Goal: Task Accomplishment & Management: Complete application form

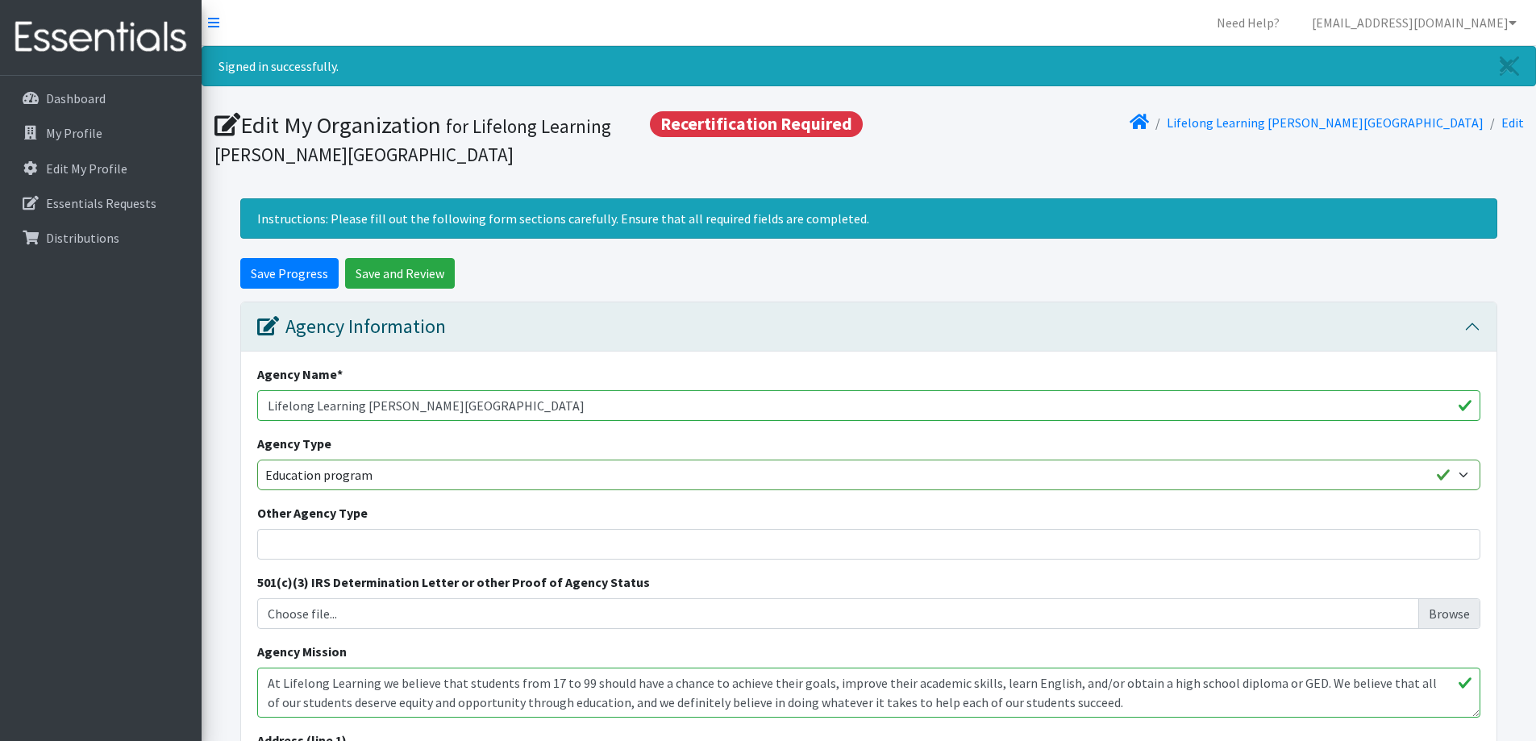
scroll to position [161, 0]
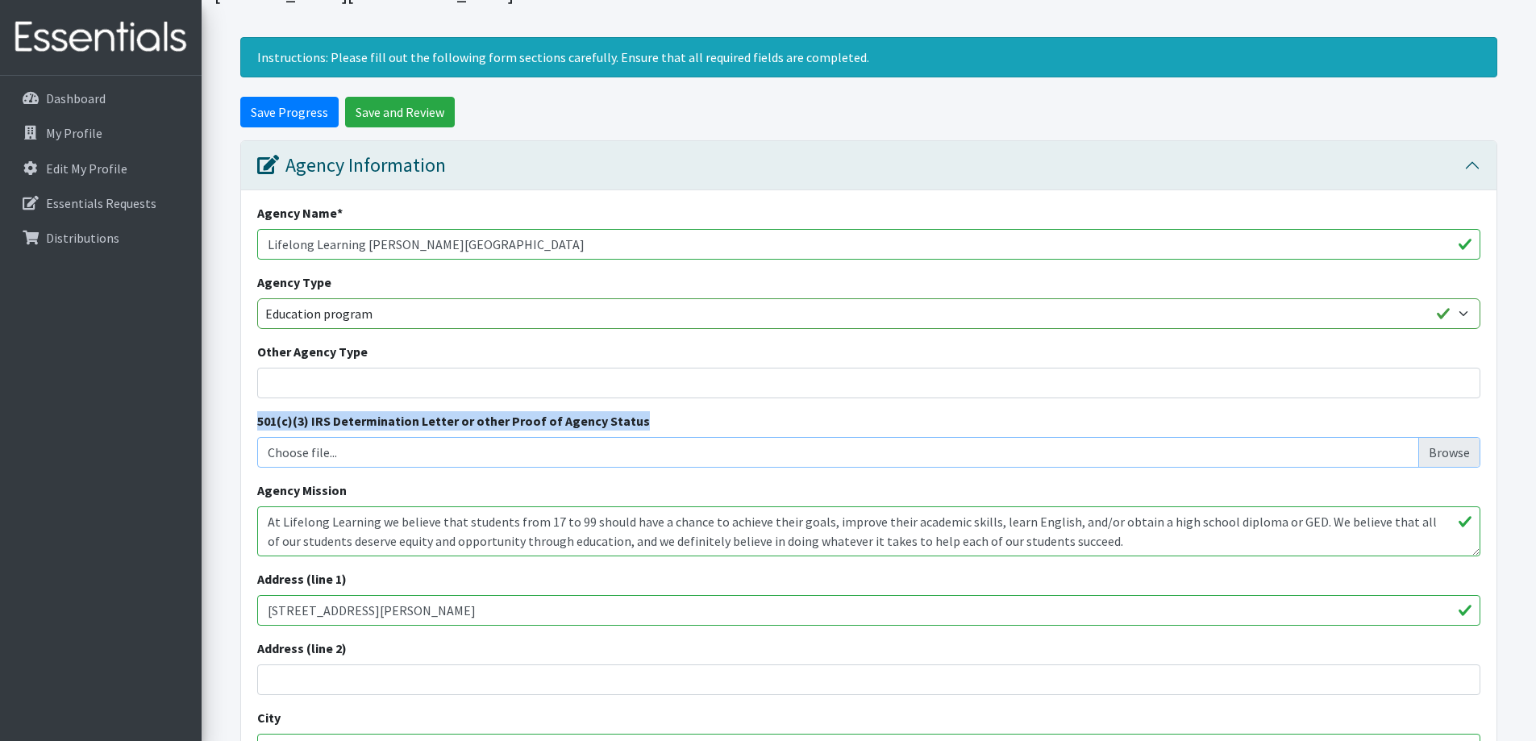
click at [1440, 451] on input "Choose file..." at bounding box center [869, 452] width 1211 height 31
click at [1436, 453] on input "Choose file..." at bounding box center [869, 452] width 1211 height 31
type input "C:\fakepath\Annual Comprehensive Financial Report FY2024.pdf"
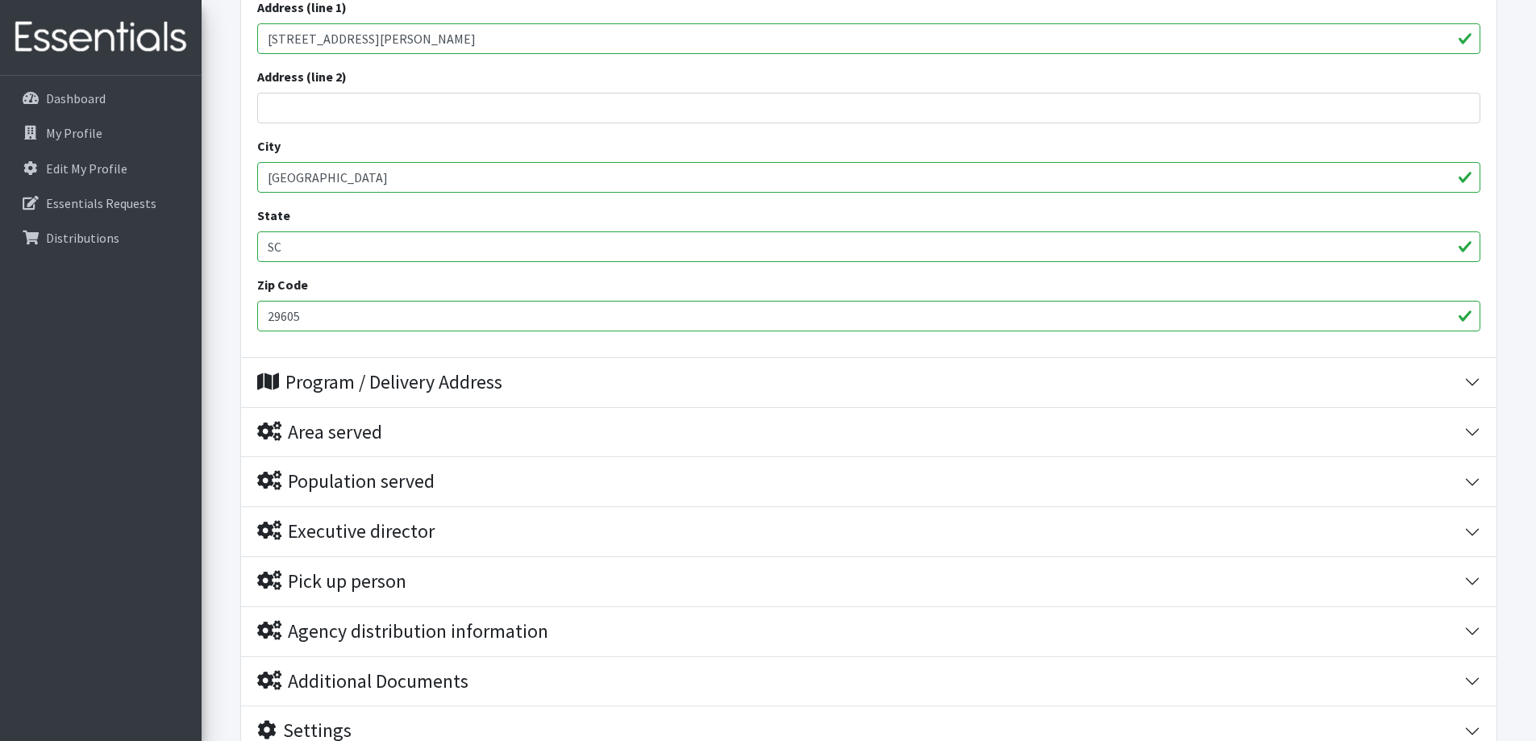
scroll to position [872, 0]
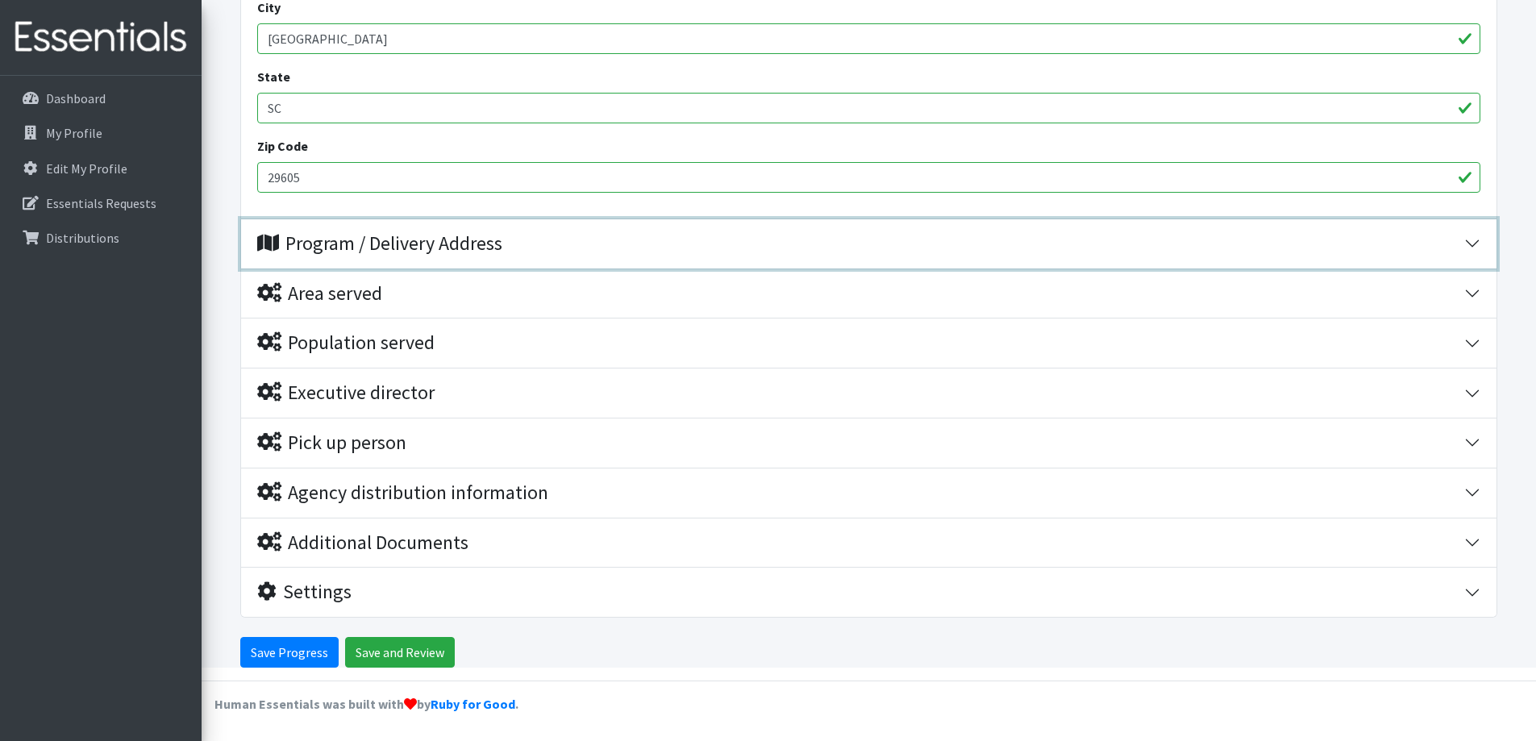
click at [1474, 243] on button "Program / Delivery Address" at bounding box center [869, 243] width 1256 height 49
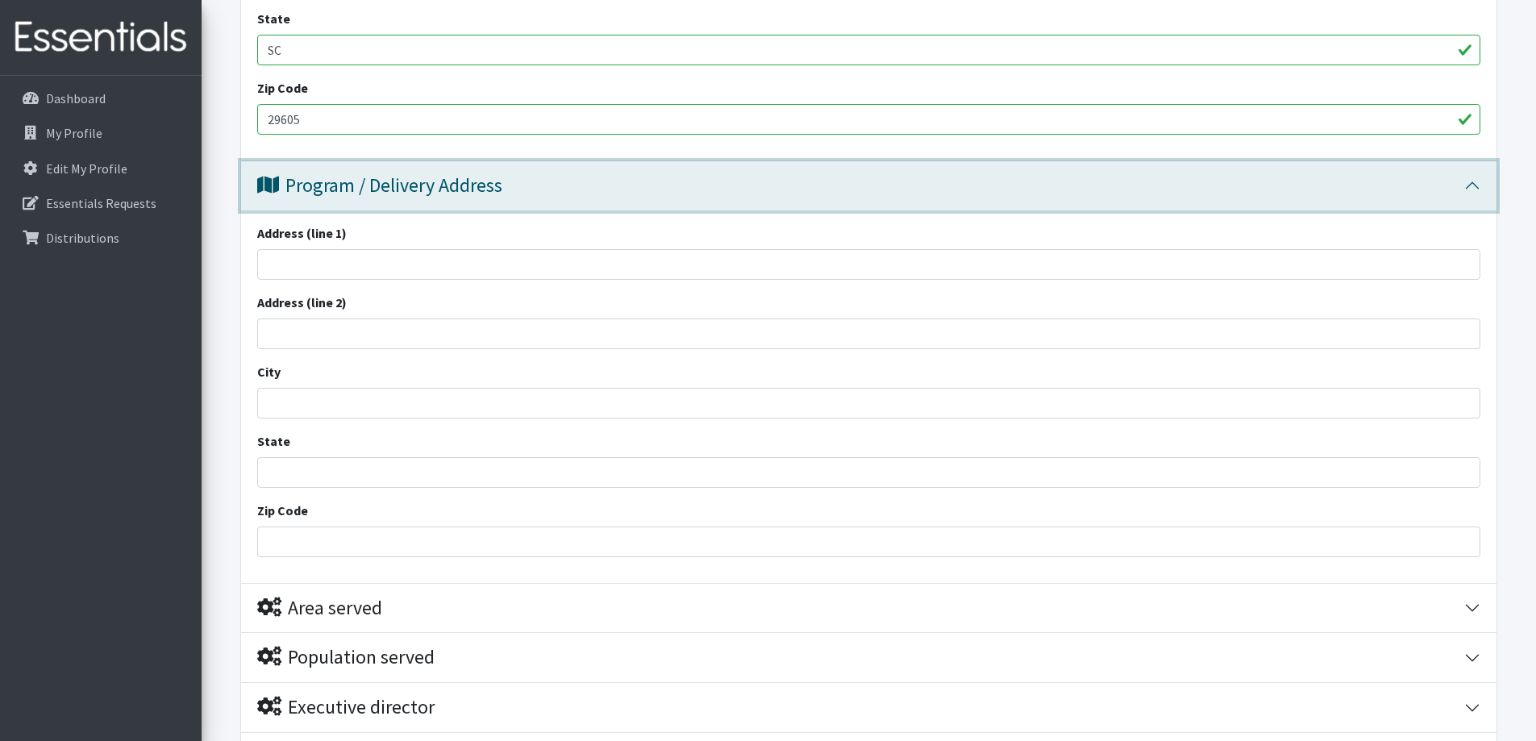
scroll to position [922, 0]
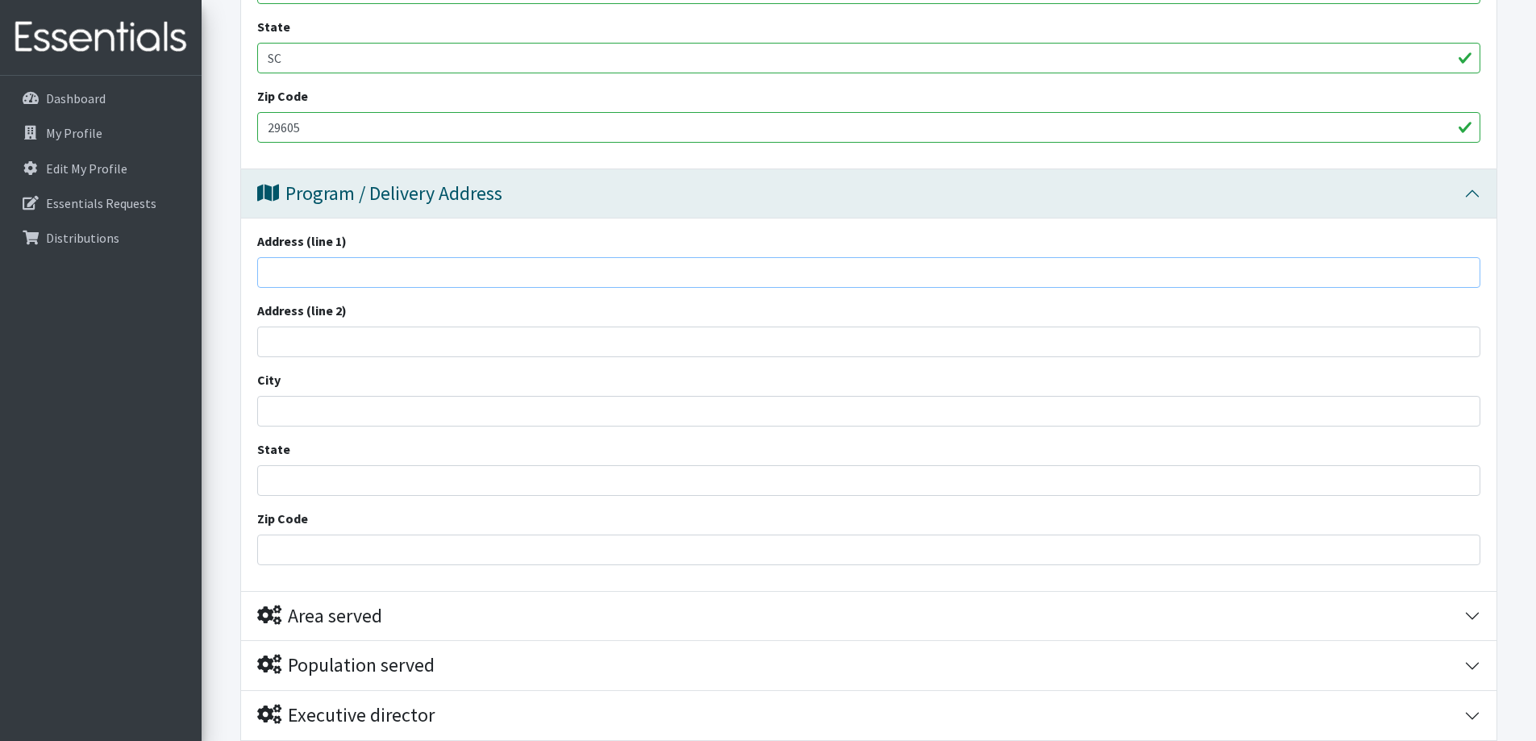
click at [297, 268] on input "Address (line 1)" at bounding box center [868, 272] width 1223 height 31
type input "[STREET_ADDRESS][PERSON_NAME]"
type input "H"
type input "g"
type input "[GEOGRAPHIC_DATA]"
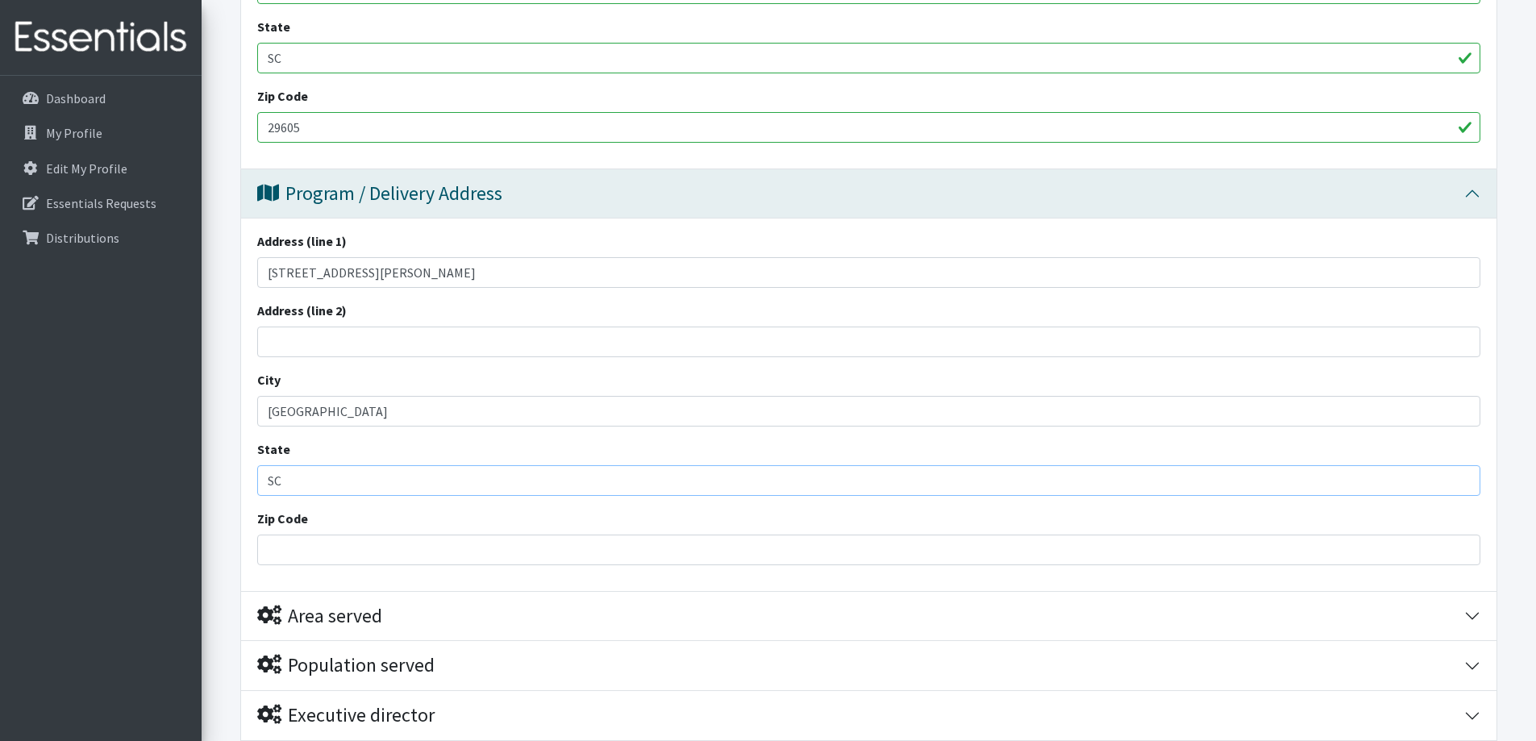
type input "SC"
click at [299, 549] on input "Zip Code" at bounding box center [868, 550] width 1223 height 31
type input "29605"
click at [357, 479] on input "SC" at bounding box center [868, 480] width 1223 height 31
click at [272, 541] on input "29605" at bounding box center [868, 550] width 1223 height 31
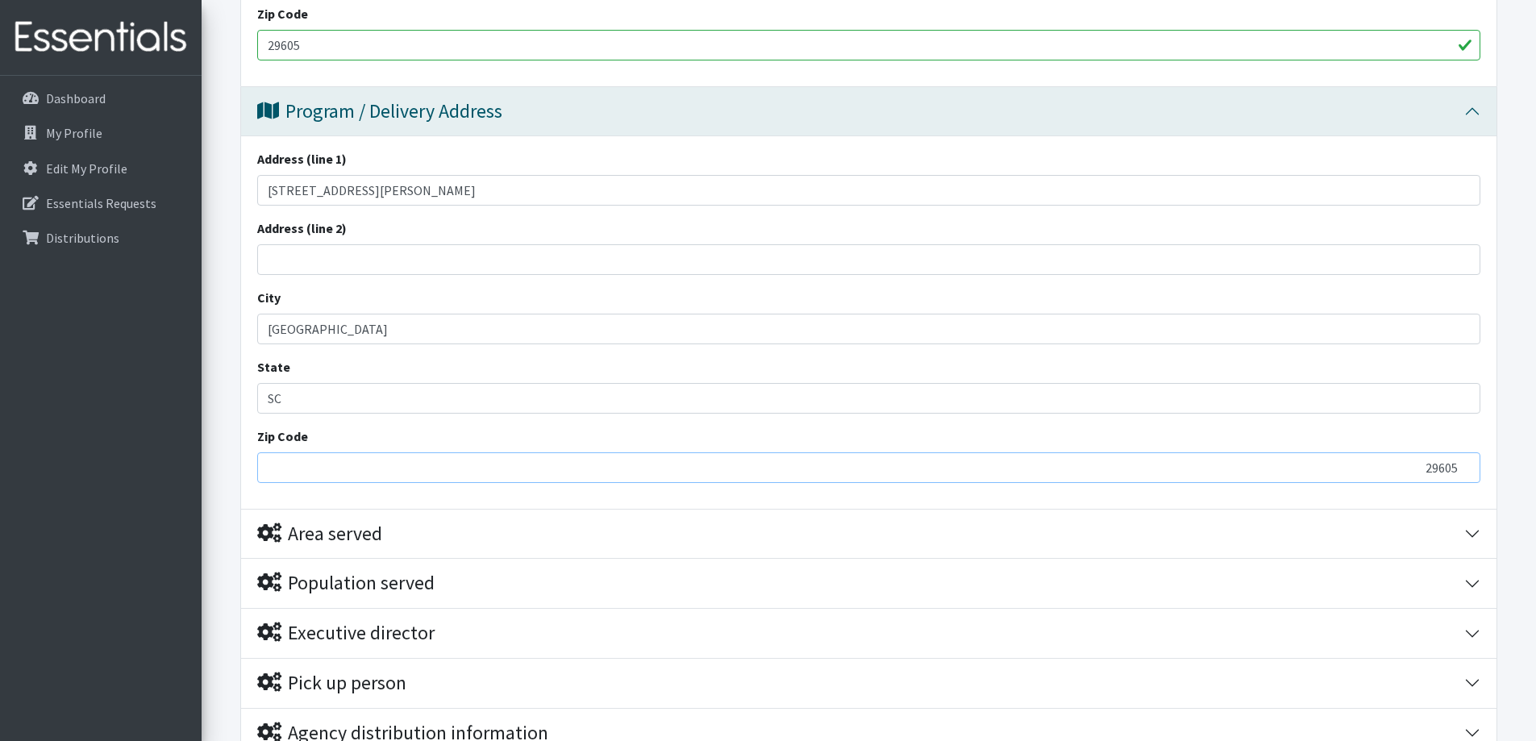
scroll to position [1083, 0]
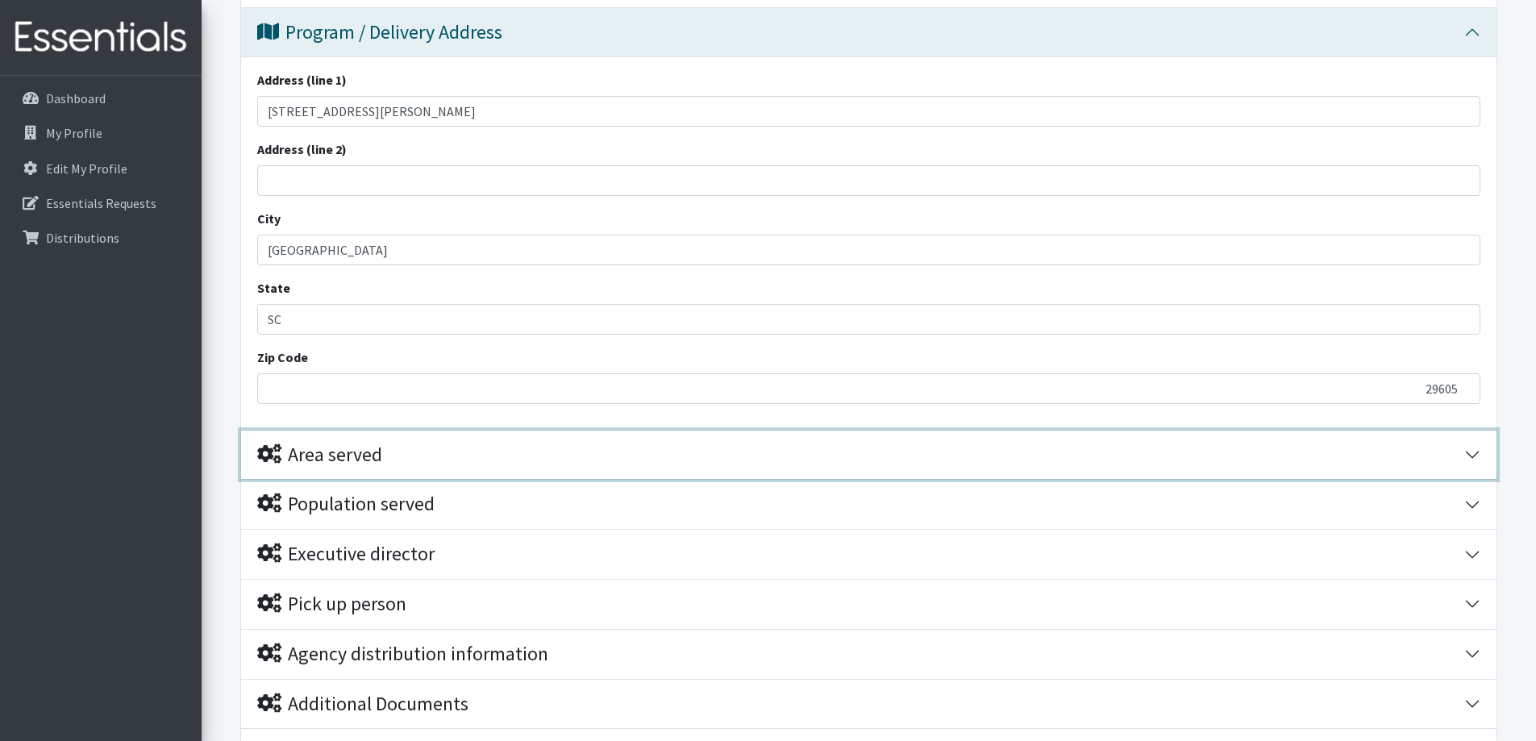
click at [1474, 448] on button "Area served" at bounding box center [869, 455] width 1256 height 49
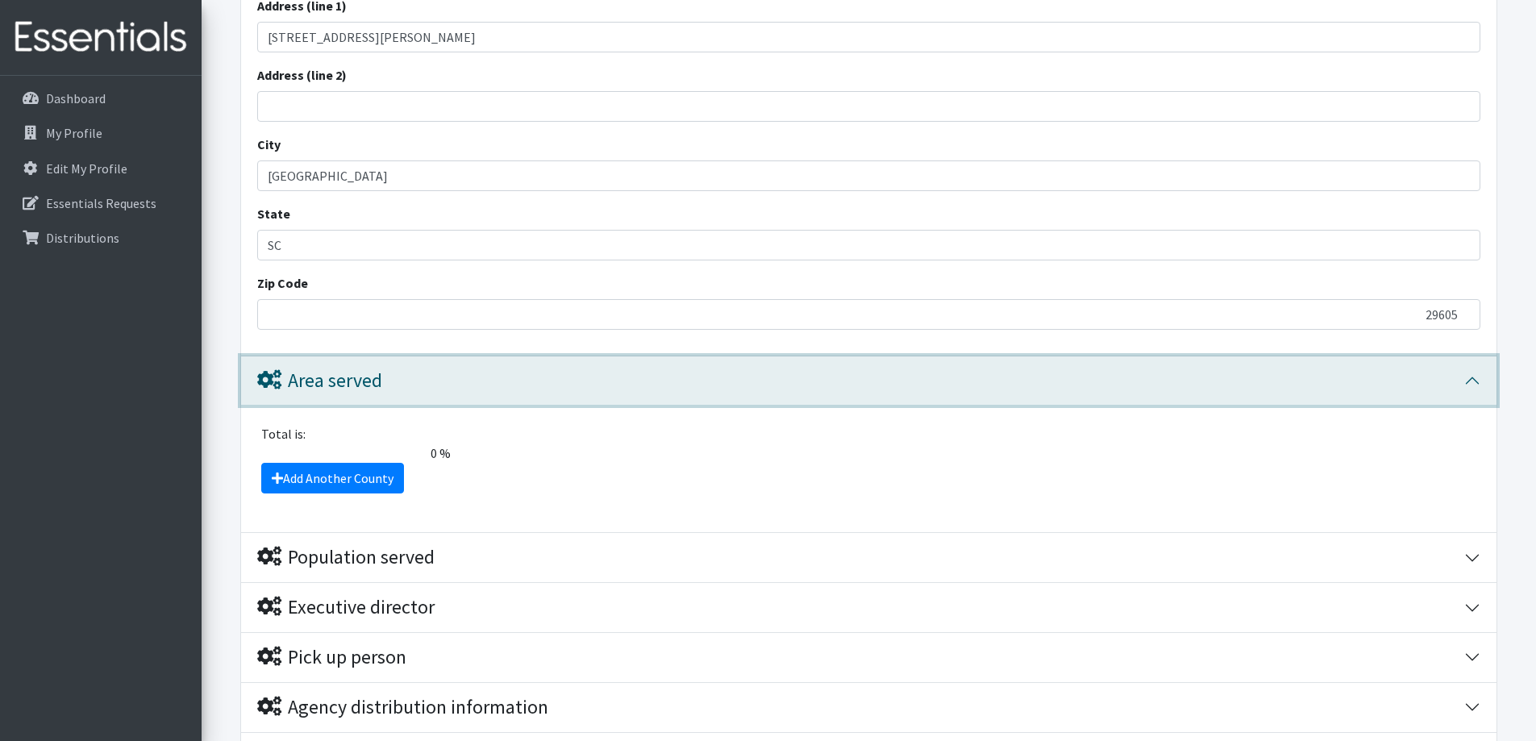
scroll to position [1244, 0]
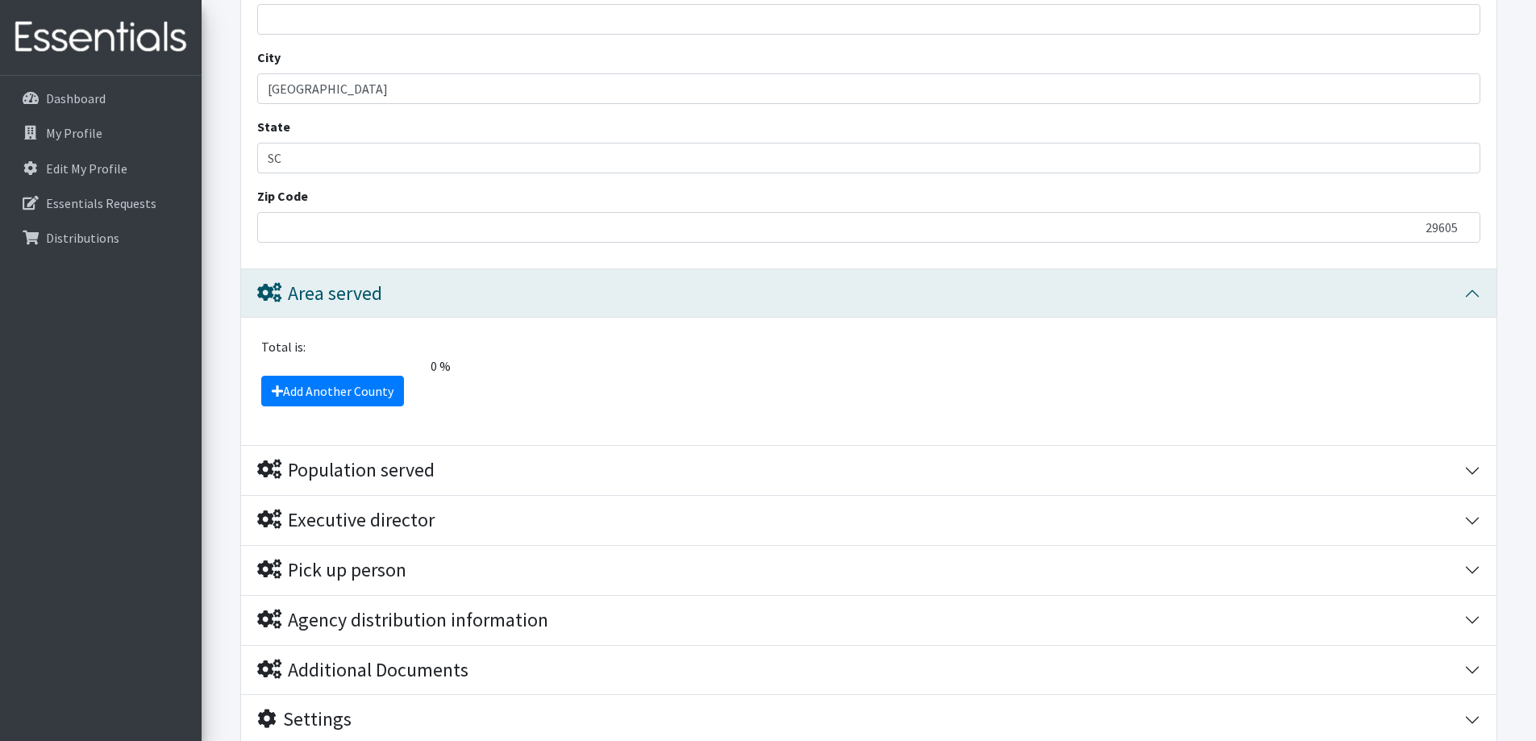
click at [302, 339] on div "Total is:" at bounding box center [870, 346] width 1236 height 19
click at [303, 347] on div "Total is:" at bounding box center [870, 346] width 1236 height 19
click at [272, 392] on icon at bounding box center [277, 391] width 11 height 13
click at [313, 390] on link "Add Another County" at bounding box center [332, 391] width 143 height 31
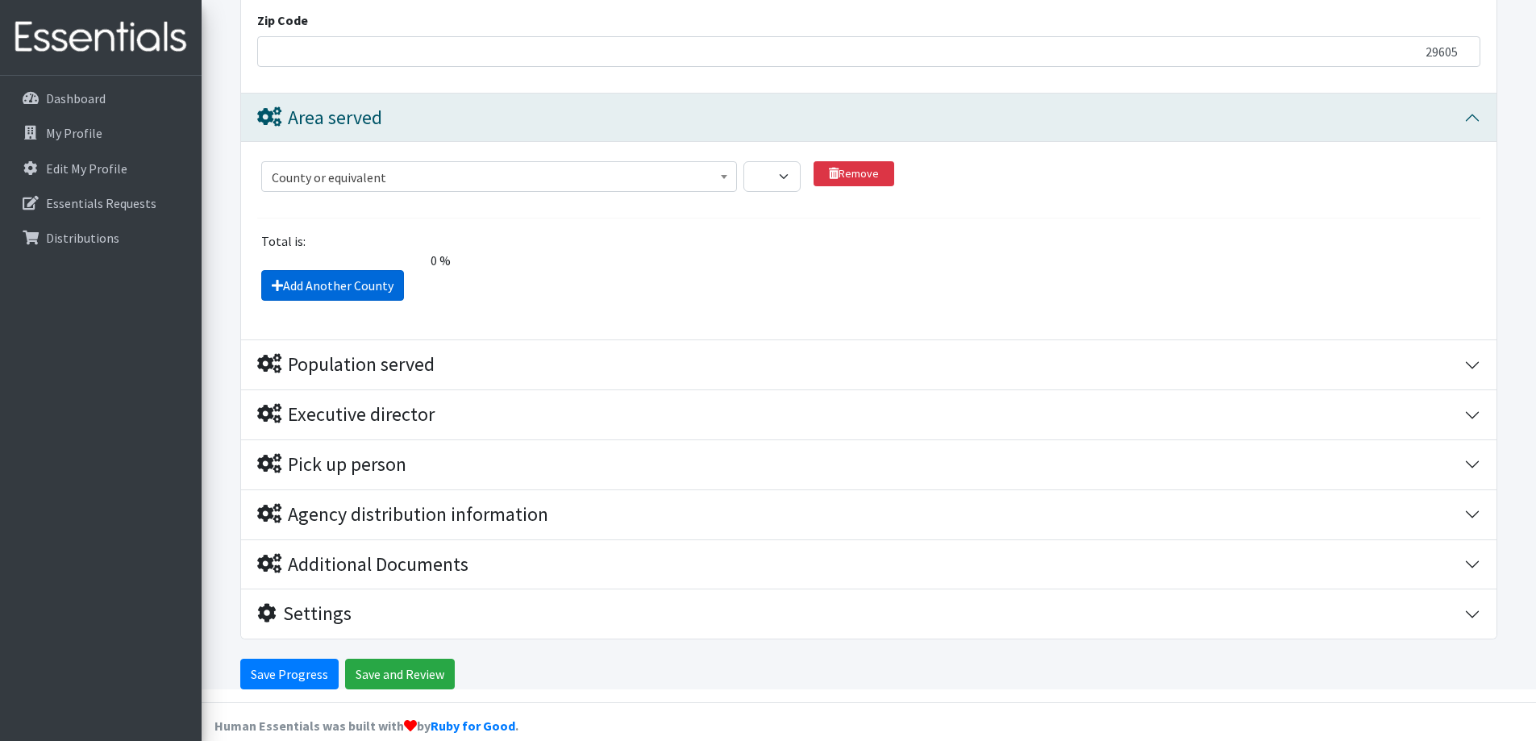
scroll to position [1442, 0]
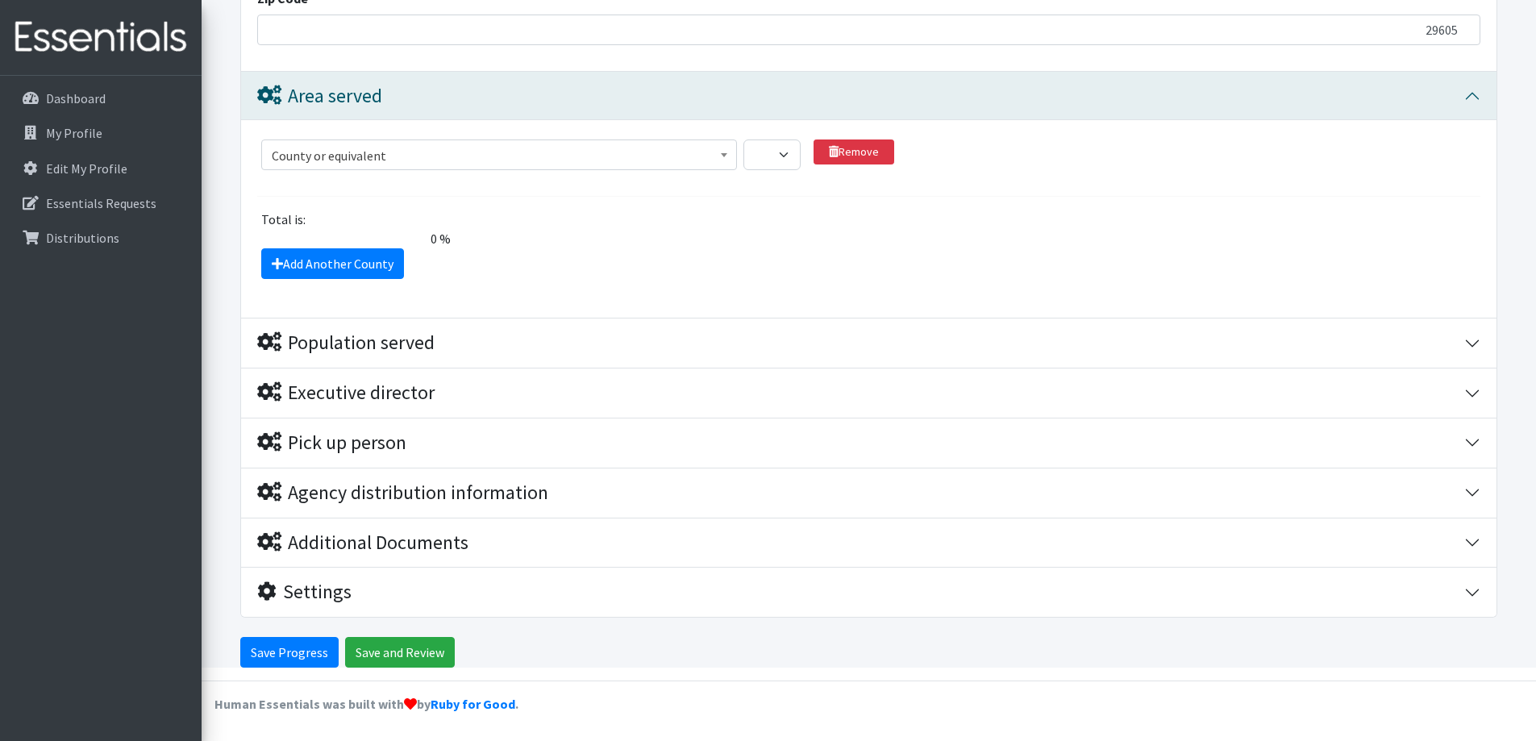
click at [727, 152] on span at bounding box center [724, 152] width 16 height 25
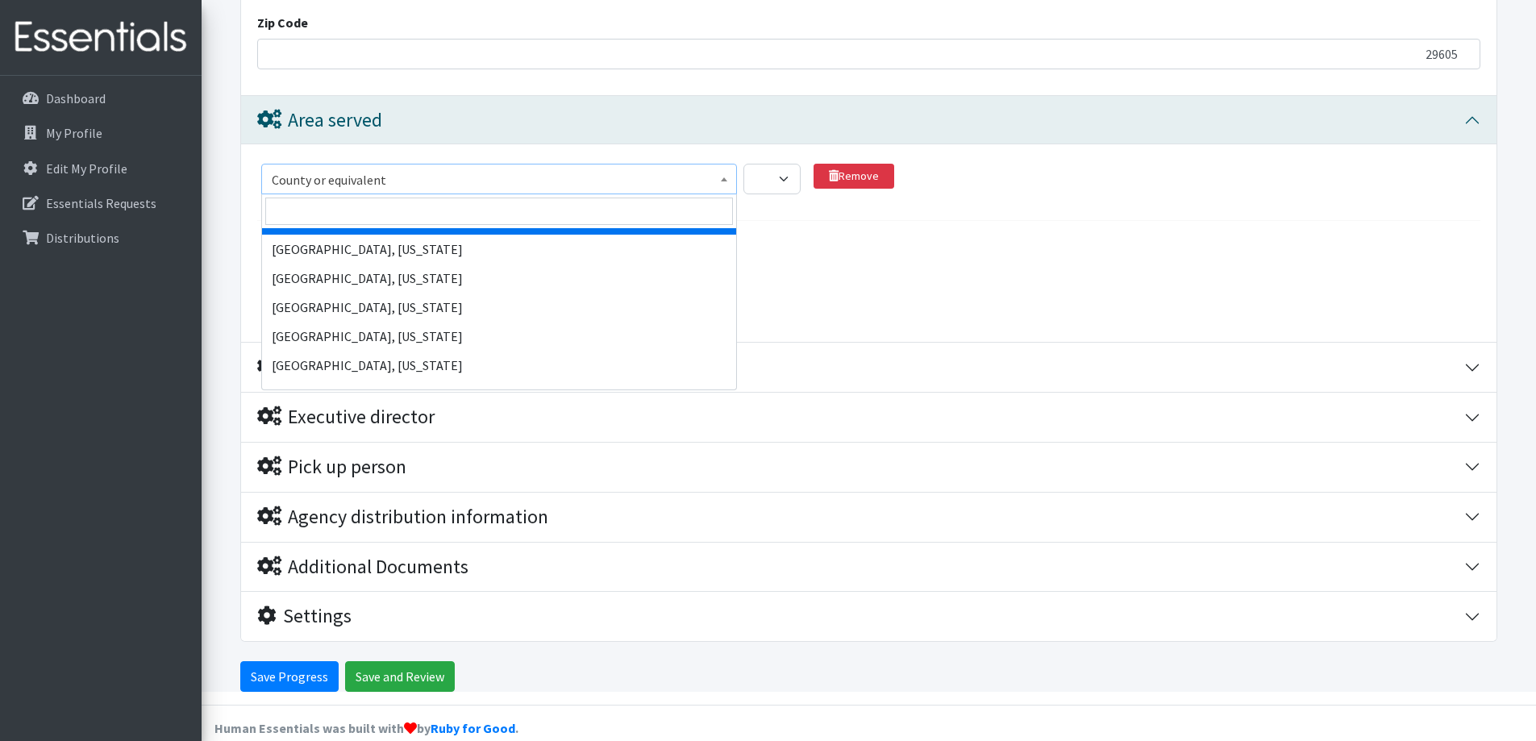
scroll to position [1200, 0]
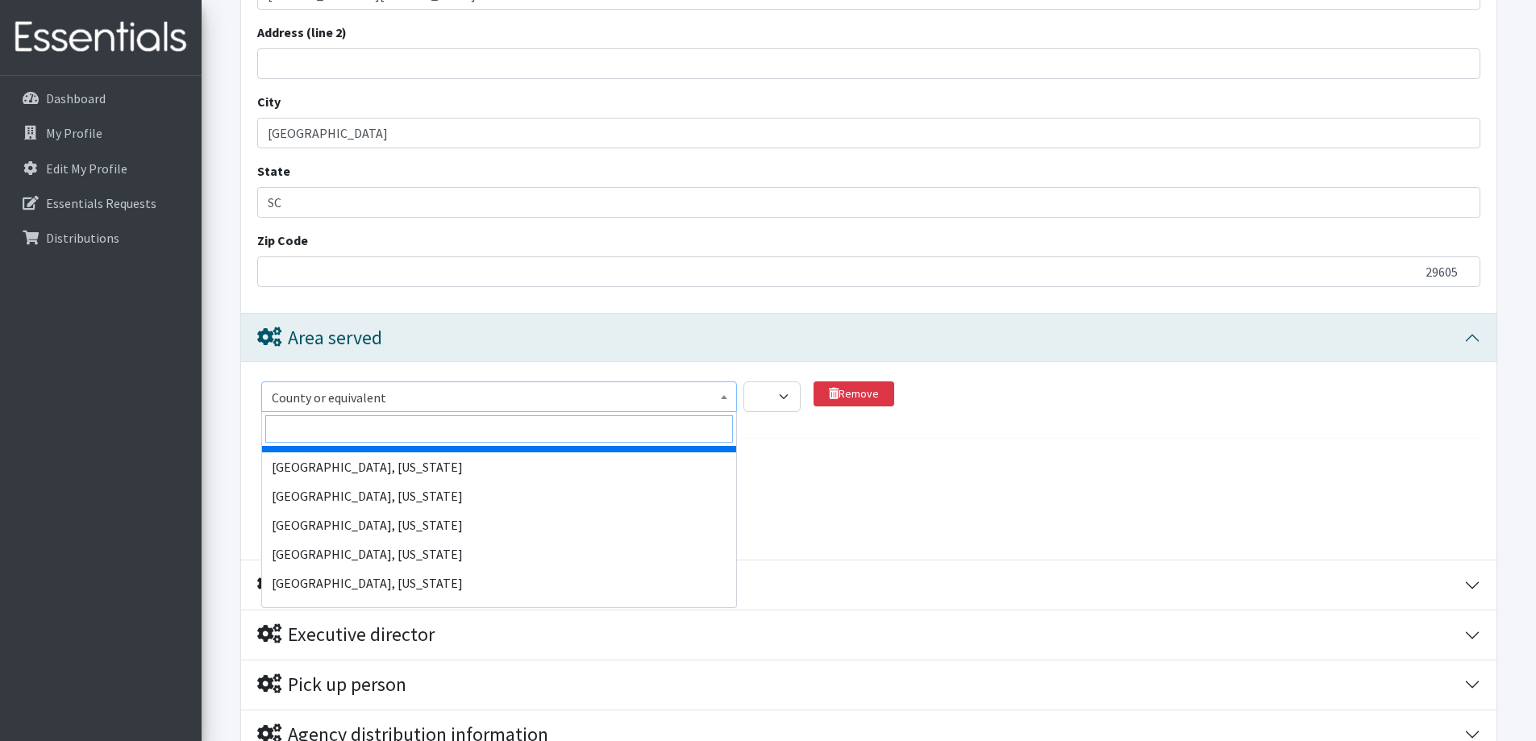
click at [292, 431] on input "search" at bounding box center [499, 428] width 468 height 27
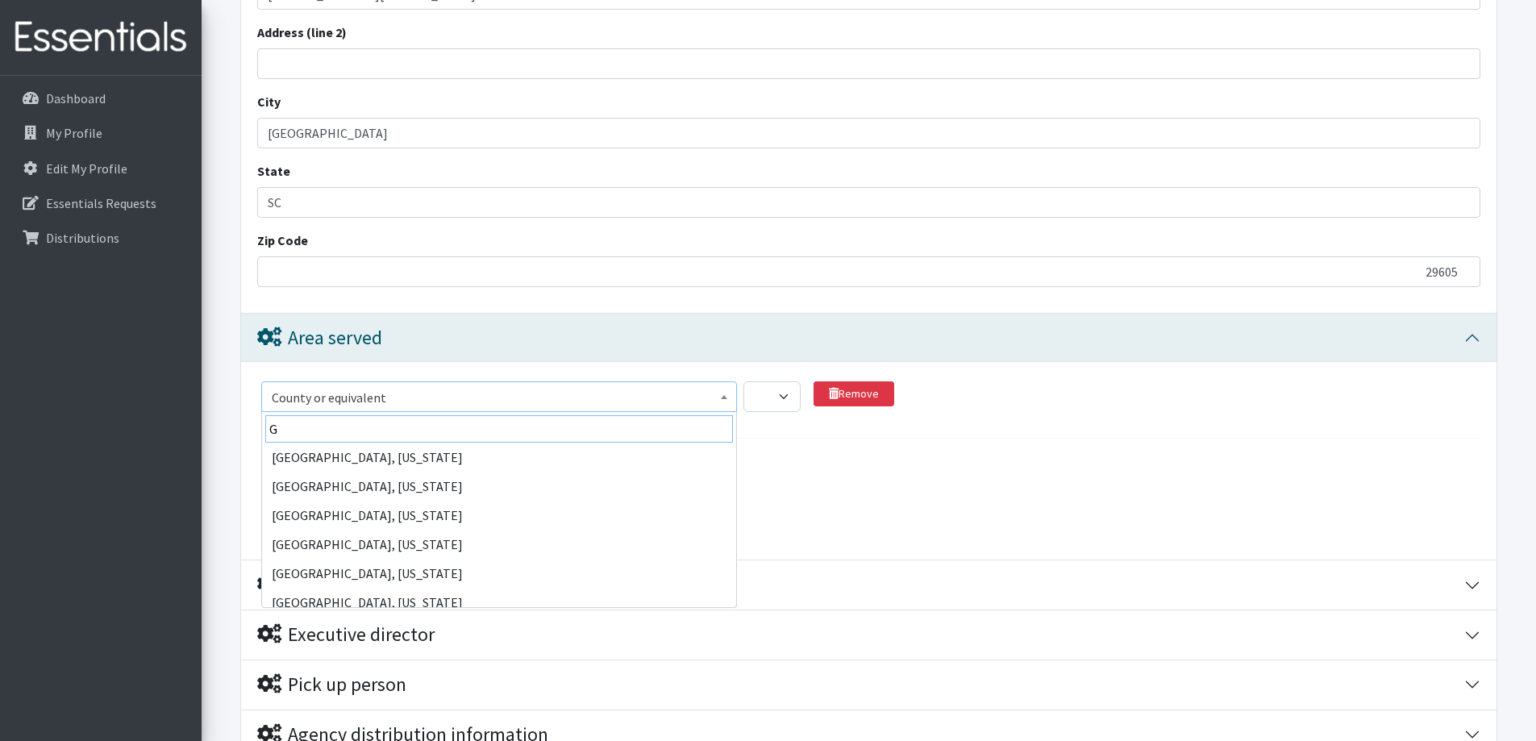
scroll to position [0, 0]
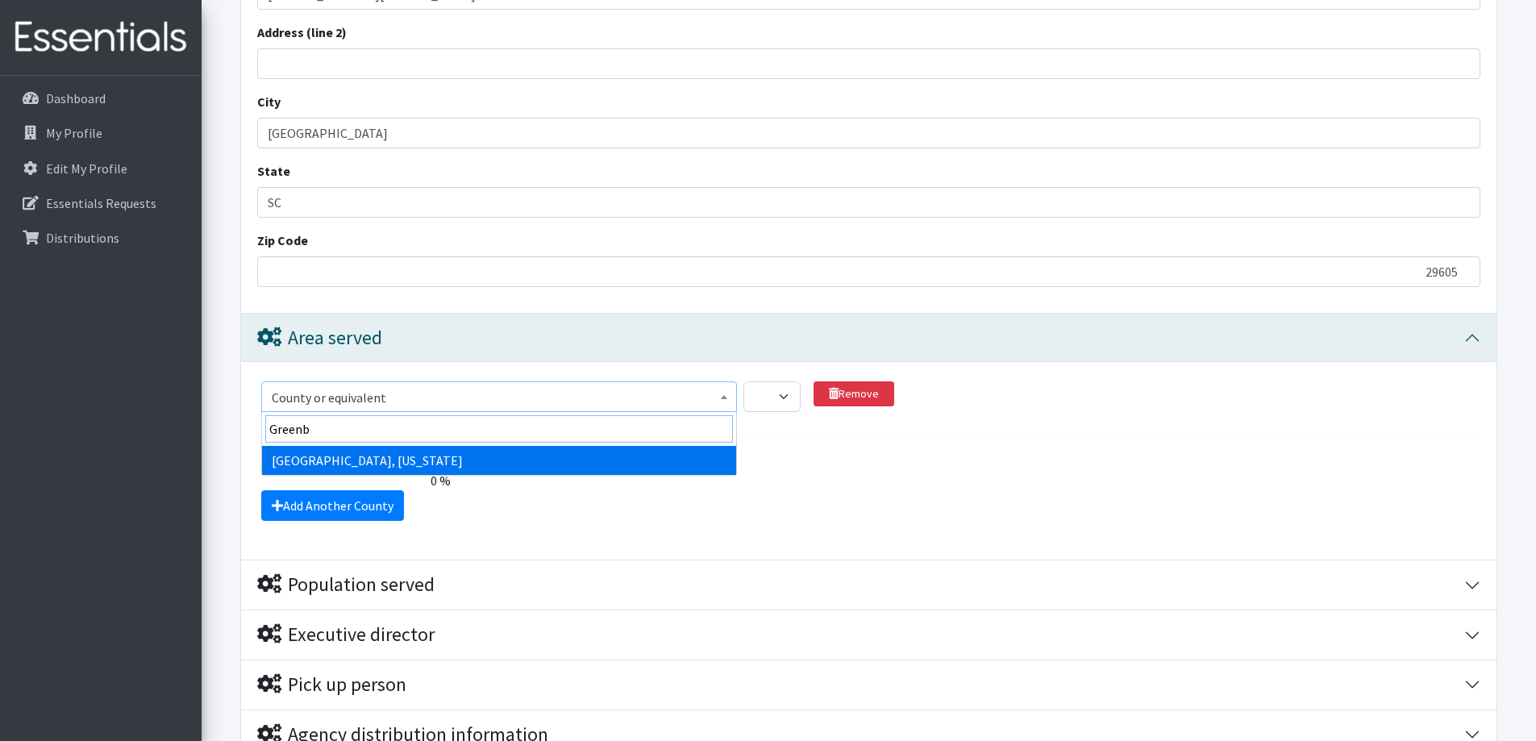
click at [336, 430] on input "Greenb" at bounding box center [499, 428] width 468 height 27
type input "[GEOGRAPHIC_DATA]"
select select "1143"
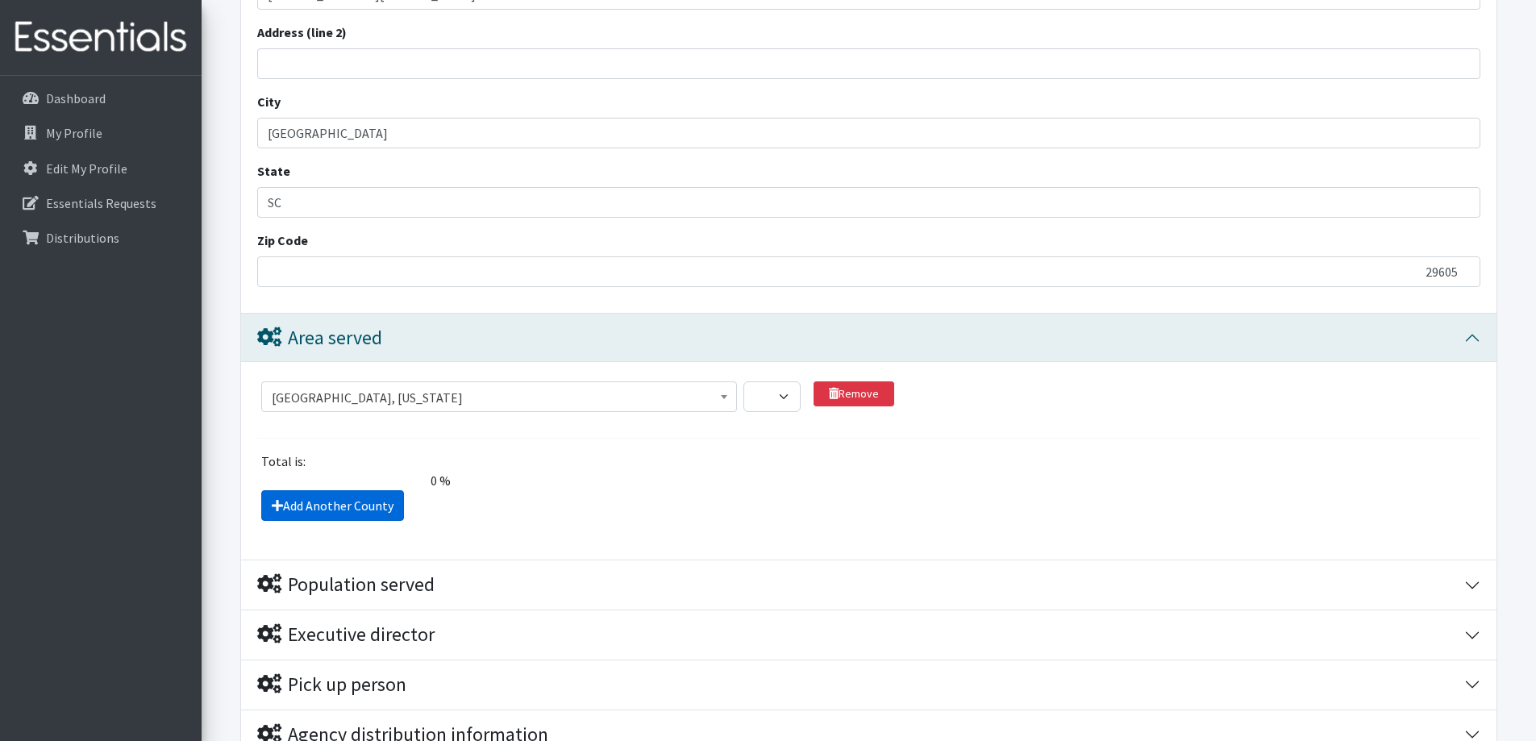
click at [267, 504] on link "Add Another County" at bounding box center [332, 505] width 143 height 31
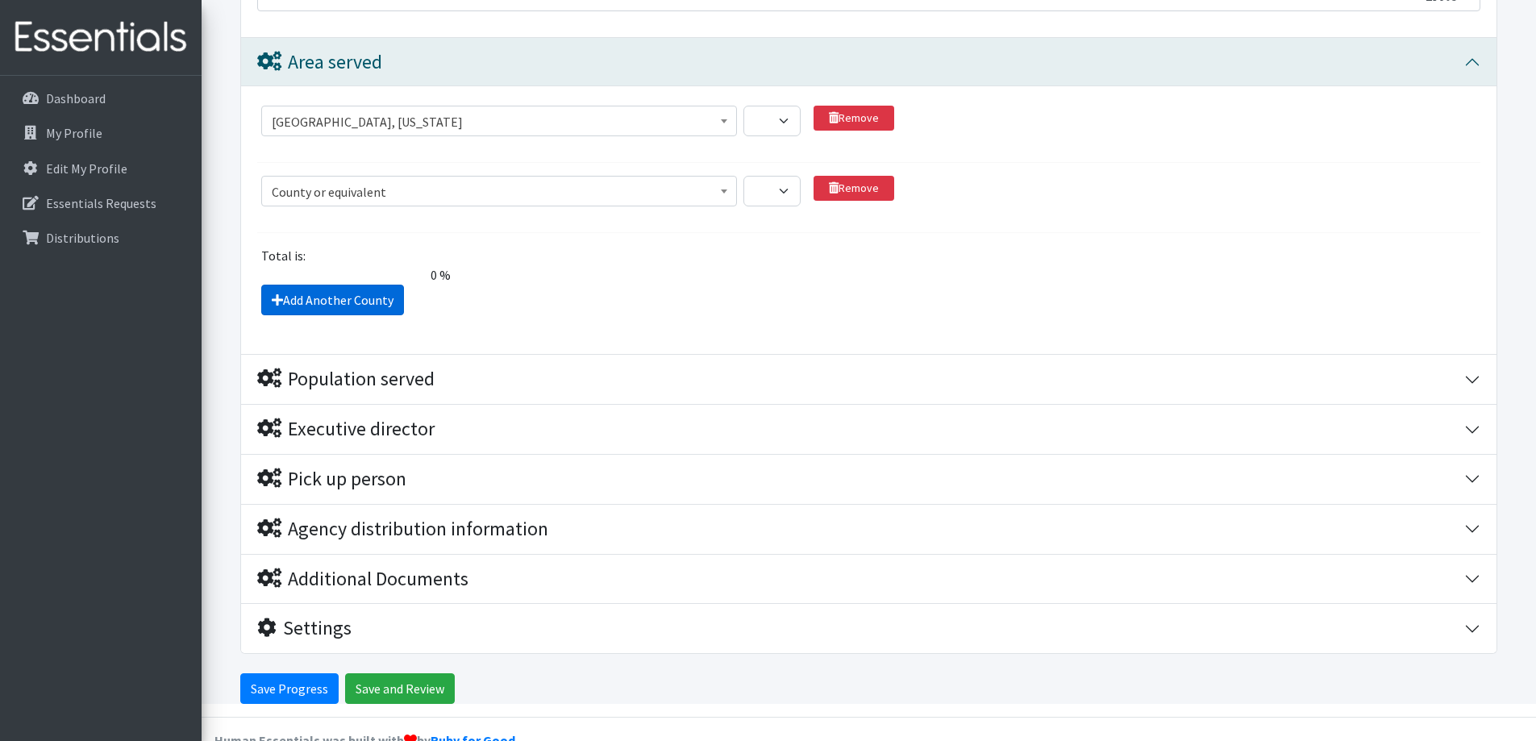
scroll to position [1512, 0]
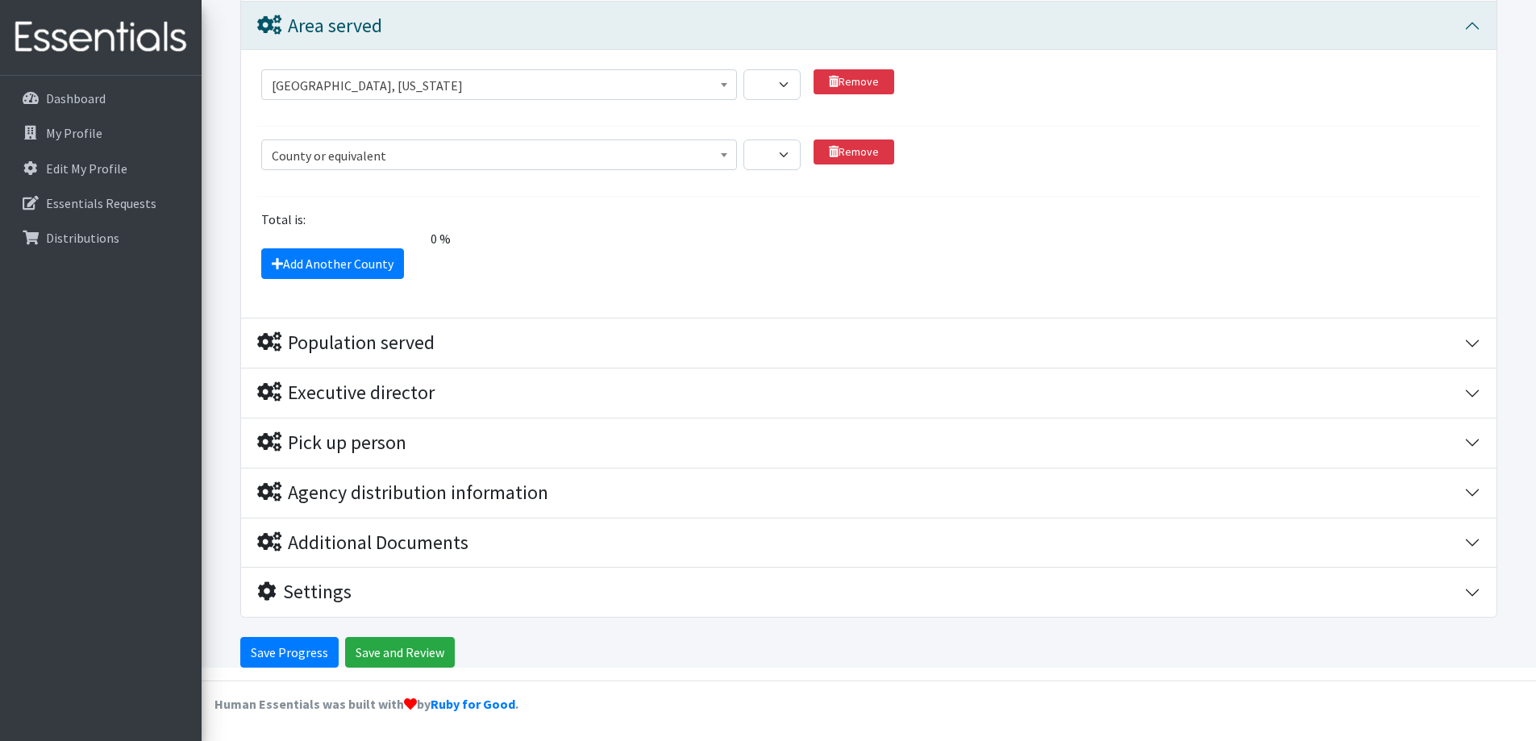
click at [461, 156] on span "County or equivalent" at bounding box center [499, 155] width 455 height 23
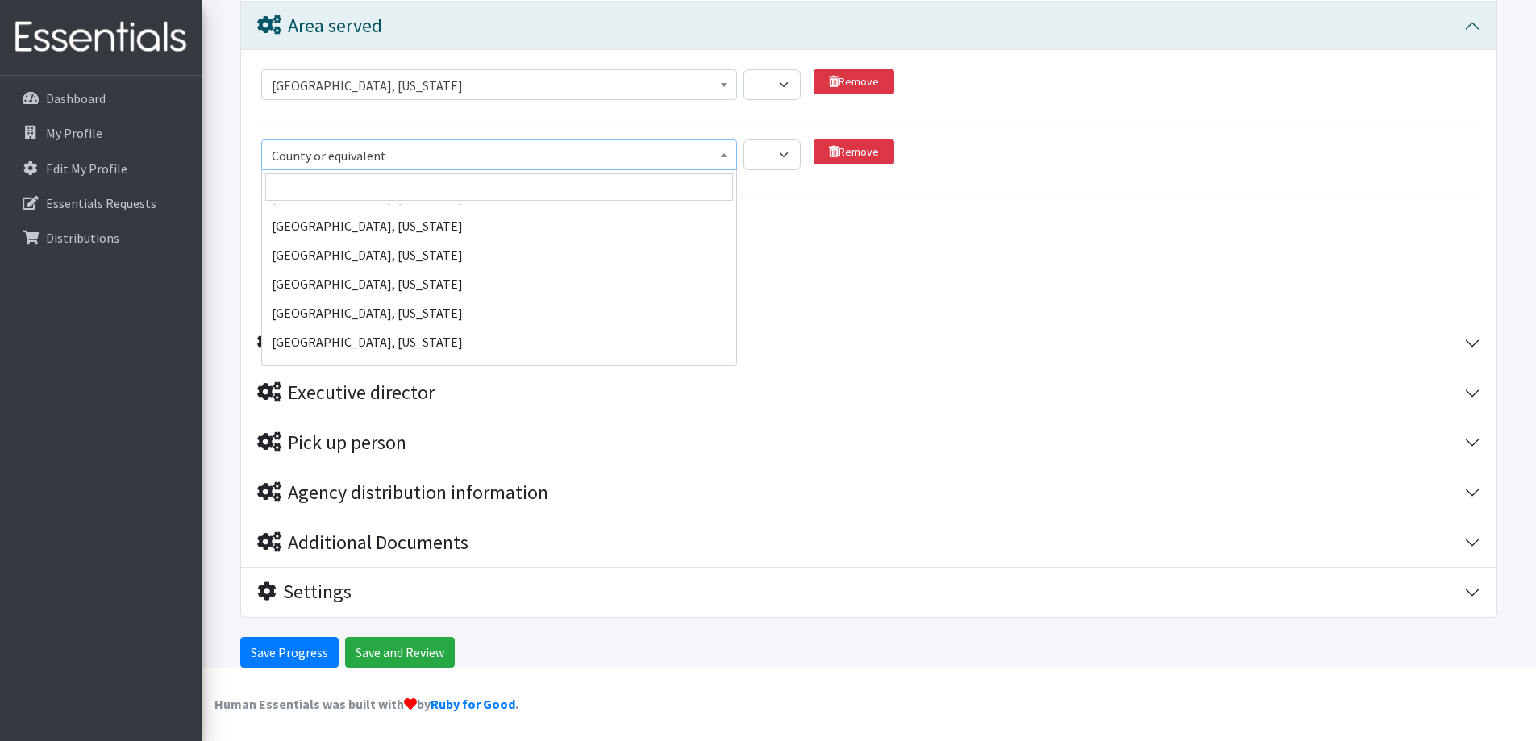
scroll to position [0, 0]
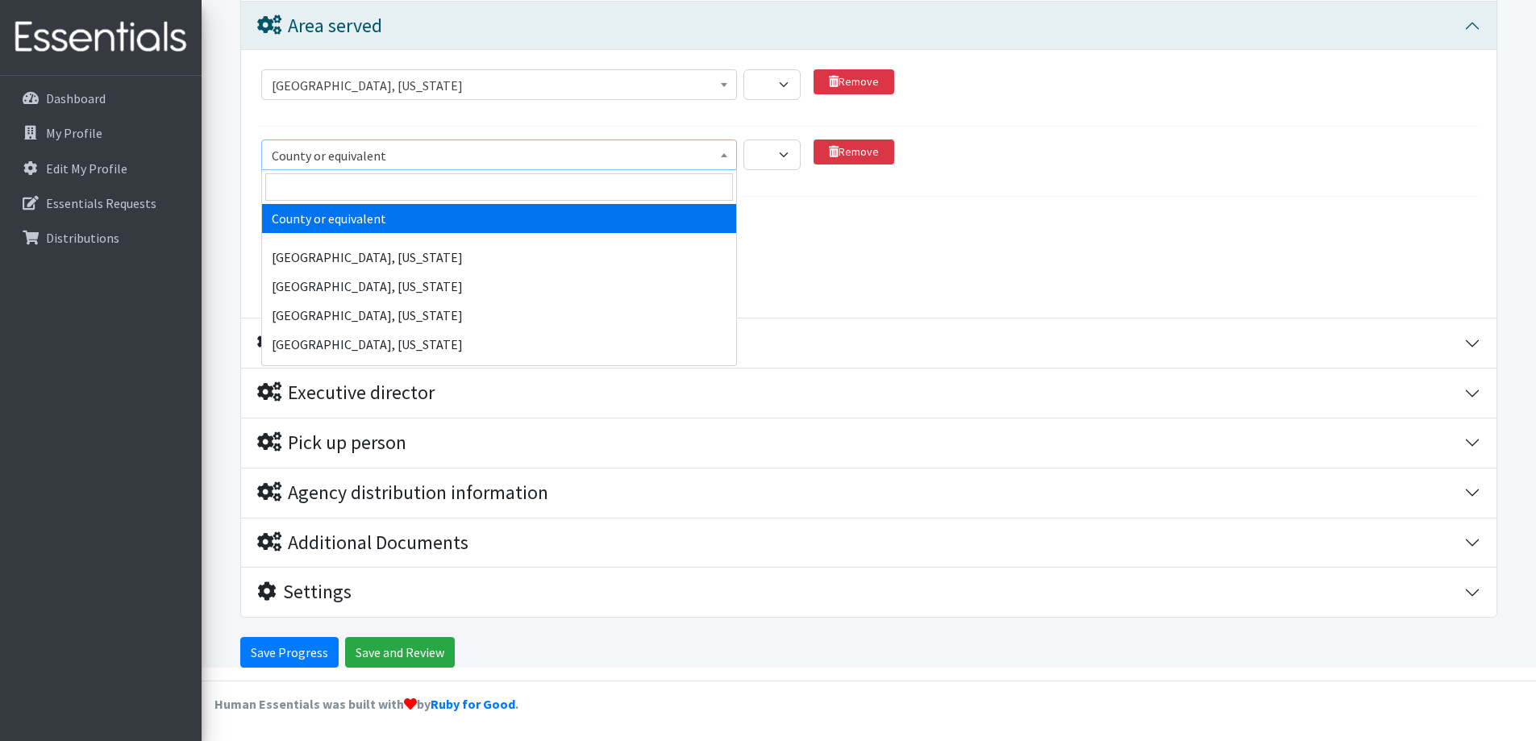
click at [884, 201] on fieldset "County or equivalent Abbeville County, South Carolina Acadia Parish, Louisiana …" at bounding box center [868, 171] width 1223 height 216
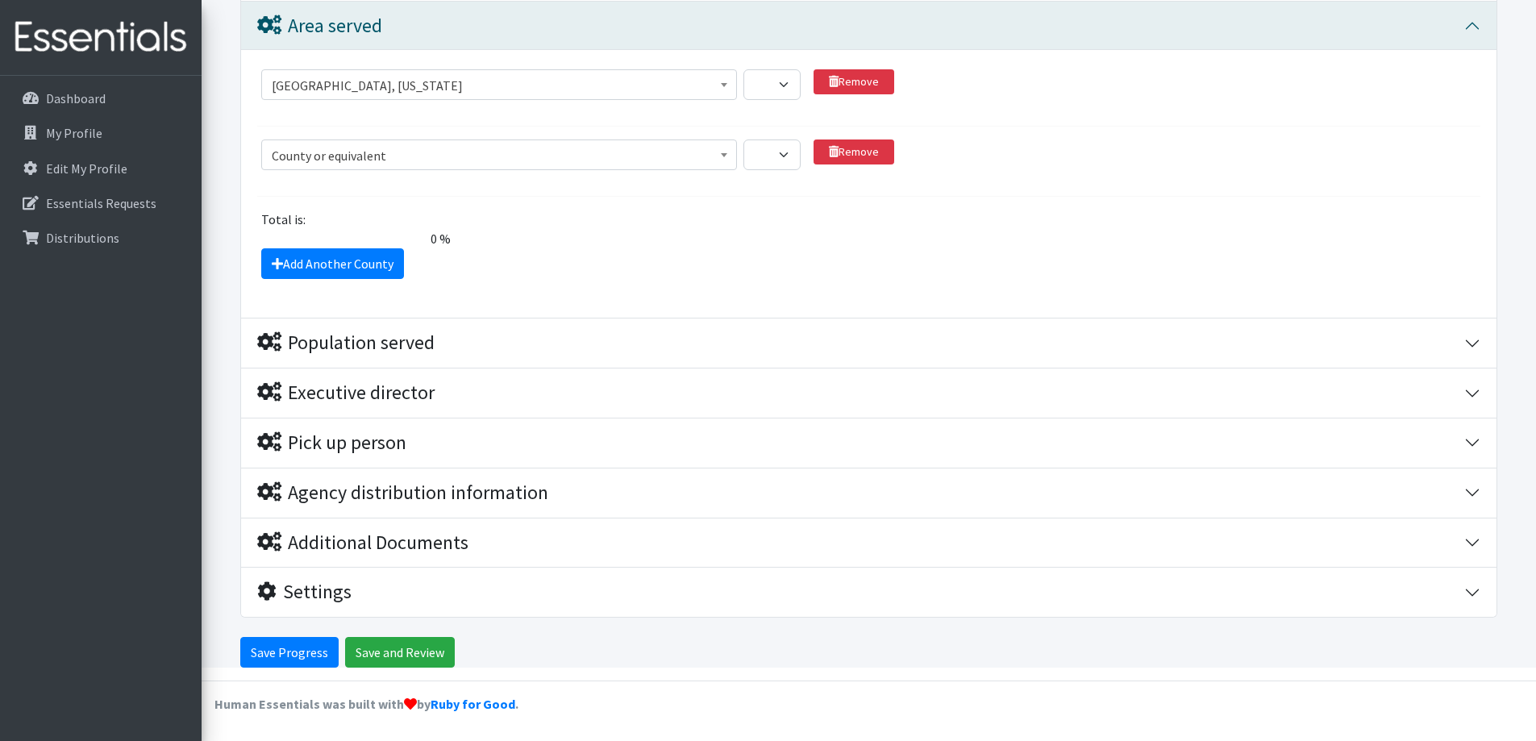
click at [373, 152] on span "County or equivalent" at bounding box center [499, 155] width 455 height 23
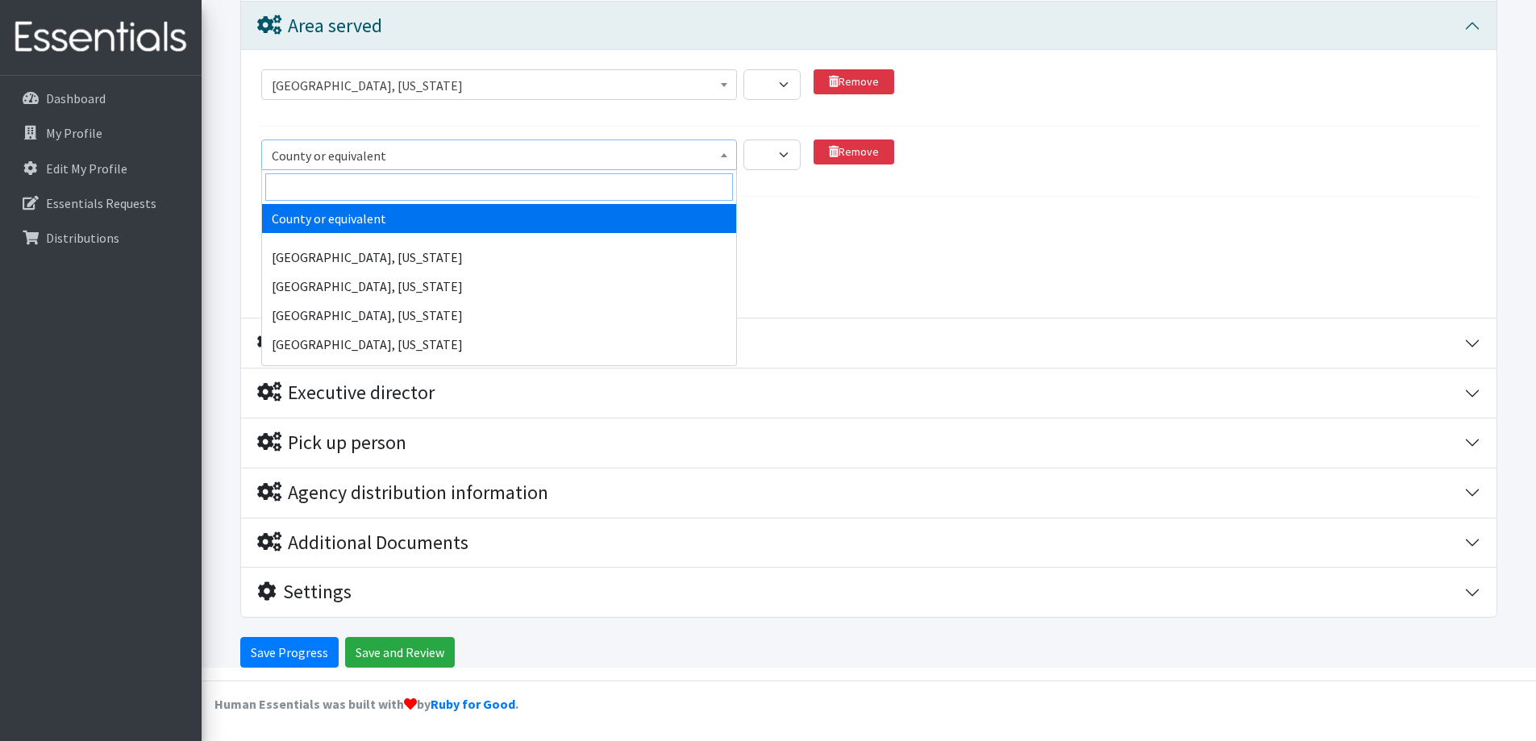
click at [335, 174] on input "search" at bounding box center [499, 186] width 468 height 27
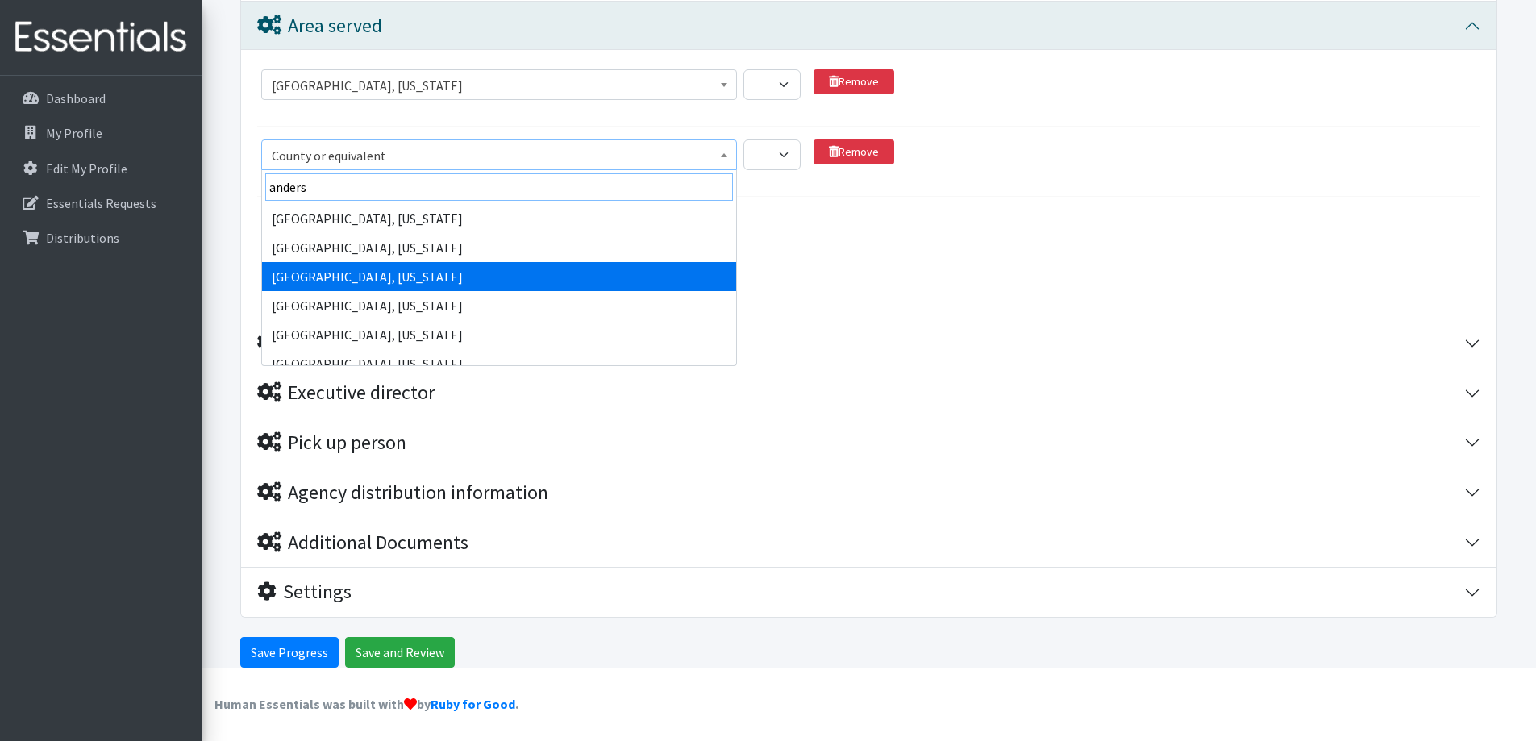
type input "anders"
select select "67"
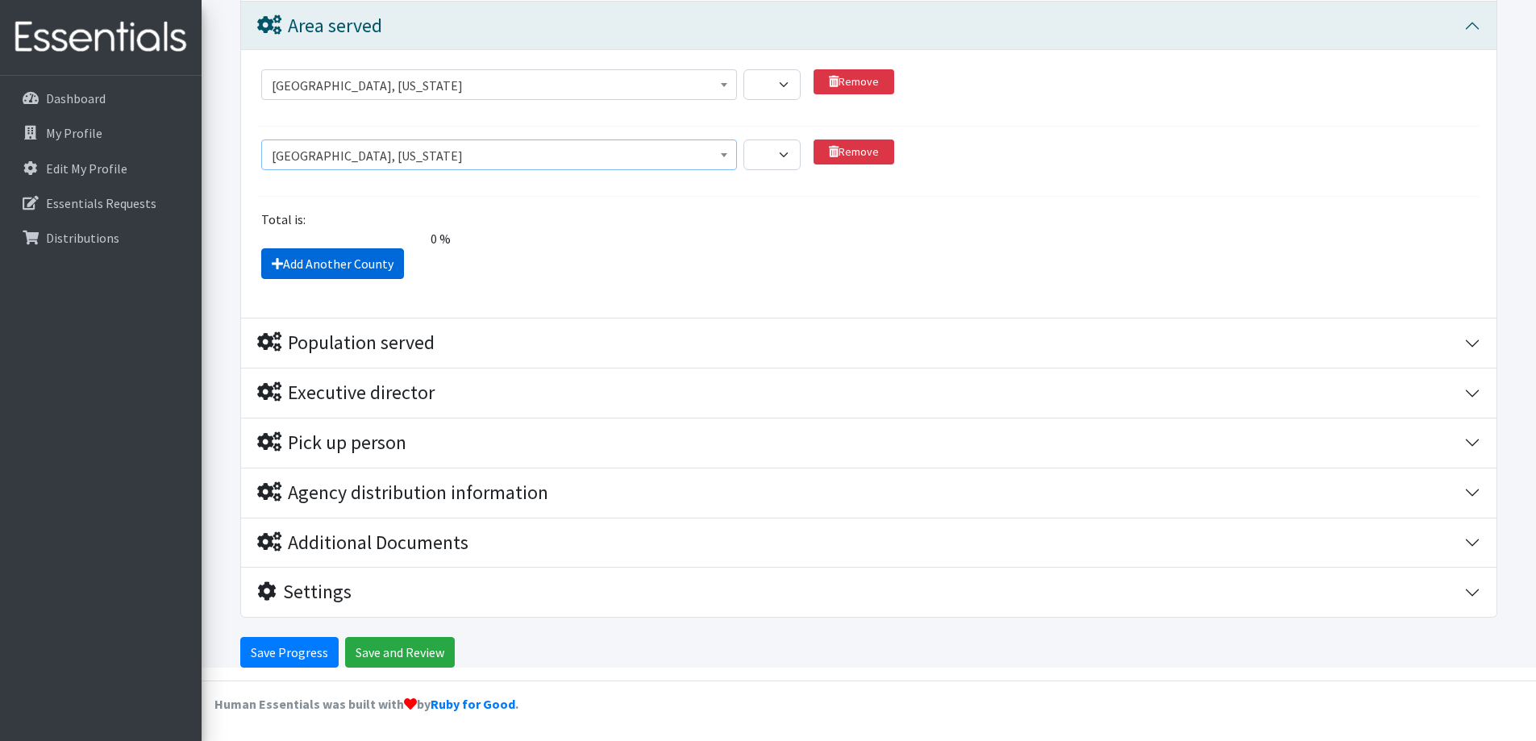
click at [310, 267] on link "Add Another County" at bounding box center [332, 263] width 143 height 31
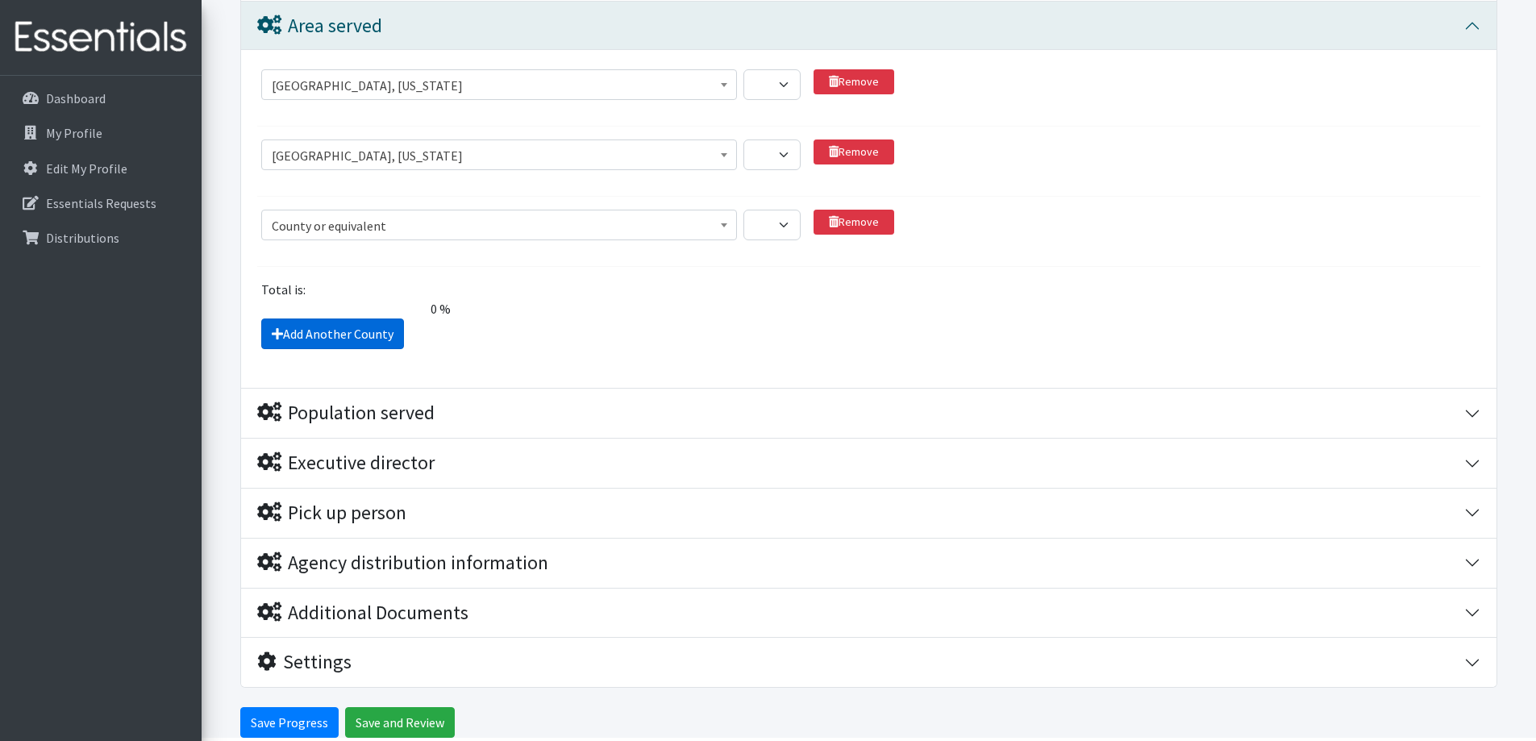
scroll to position [1582, 0]
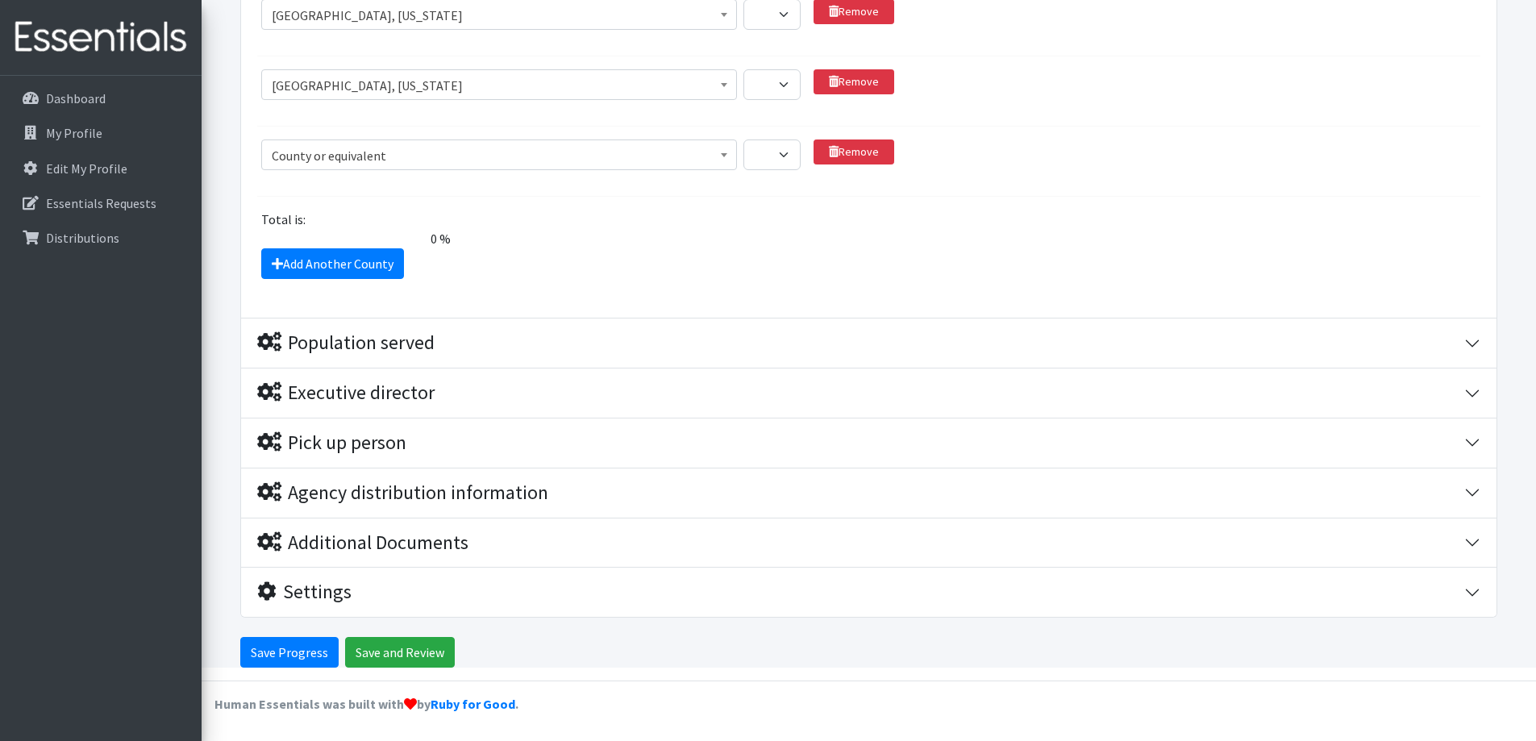
click at [306, 160] on span "County or equivalent" at bounding box center [499, 155] width 455 height 23
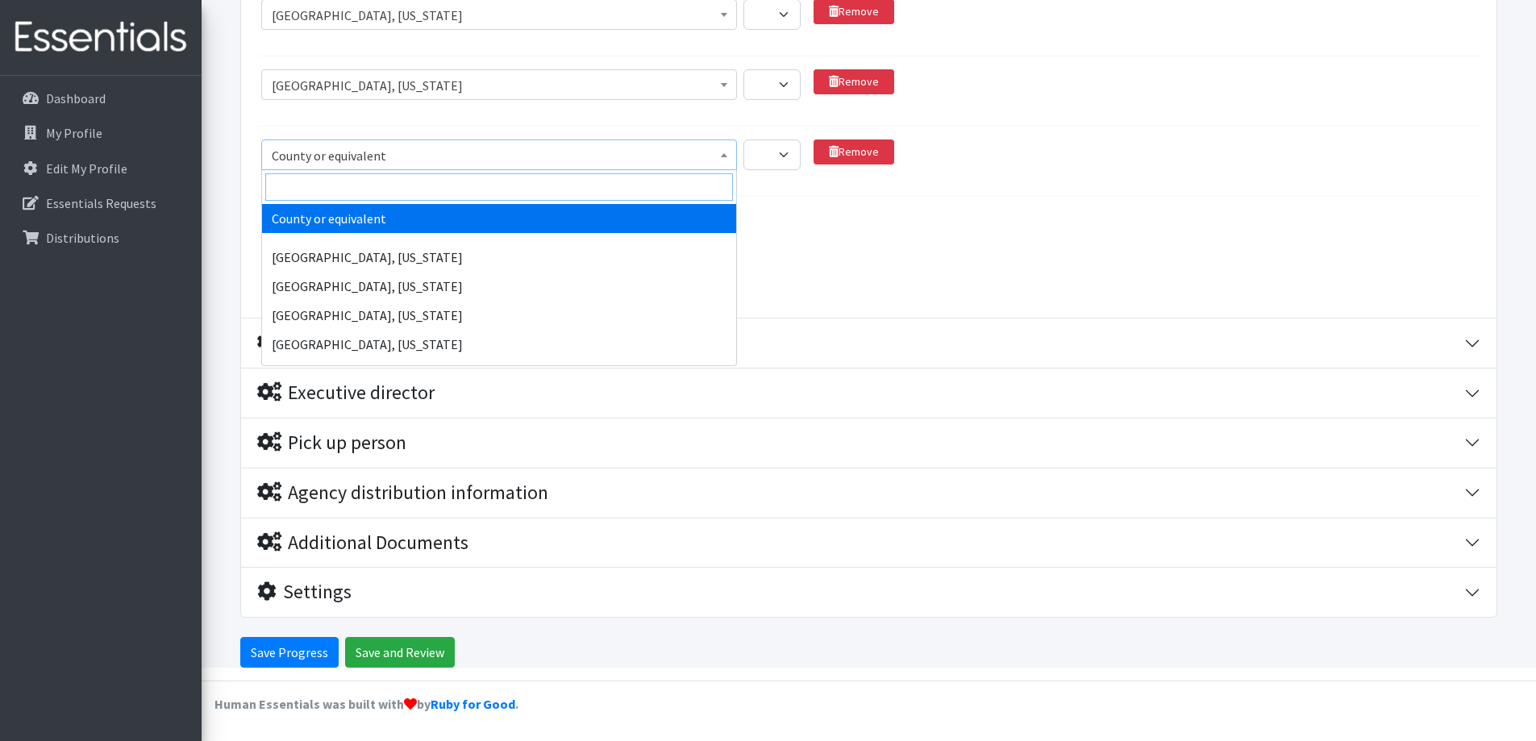
click at [284, 190] on input "search" at bounding box center [499, 186] width 468 height 27
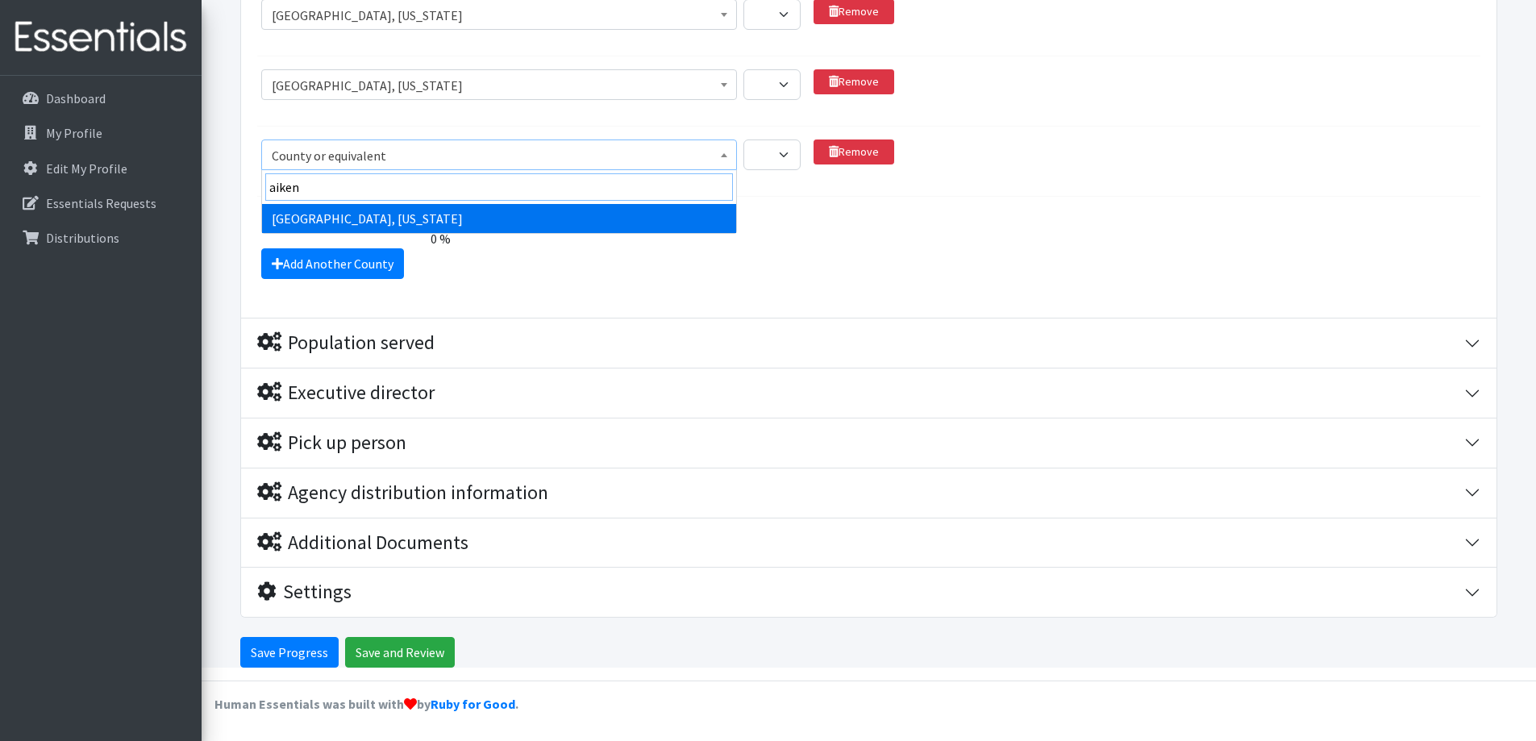
type input "aiken"
select select "27"
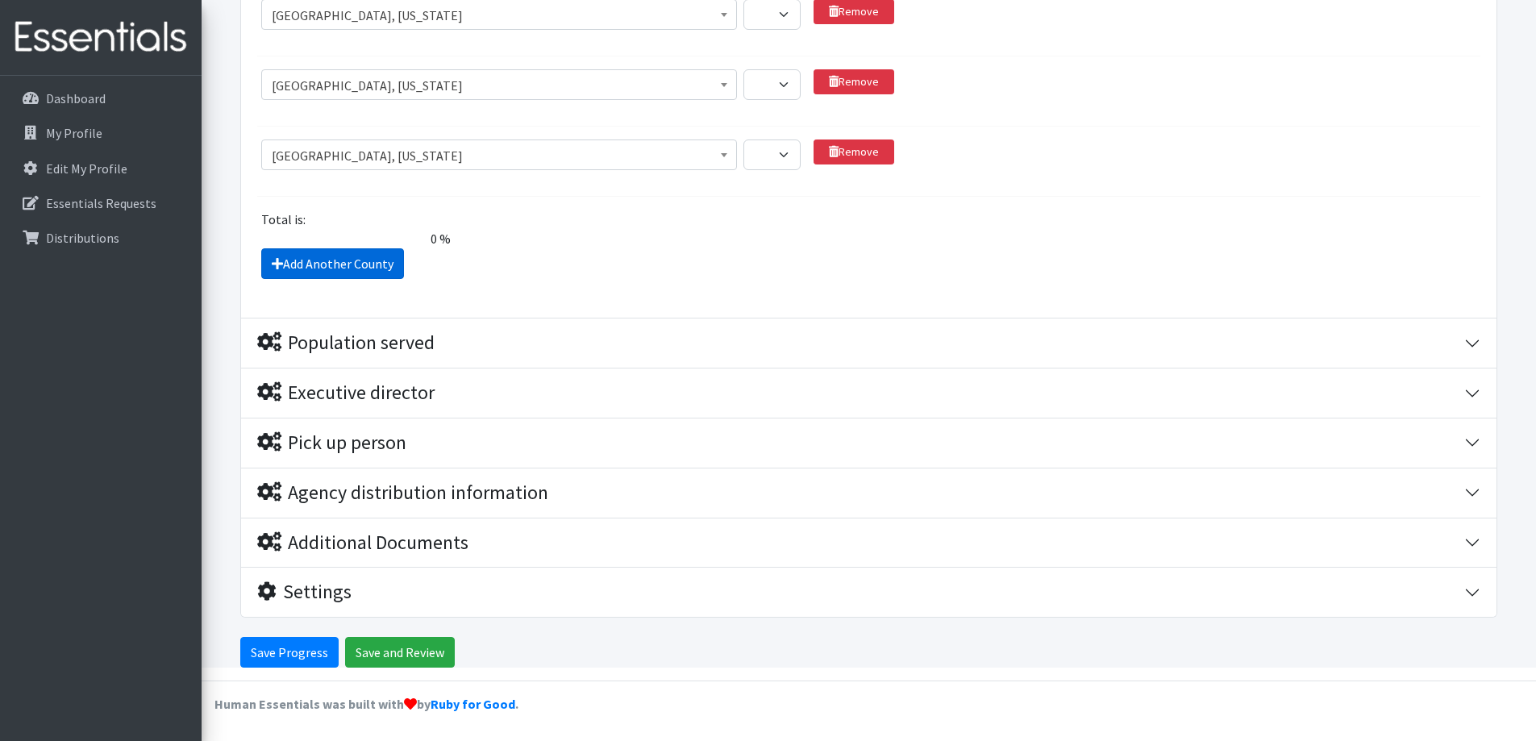
click at [279, 262] on icon at bounding box center [277, 263] width 11 height 13
click at [270, 259] on link "Add Another County" at bounding box center [332, 263] width 143 height 31
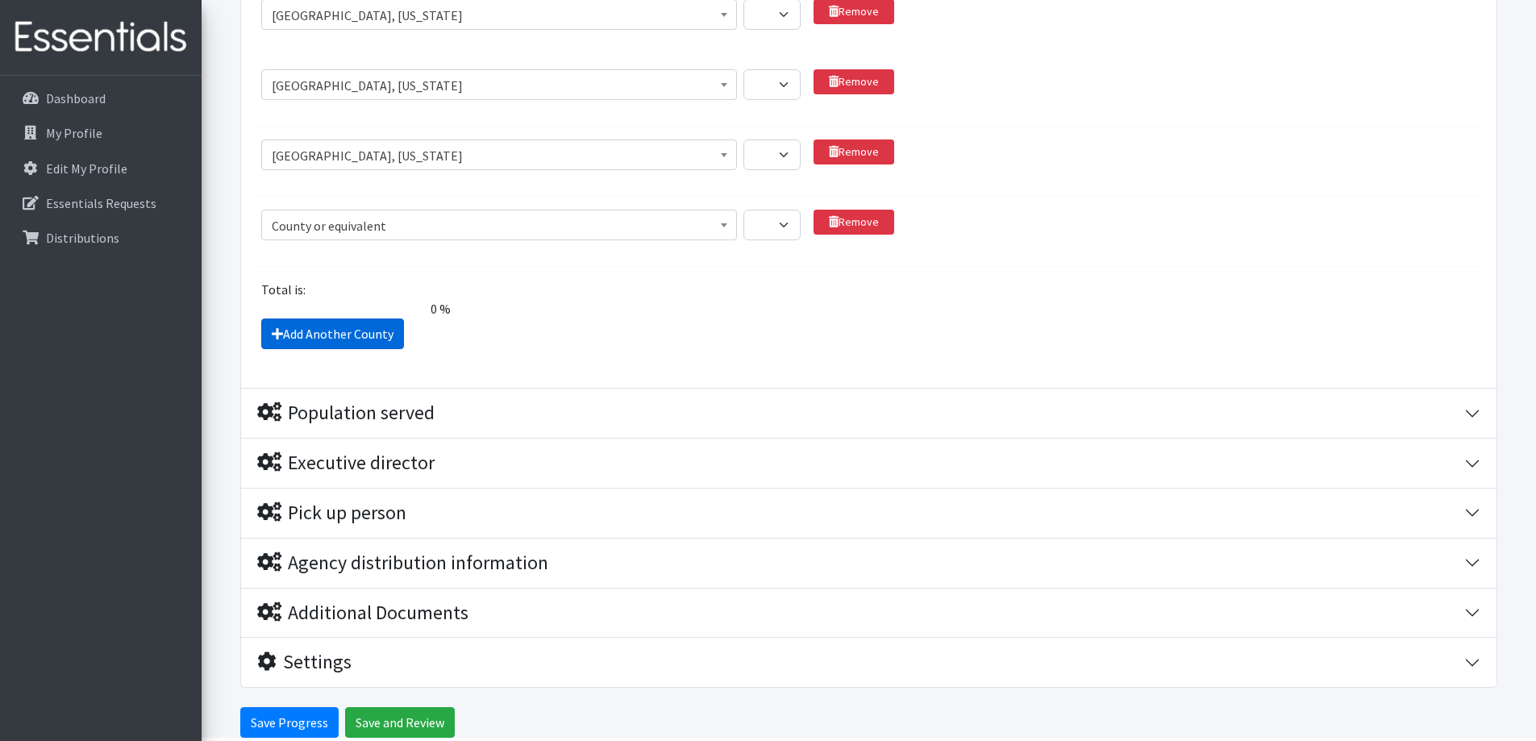
scroll to position [1653, 0]
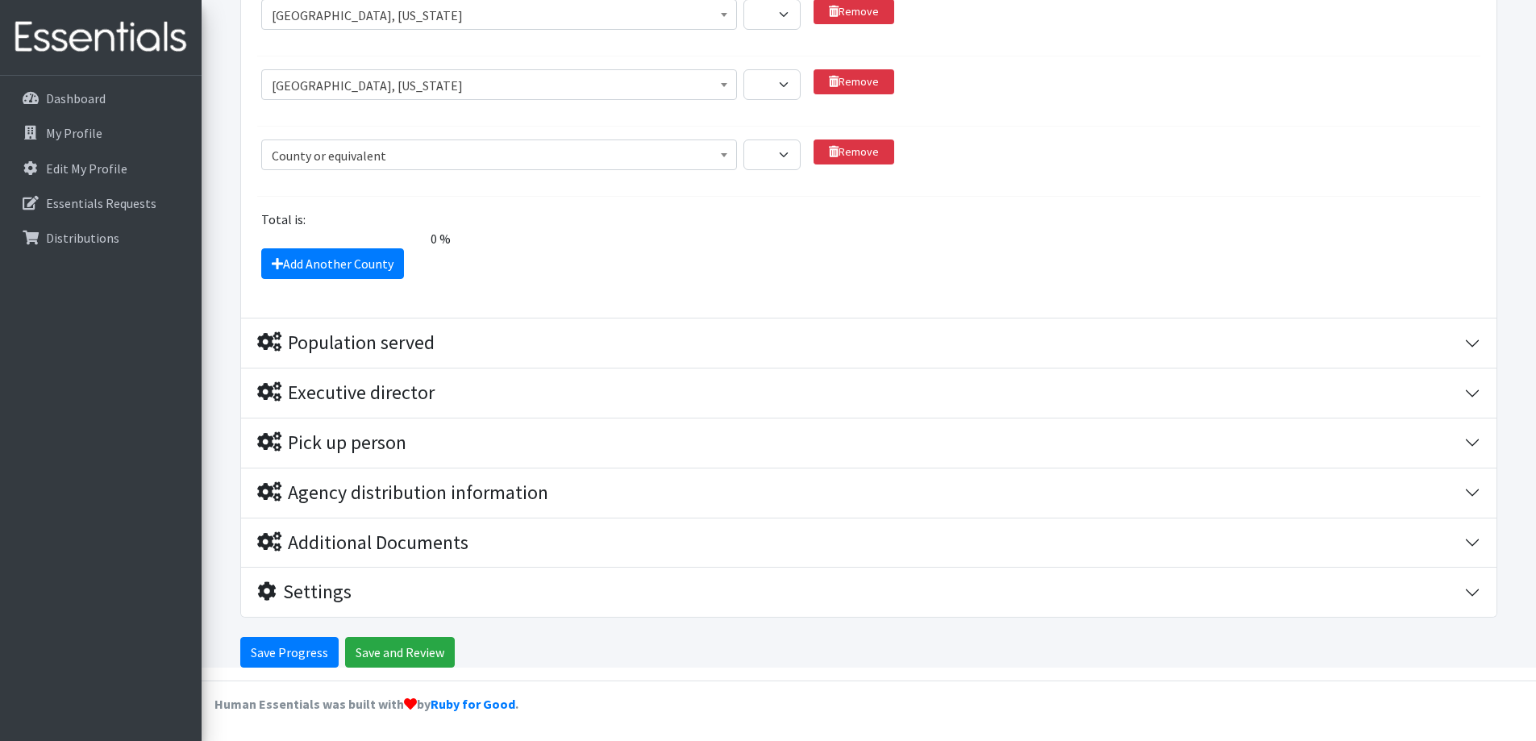
click at [314, 156] on span "County or equivalent" at bounding box center [499, 155] width 455 height 23
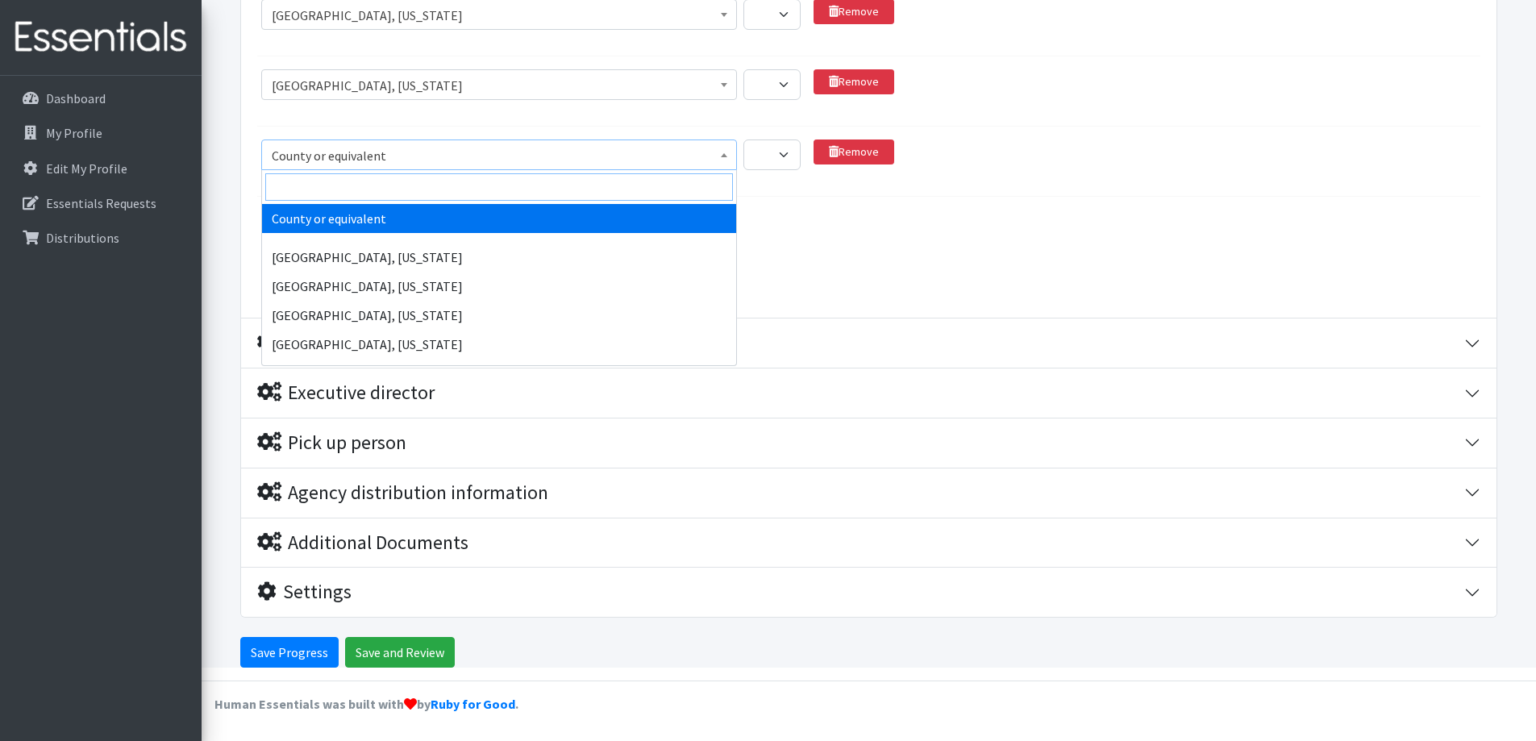
click at [310, 188] on input "search" at bounding box center [499, 186] width 468 height 27
type input "b"
type input "c"
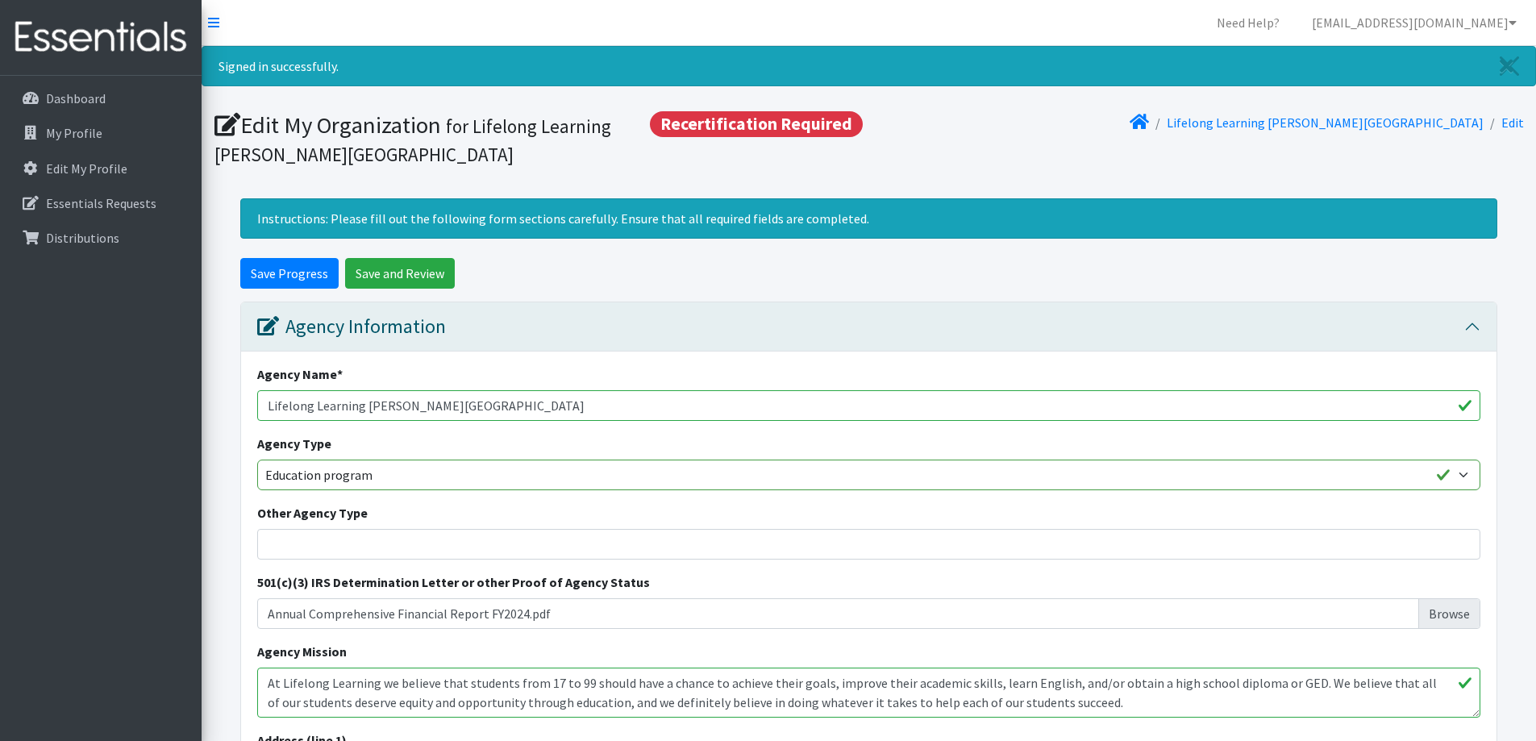
select select "1143"
select select "95"
select select "67"
select select "1"
select select "27"
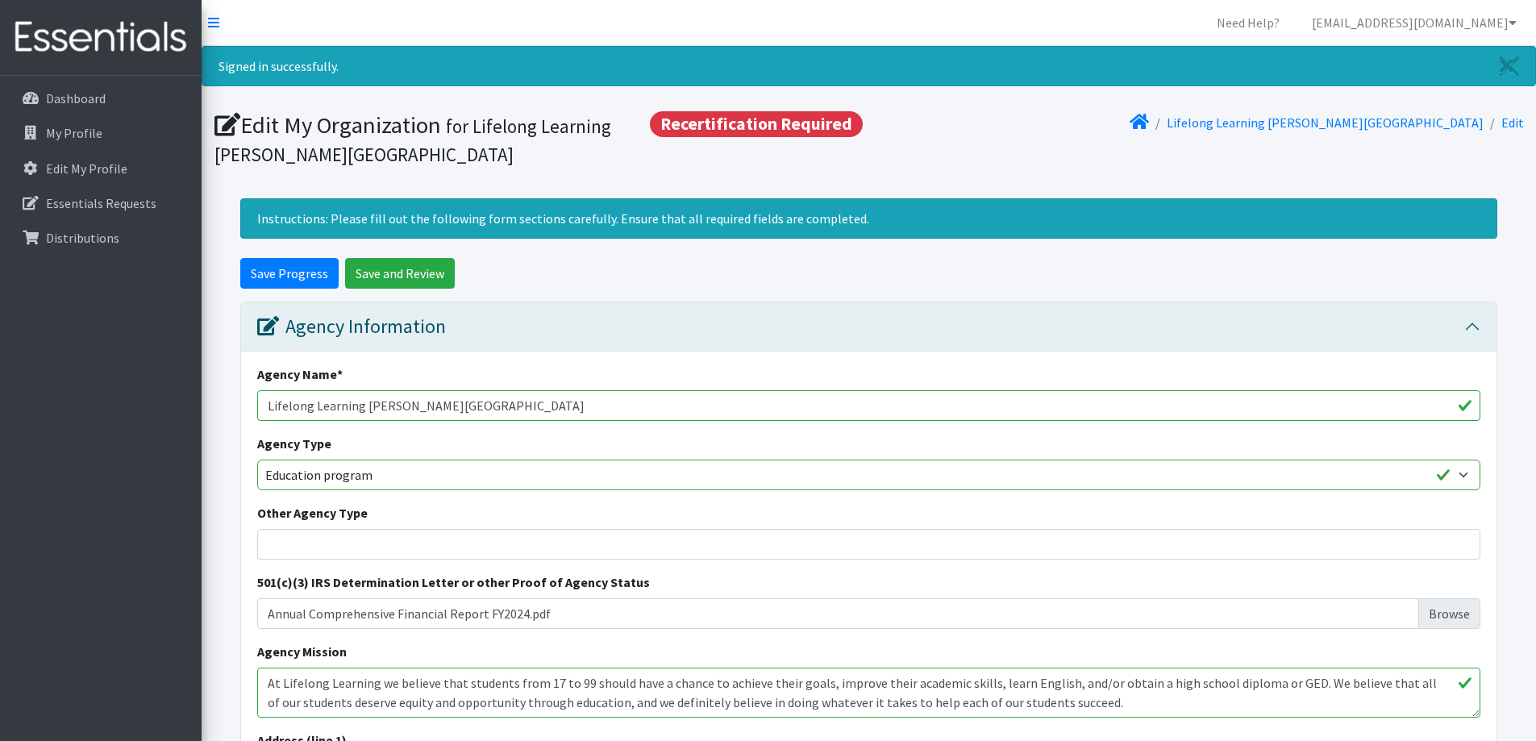
select select "1"
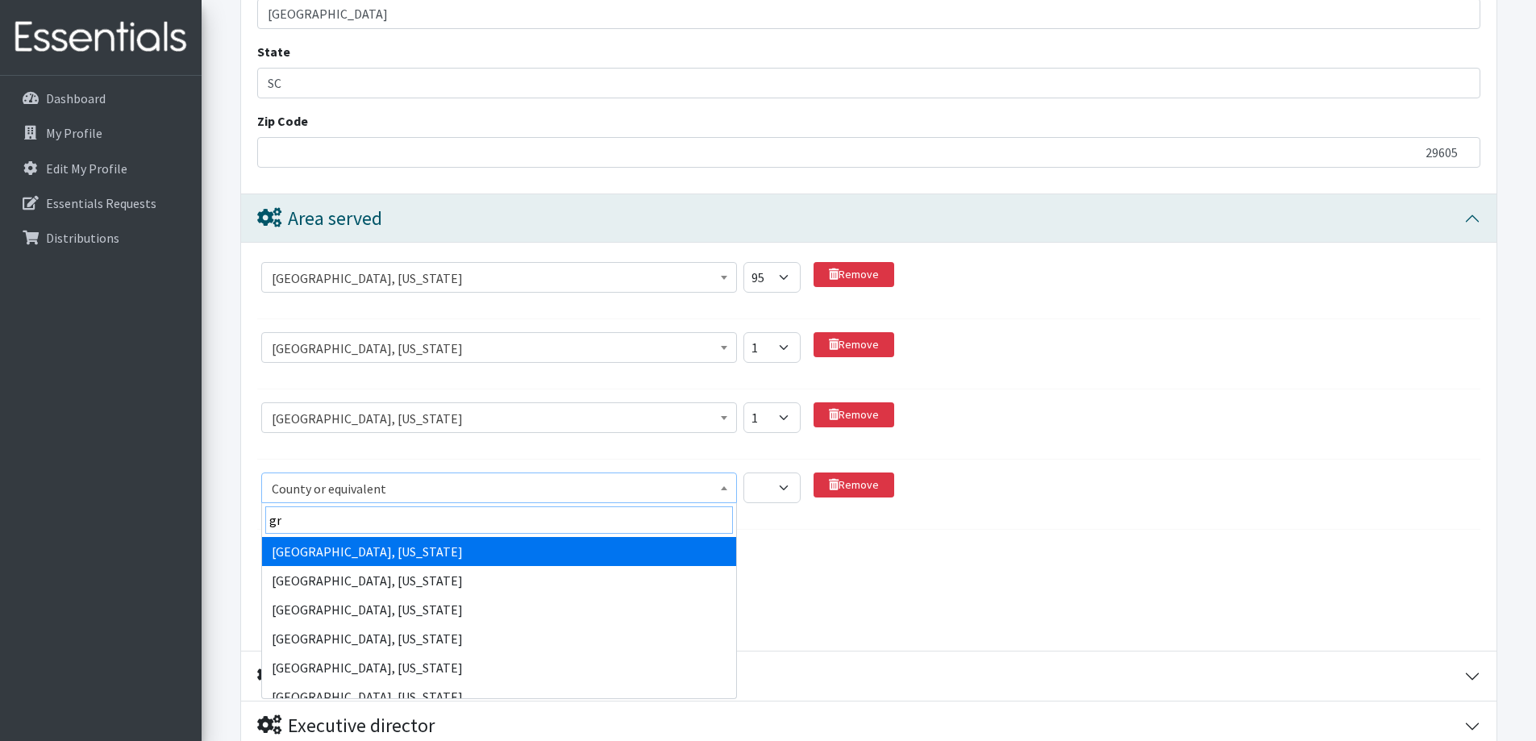
click at [305, 520] on input "gr" at bounding box center [499, 519] width 468 height 27
type input "g"
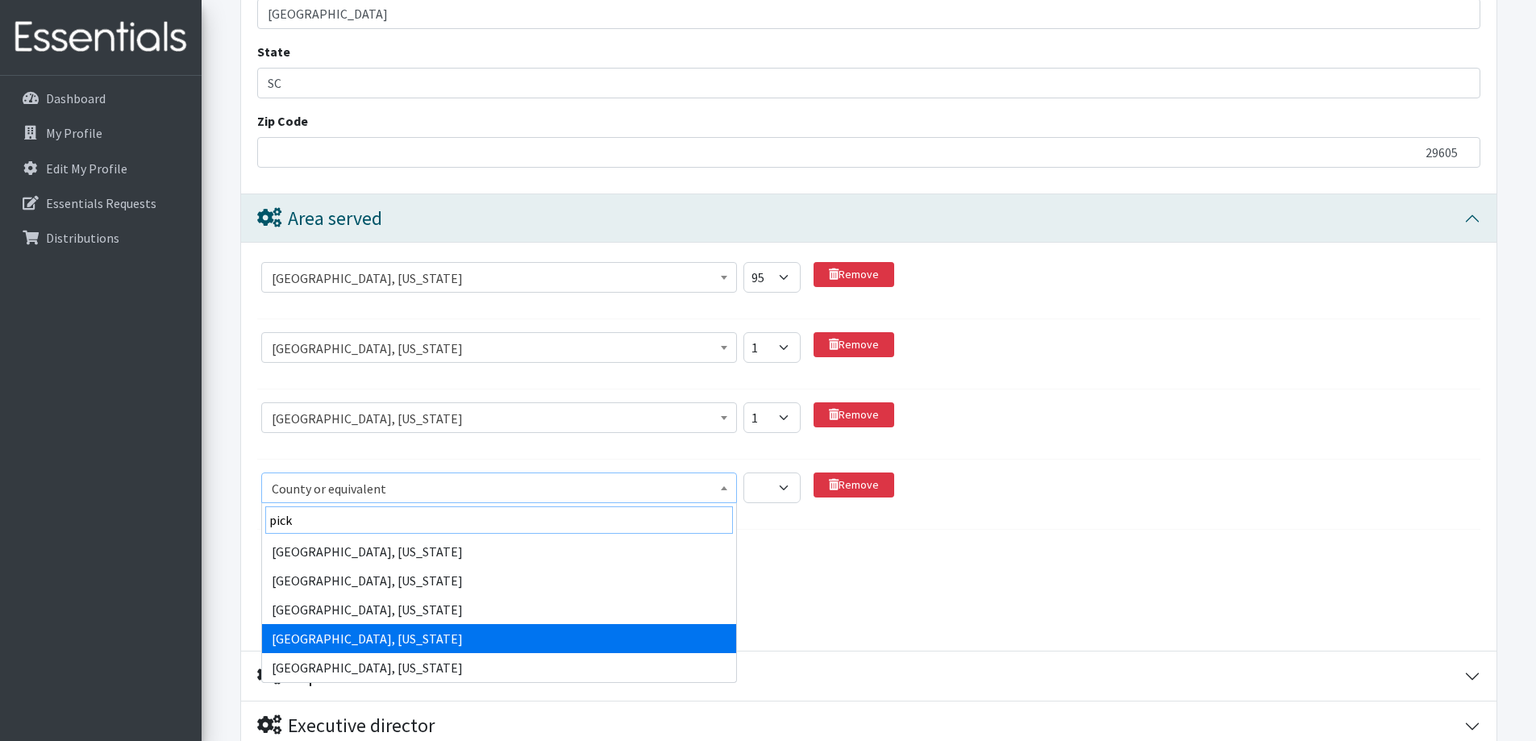
type input "pick"
select select "2296"
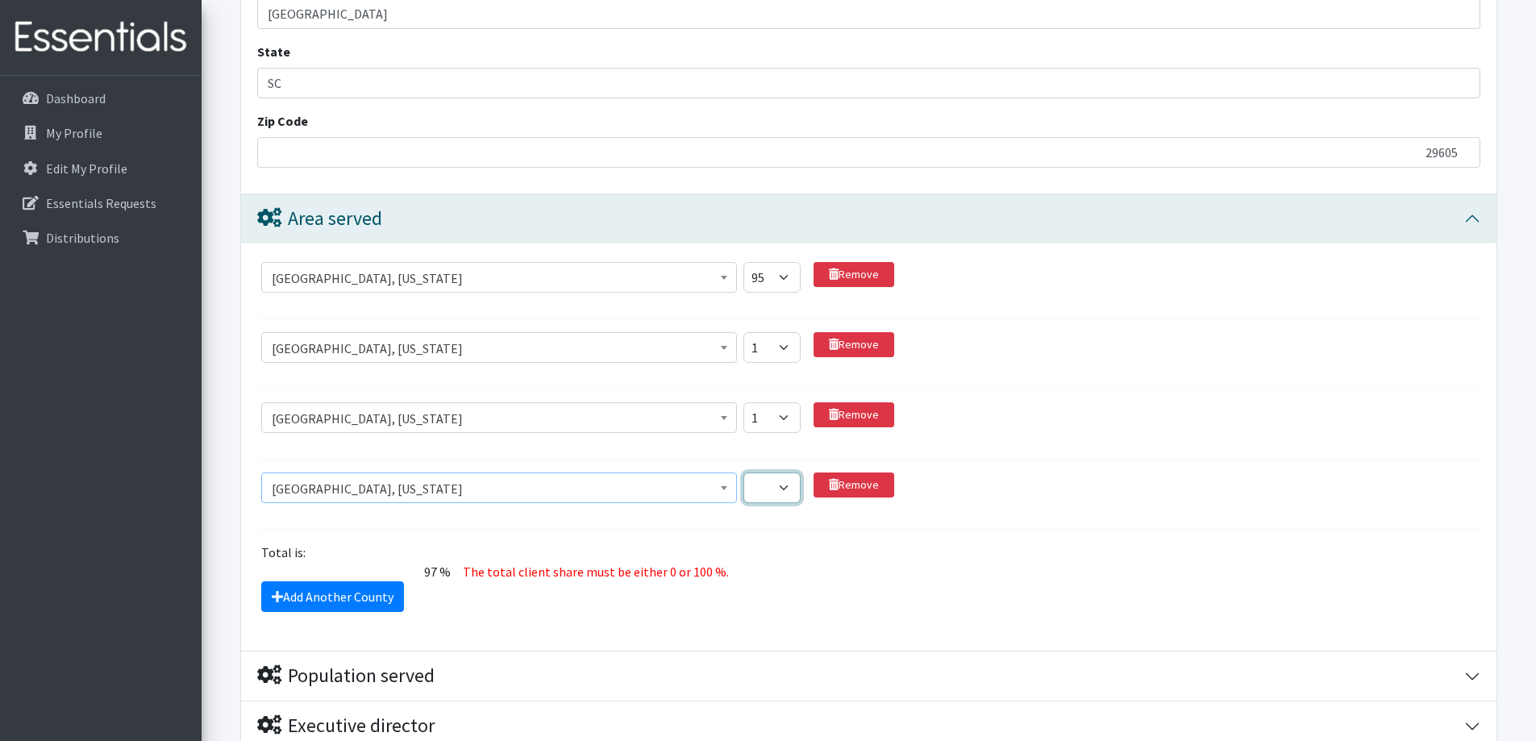
click at [790, 490] on select "1 2 3 4 5 6 7 8 9 10 11 12 13 14 15 16 17 18 19 20 21 22 23 24 25 26 27 28 29 3…" at bounding box center [772, 488] width 57 height 31
select select "1"
click at [744, 473] on select "1 2 3 4 5 6 7 8 9 10 11 12 13 14 15 16 17 18 19 20 21 22 23 24 25 26 27 28 29 3…" at bounding box center [772, 488] width 57 height 31
click at [281, 592] on icon at bounding box center [277, 596] width 11 height 13
click at [277, 593] on icon at bounding box center [277, 596] width 11 height 13
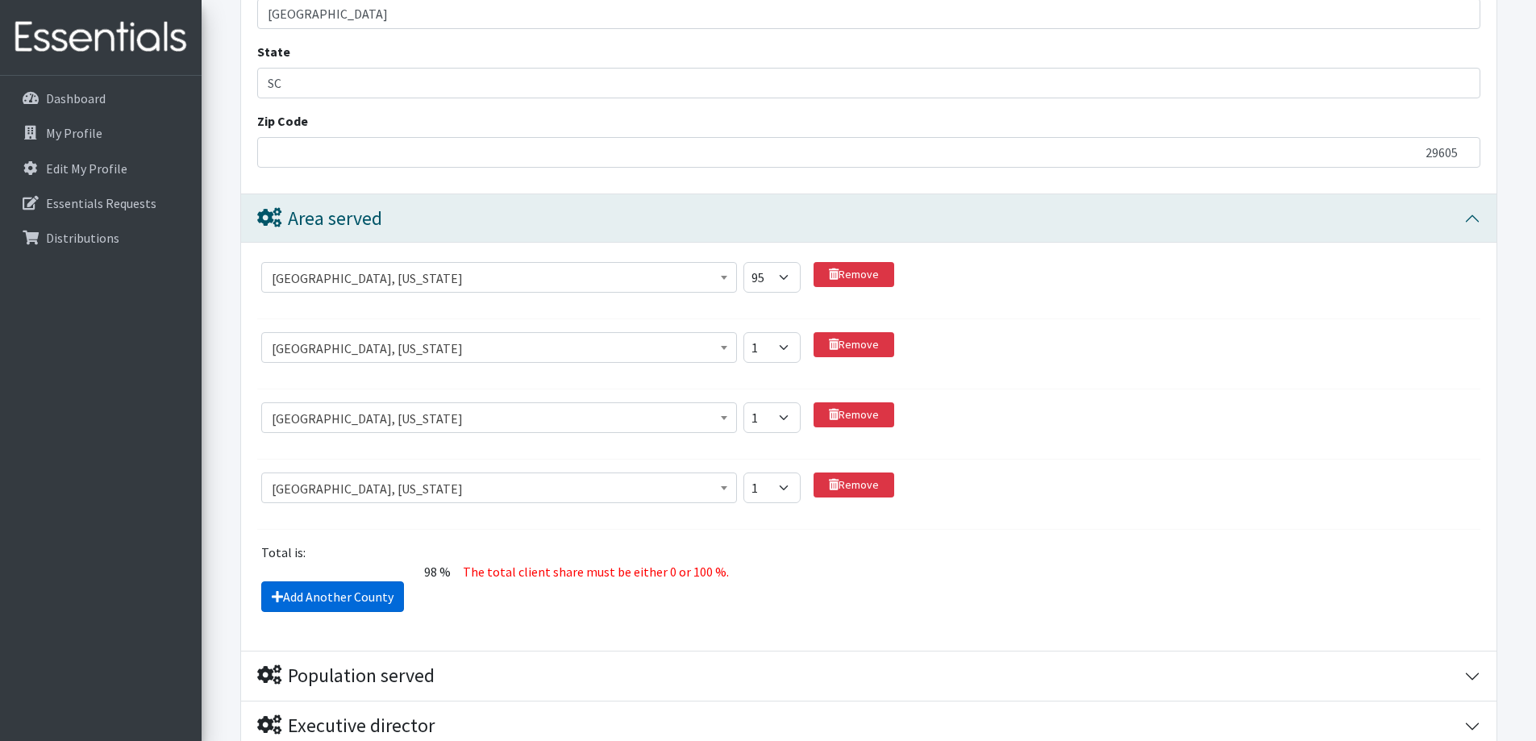
click at [265, 596] on link "Add Another County" at bounding box center [332, 596] width 143 height 31
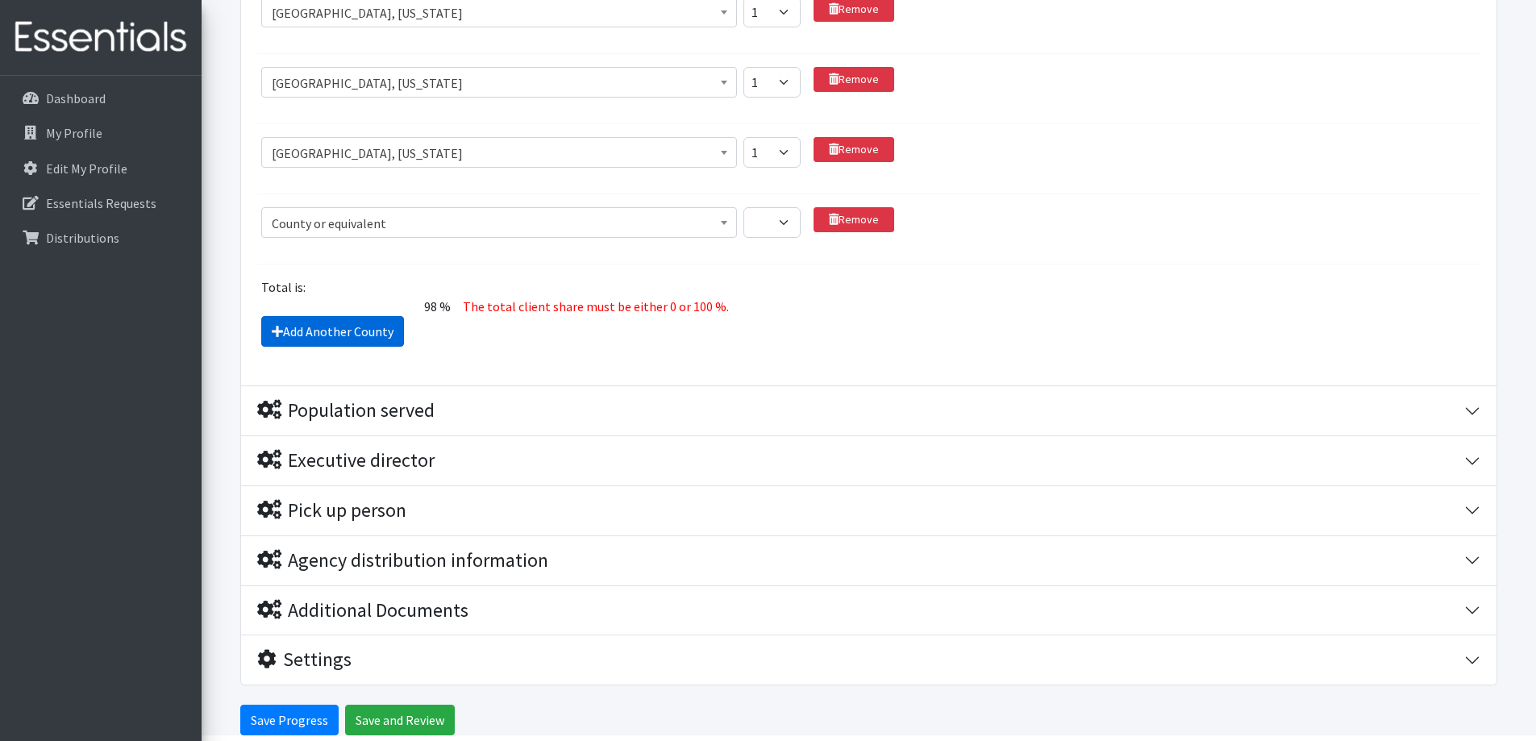
scroll to position [1723, 0]
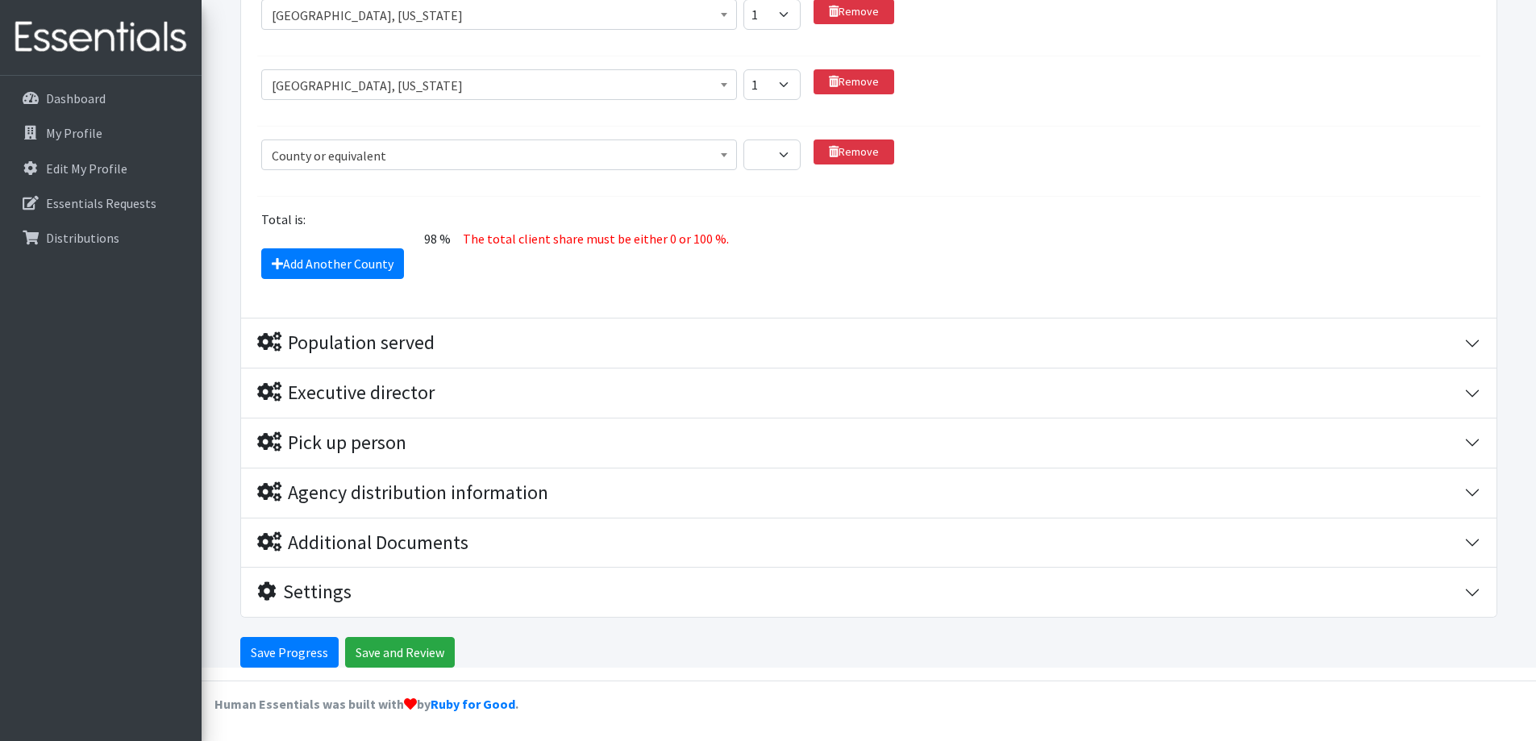
click at [315, 148] on span "County or equivalent" at bounding box center [499, 155] width 455 height 23
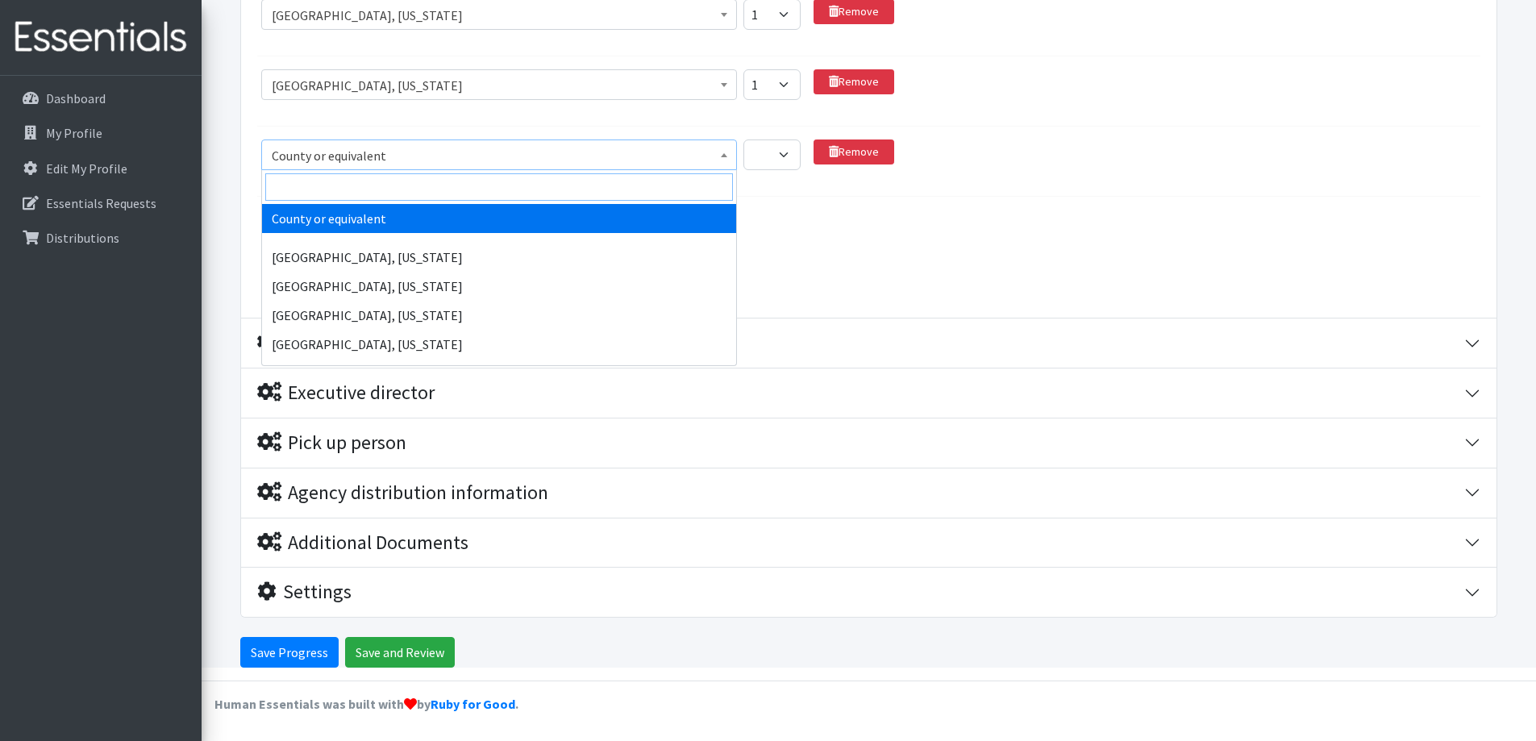
click at [304, 185] on input "search" at bounding box center [499, 186] width 468 height 27
type input "h"
type input "henderson"
select select "1260"
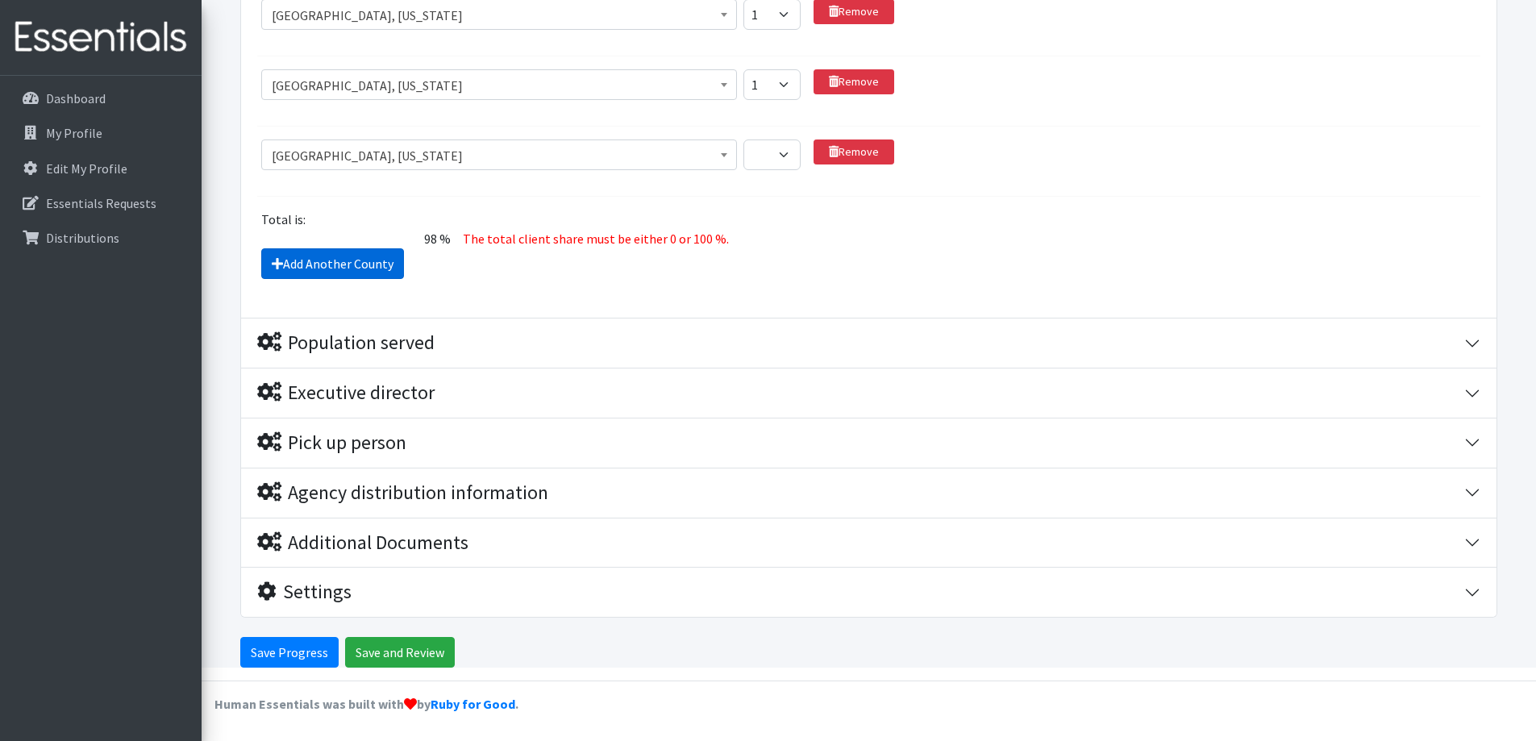
click at [275, 261] on icon at bounding box center [277, 263] width 11 height 13
click at [274, 261] on icon at bounding box center [277, 263] width 11 height 13
click at [276, 261] on icon at bounding box center [277, 263] width 11 height 13
click at [878, 264] on div "Add Another County" at bounding box center [870, 263] width 1236 height 31
click at [275, 261] on icon at bounding box center [277, 263] width 11 height 13
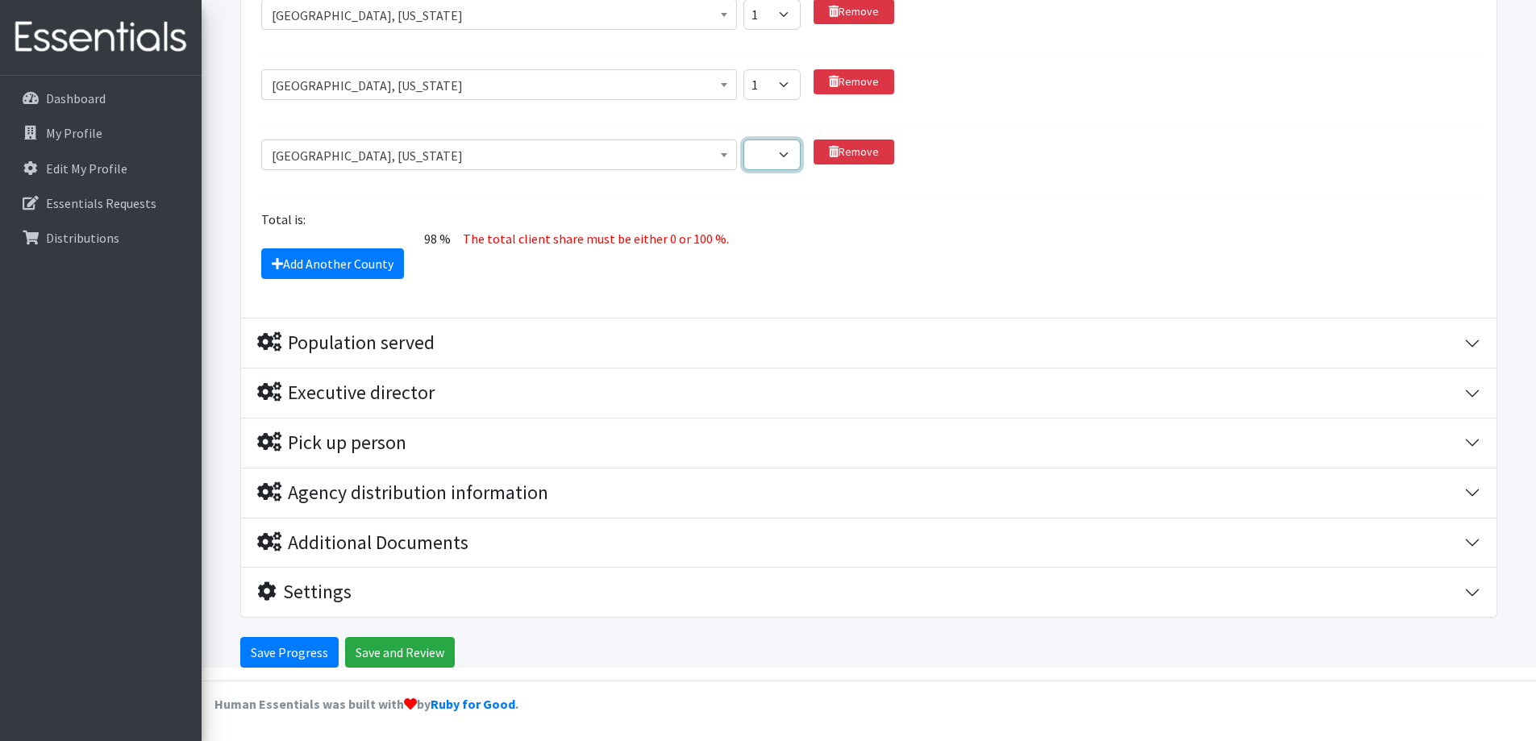
click at [787, 155] on select "1 2 3 4 5 6 7 8 9 10 11 12 13 14 15 16 17 18 19 20 21 22 23 24 25 26 27 28 29 3…" at bounding box center [772, 155] width 57 height 31
select select "1"
click at [744, 140] on select "1 2 3 4 5 6 7 8 9 10 11 12 13 14 15 16 17 18 19 20 21 22 23 24 25 26 27 28 29 3…" at bounding box center [772, 155] width 57 height 31
click at [276, 258] on icon at bounding box center [277, 263] width 11 height 13
click at [276, 257] on icon at bounding box center [277, 263] width 11 height 13
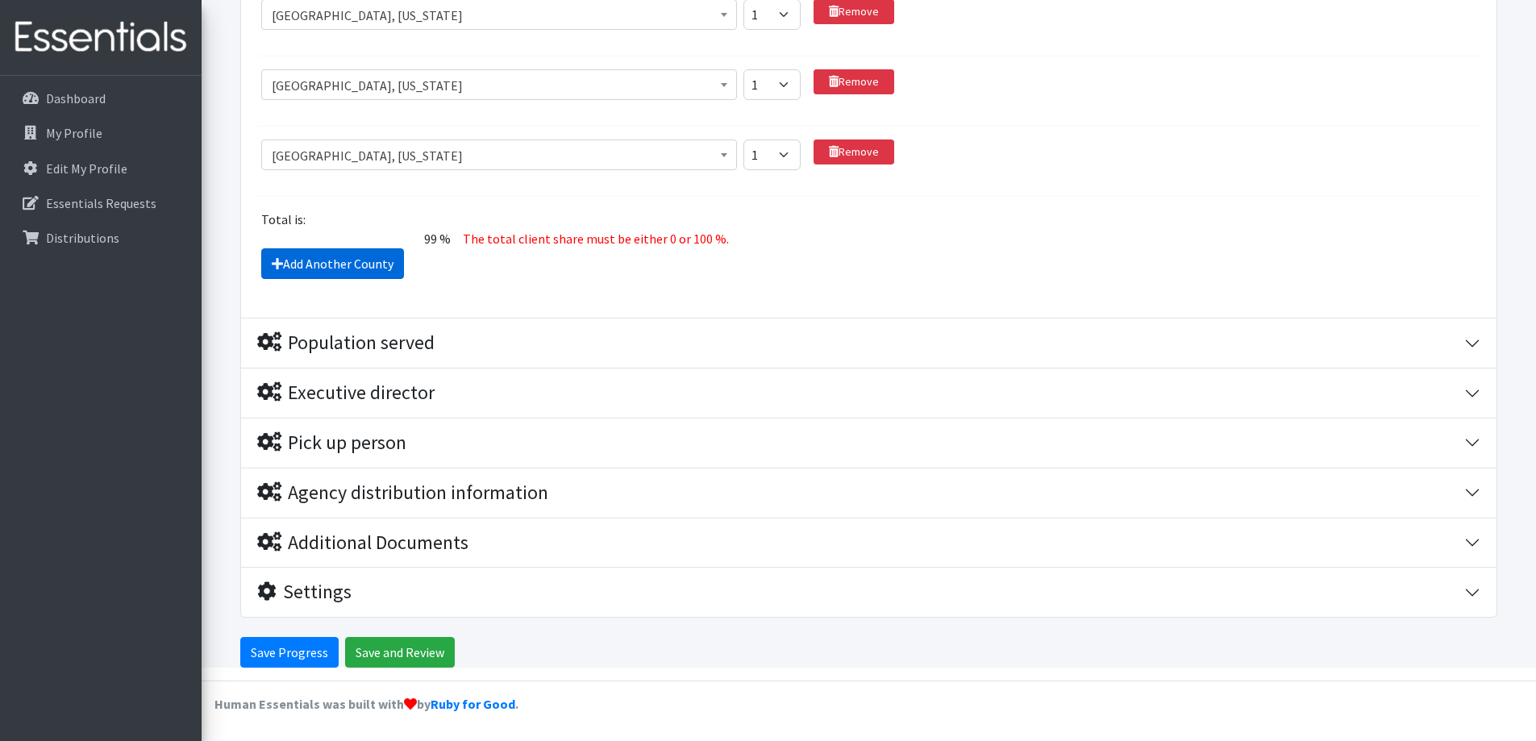
click at [276, 257] on icon at bounding box center [277, 263] width 11 height 13
click at [274, 255] on link "Add Another County" at bounding box center [332, 263] width 143 height 31
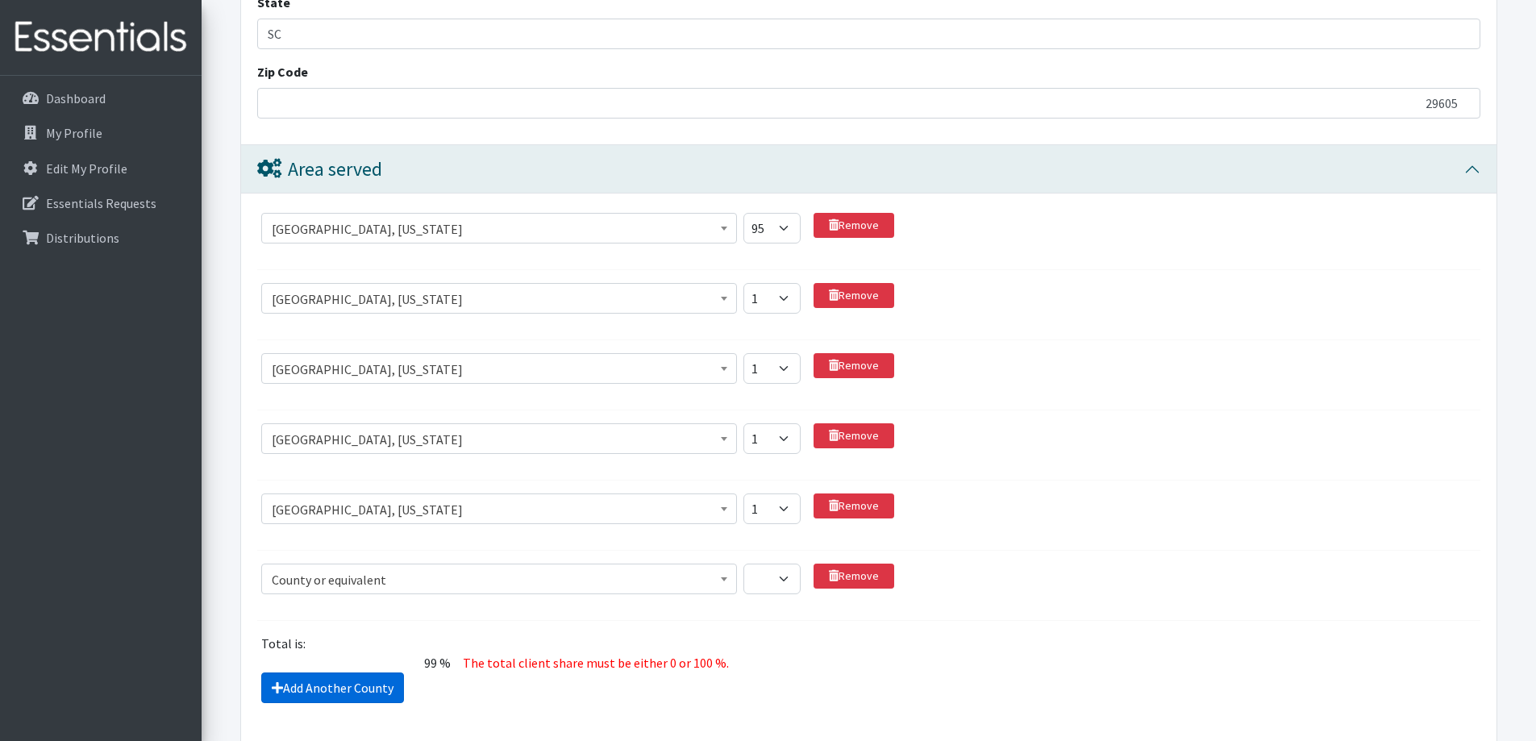
scroll to position [1470, 0]
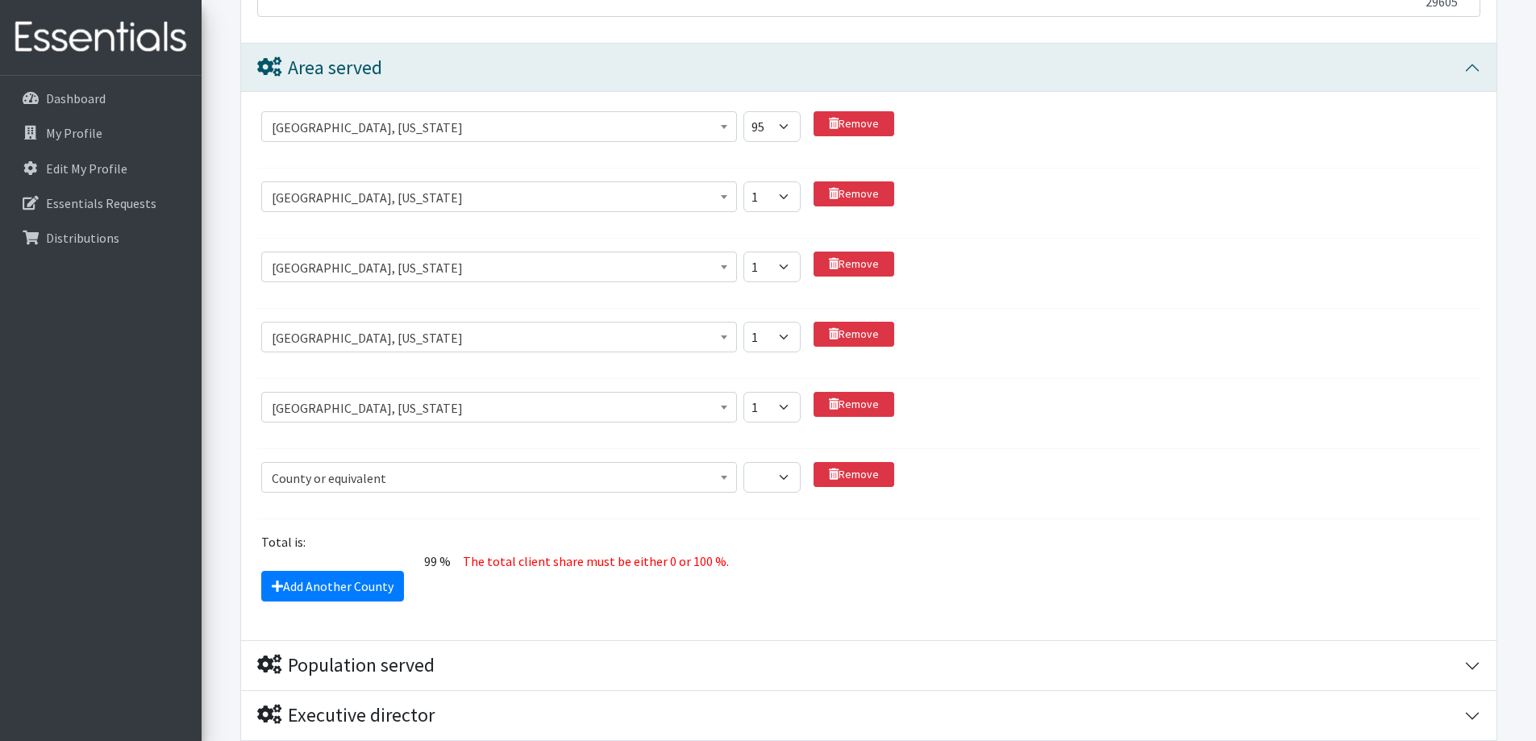
click at [318, 470] on span "County or equivalent" at bounding box center [499, 478] width 455 height 23
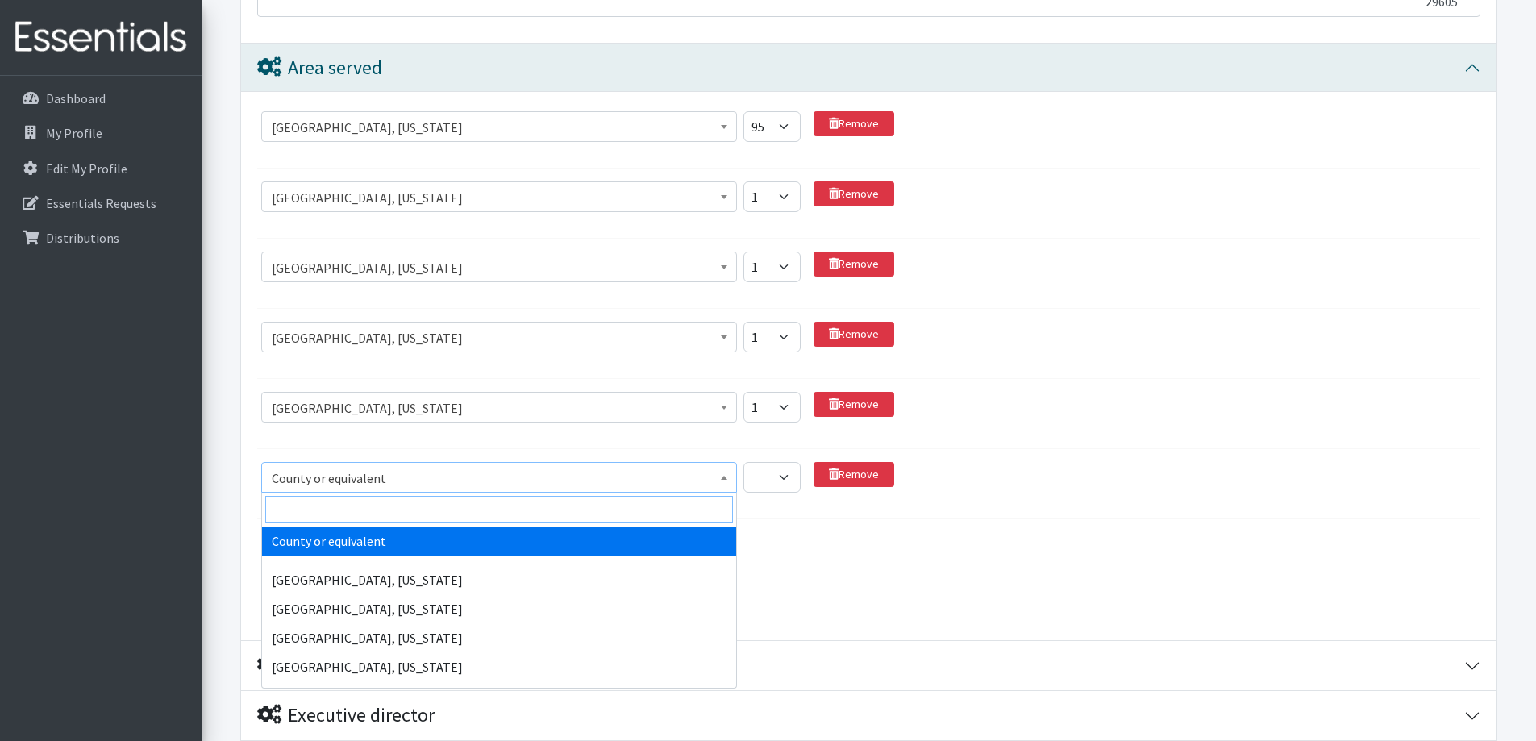
click at [299, 514] on input "search" at bounding box center [499, 509] width 468 height 27
type input "I"
type input "i"
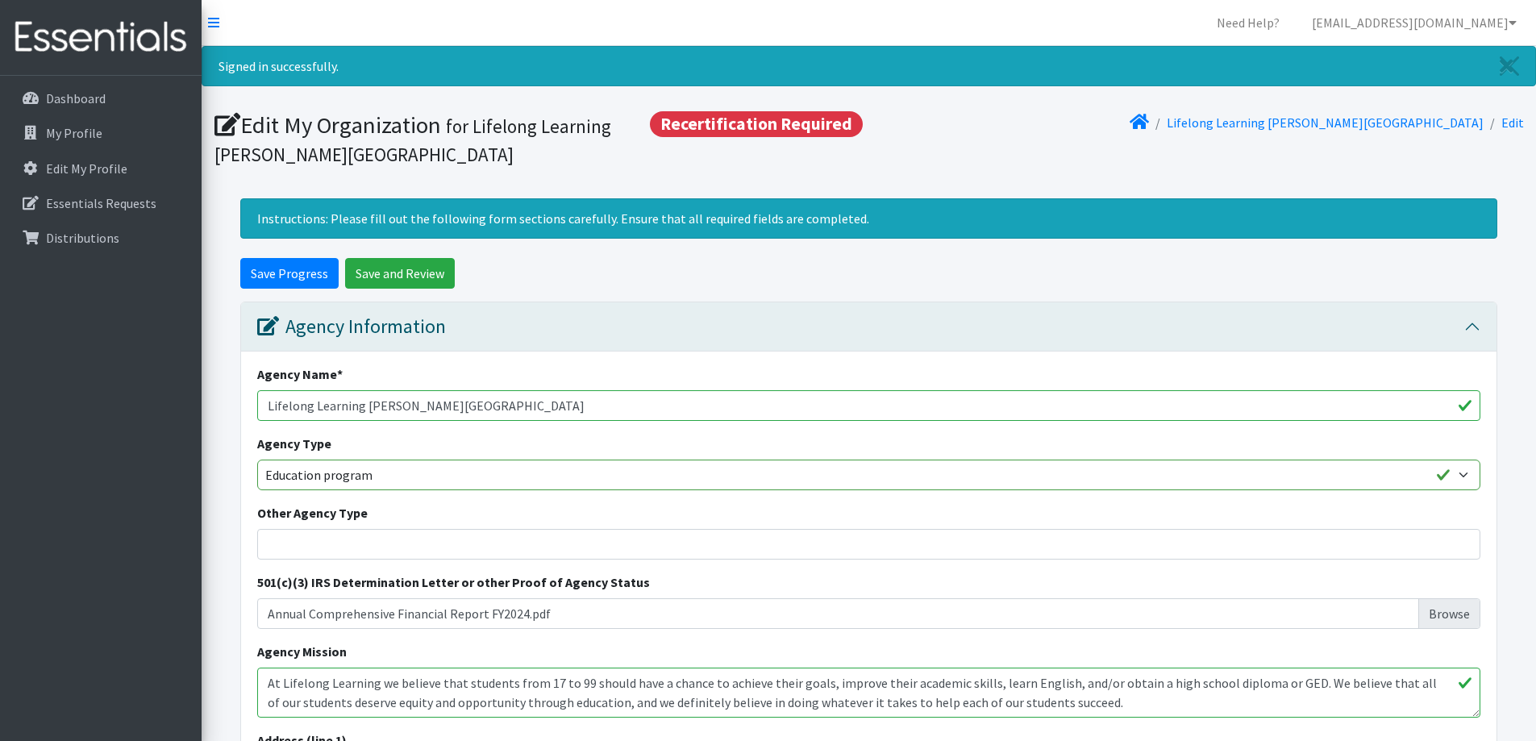
select select "1143"
select select "93"
select select "67"
select select "1"
select select "27"
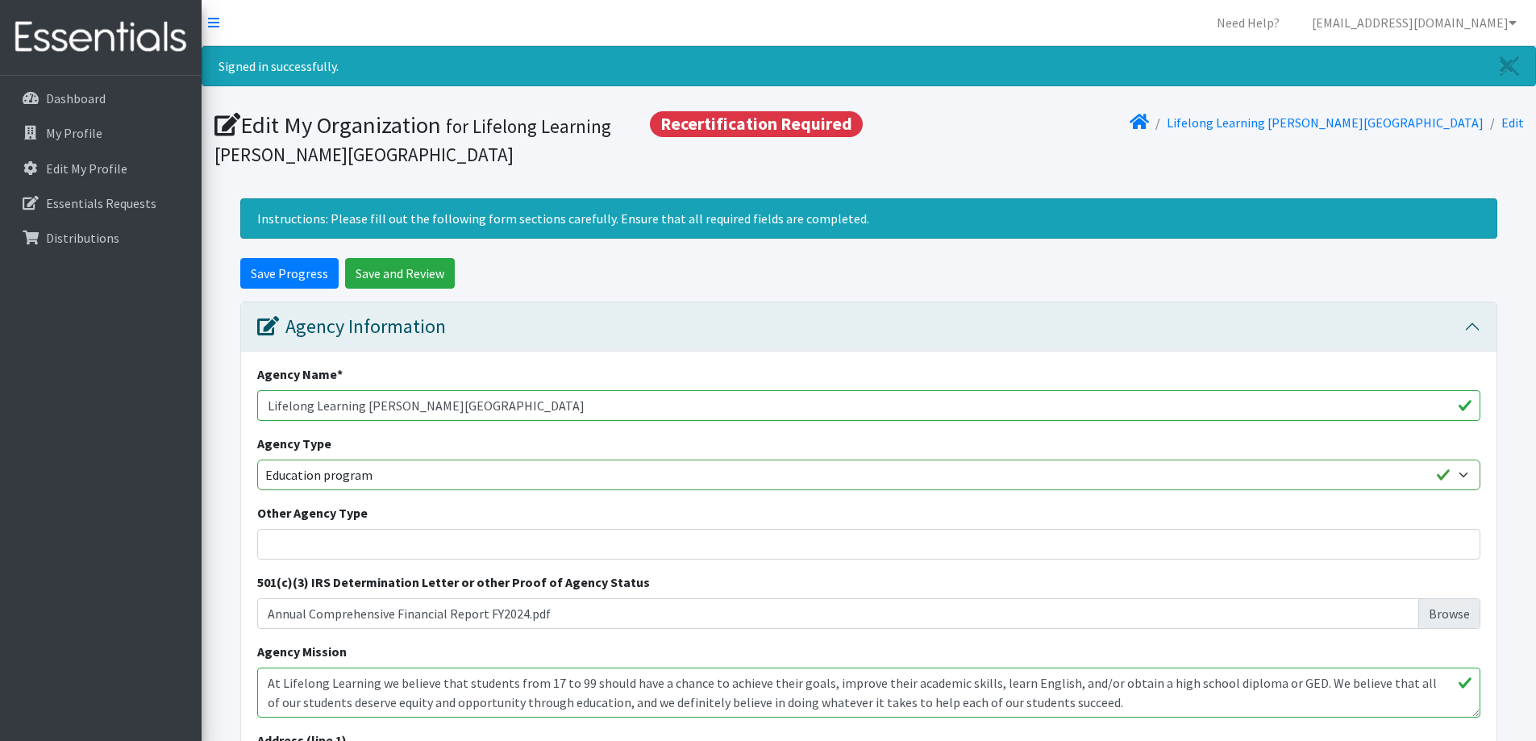
select select "1"
select select "2296"
select select "1"
select select "1260"
select select "1"
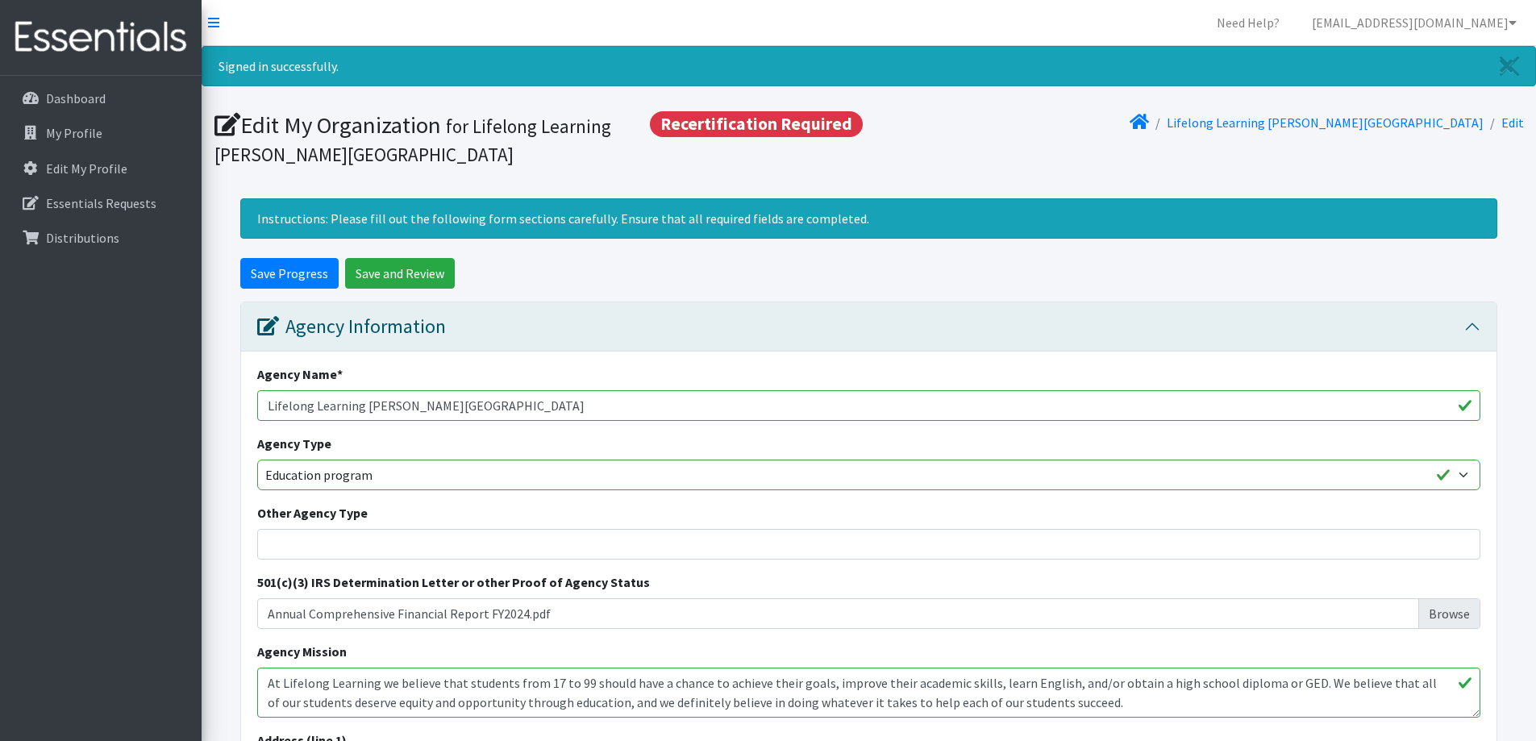
select select "1522"
select select "1"
select select "1635"
select select "1"
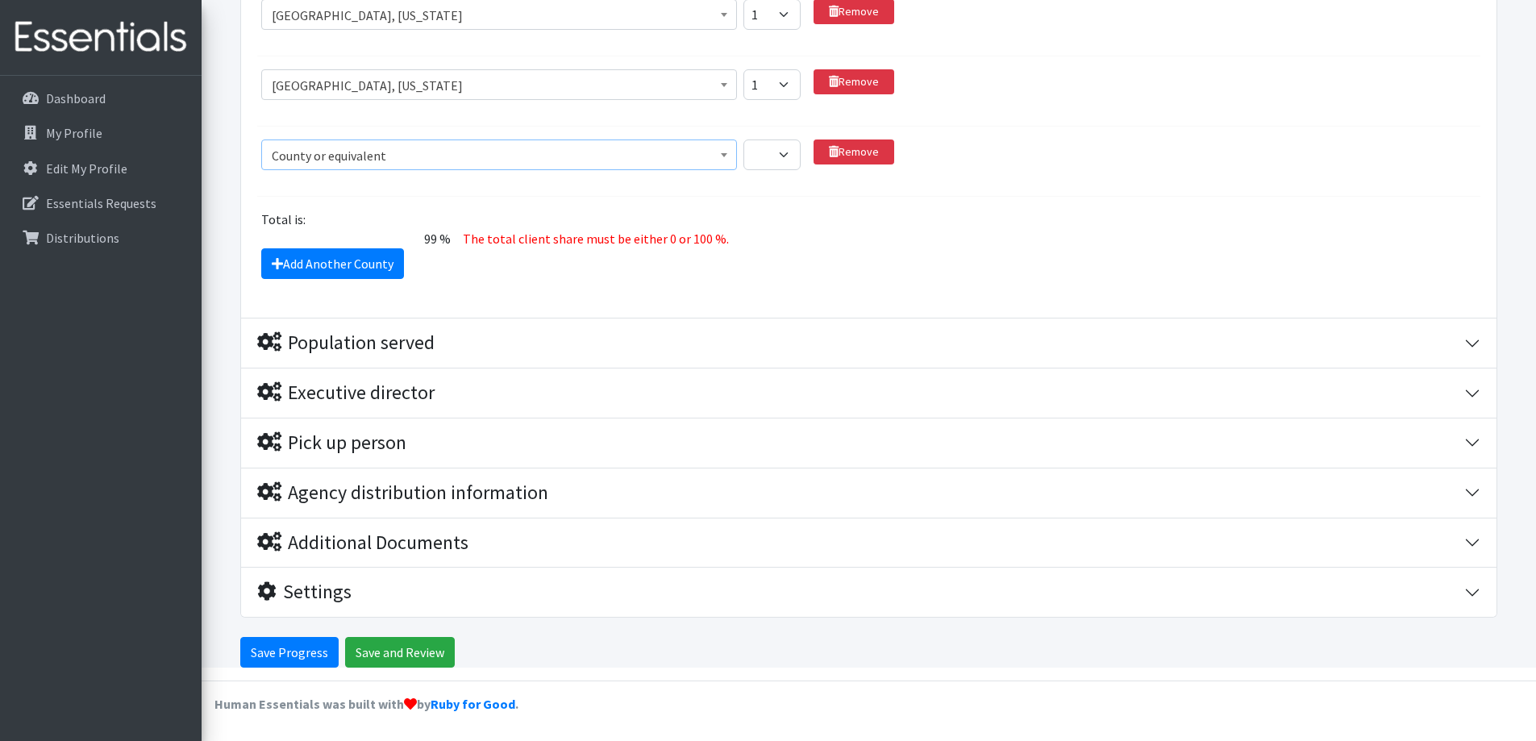
click at [321, 152] on span "County or equivalent" at bounding box center [499, 155] width 455 height 23
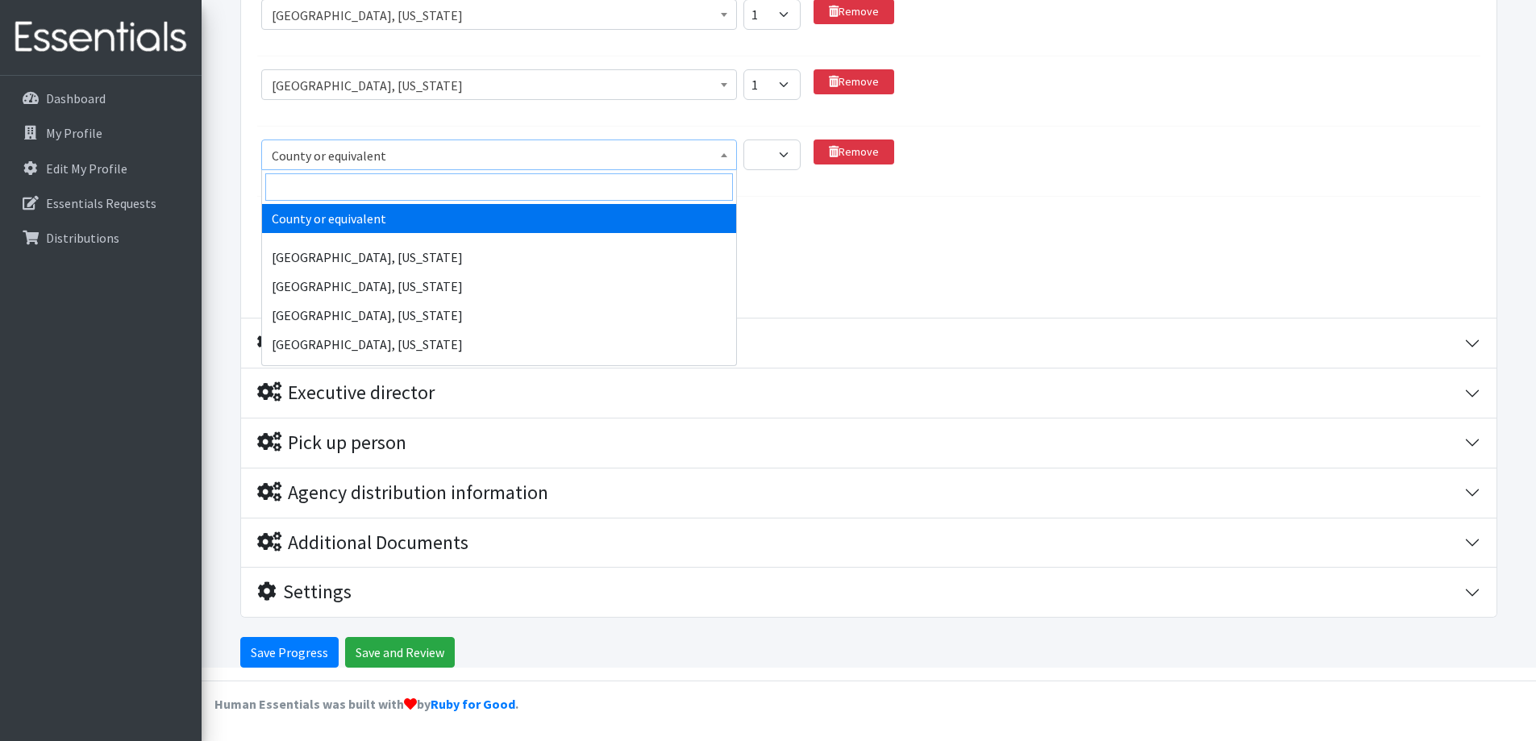
click at [318, 187] on input "search" at bounding box center [499, 186] width 468 height 27
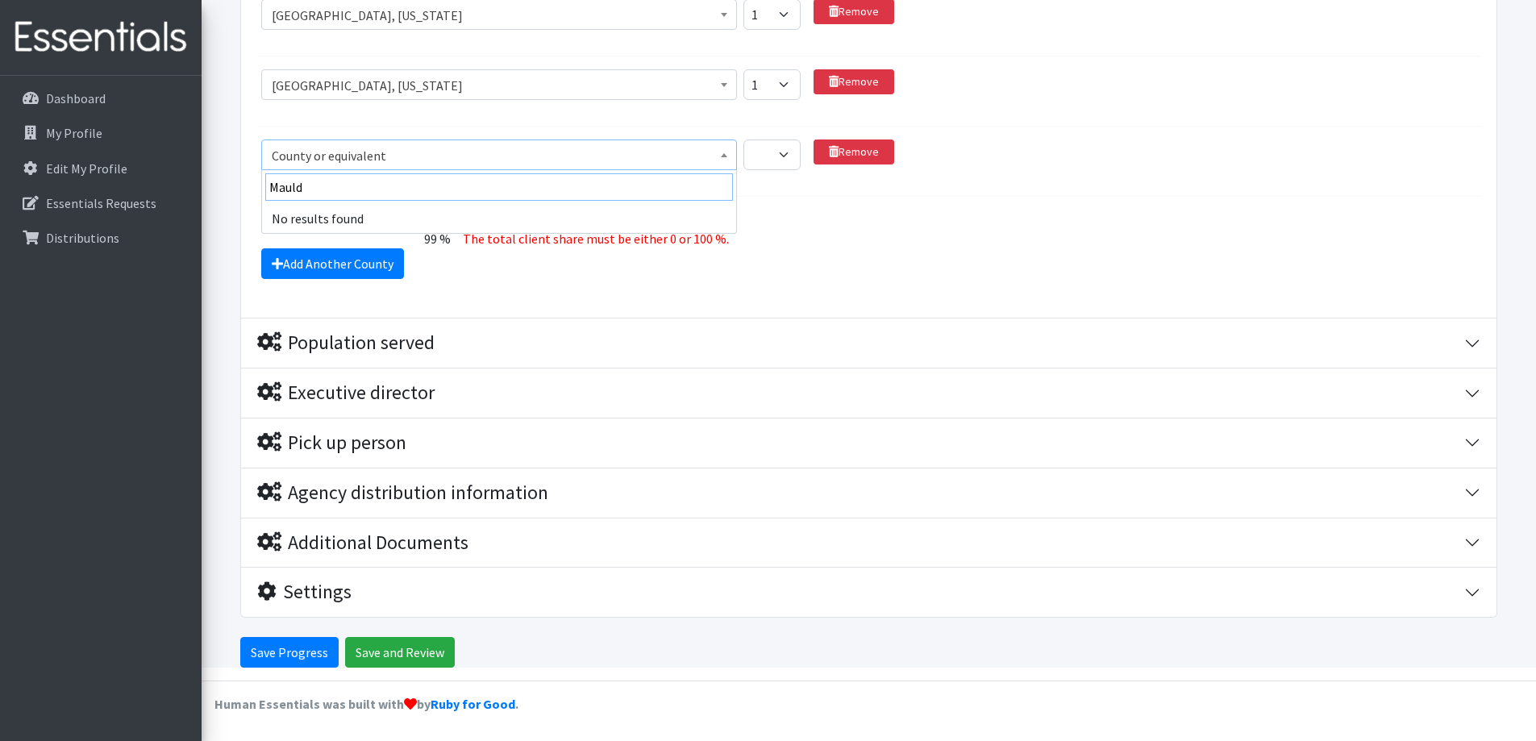
click at [327, 188] on input "Mauld" at bounding box center [499, 186] width 468 height 27
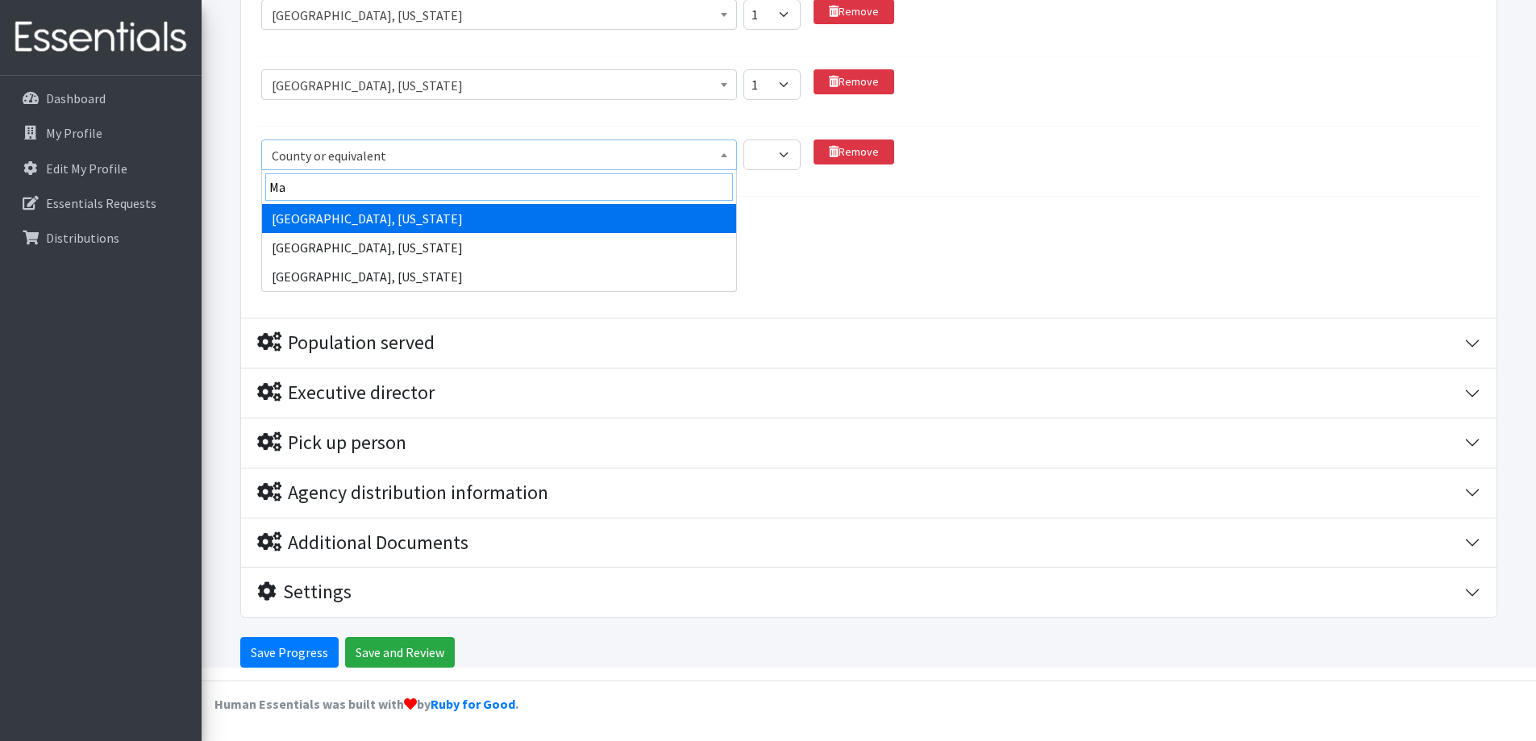
type input "M"
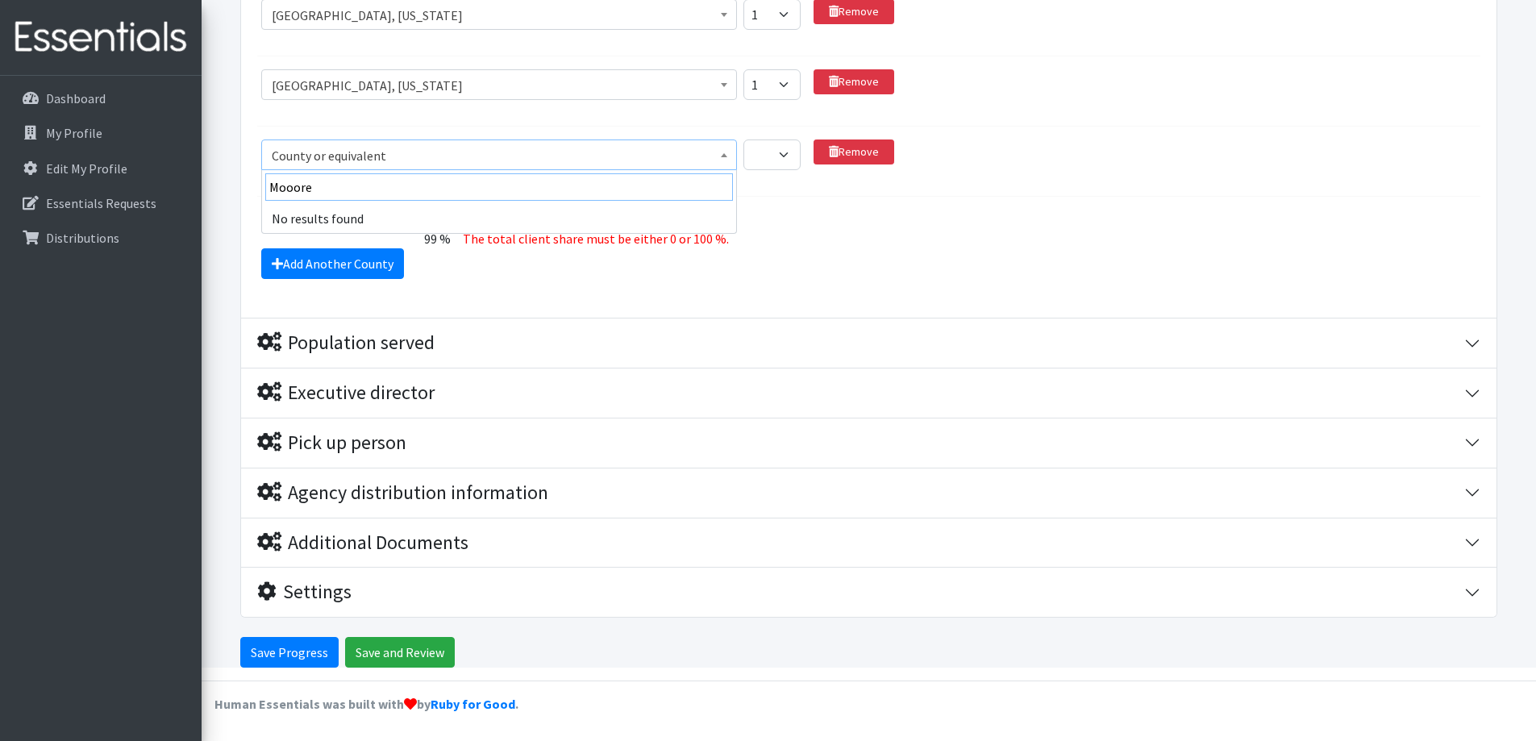
drag, startPoint x: 391, startPoint y: 181, endPoint x: 190, endPoint y: 176, distance: 200.9
drag, startPoint x: 361, startPoint y: 189, endPoint x: 173, endPoint y: 182, distance: 188.0
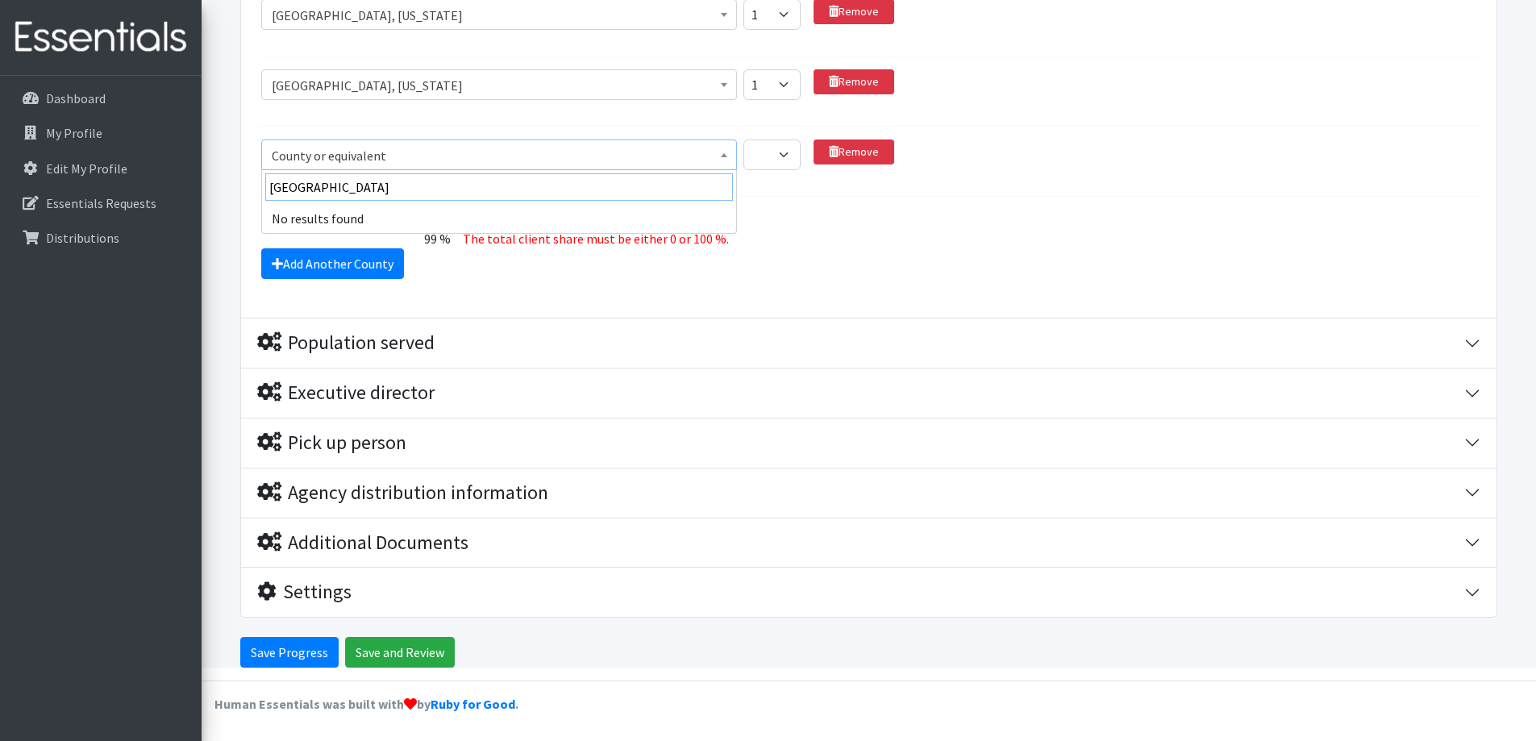
drag, startPoint x: 332, startPoint y: 188, endPoint x: 204, endPoint y: 185, distance: 128.3
drag, startPoint x: 321, startPoint y: 186, endPoint x: 187, endPoint y: 171, distance: 134.8
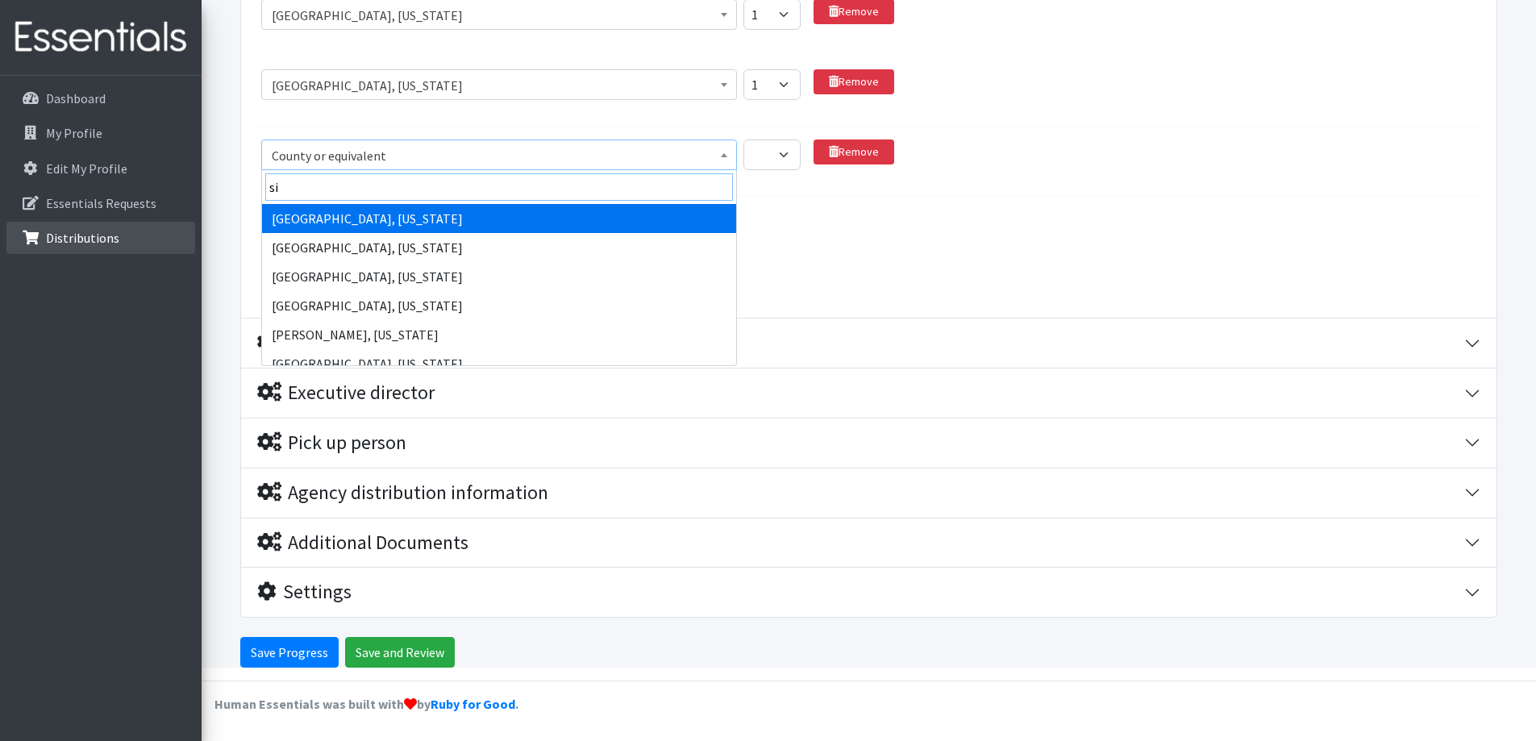
type input "s"
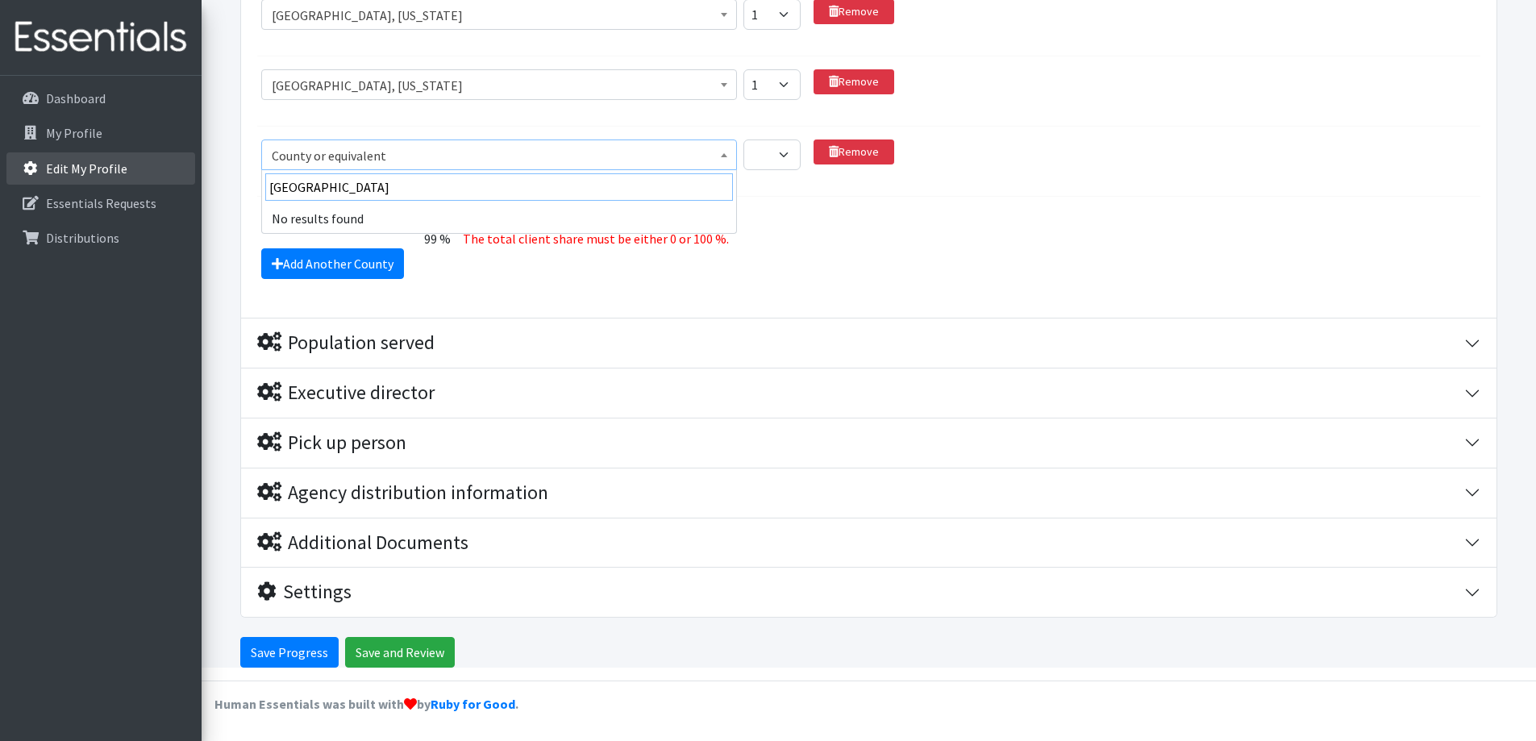
drag, startPoint x: 372, startPoint y: 187, endPoint x: 131, endPoint y: 177, distance: 241.4
drag, startPoint x: 307, startPoint y: 187, endPoint x: 201, endPoint y: 170, distance: 107.8
drag, startPoint x: 330, startPoint y: 188, endPoint x: 156, endPoint y: 185, distance: 173.4
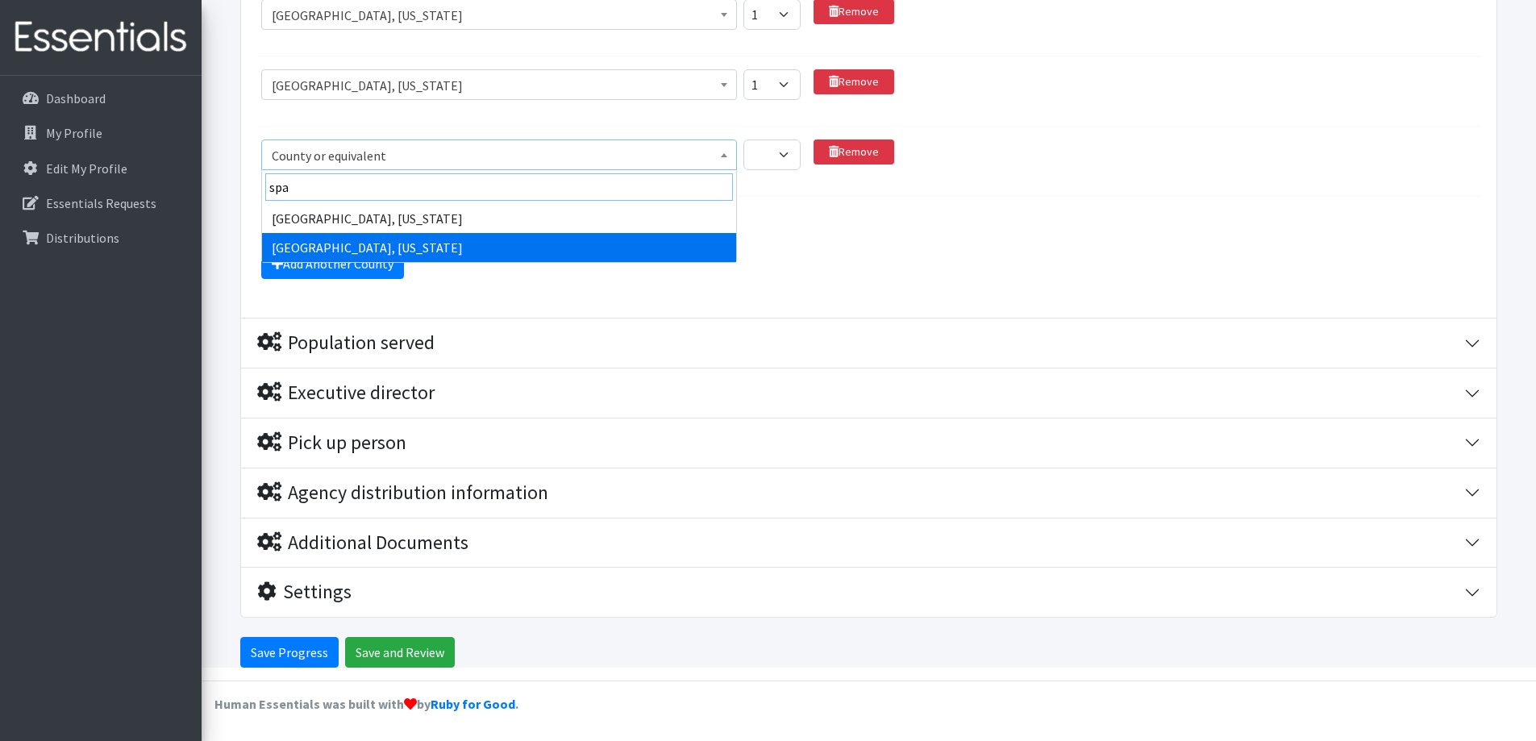
type input "spa"
select select "2720"
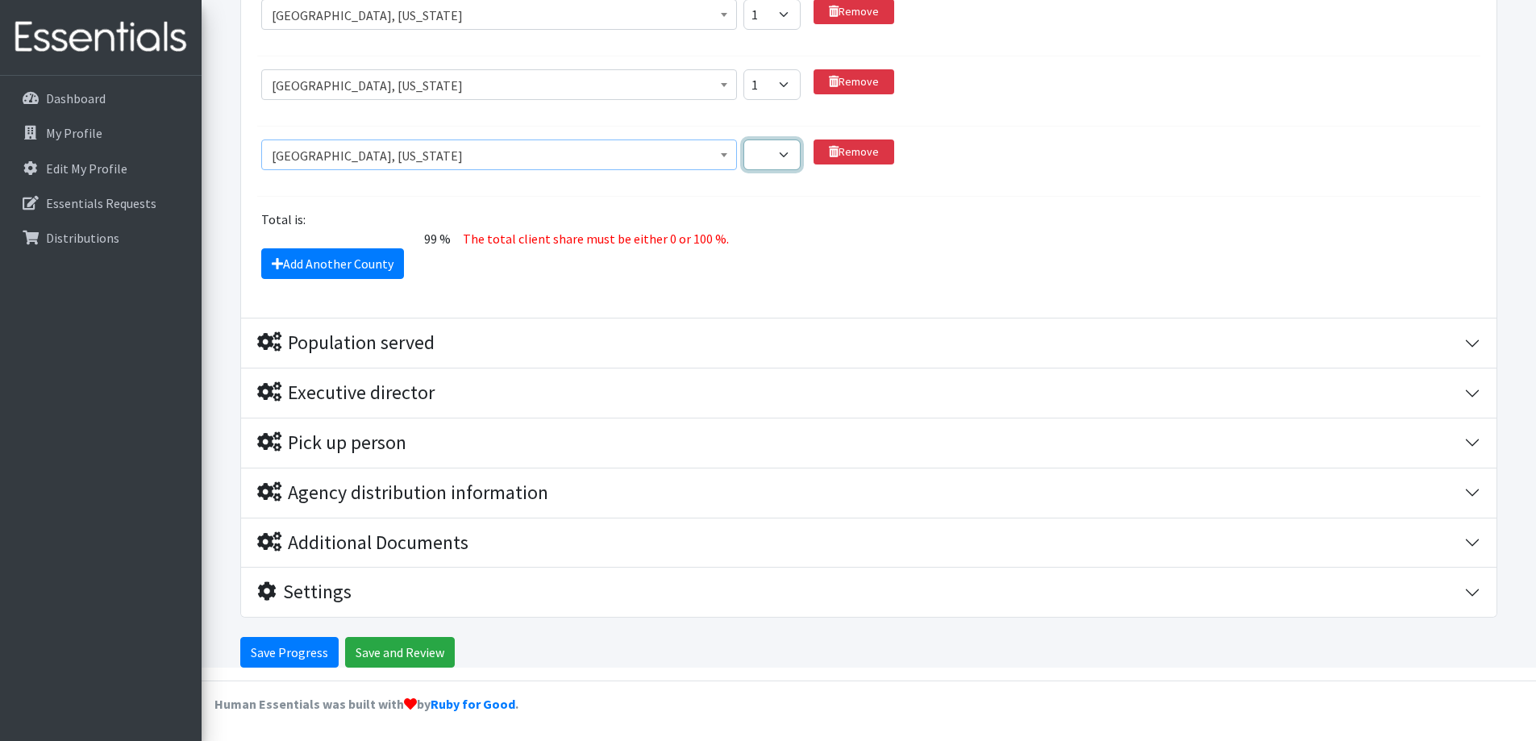
click at [775, 159] on select "1 2 3 4 5 6 7 8 9 10 11 12 13 14 15 16 17 18 19 20 21 22 23 24 25 26 27 28 29 3…" at bounding box center [772, 155] width 57 height 31
select select "1"
click at [744, 140] on select "1 2 3 4 5 6 7 8 9 10 11 12 13 14 15 16 17 18 19 20 21 22 23 24 25 26 27 28 29 3…" at bounding box center [772, 155] width 57 height 31
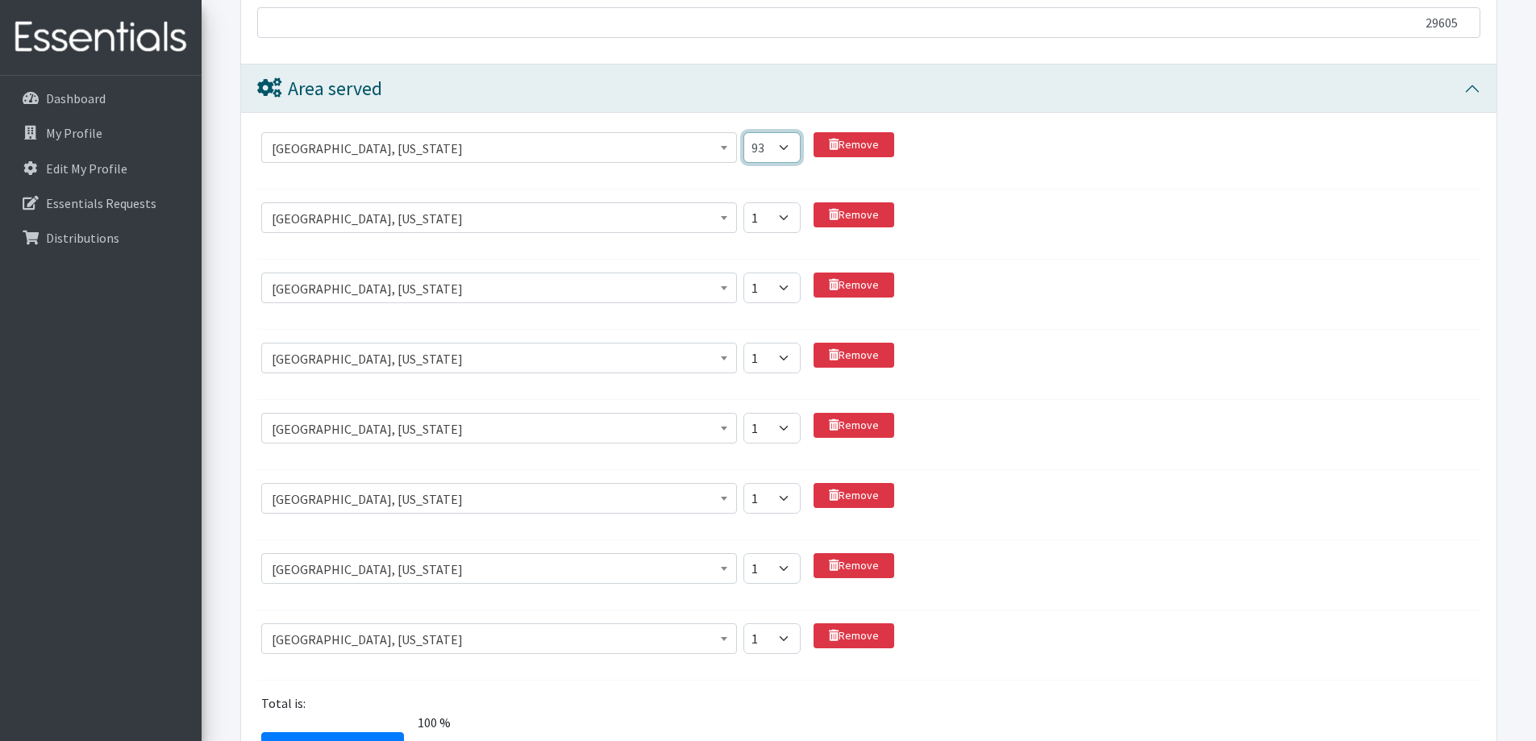
click at [784, 146] on select "1 2 3 4 5 6 7 8 9 10 11 12 13 14 15 16 17 18 19 20 21 22 23 24 25 26 27 28 29 3…" at bounding box center [772, 147] width 57 height 31
select select "92"
click at [744, 132] on select "1 2 3 4 5 6 7 8 9 10 11 12 13 14 15 16 17 18 19 20 21 22 23 24 25 26 27 28 29 3…" at bounding box center [772, 147] width 57 height 31
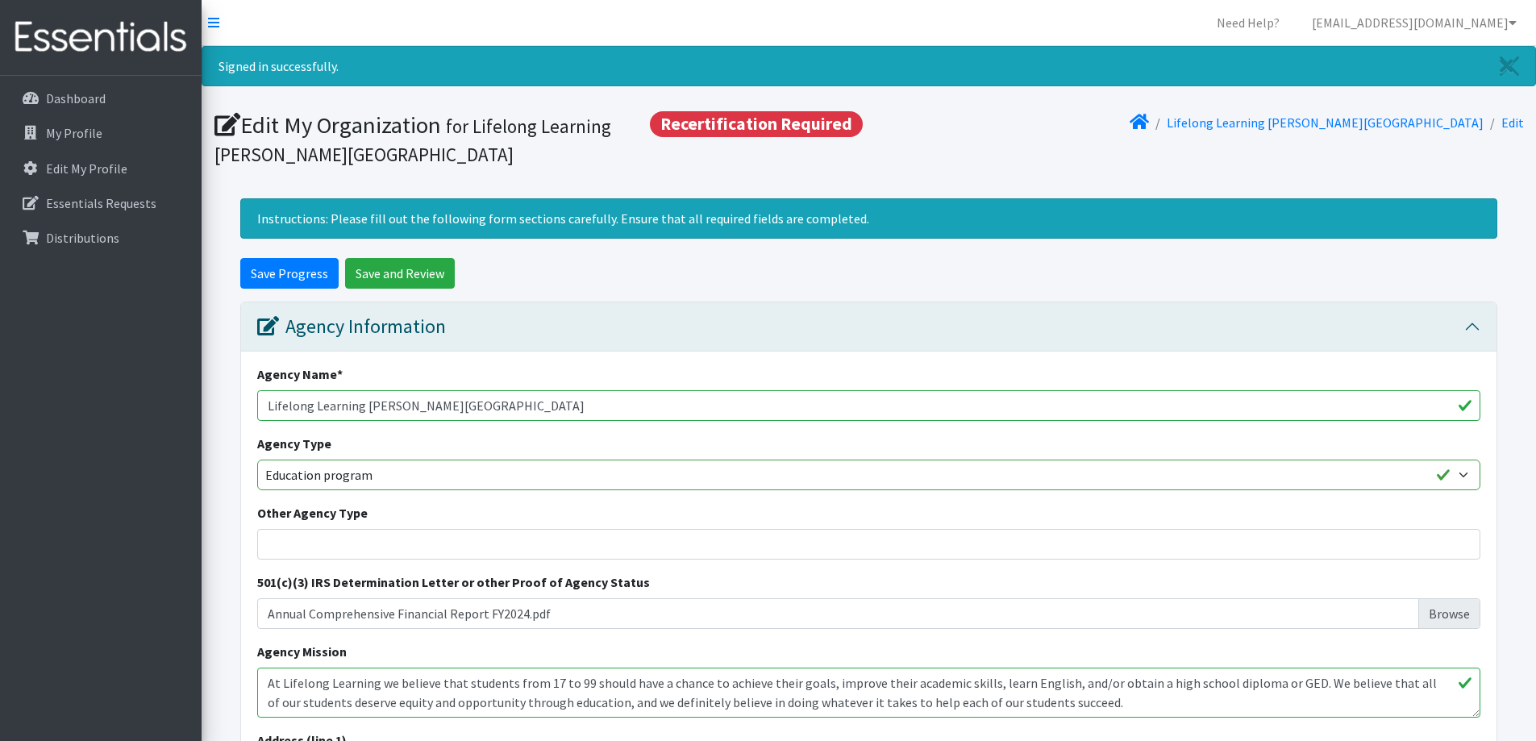
select select "1143"
select select "92"
select select "67"
select select "1"
select select "27"
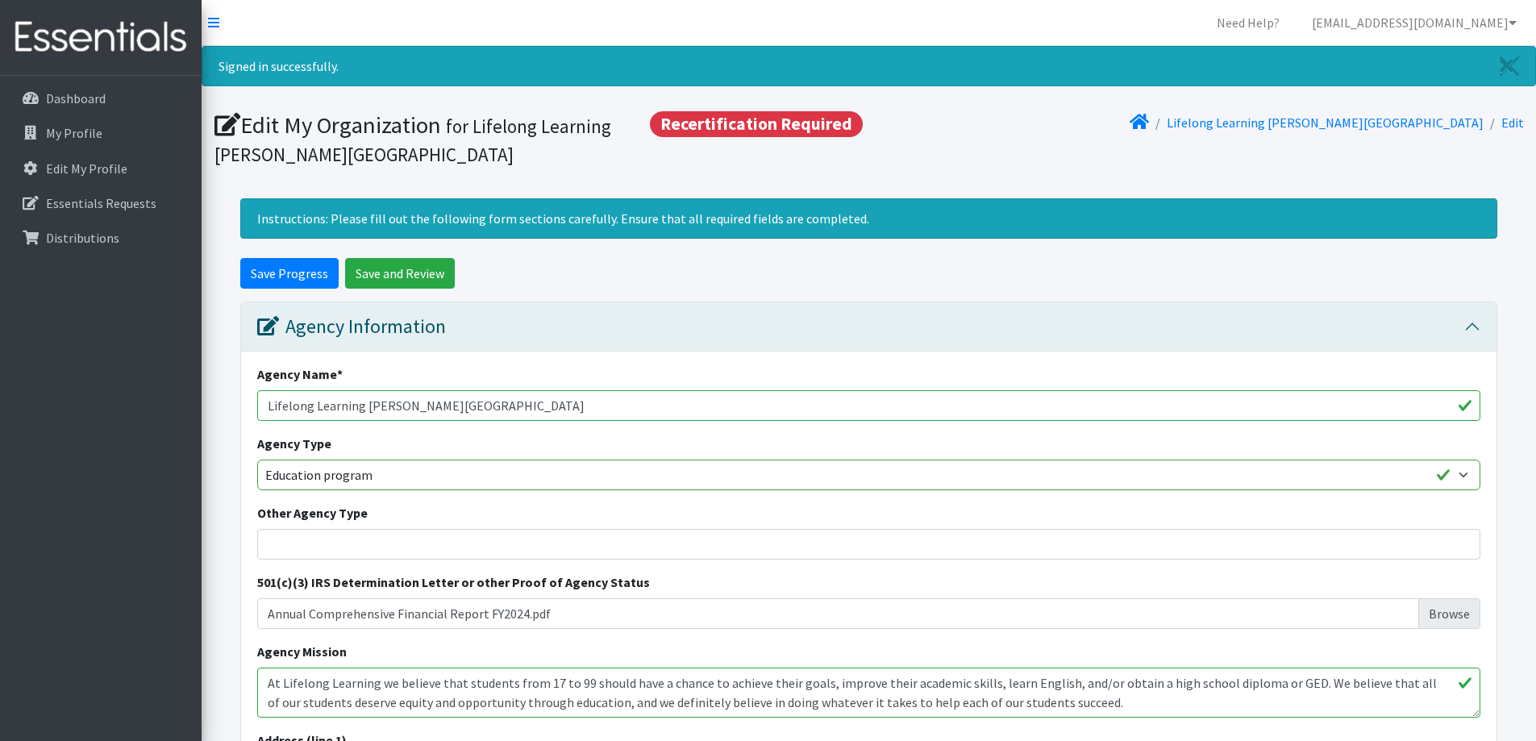
select select "1"
select select "2296"
select select "1"
select select "1260"
select select "1"
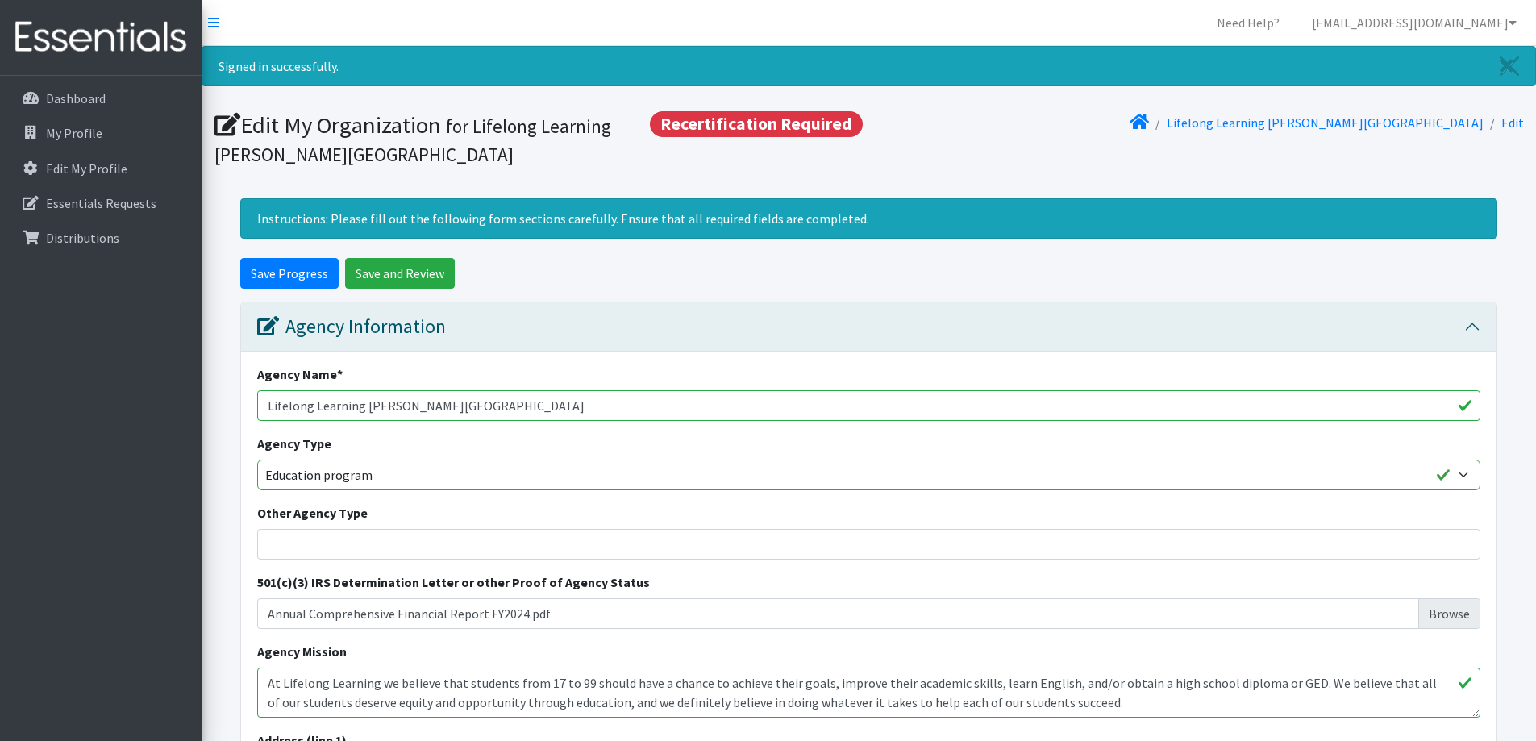
select select "1522"
select select "1"
select select "1635"
select select "1"
select select "2720"
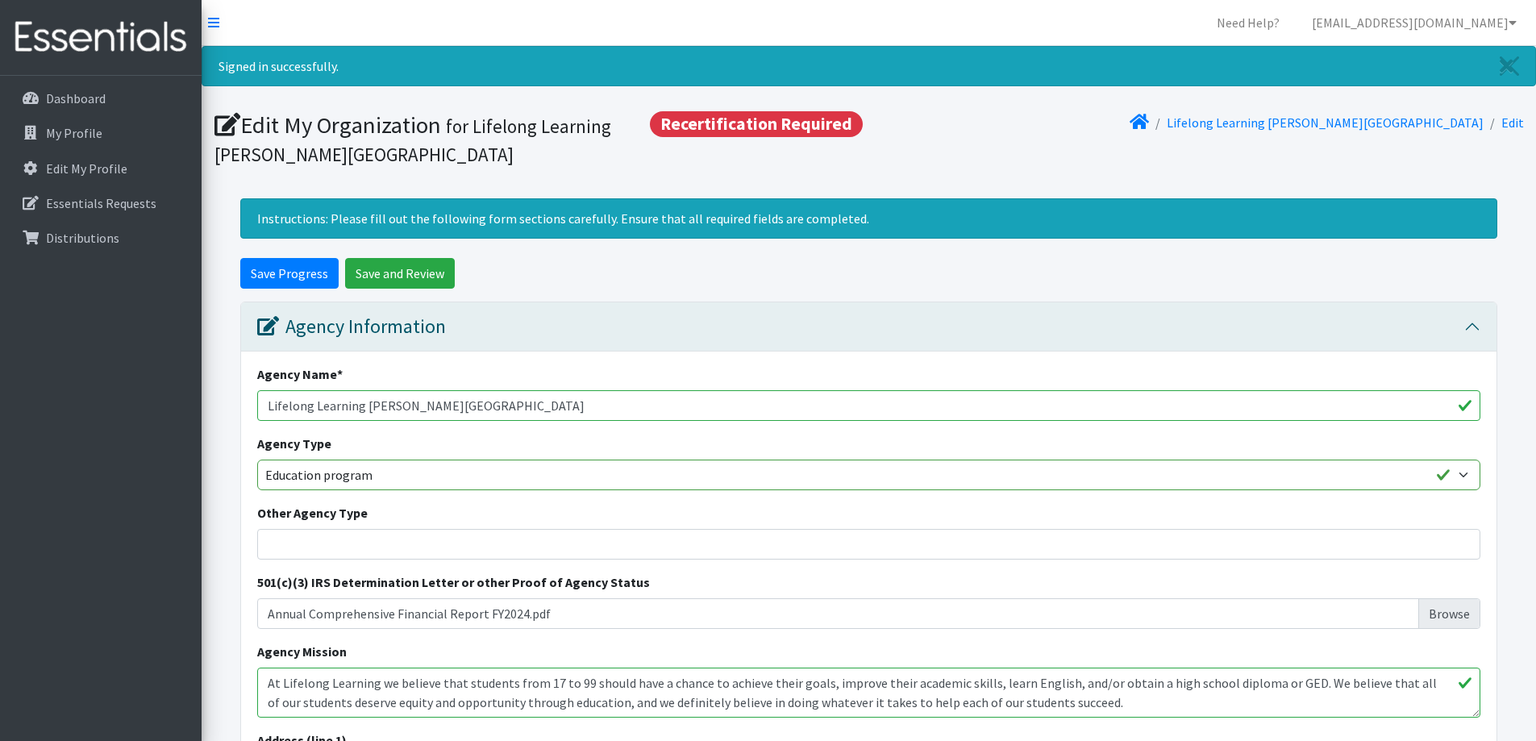
select select "1"
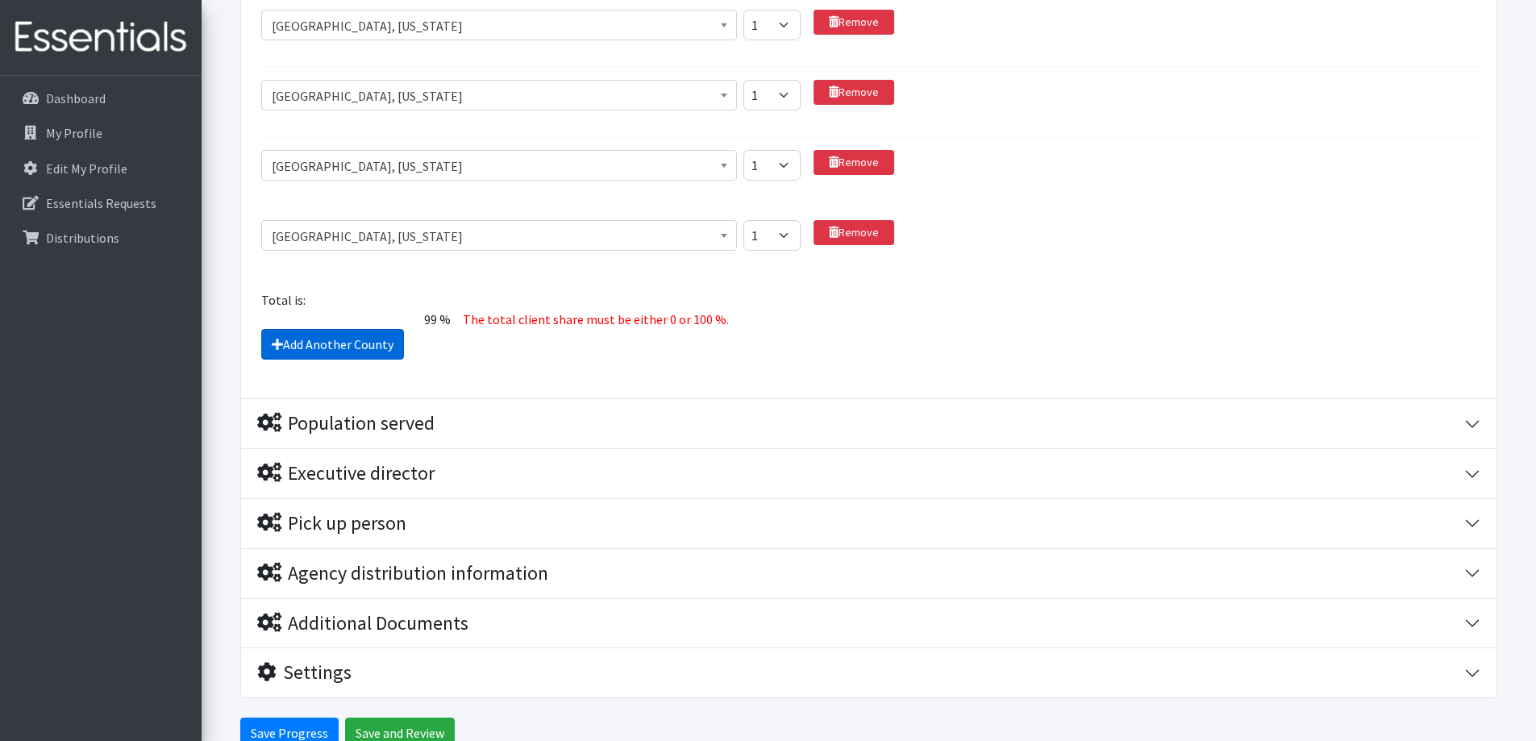
click at [306, 344] on link "Add Another County" at bounding box center [332, 344] width 143 height 31
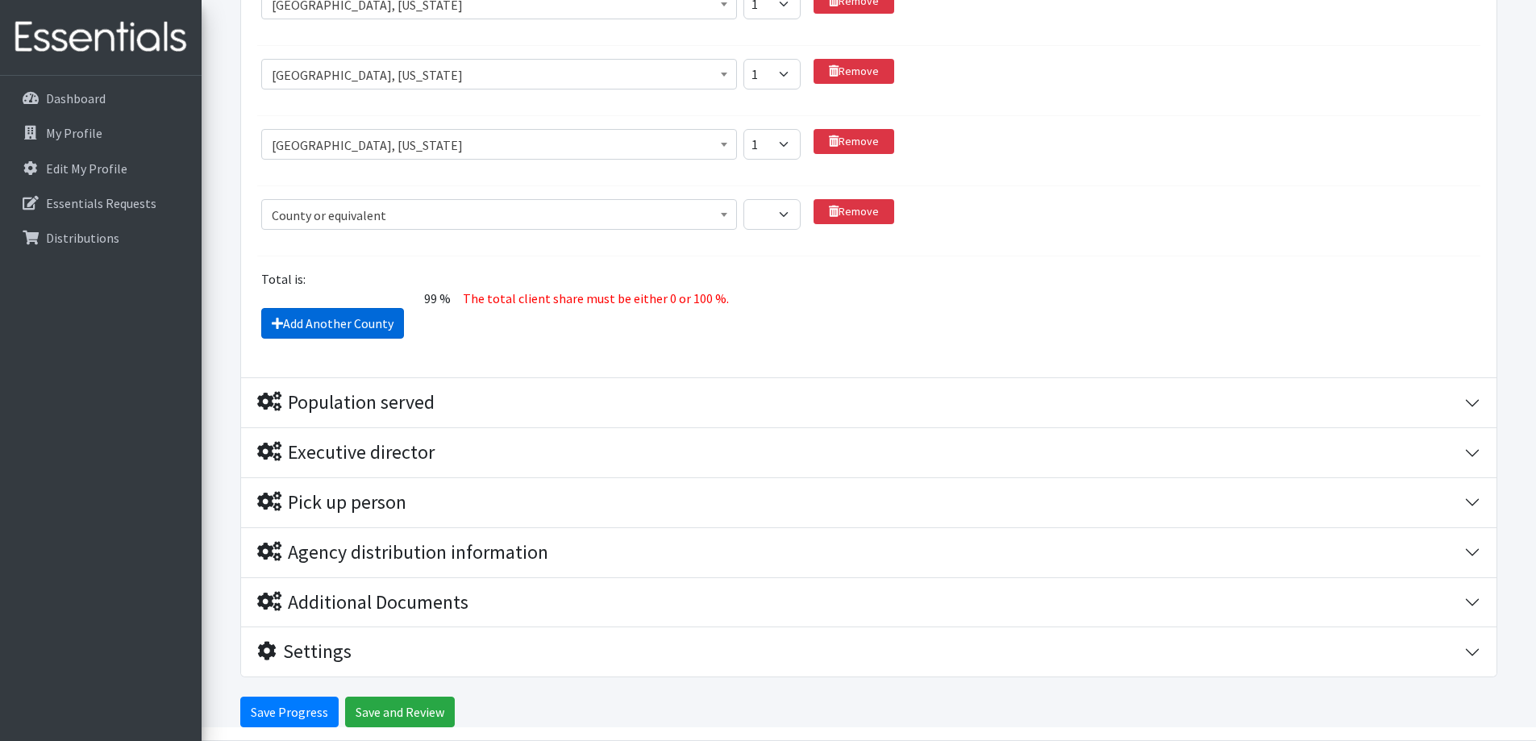
scroll to position [2003, 0]
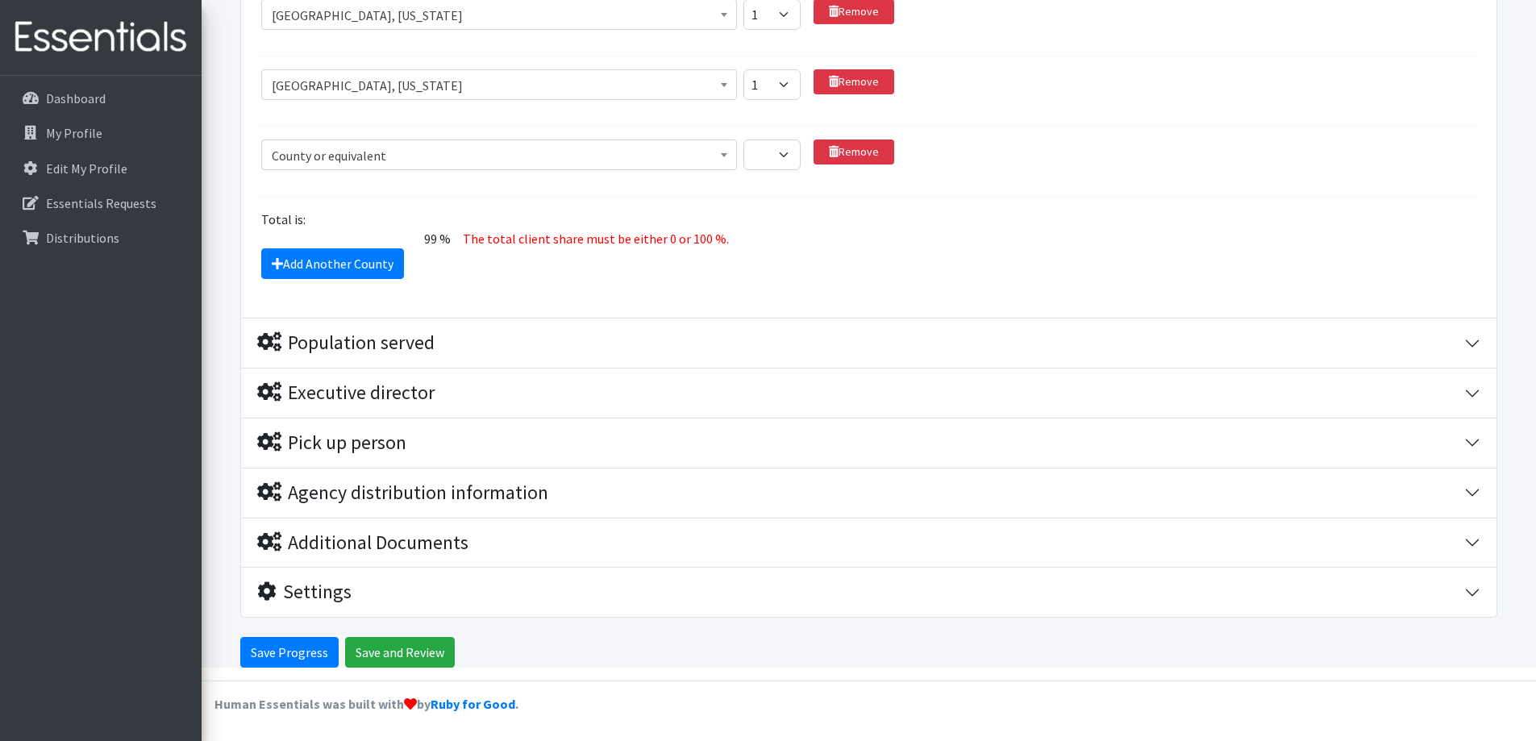
click at [290, 158] on span "County or equivalent" at bounding box center [499, 155] width 455 height 23
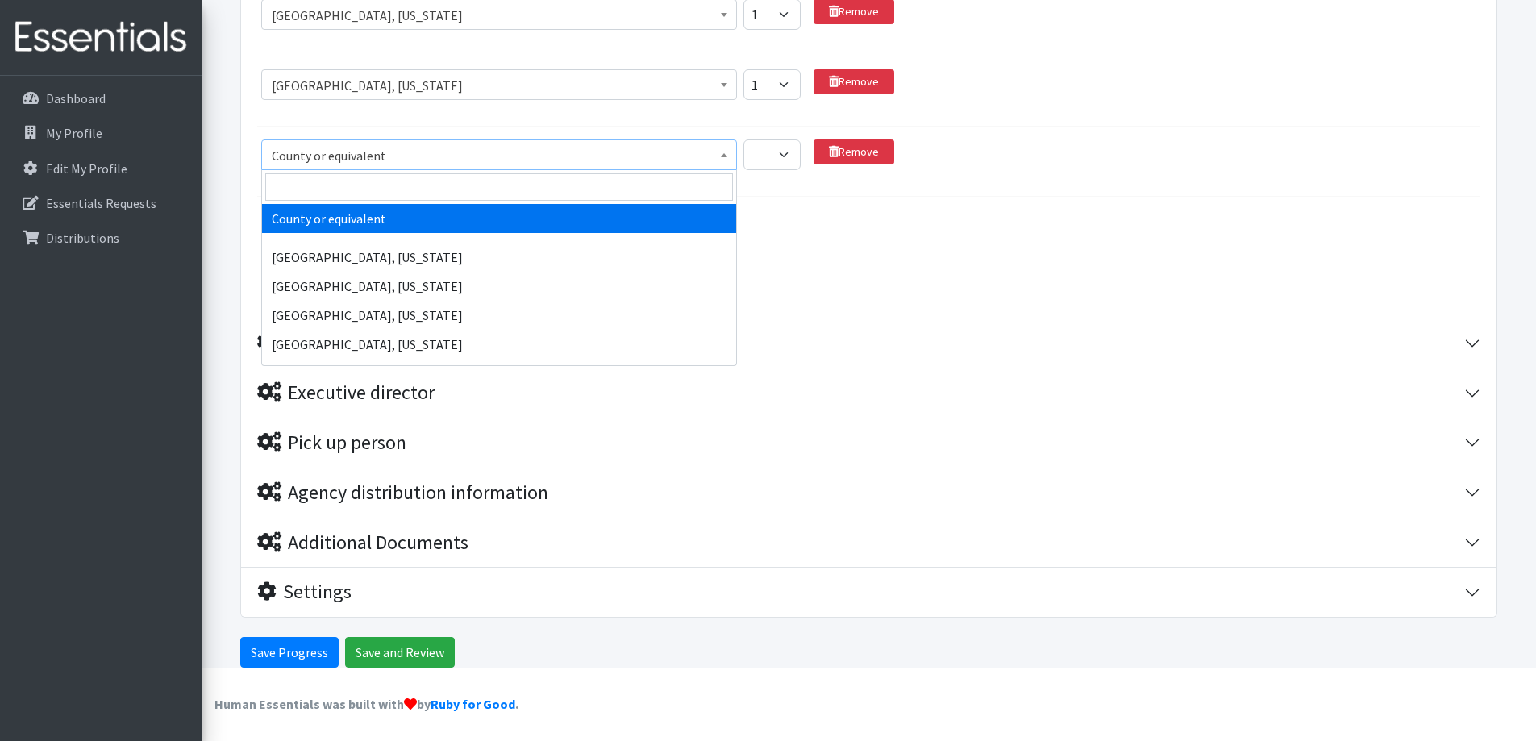
click at [281, 143] on span "County or equivalent" at bounding box center [499, 155] width 476 height 31
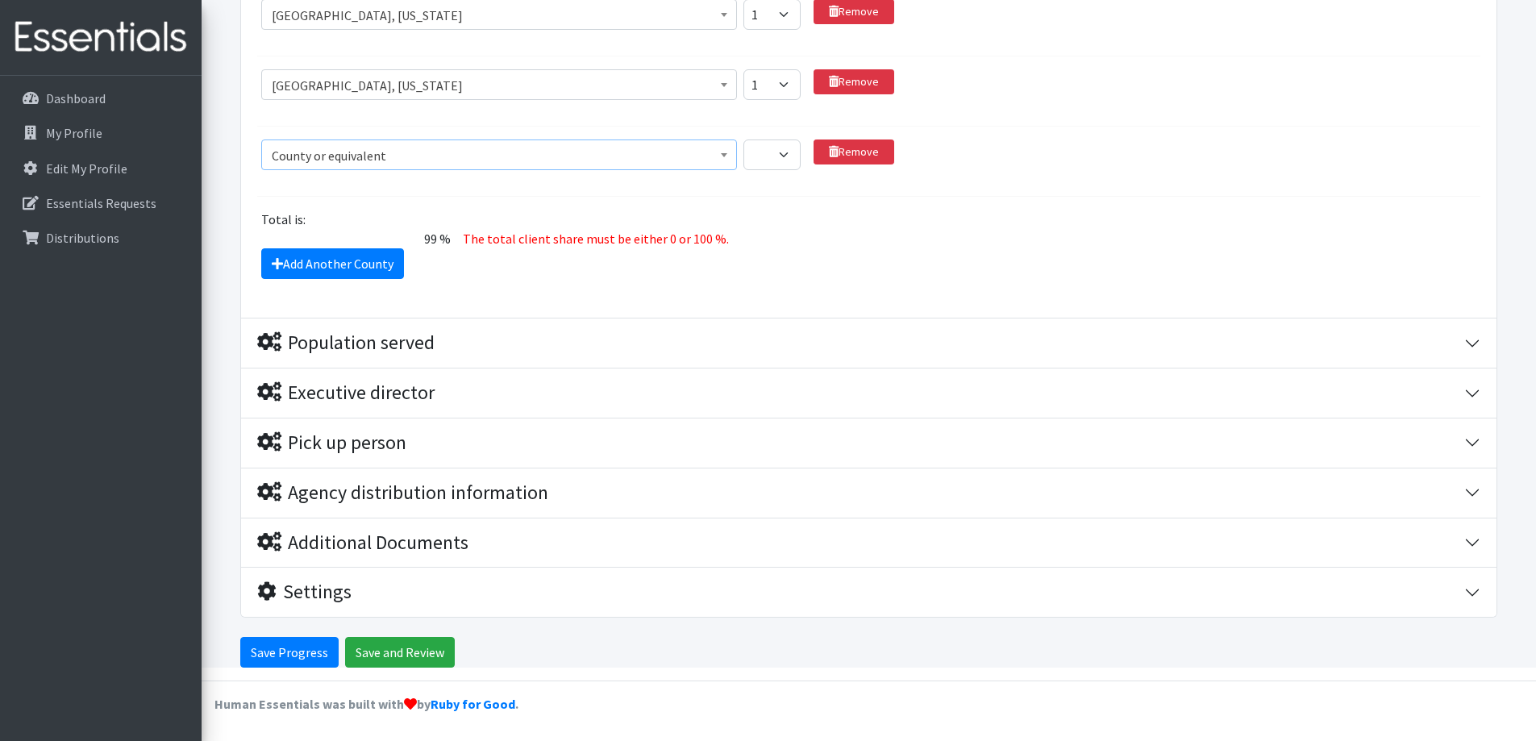
click at [290, 152] on span "County or equivalent" at bounding box center [499, 155] width 455 height 23
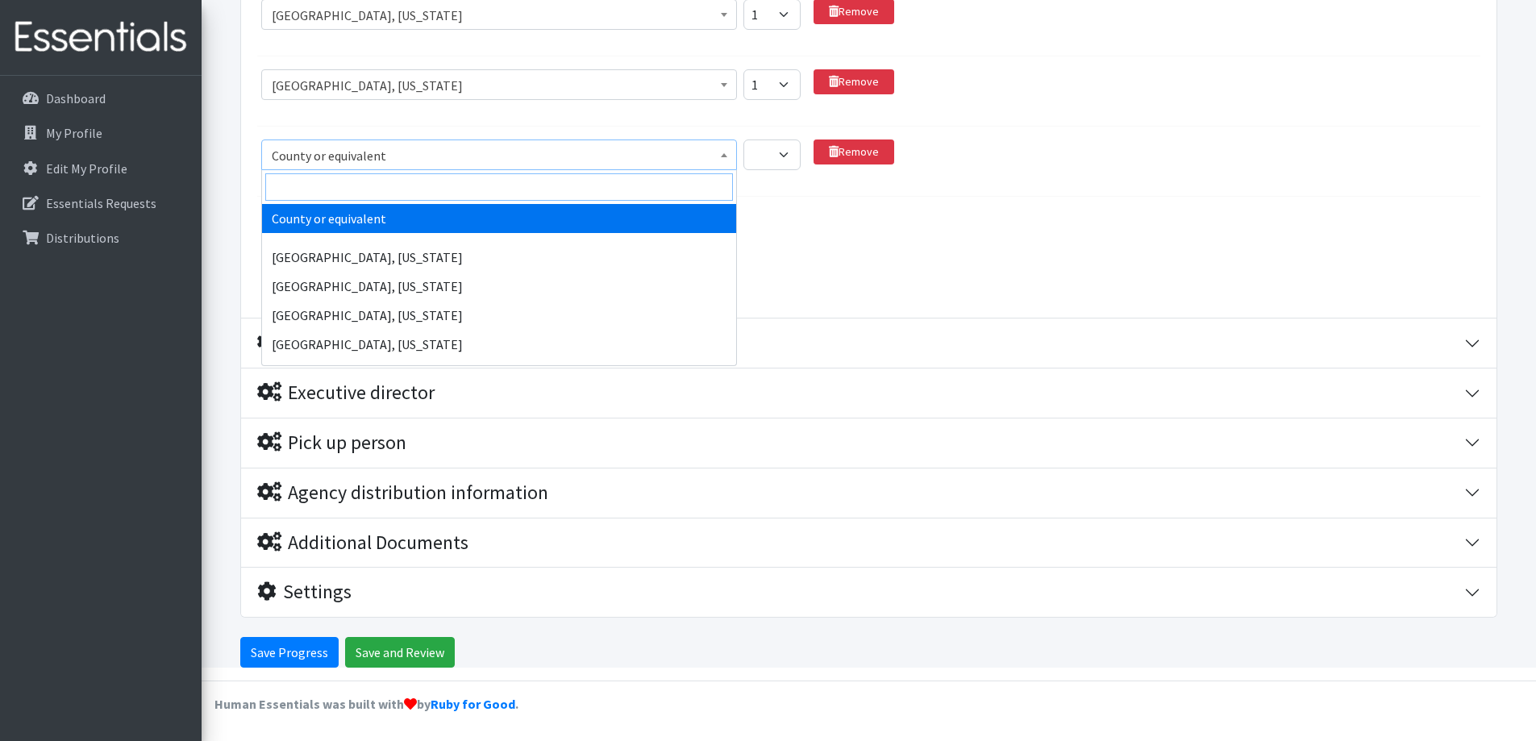
click at [281, 191] on input "search" at bounding box center [499, 186] width 468 height 27
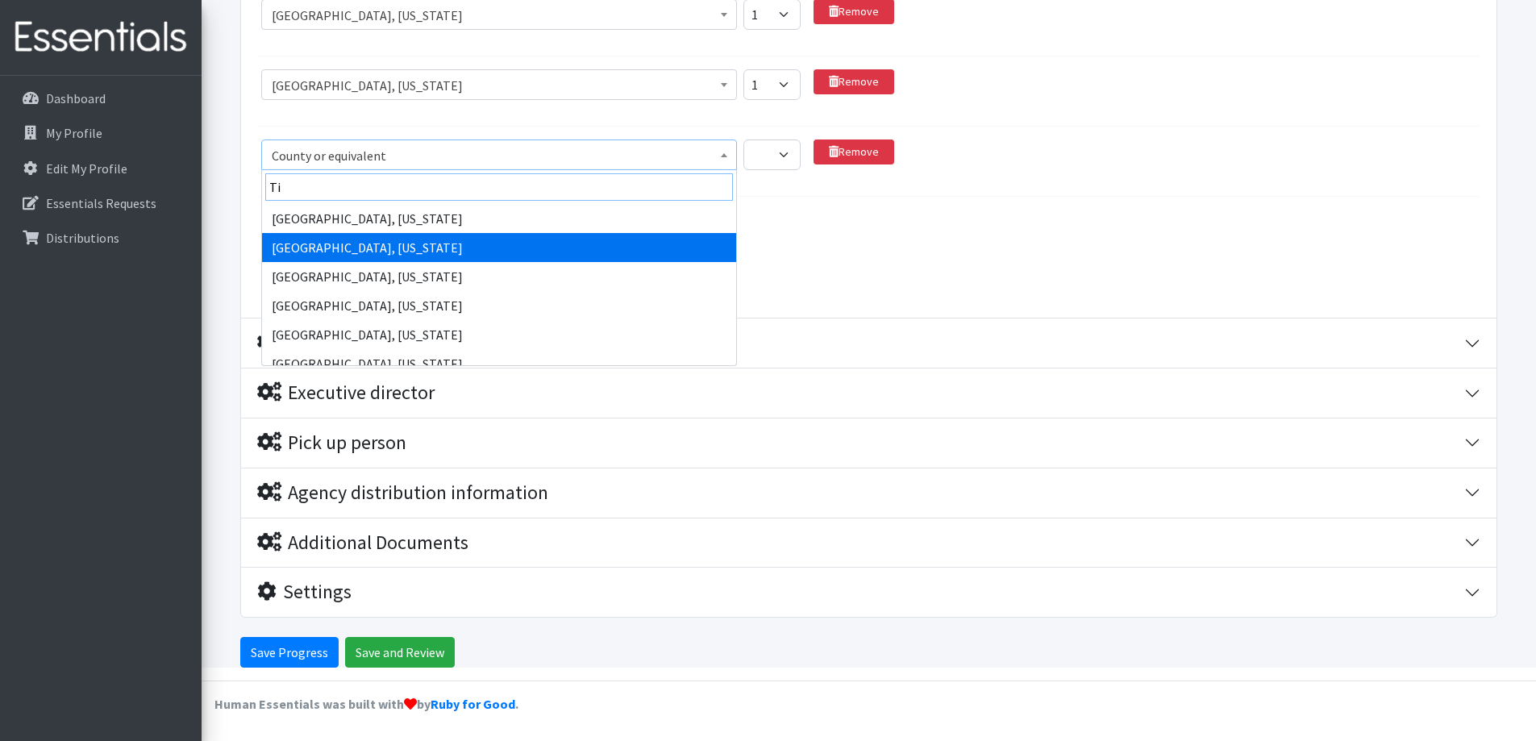
type input "T"
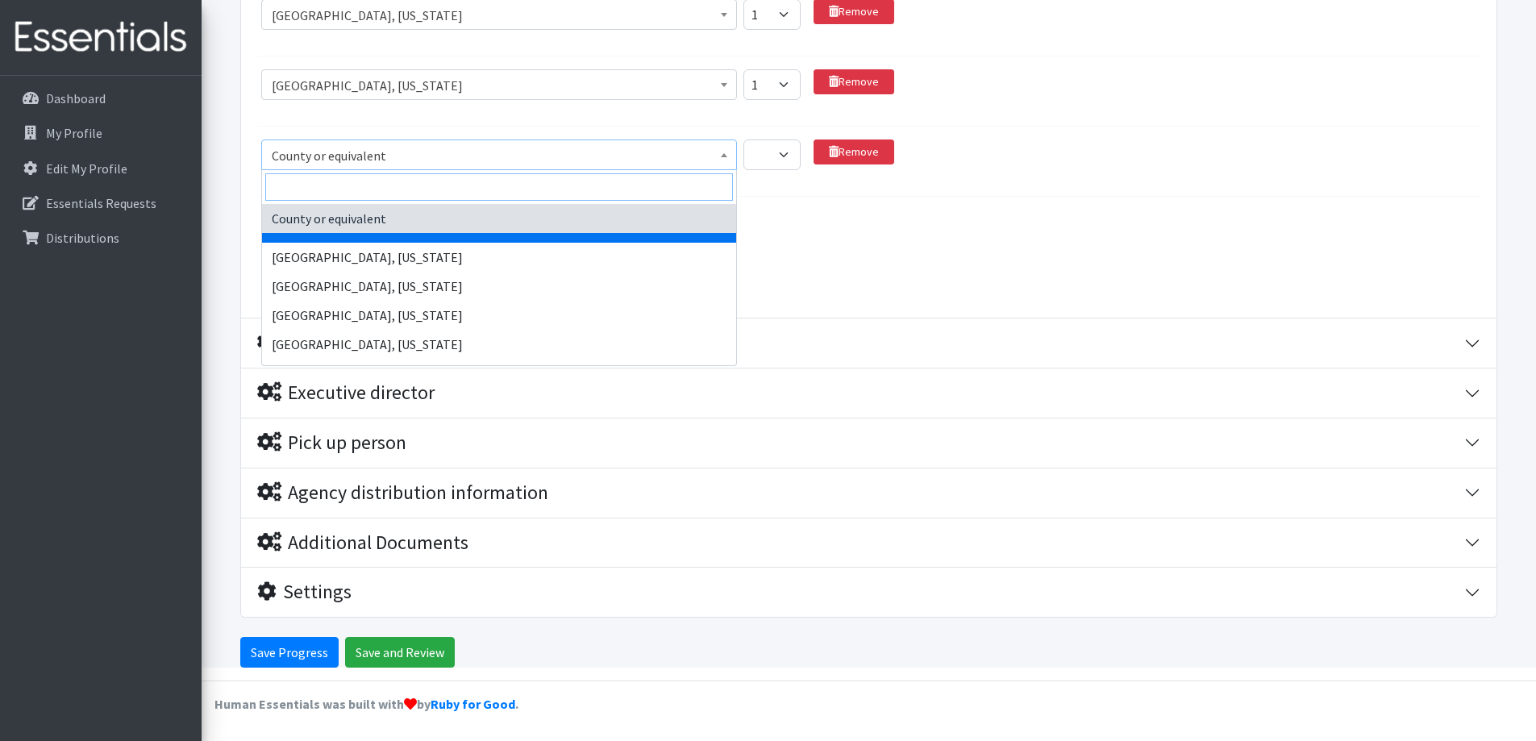
type input "r"
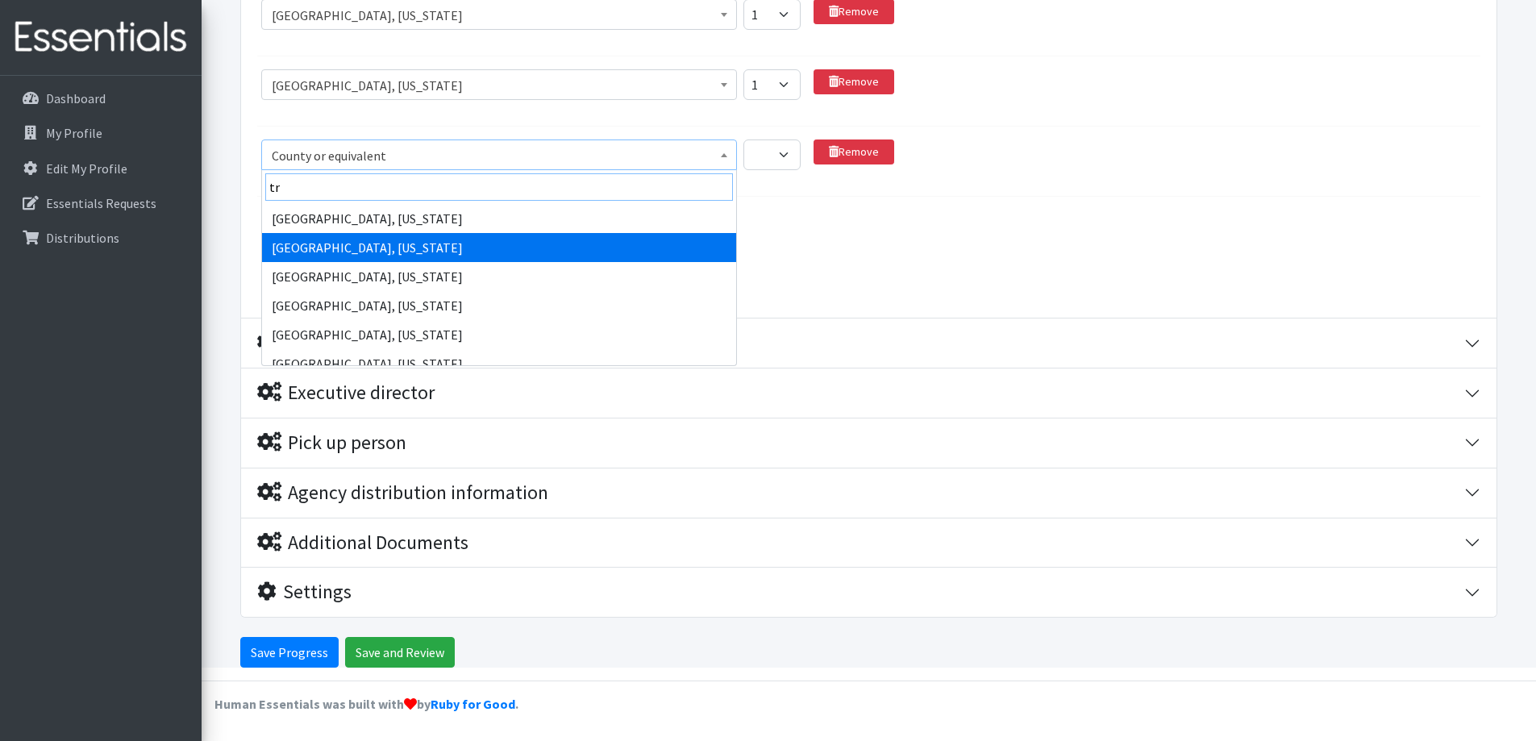
type input "t"
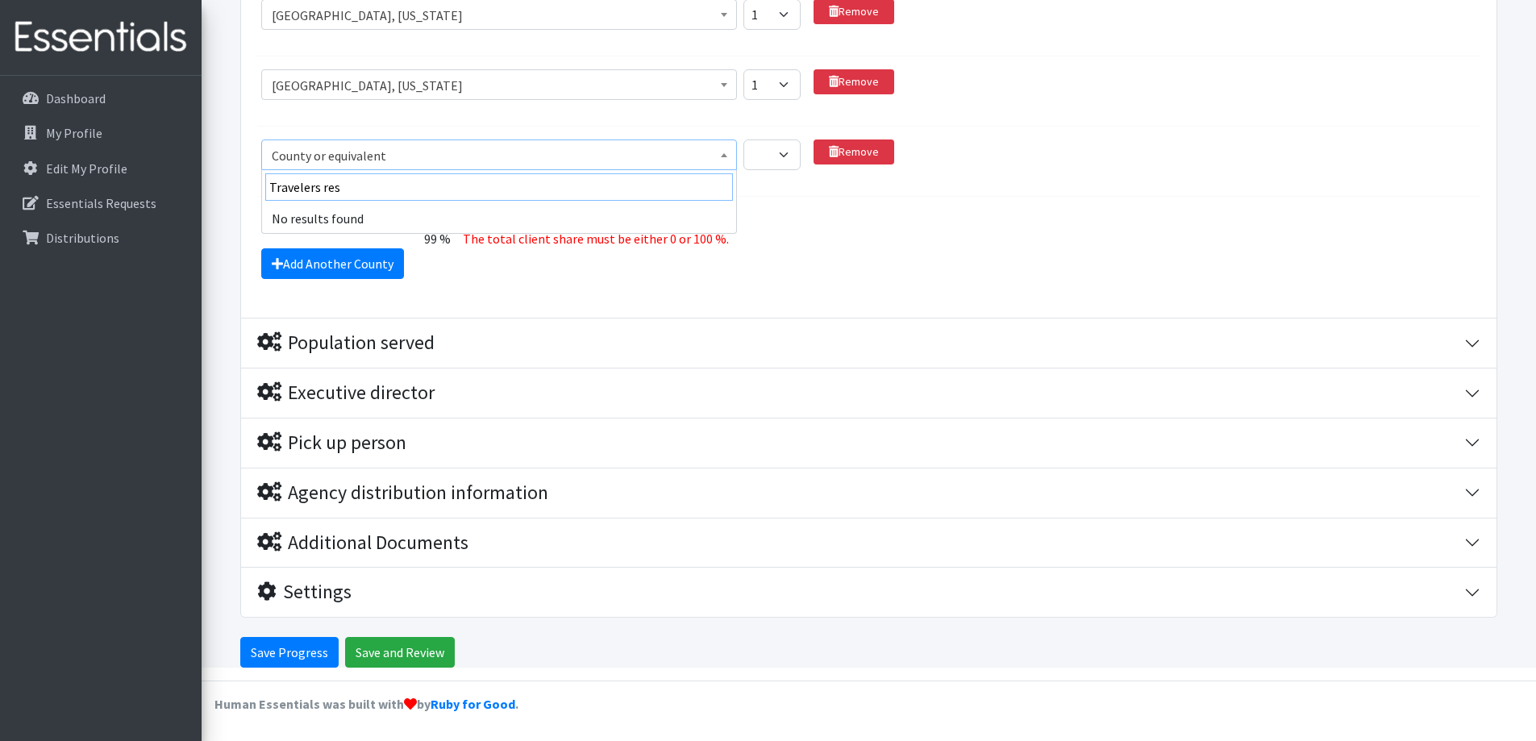
type input "Travelers rest"
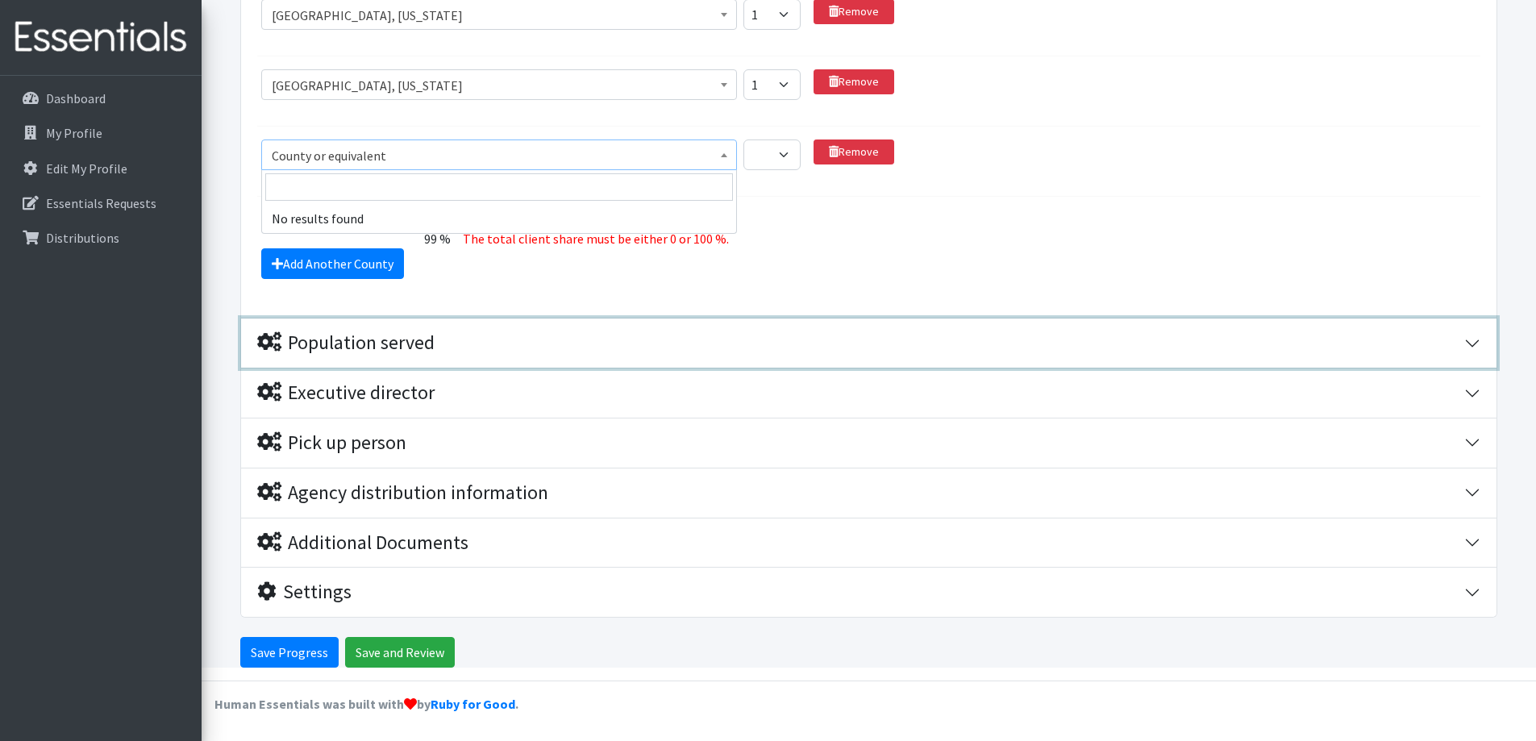
click at [882, 326] on button "Population served" at bounding box center [869, 343] width 1256 height 49
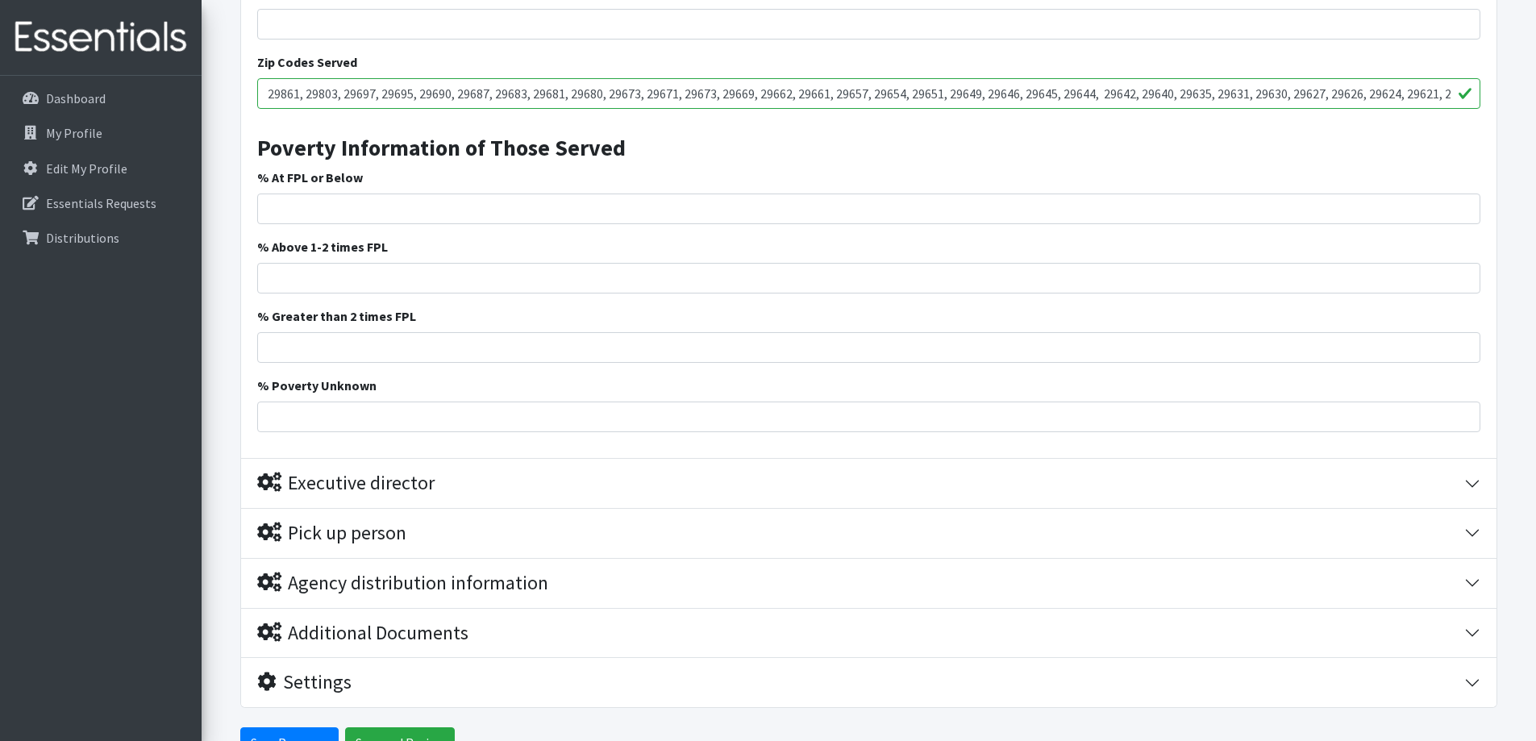
scroll to position [3214, 0]
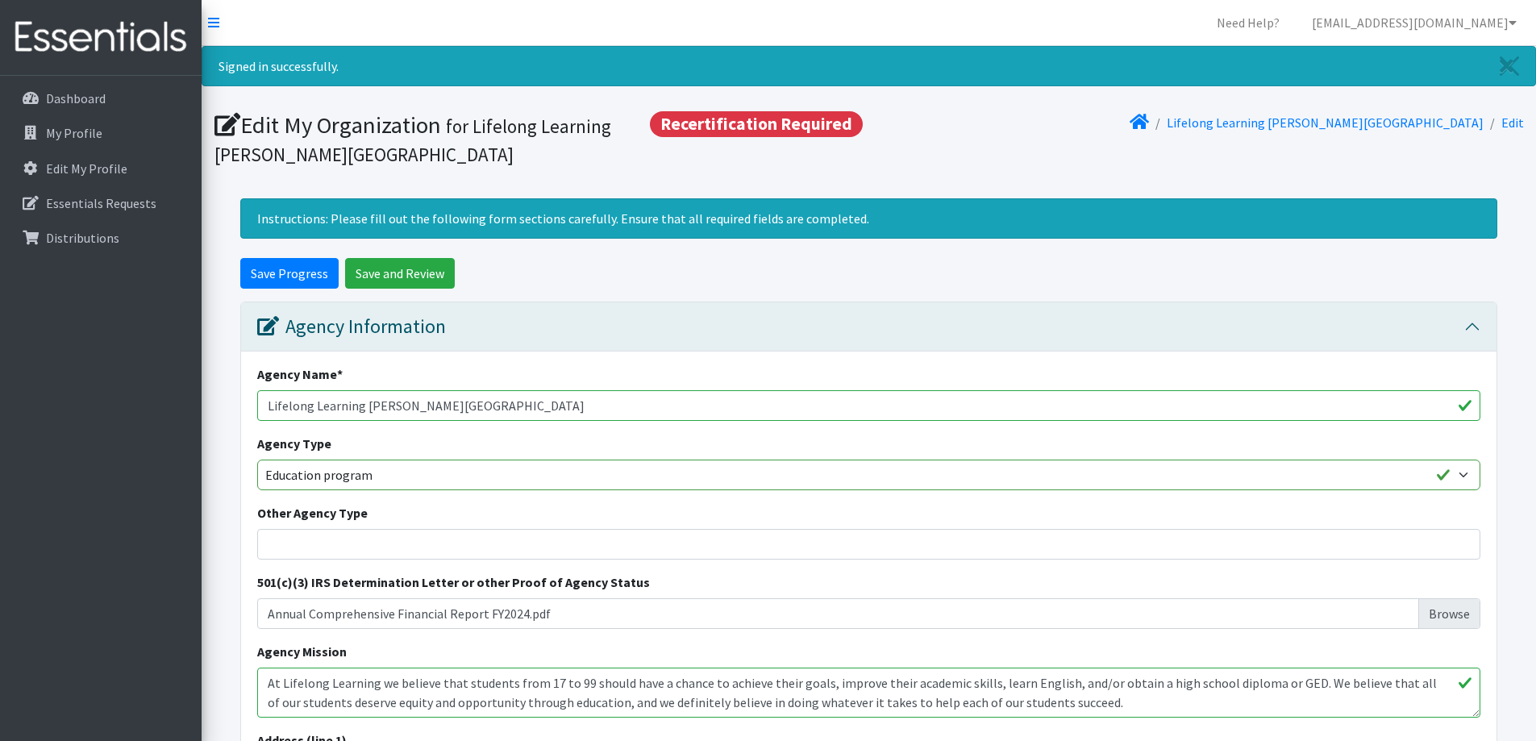
select select "1143"
select select "93"
select select "67"
select select "1"
select select "27"
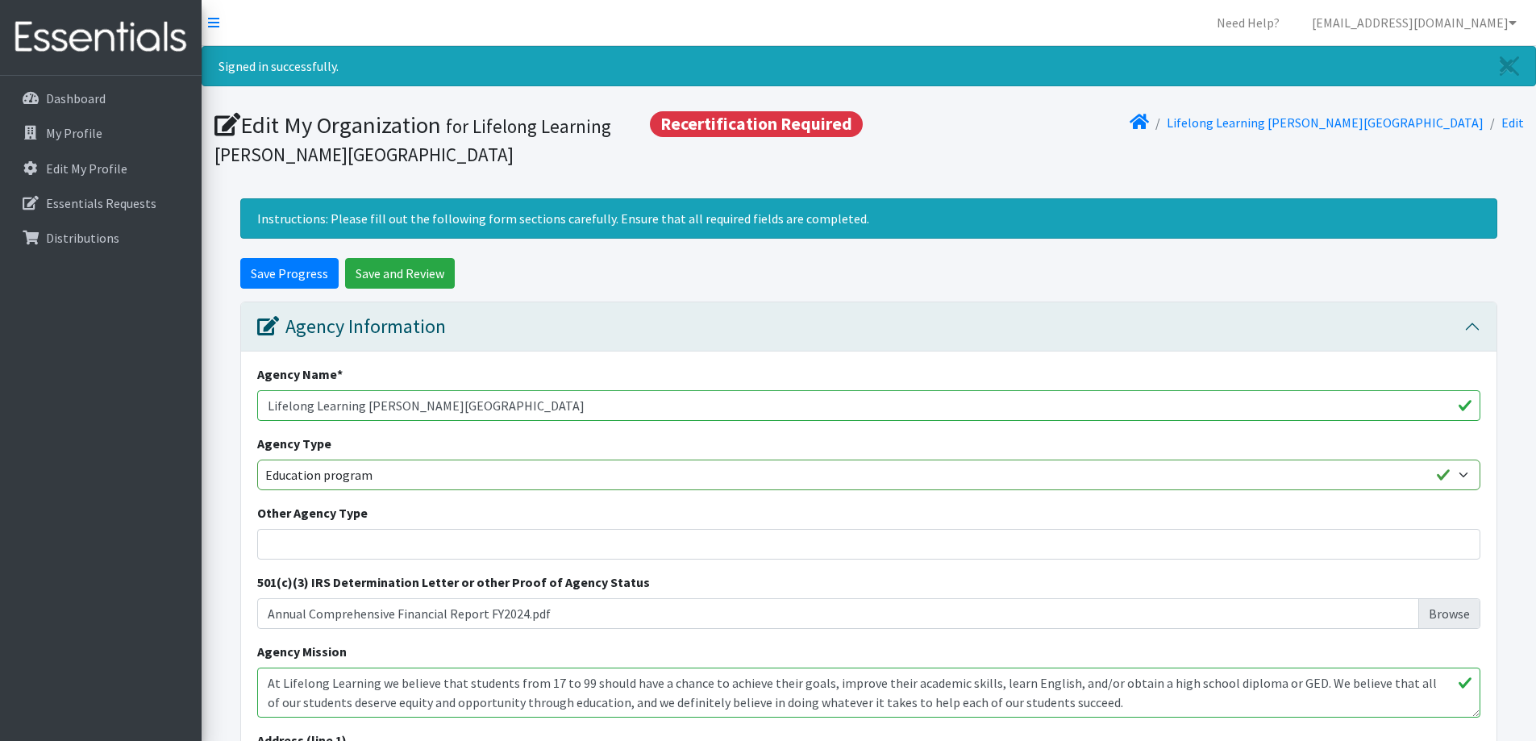
select select "1"
select select "2296"
select select "1"
select select "1260"
select select "1"
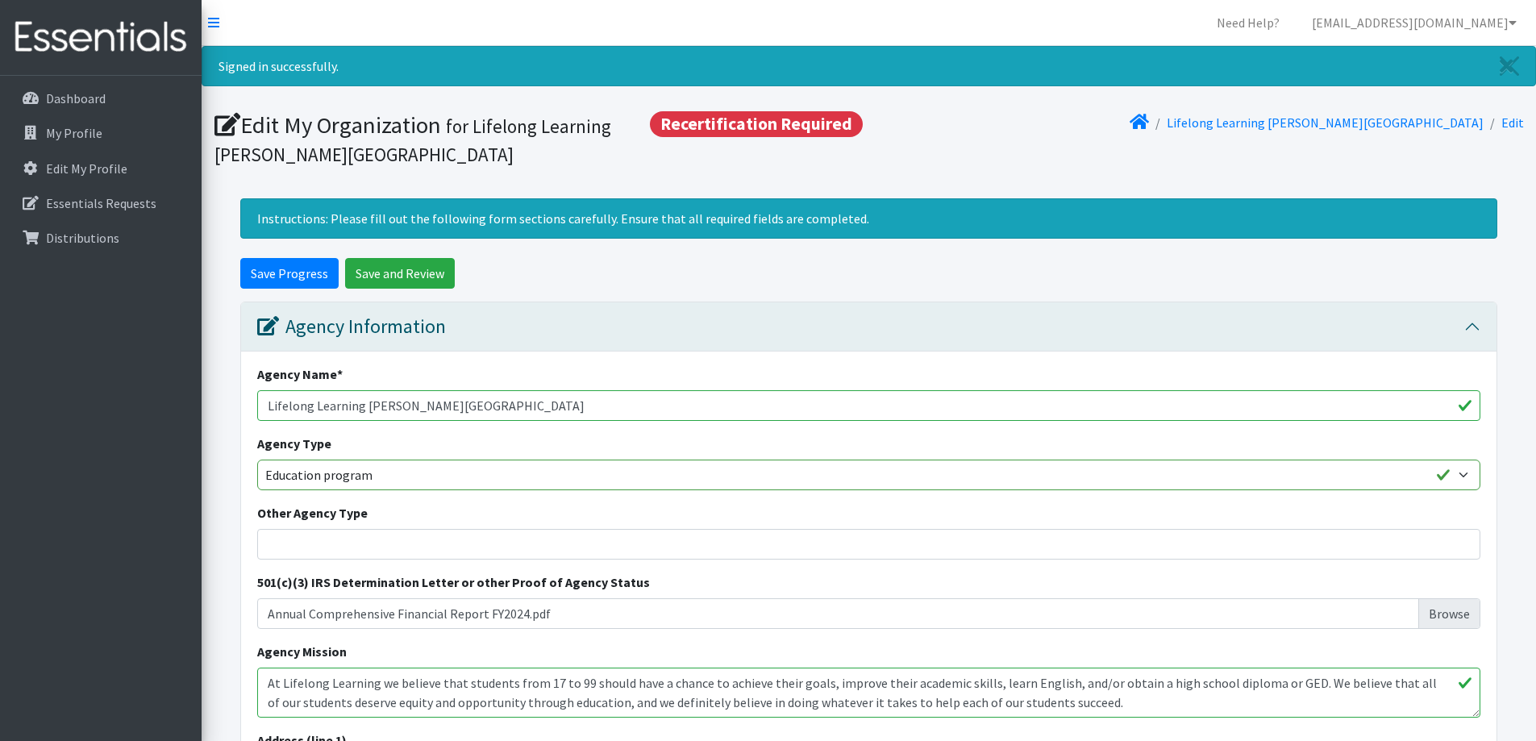
select select "1522"
select select "1"
select select "1635"
select select "1"
select select "2720"
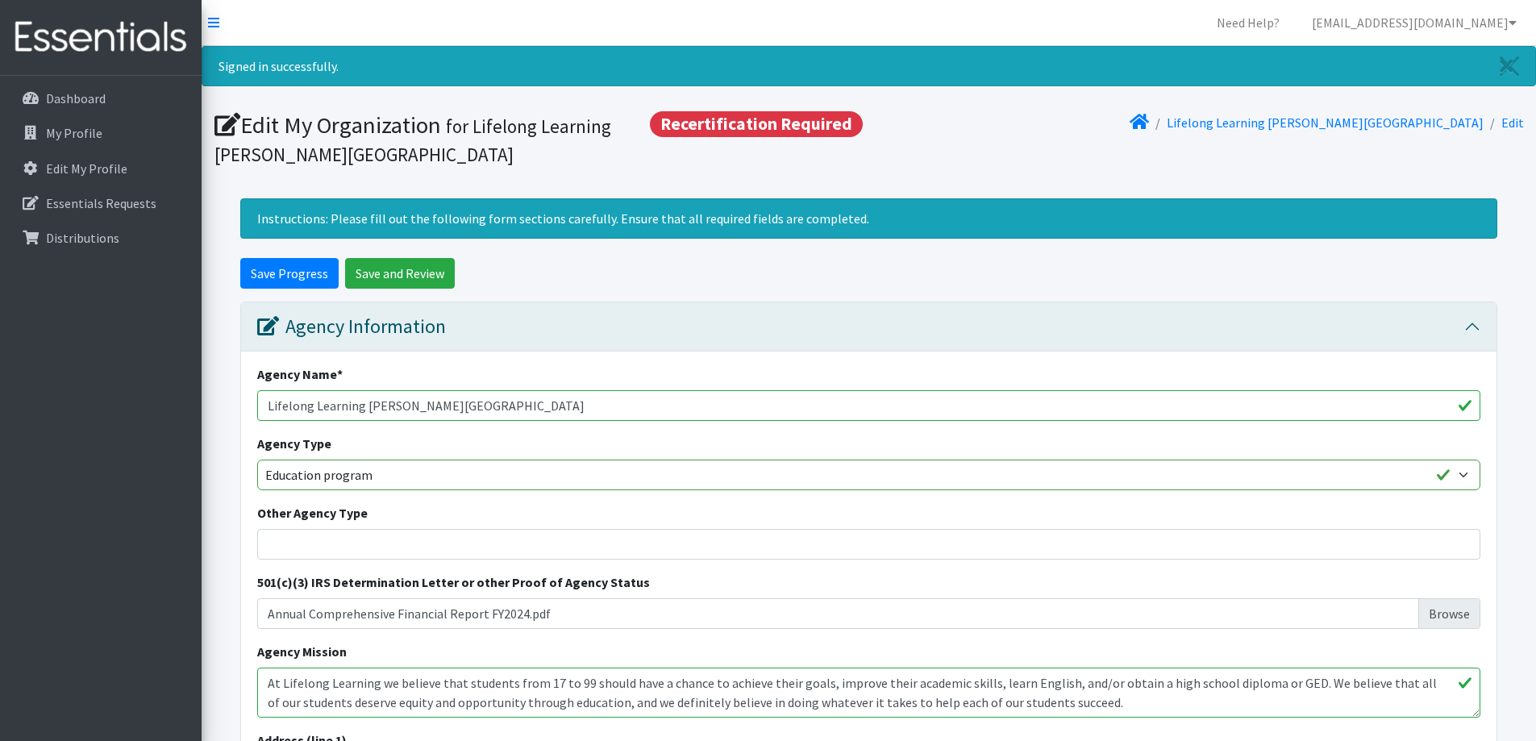
select select "1"
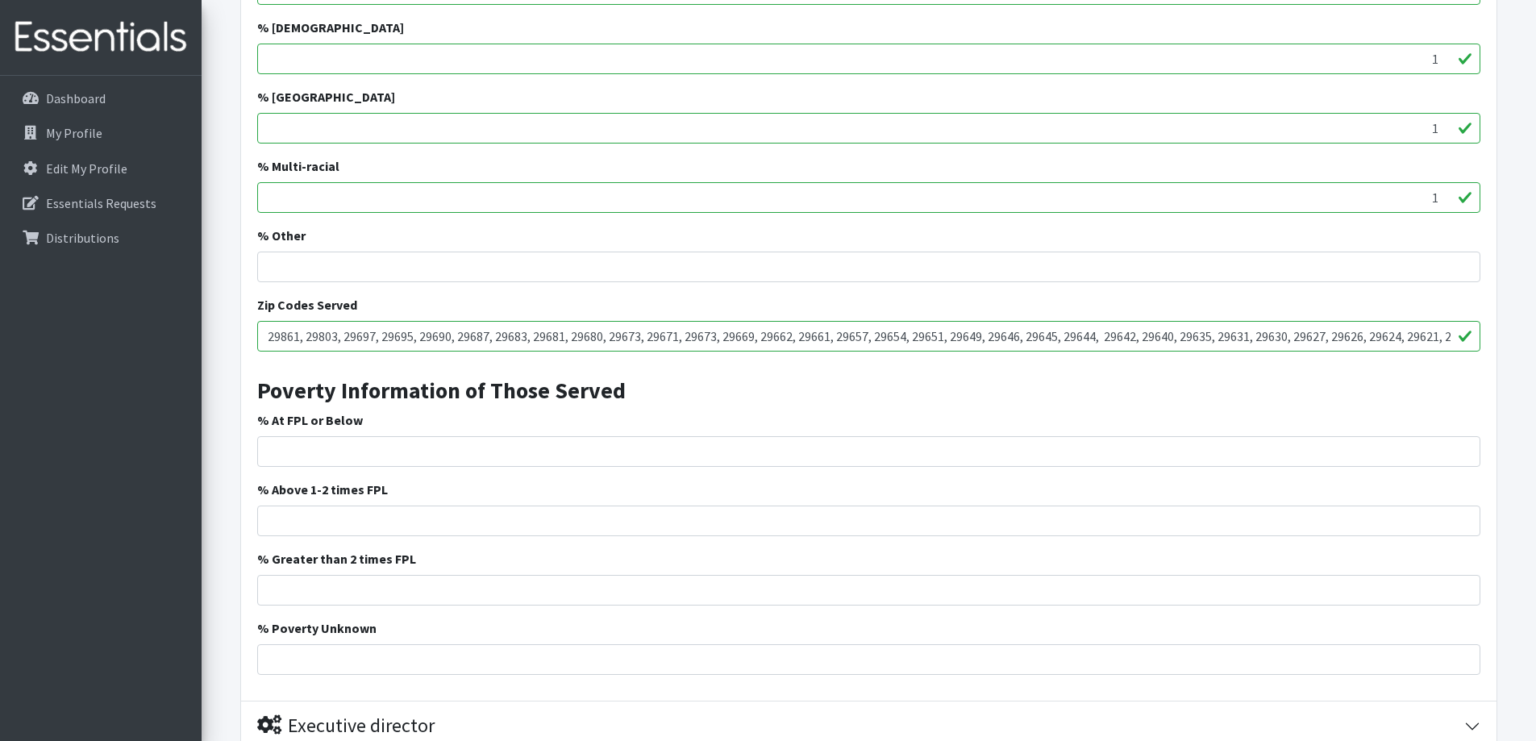
scroll to position [2972, 0]
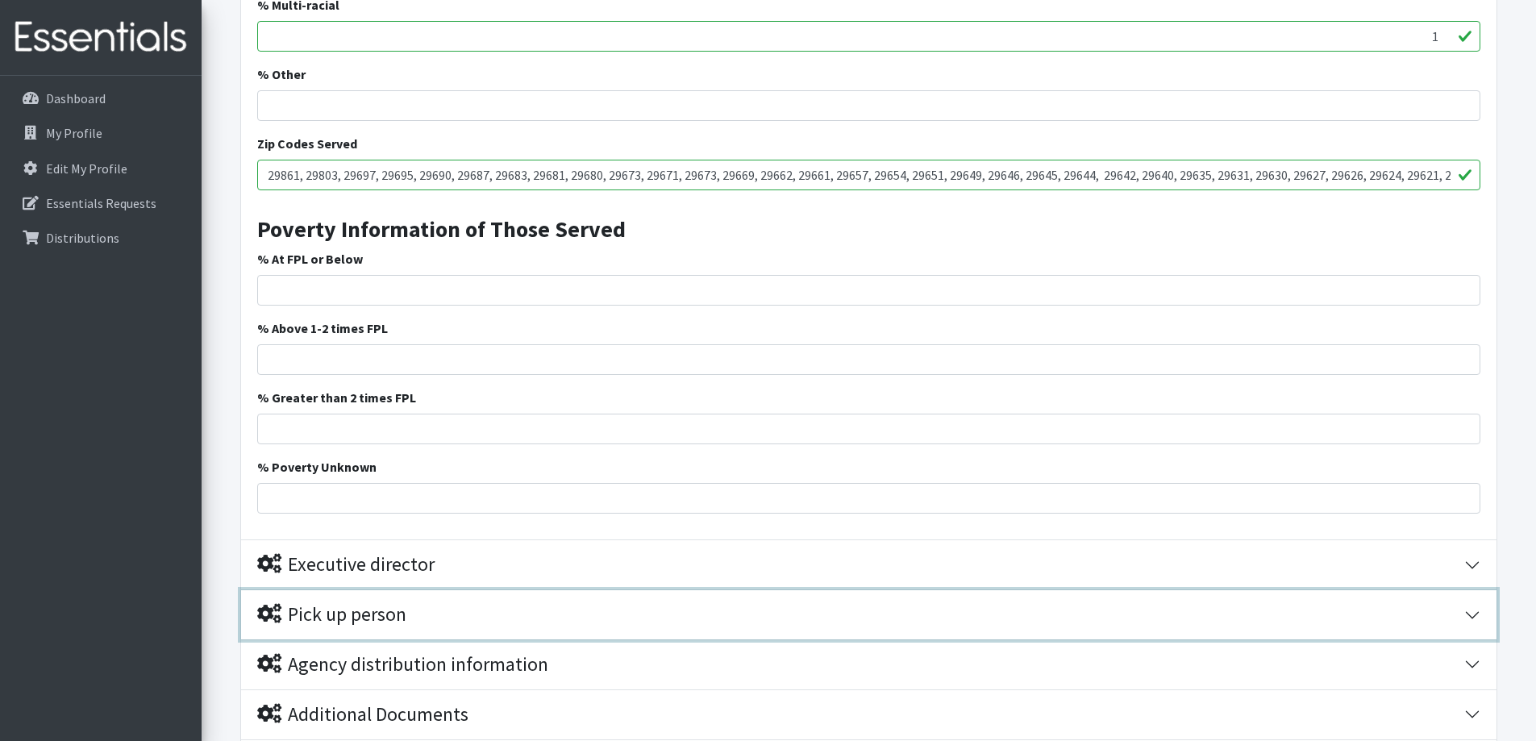
click at [1473, 614] on button "Pick up person" at bounding box center [869, 614] width 1256 height 49
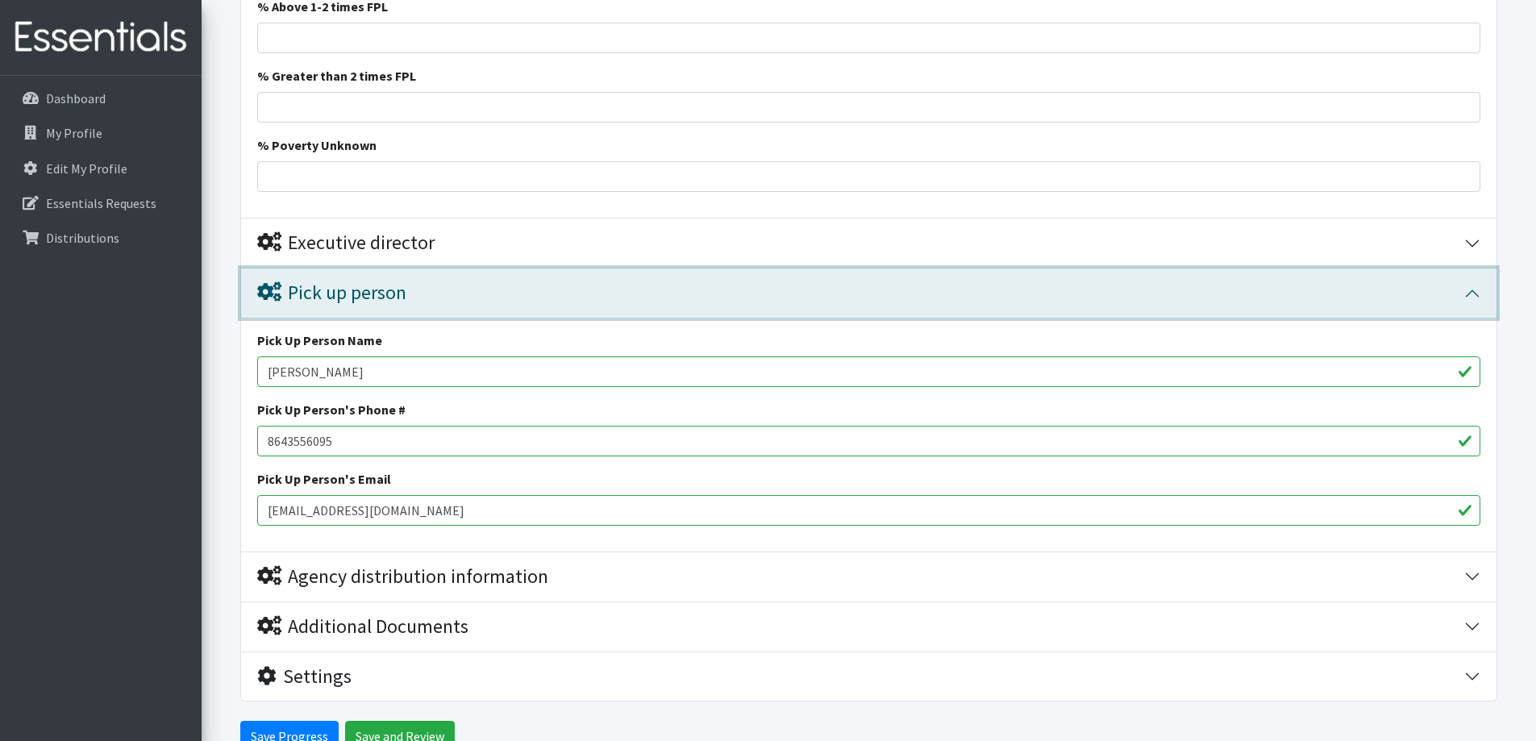
scroll to position [3295, 0]
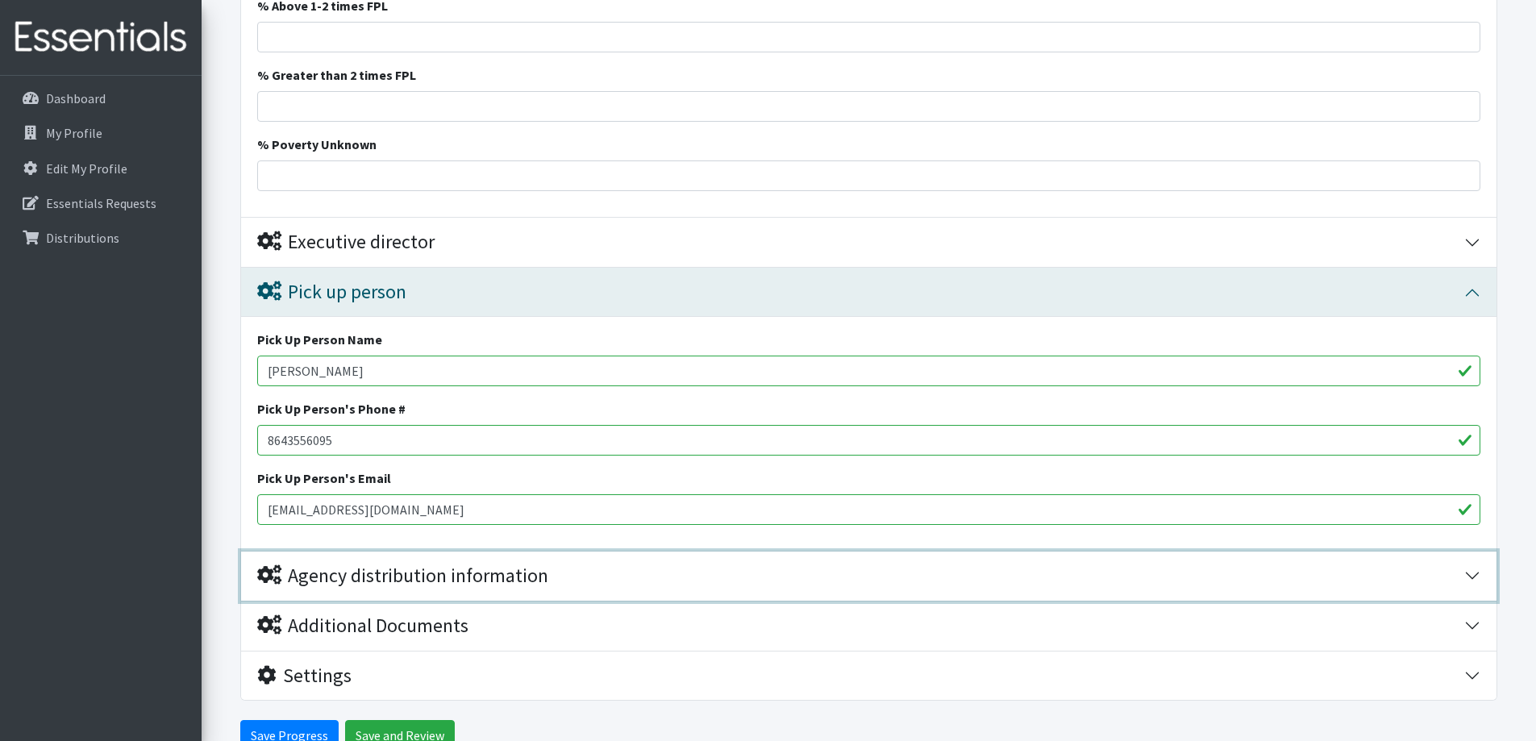
click at [1478, 578] on button "Agency distribution information" at bounding box center [869, 576] width 1256 height 49
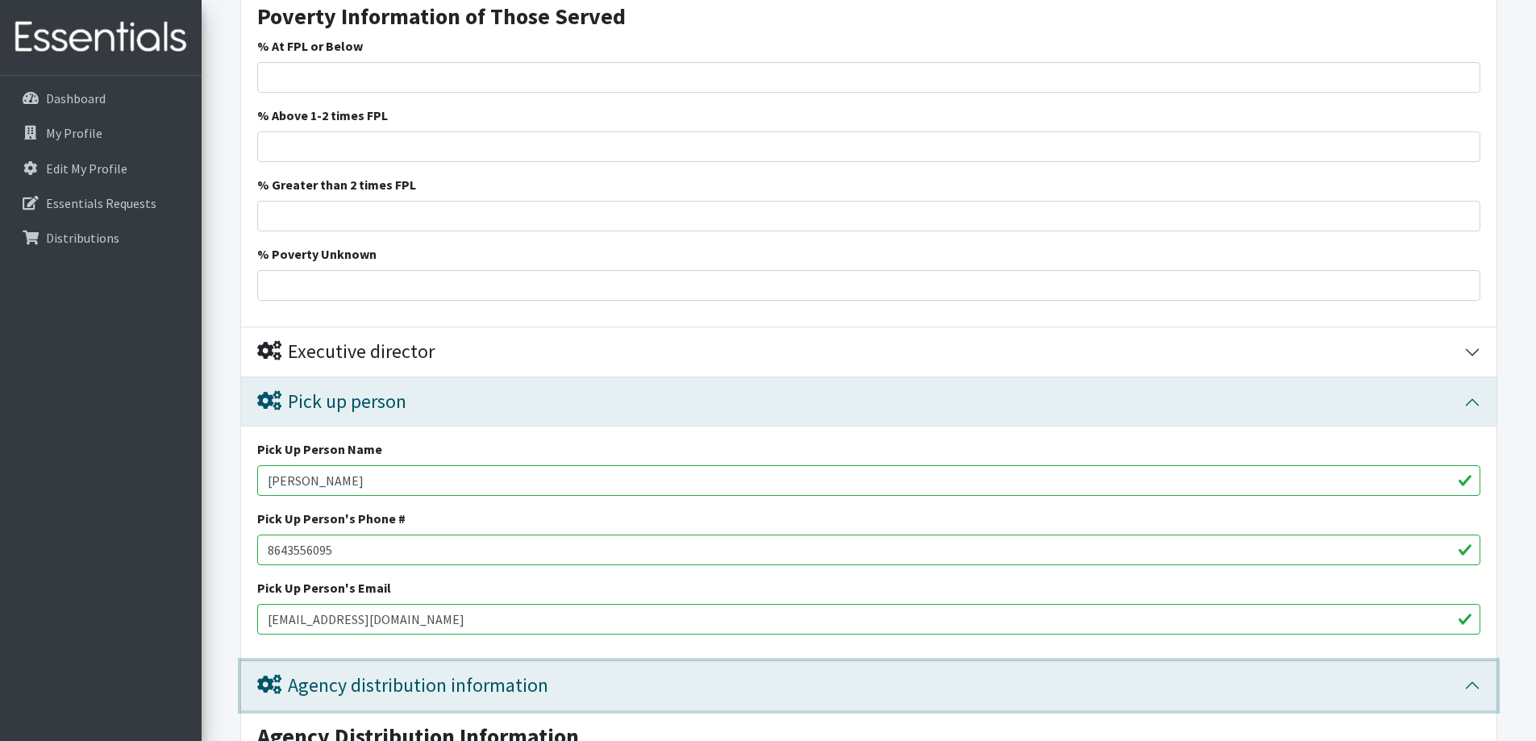
scroll to position [3159, 0]
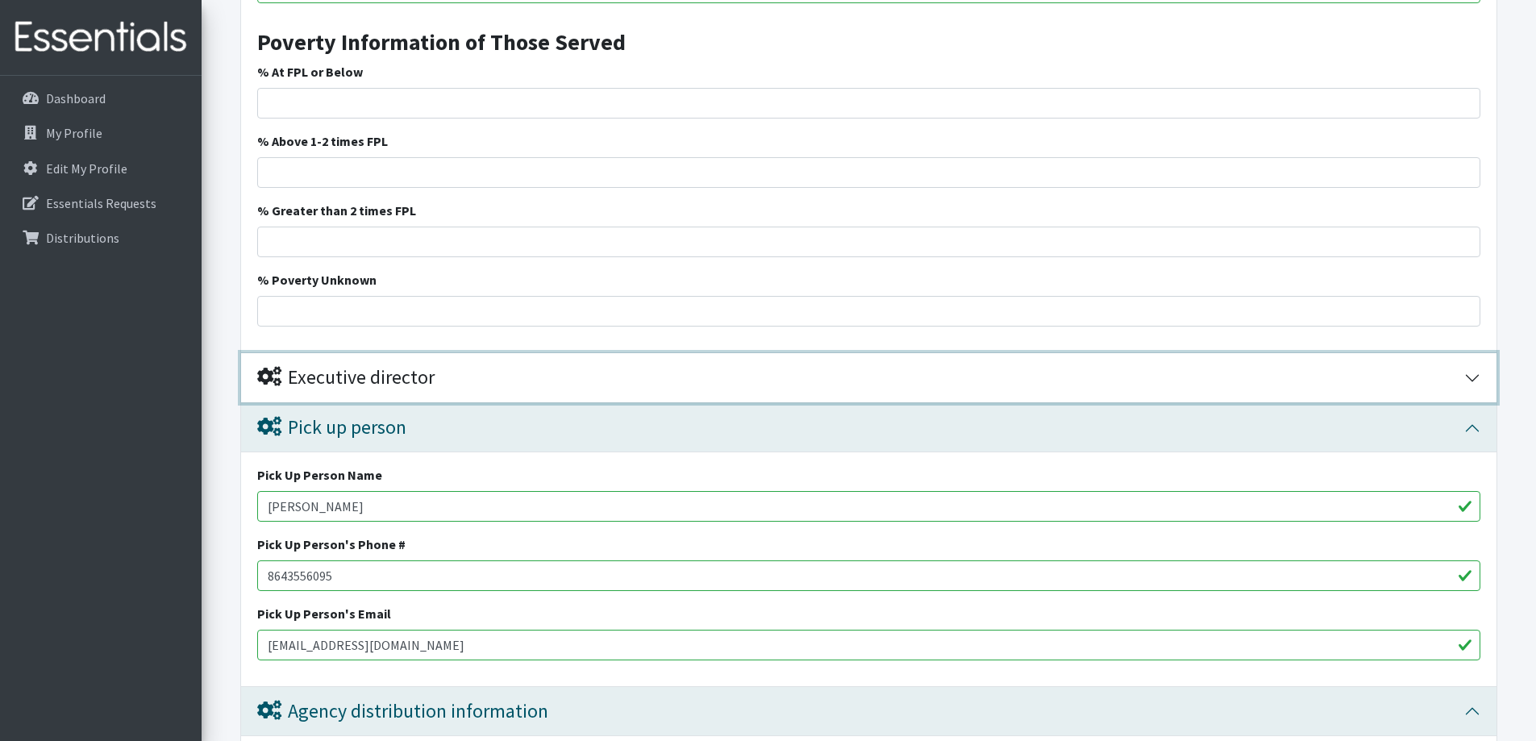
click at [1475, 384] on button "Executive director" at bounding box center [869, 377] width 1256 height 49
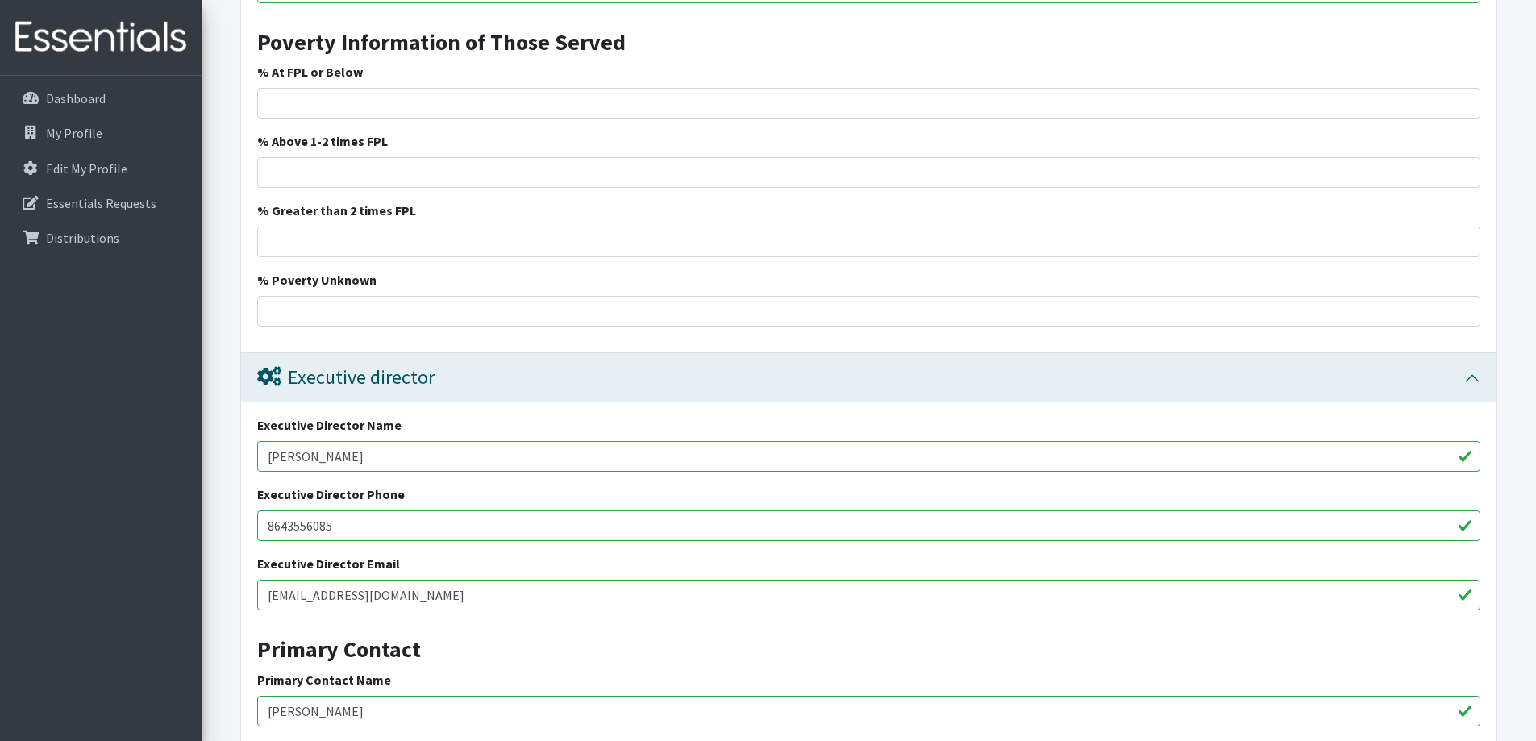
drag, startPoint x: 394, startPoint y: 463, endPoint x: 147, endPoint y: 486, distance: 247.8
type input "j"
type input "Julius Weyland Burns"
drag, startPoint x: 319, startPoint y: 596, endPoint x: 256, endPoint y: 597, distance: 62.9
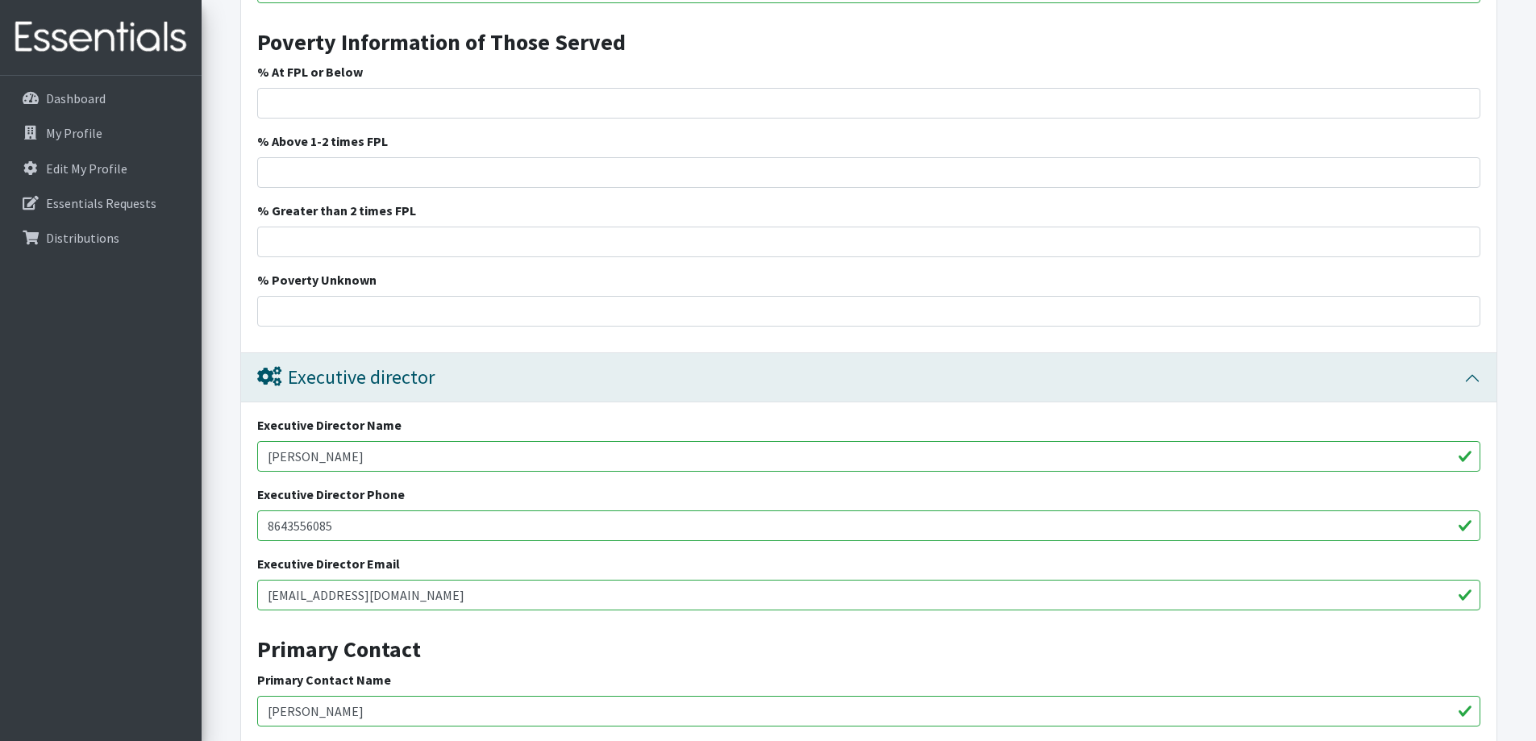
click at [256, 597] on div "Executive Director Name Julius Weyland Burns Executive Director Phone 864355608…" at bounding box center [869, 681] width 1256 height 558
type input "[EMAIL_ADDRESS][DOMAIN_NAME]"
click at [686, 103] on input "% At FPL or Below" at bounding box center [868, 103] width 1223 height 31
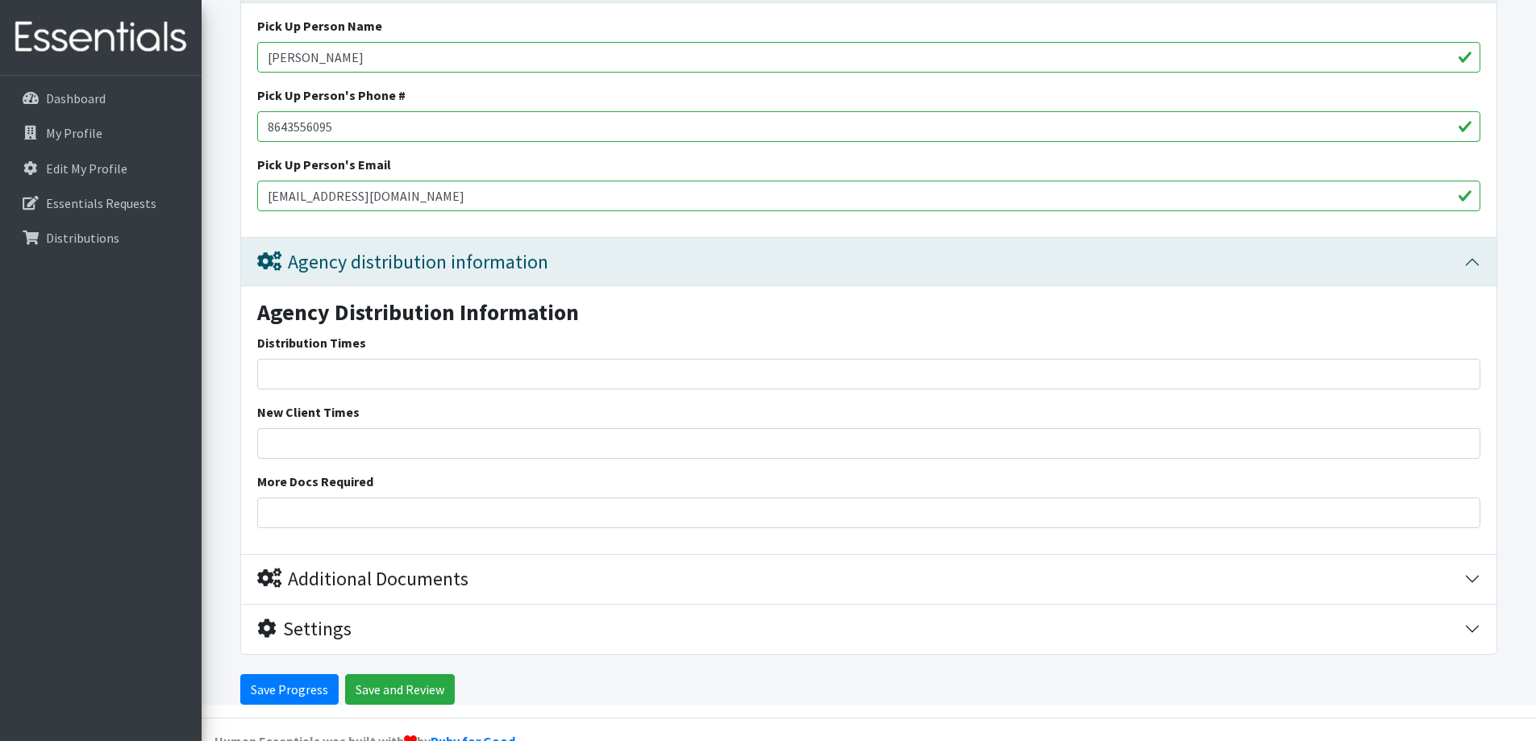
scroll to position [4204, 0]
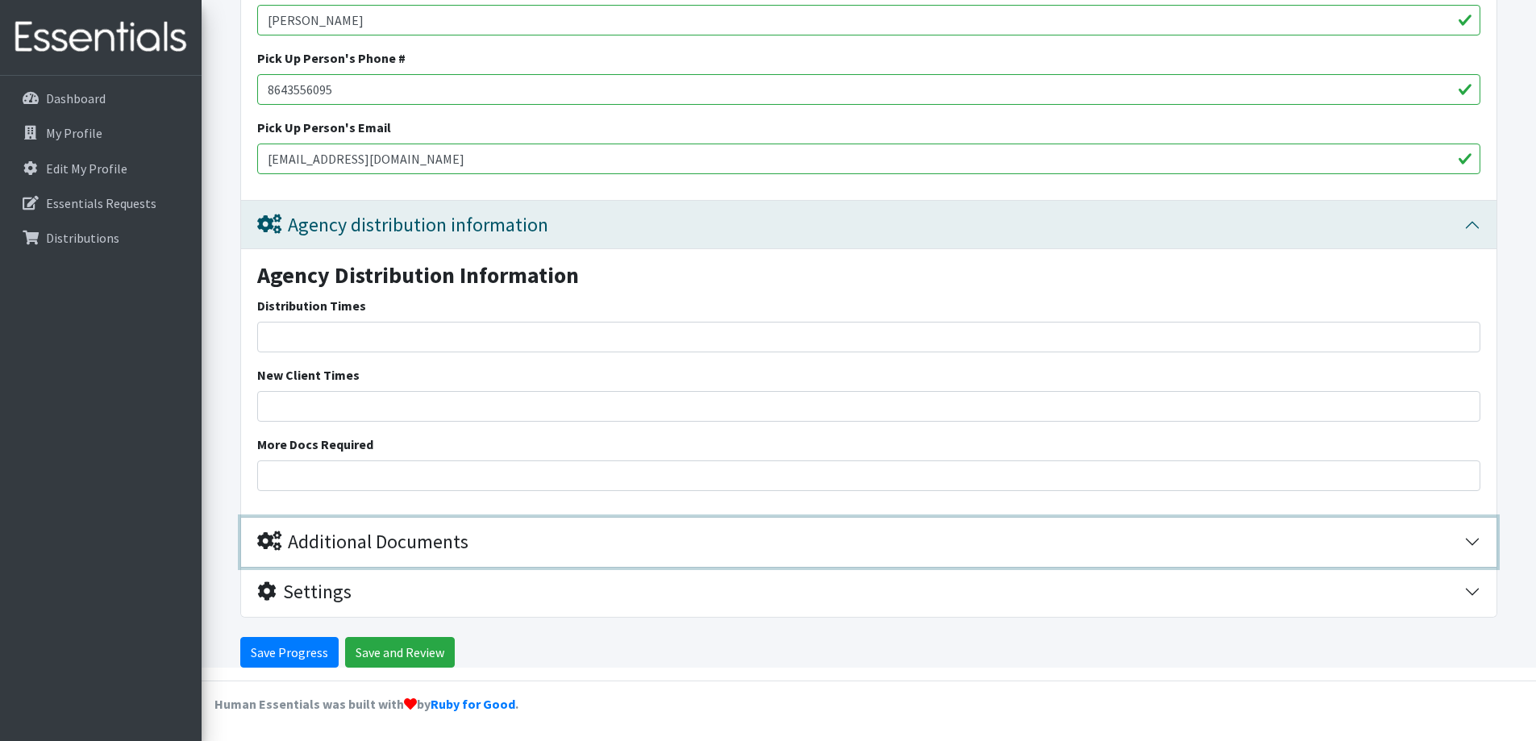
click at [1479, 542] on button "Additional Documents" at bounding box center [869, 542] width 1256 height 49
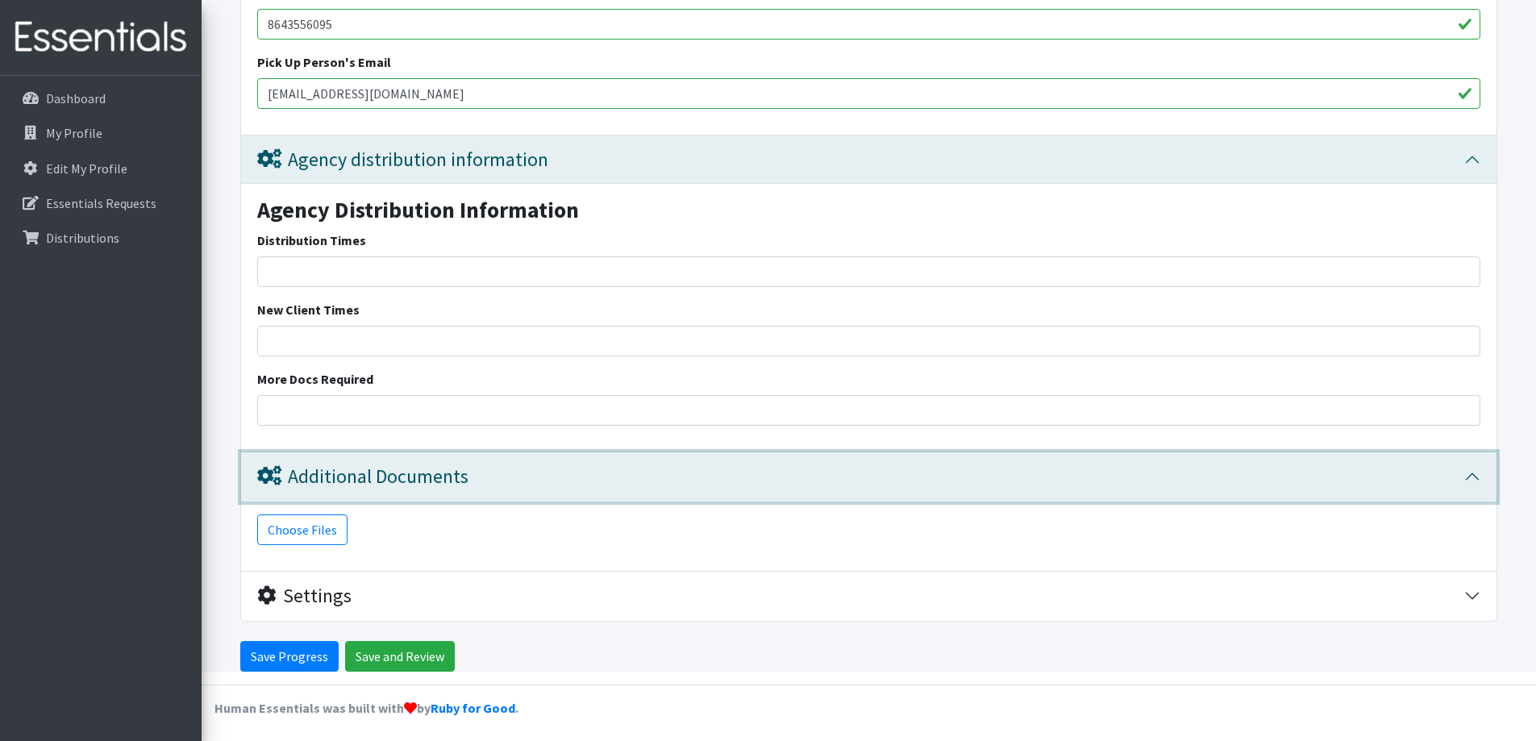
scroll to position [4273, 0]
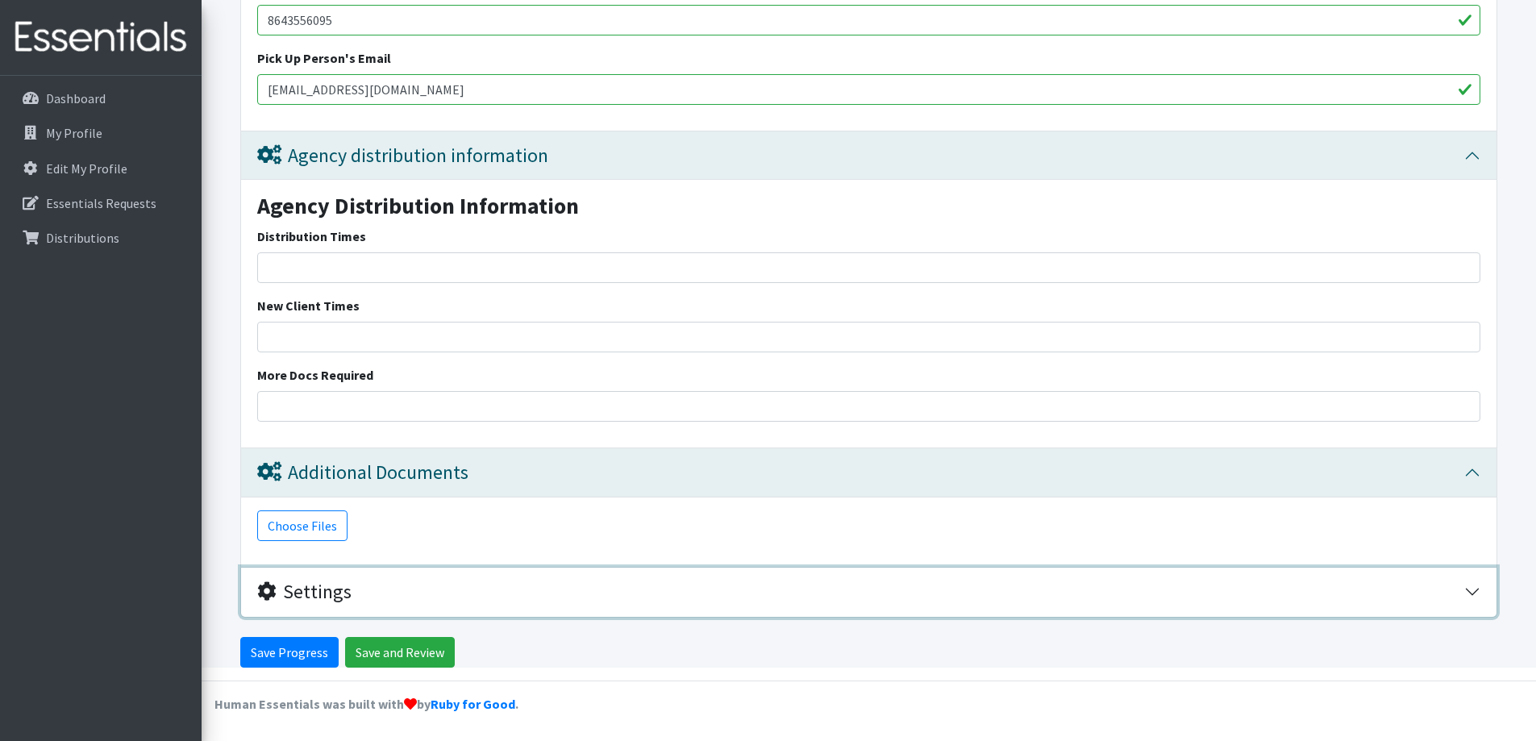
click at [1468, 599] on button "Settings" at bounding box center [869, 592] width 1256 height 49
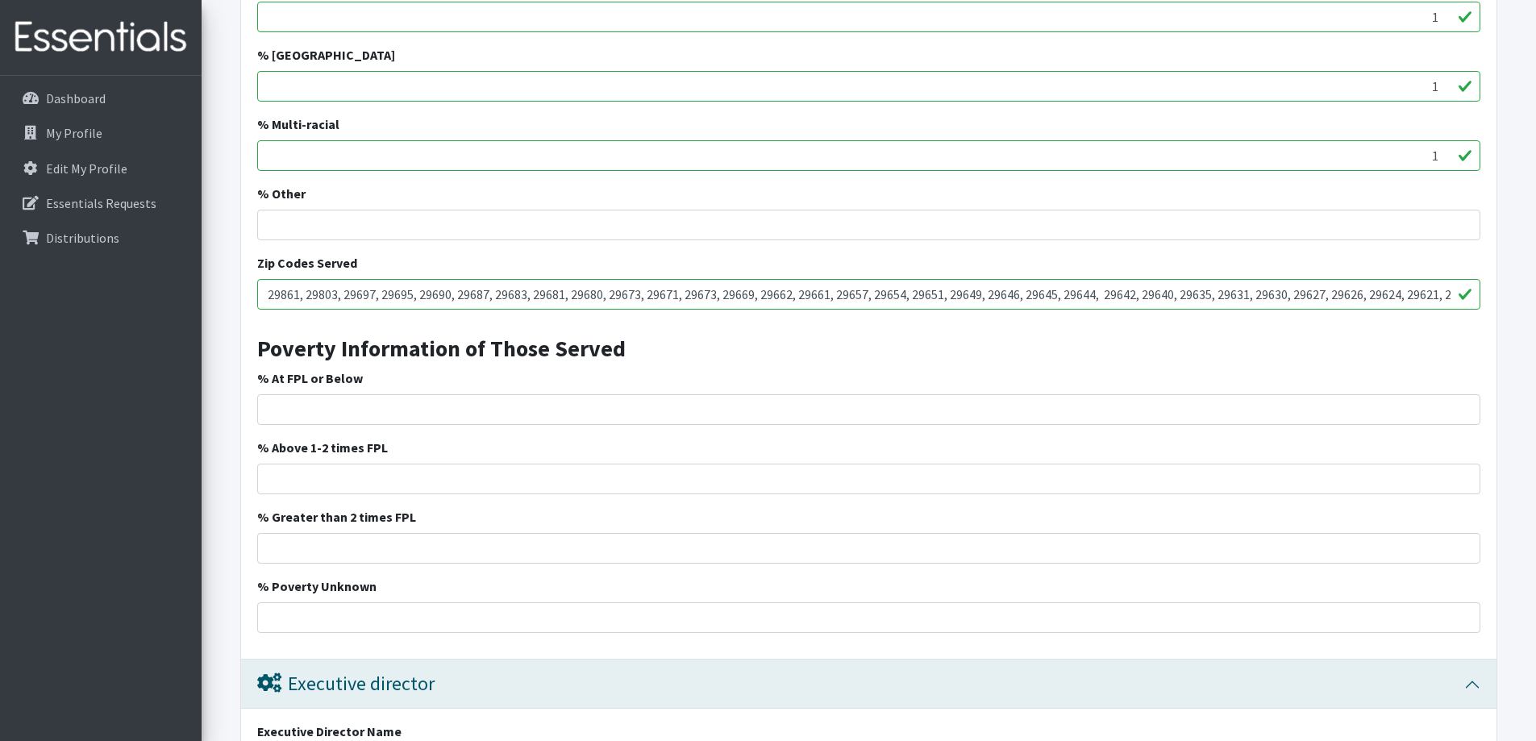
scroll to position [2802, 0]
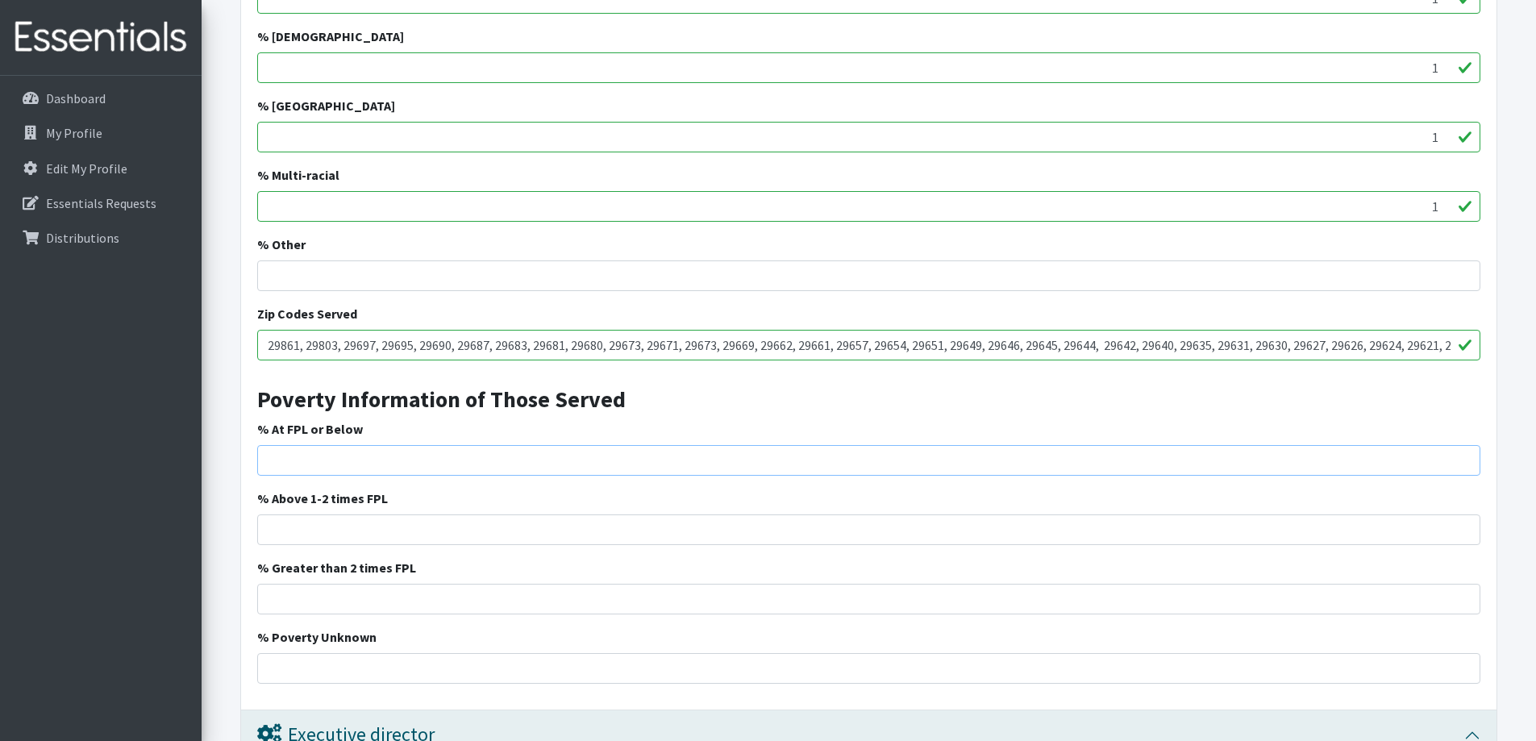
click at [294, 461] on input "% At FPL or Below" at bounding box center [868, 460] width 1223 height 31
click at [291, 467] on input "% At FPL or Below" at bounding box center [868, 460] width 1223 height 31
click at [290, 460] on input "% At FPL or Below" at bounding box center [868, 460] width 1223 height 31
type input "248"
click at [456, 535] on input "% Above 1-2 times FPL" at bounding box center [868, 530] width 1223 height 31
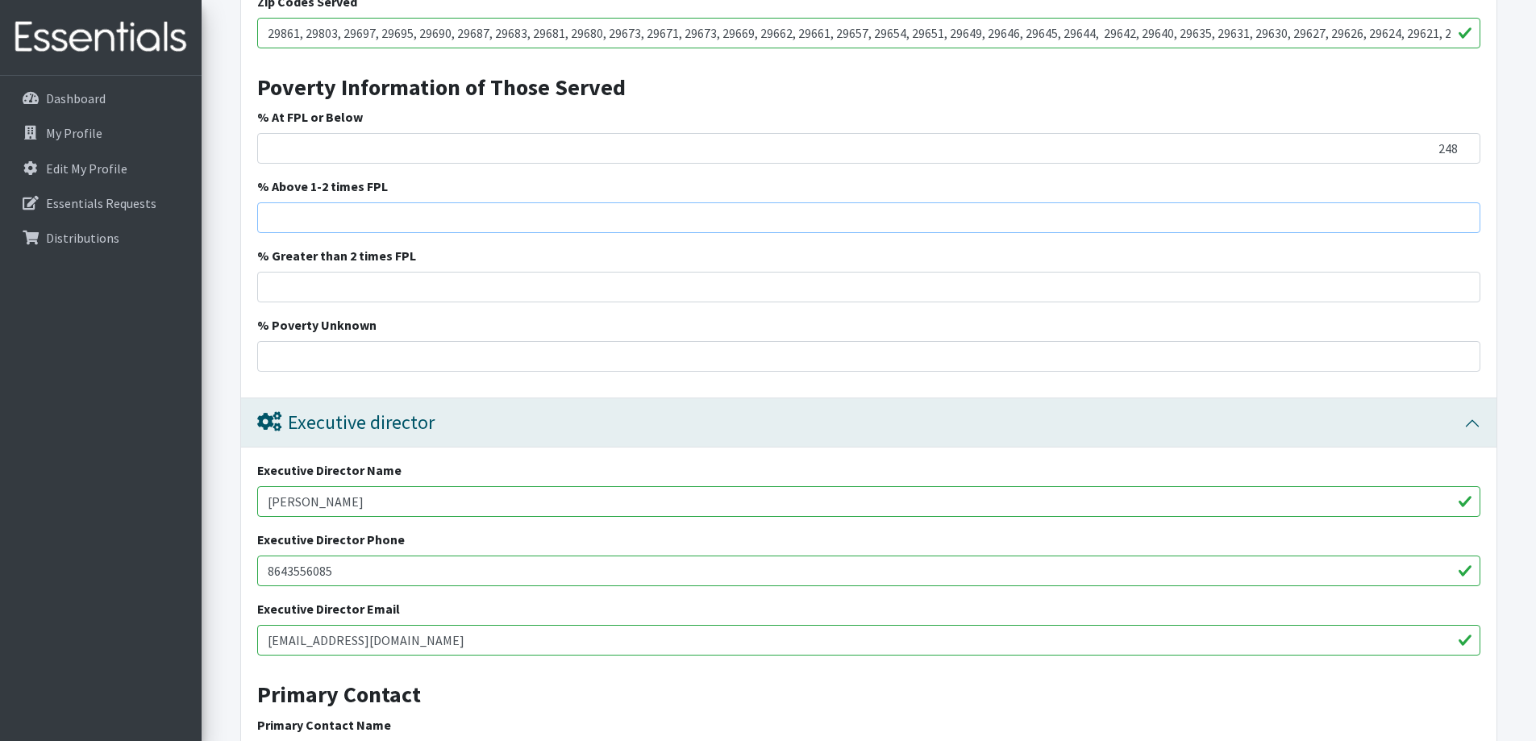
scroll to position [3124, 0]
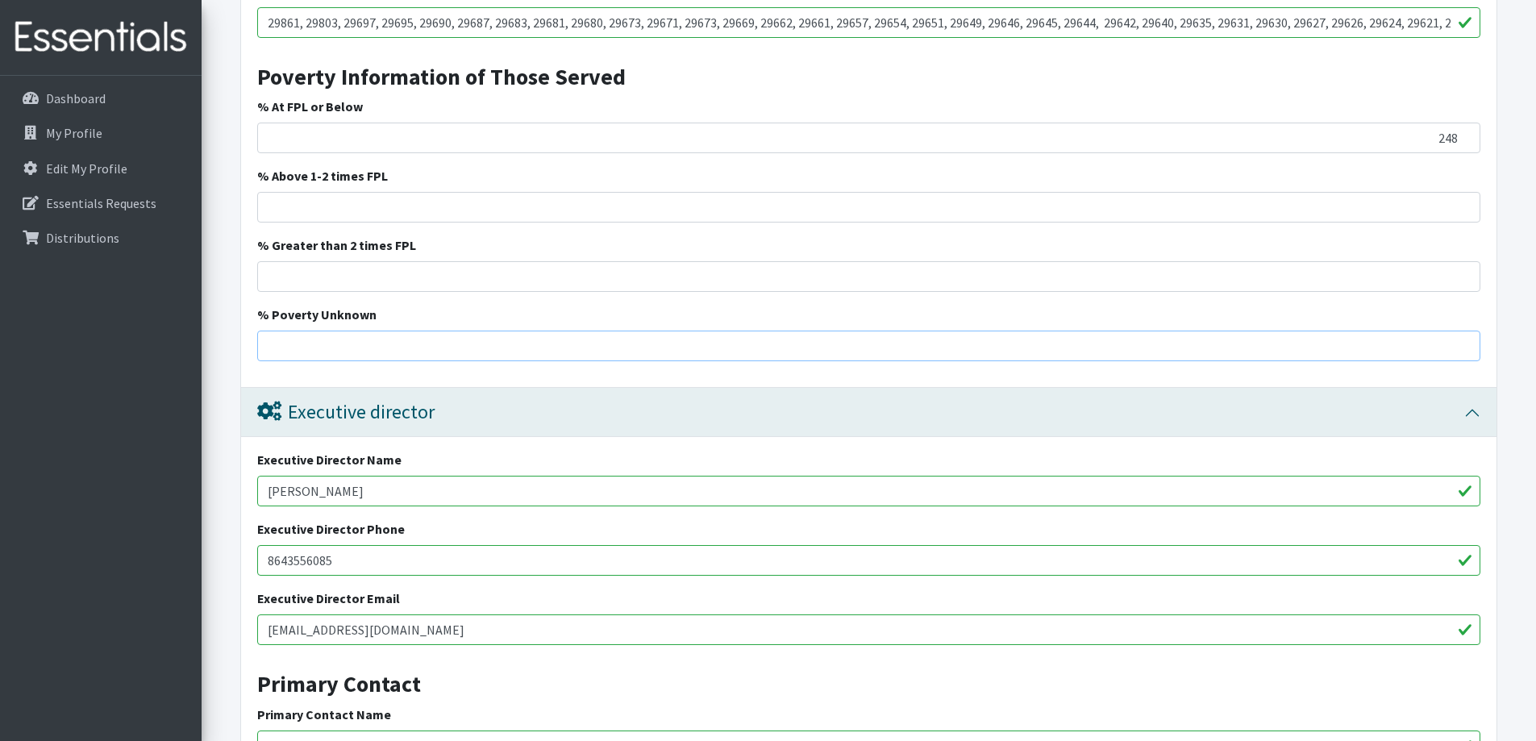
click at [1401, 345] on input "% Poverty Unknown" at bounding box center [868, 346] width 1223 height 31
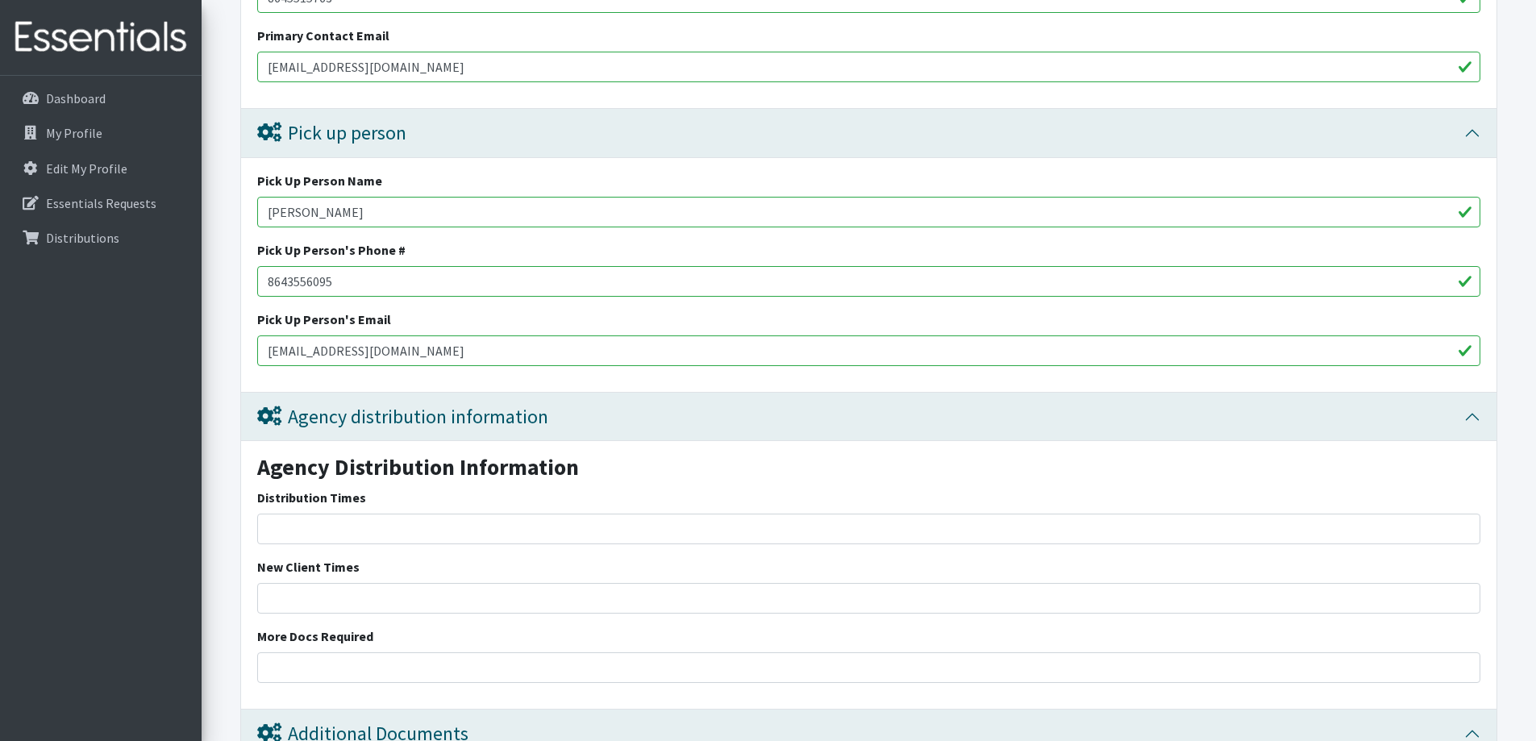
scroll to position [4415, 0]
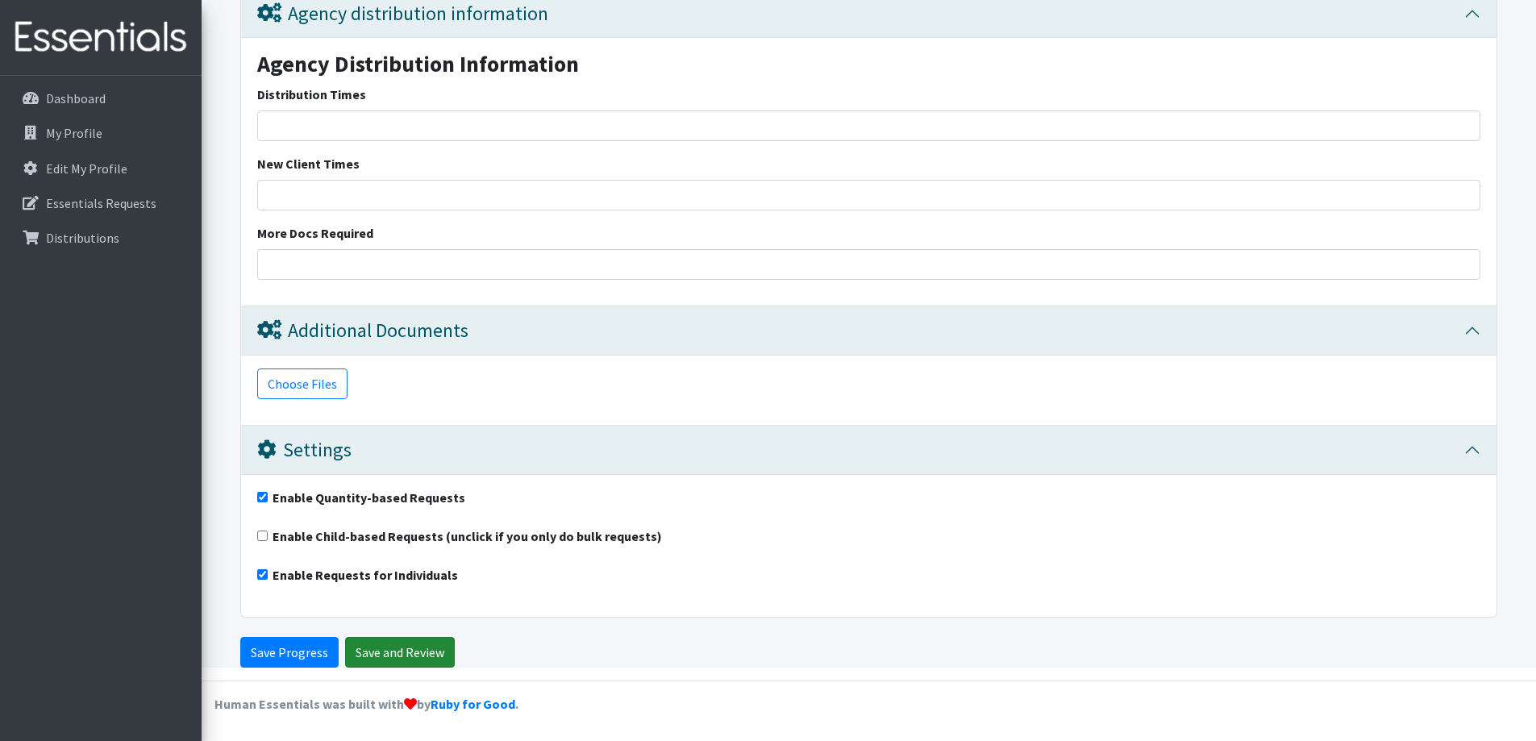
type input "1482"
click at [406, 651] on input "Save and Review" at bounding box center [400, 652] width 110 height 31
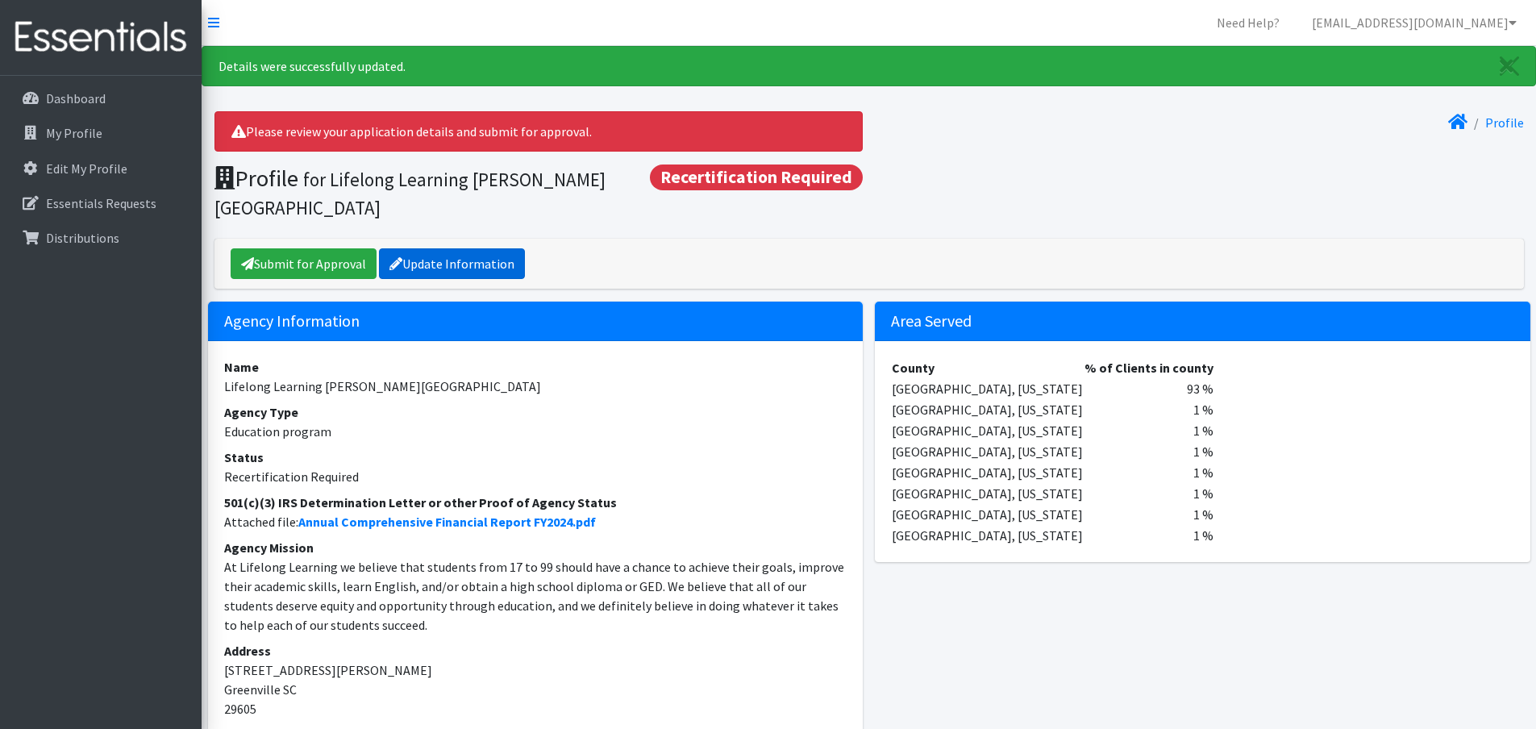
click at [447, 248] on link "Update Information" at bounding box center [452, 263] width 146 height 31
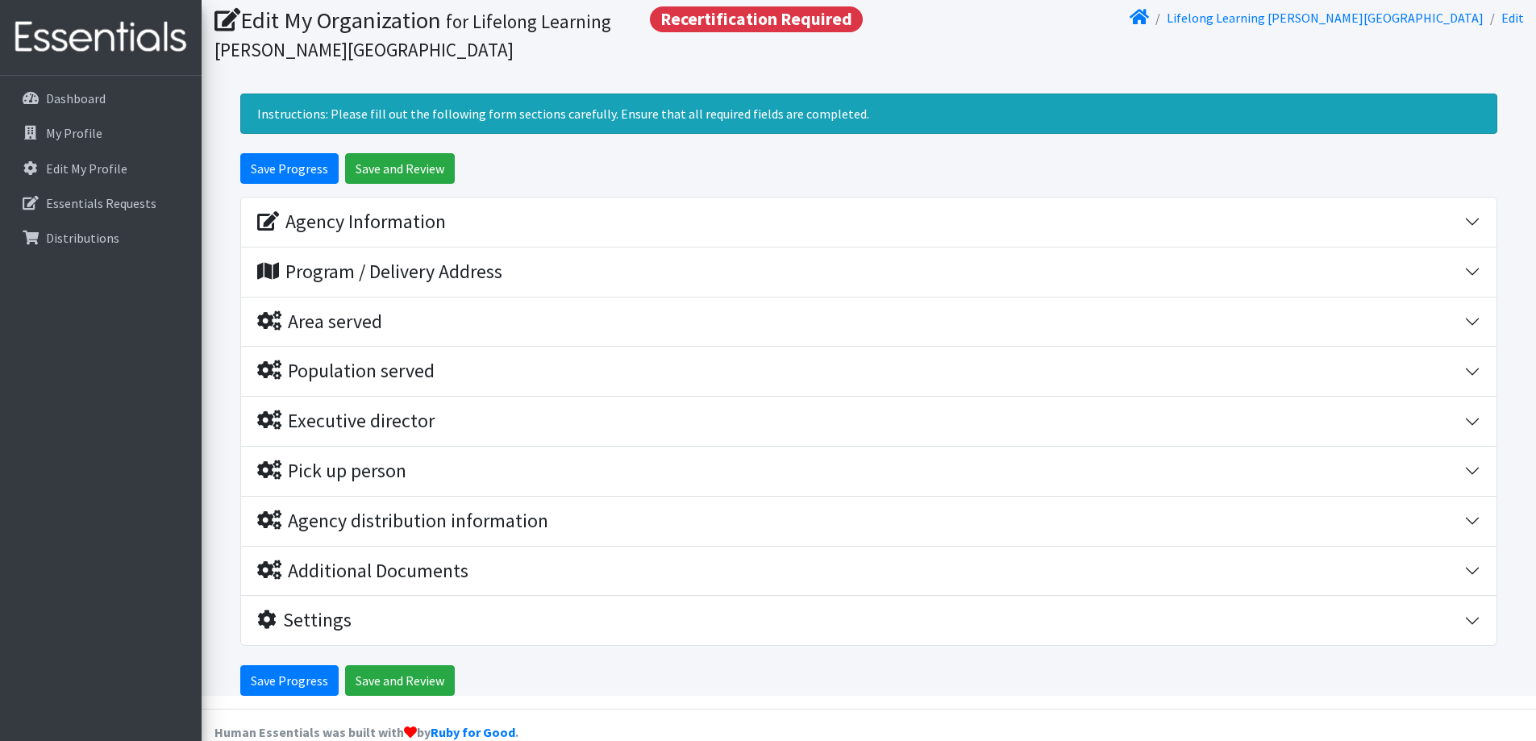
scroll to position [80, 0]
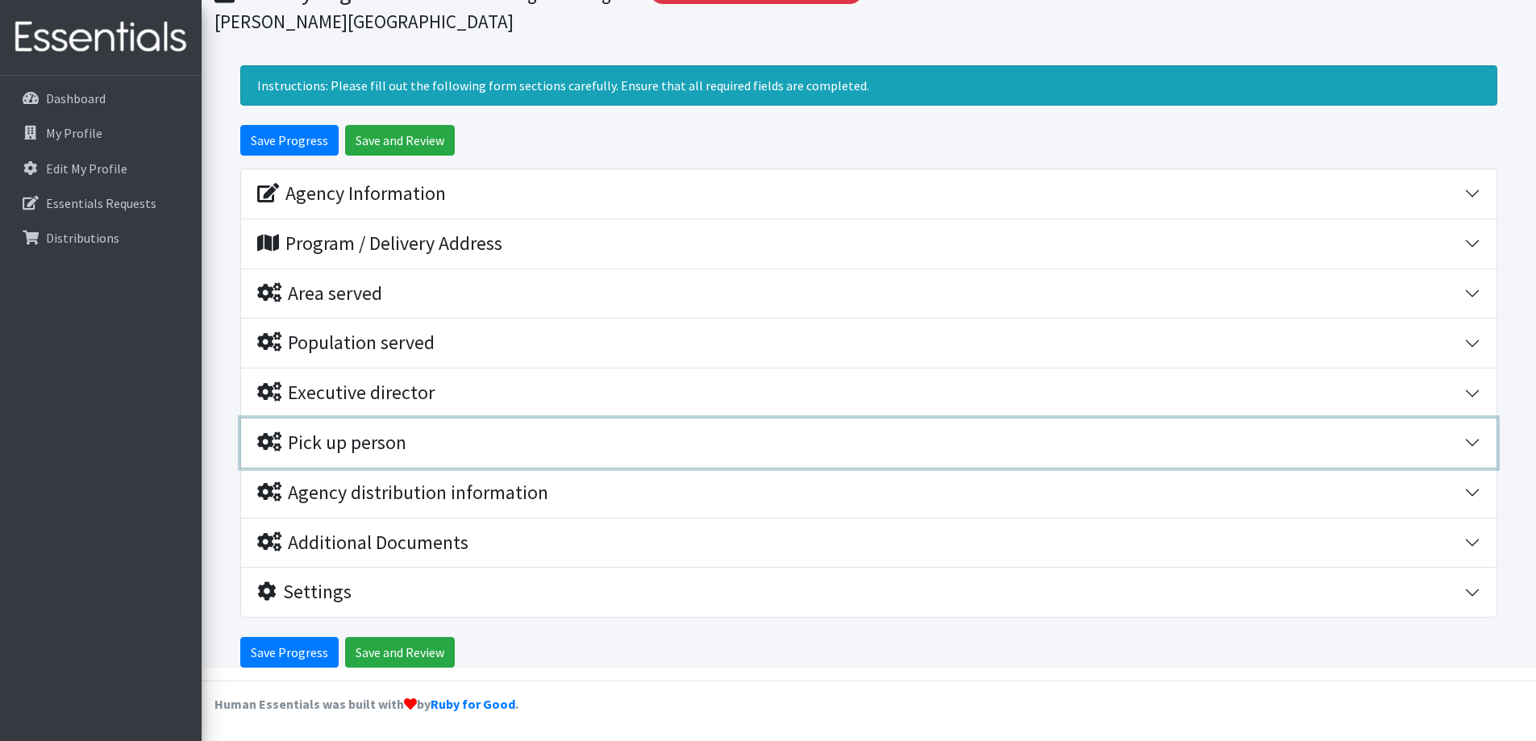
click at [1461, 442] on div "Pick up person" at bounding box center [860, 442] width 1207 height 23
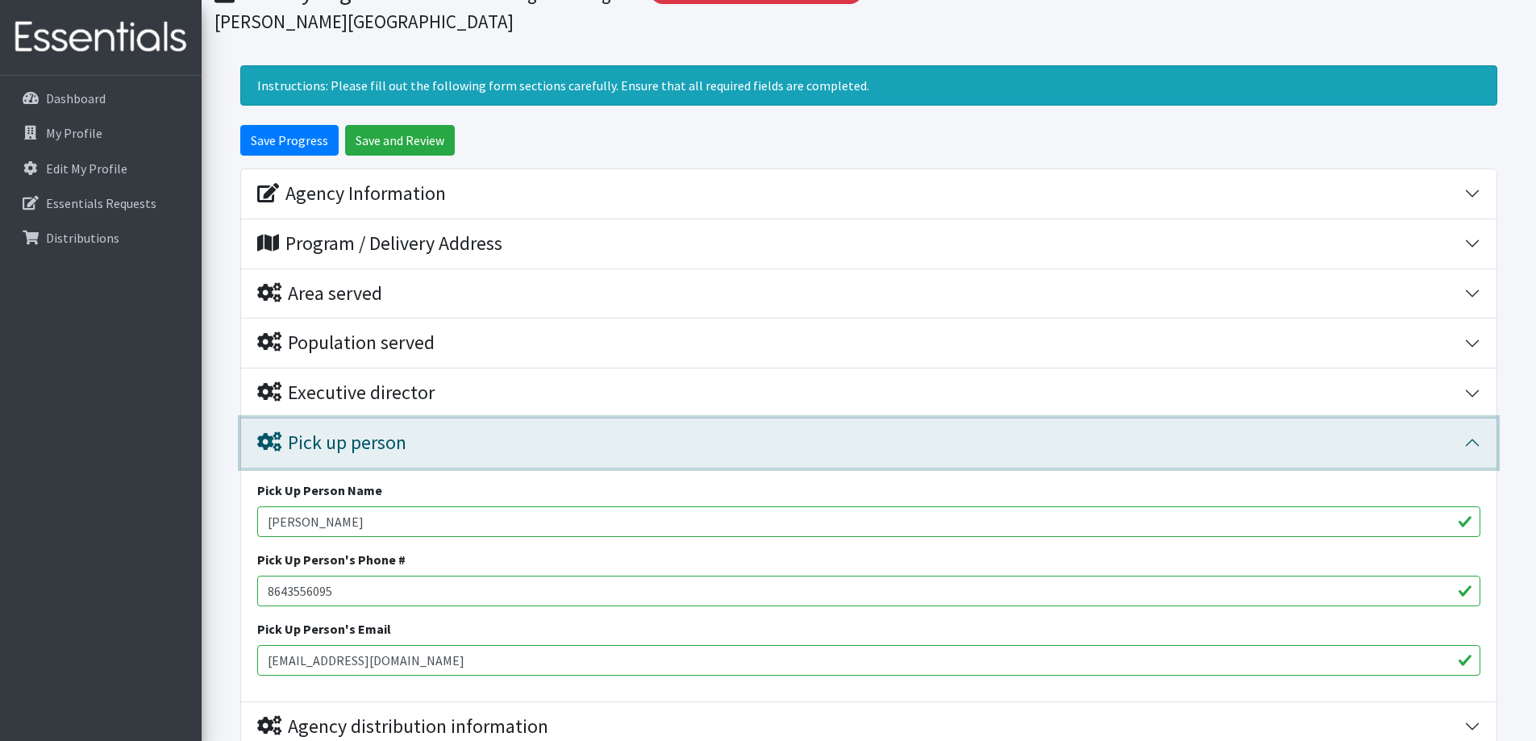
click at [1461, 442] on div "Pick up person" at bounding box center [860, 442] width 1207 height 23
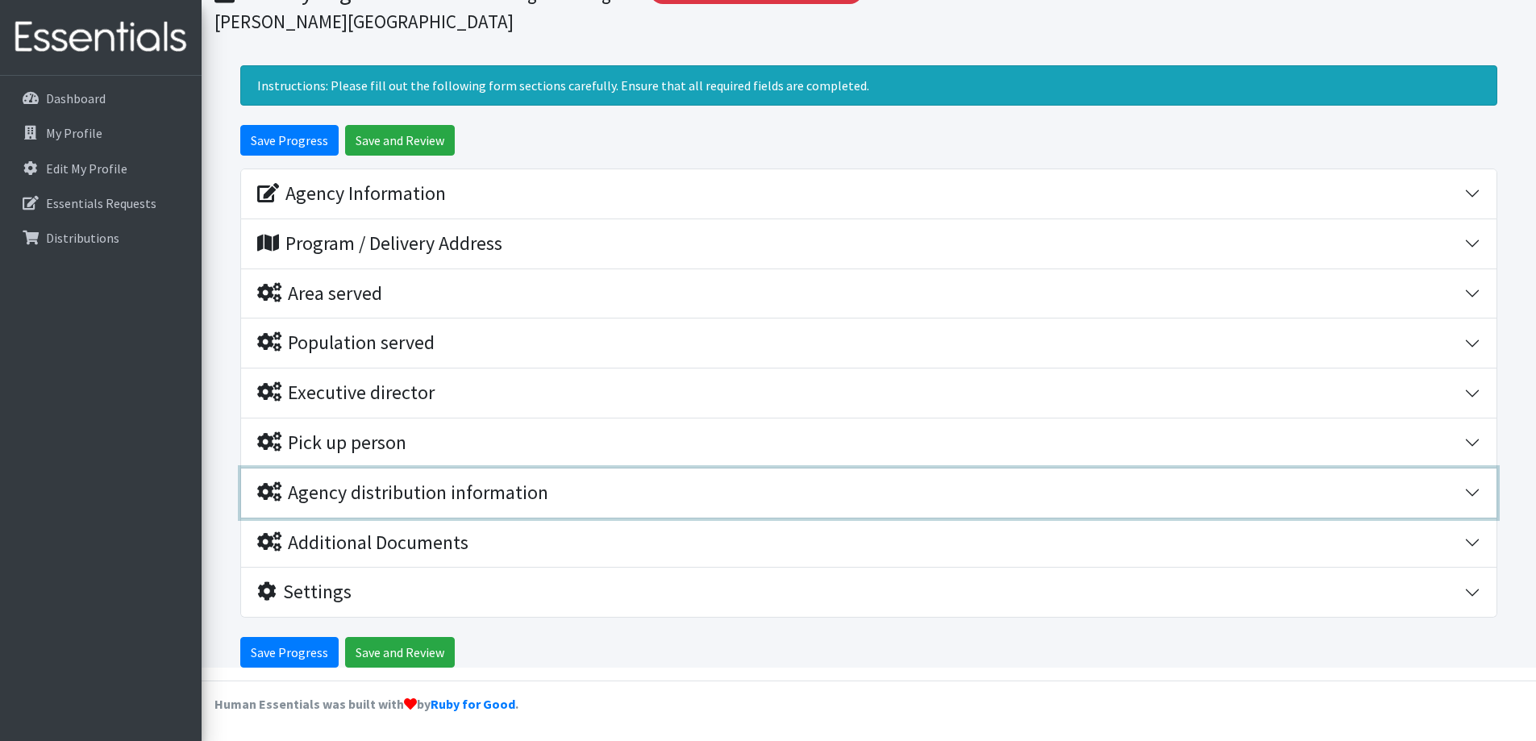
click at [1468, 489] on button "Agency distribution information" at bounding box center [869, 493] width 1256 height 49
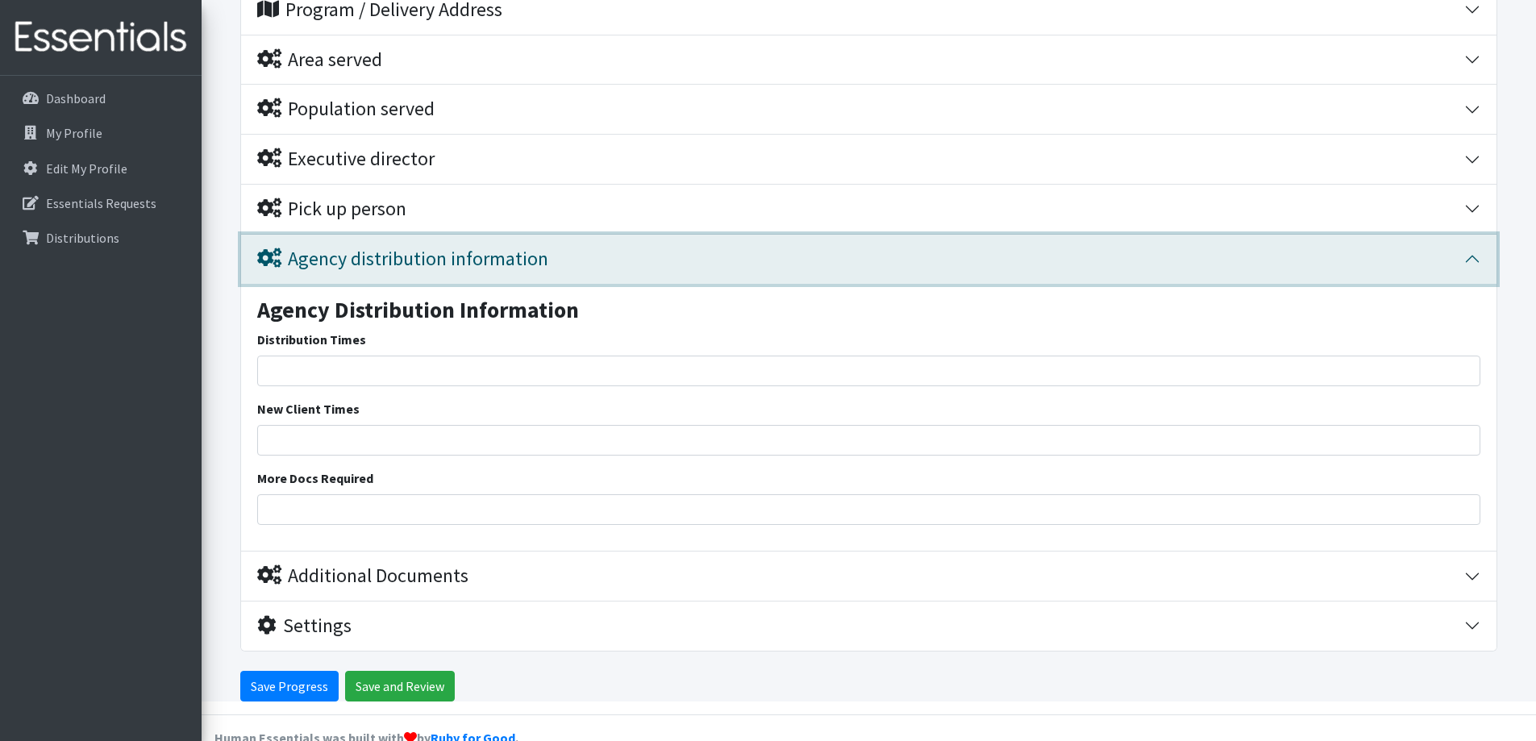
scroll to position [322, 0]
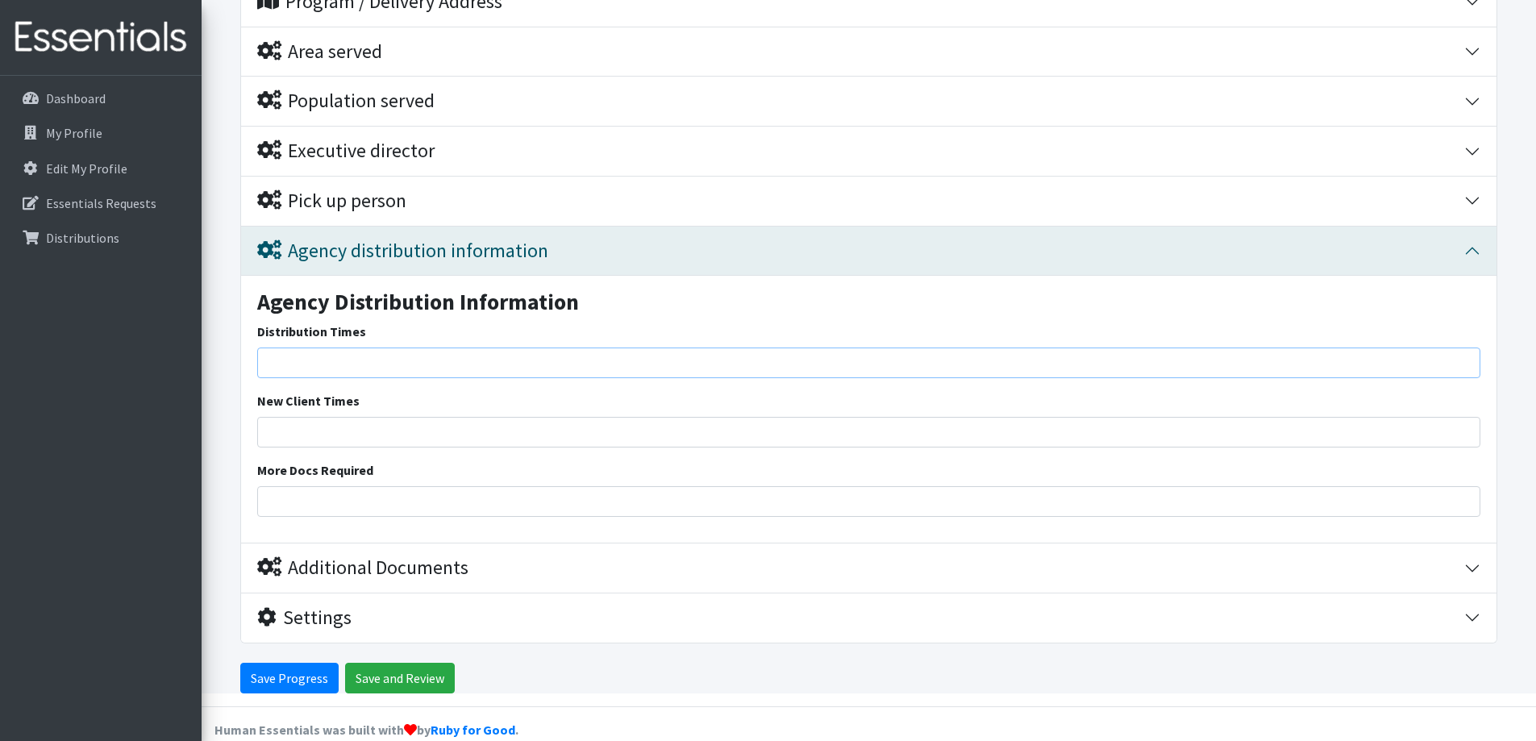
click at [312, 369] on input "Distribution Times" at bounding box center [868, 363] width 1223 height 31
click at [265, 365] on input "8 am - 4 pm" at bounding box center [868, 363] width 1223 height 31
type input "We are open from 8 am - 4 pm"
click at [315, 425] on input "New Client Times" at bounding box center [868, 432] width 1223 height 31
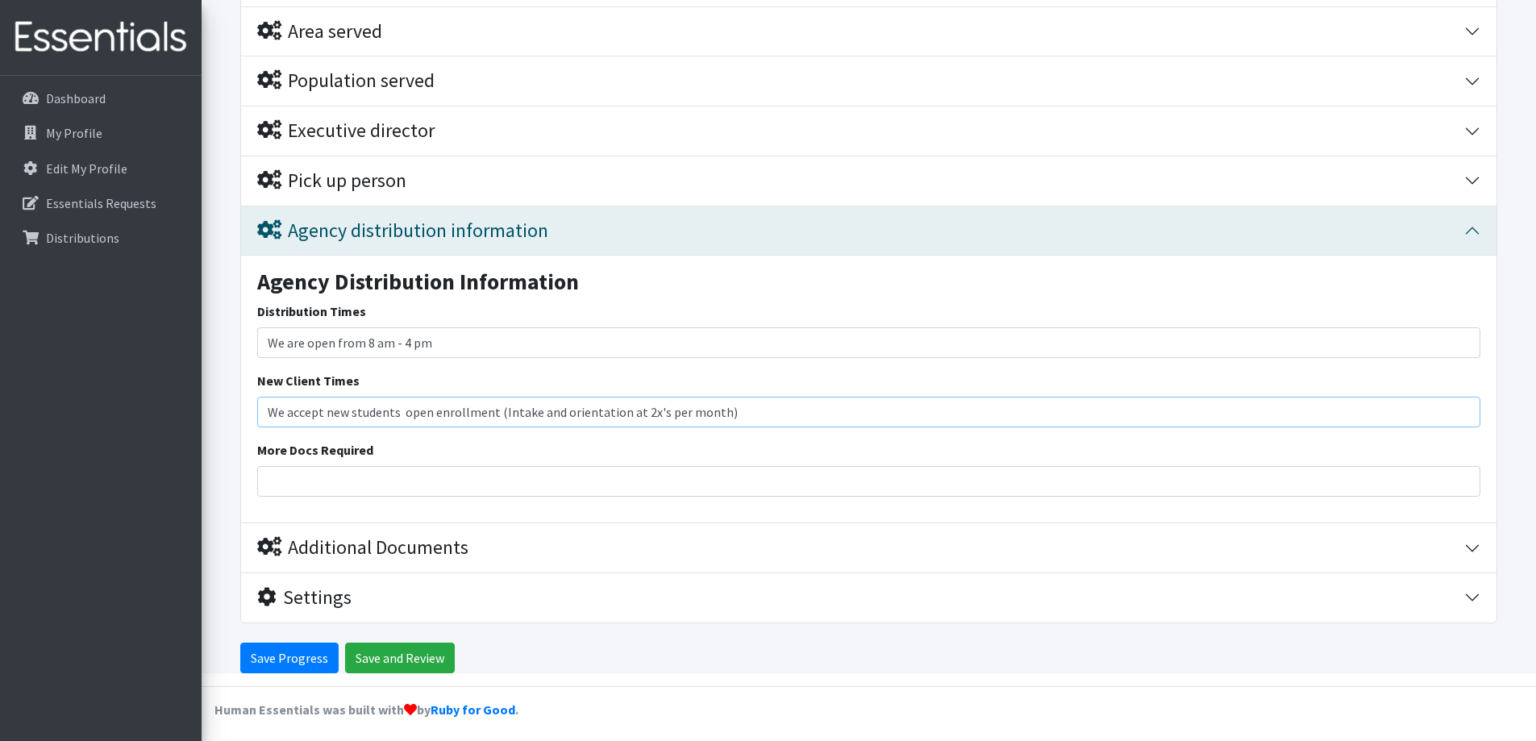
scroll to position [348, 0]
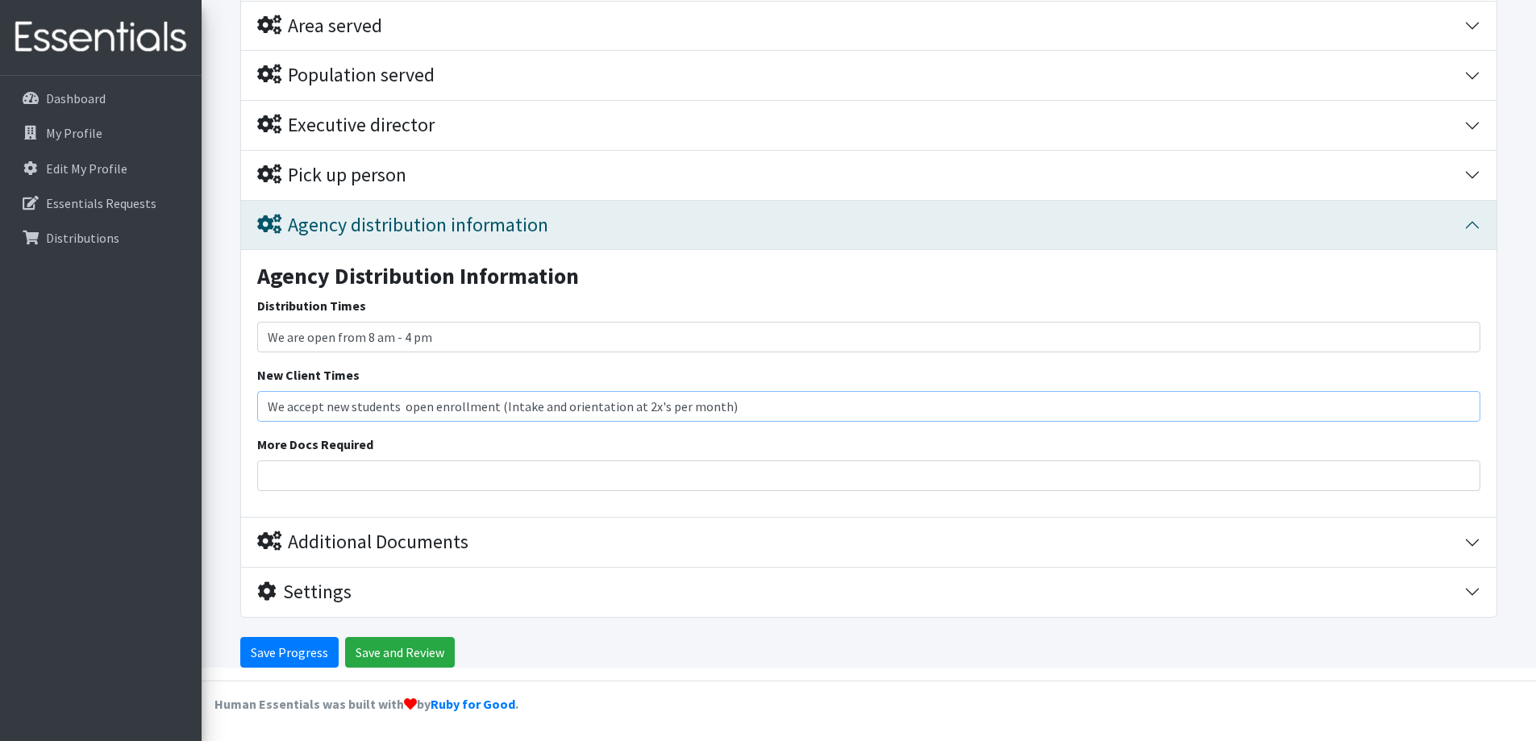
type input "We accept new students open enrollment (Intake and orientation at 2x's per mont…"
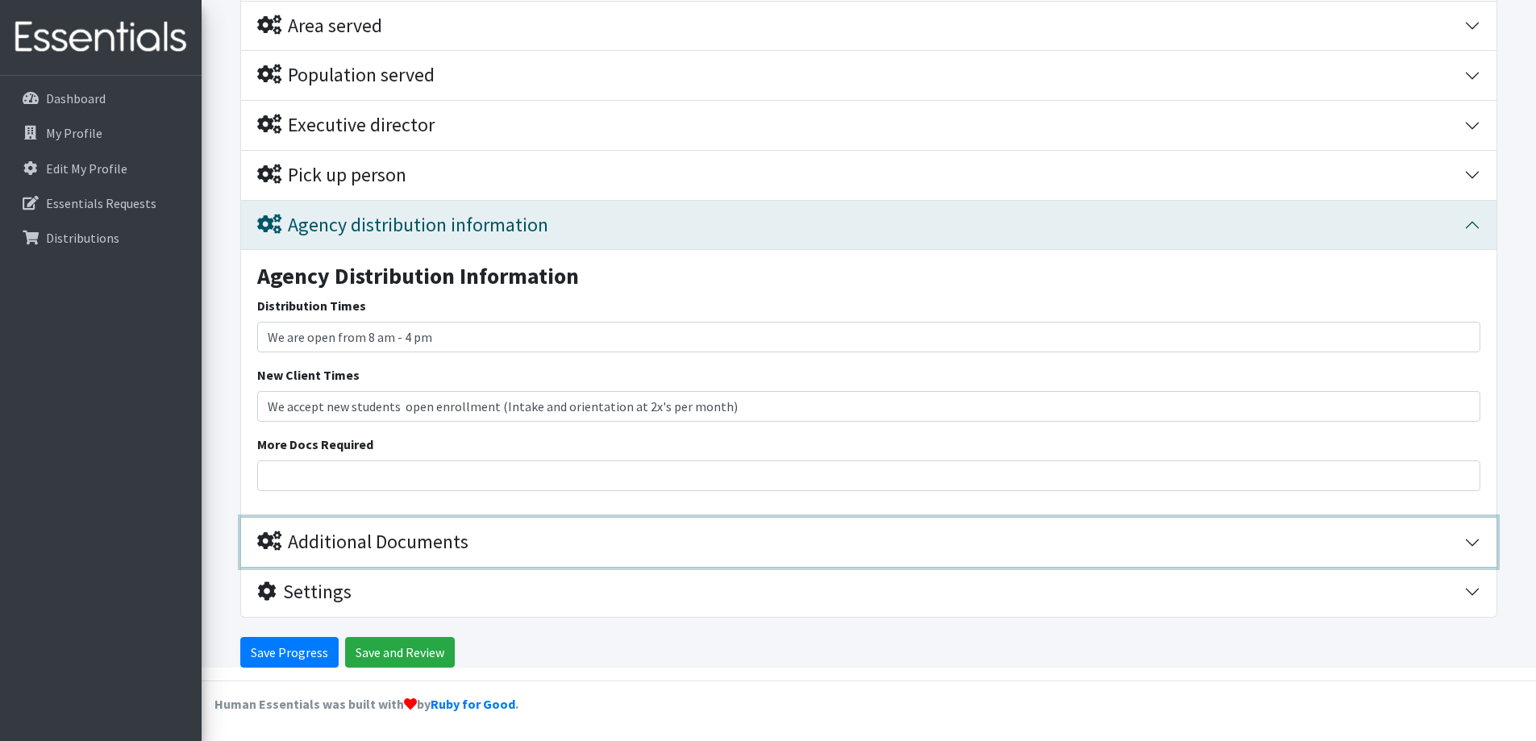
click at [1478, 544] on button "Additional Documents" at bounding box center [869, 542] width 1256 height 49
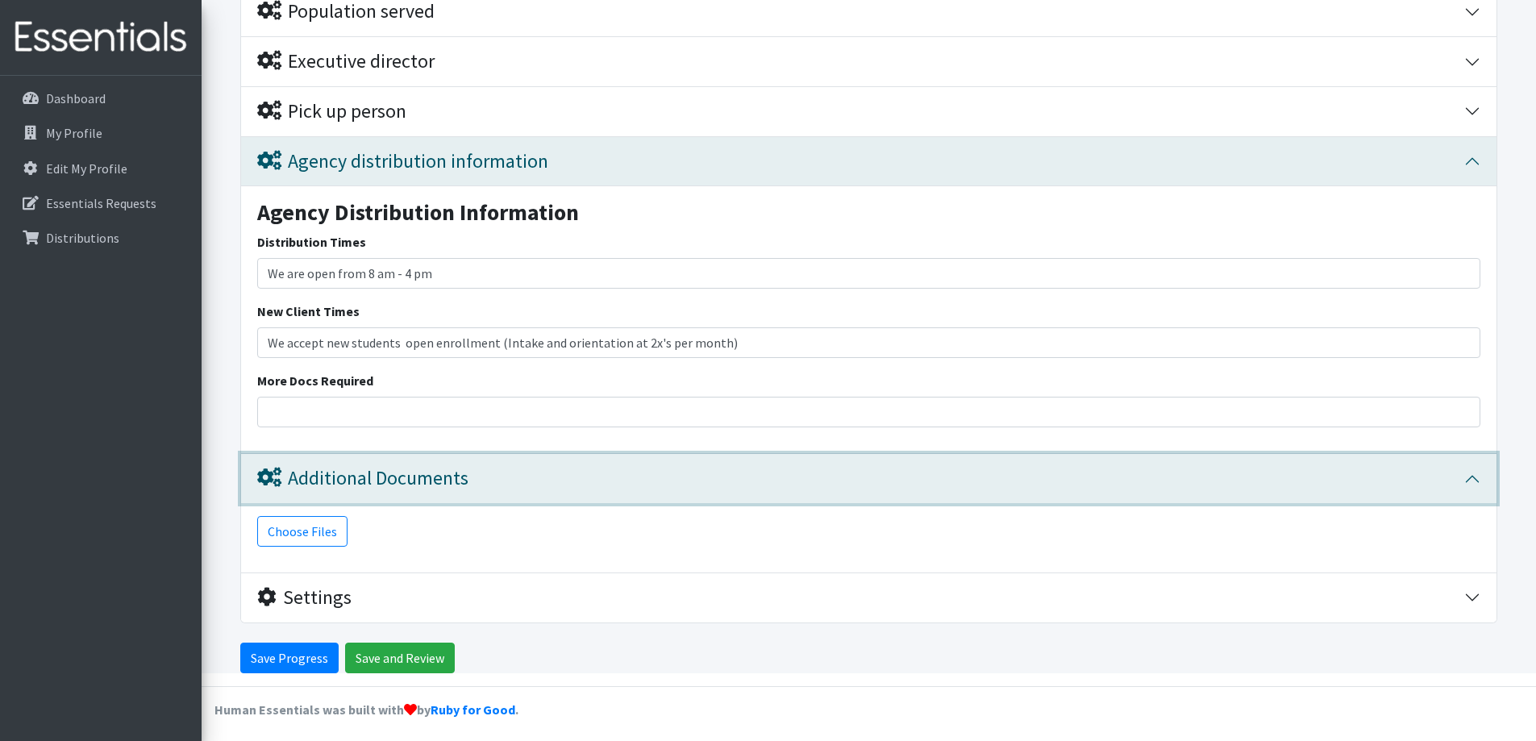
scroll to position [417, 0]
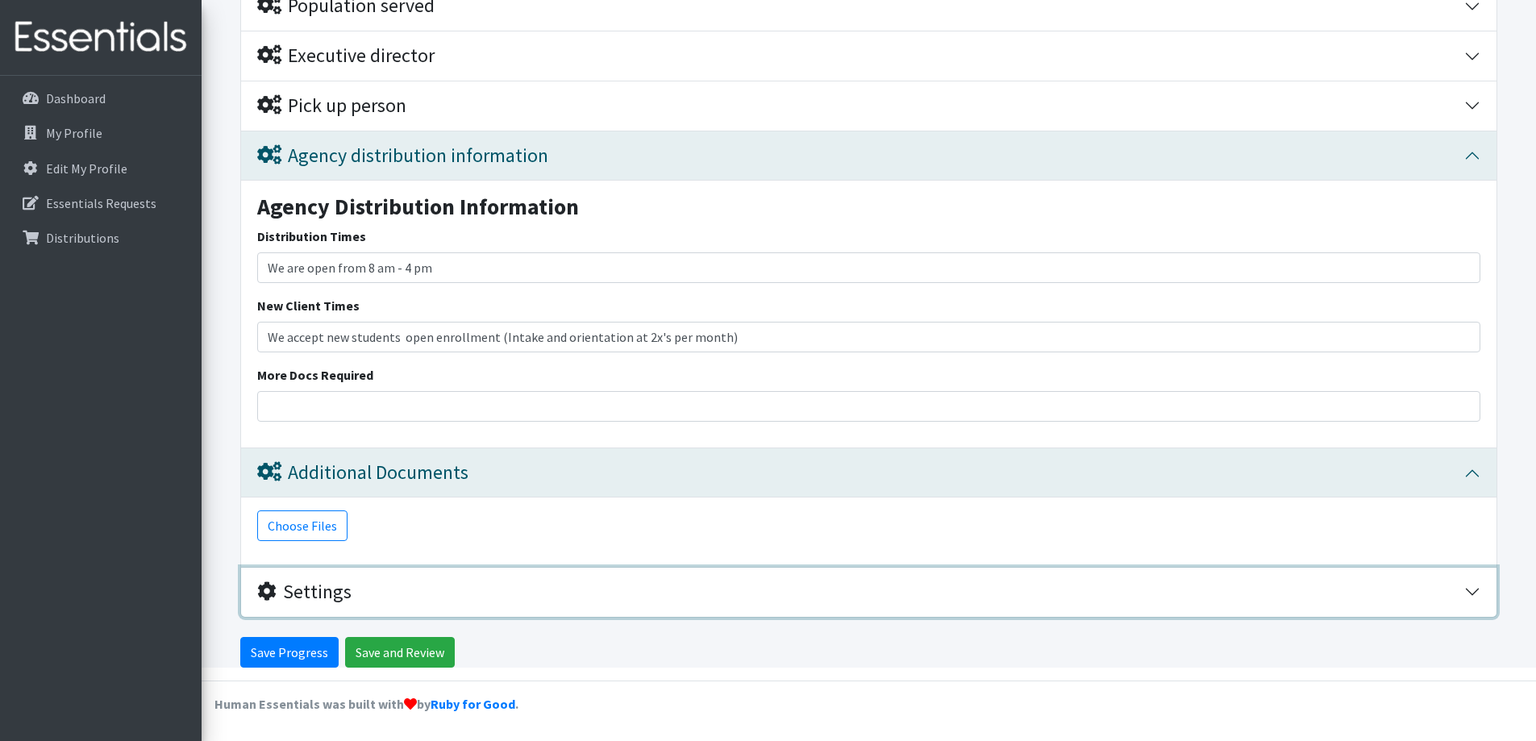
click at [1472, 596] on button "Settings" at bounding box center [869, 592] width 1256 height 49
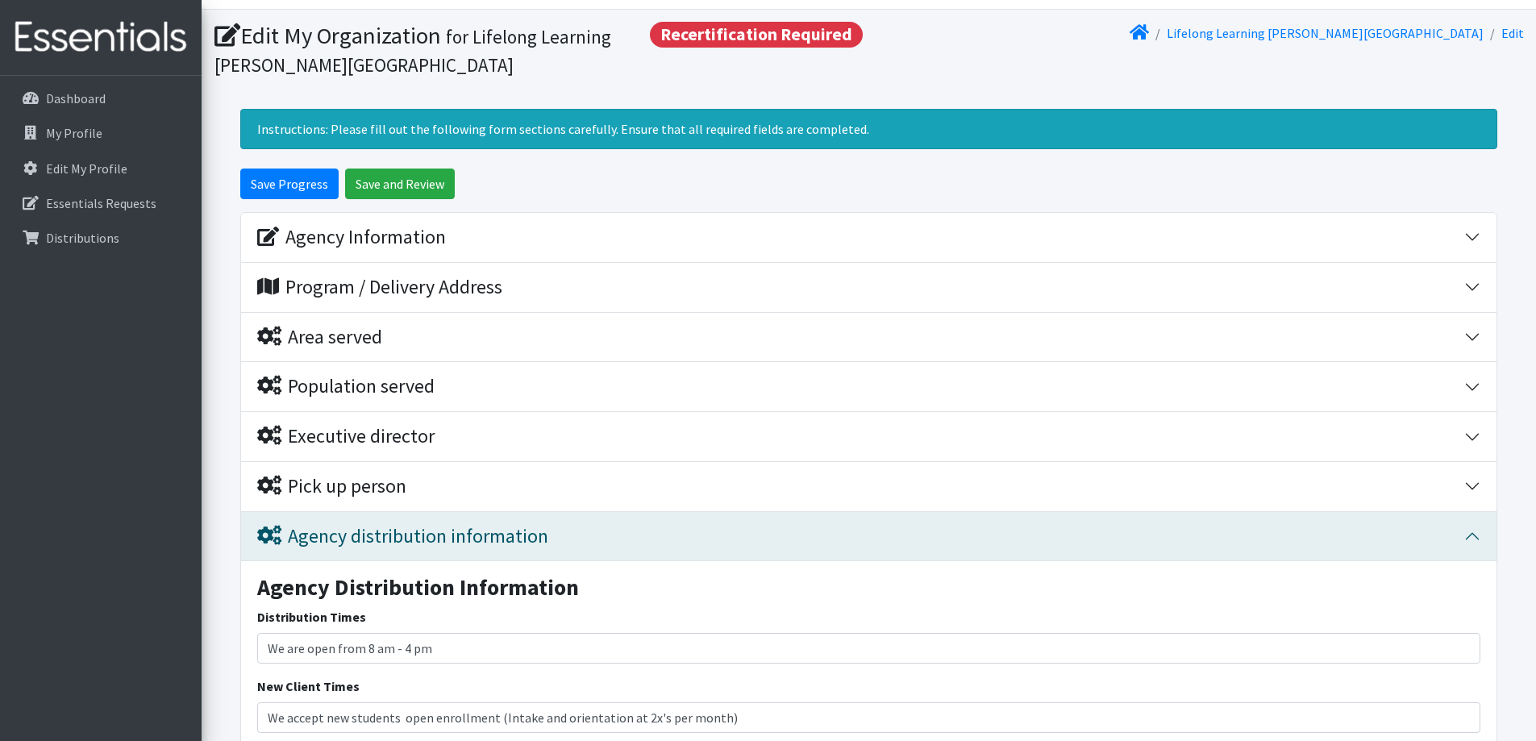
scroll to position [0, 0]
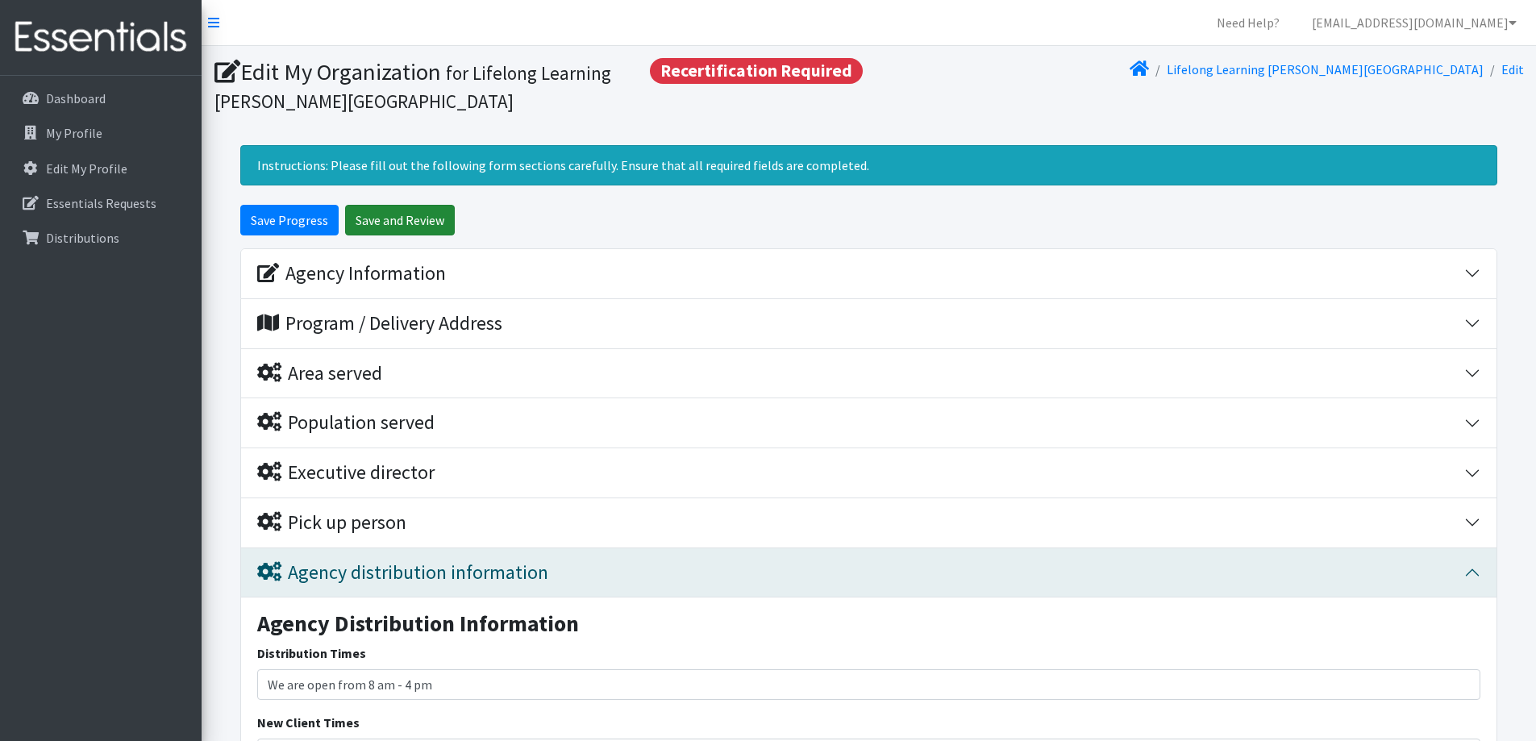
click at [414, 215] on input "Save and Review" at bounding box center [400, 220] width 110 height 31
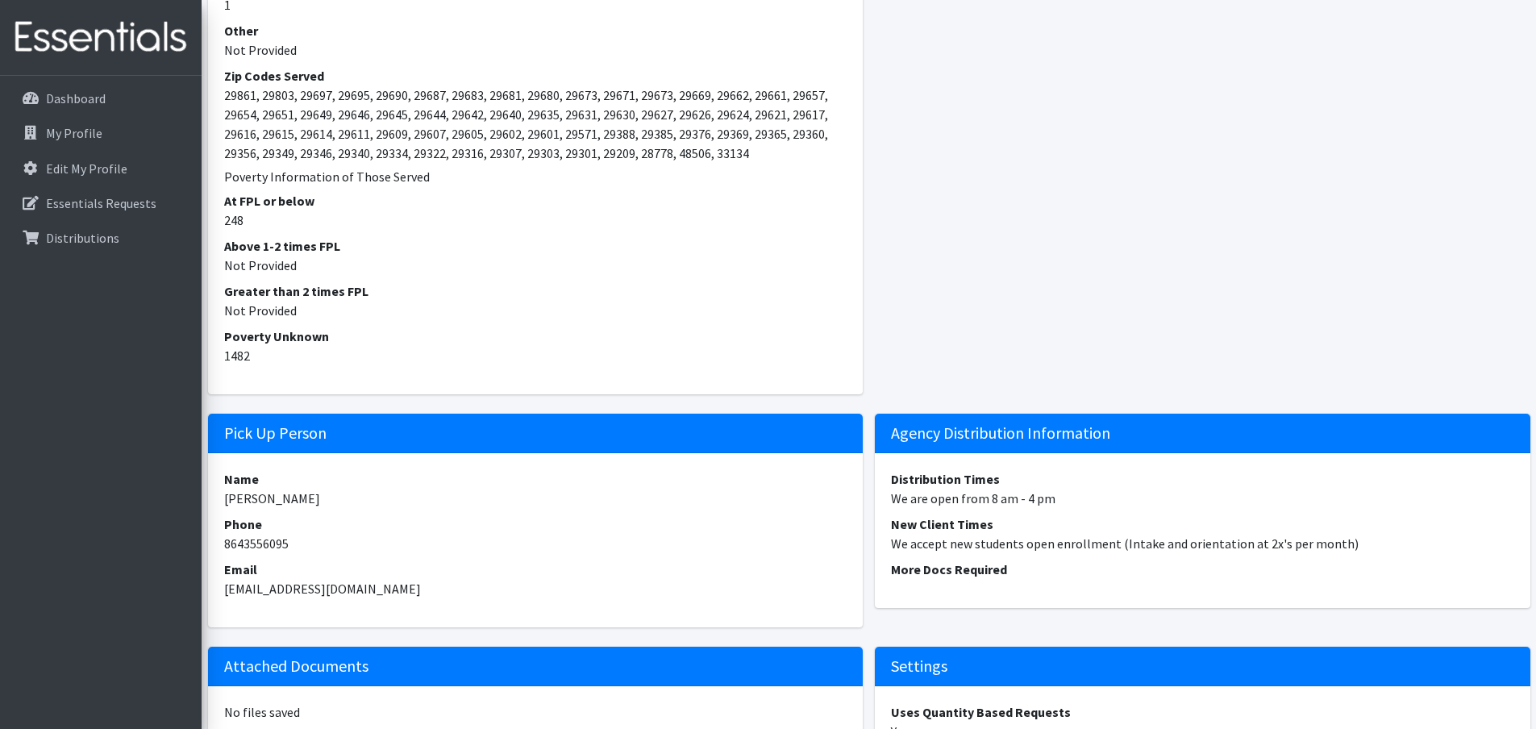
scroll to position [1567, 0]
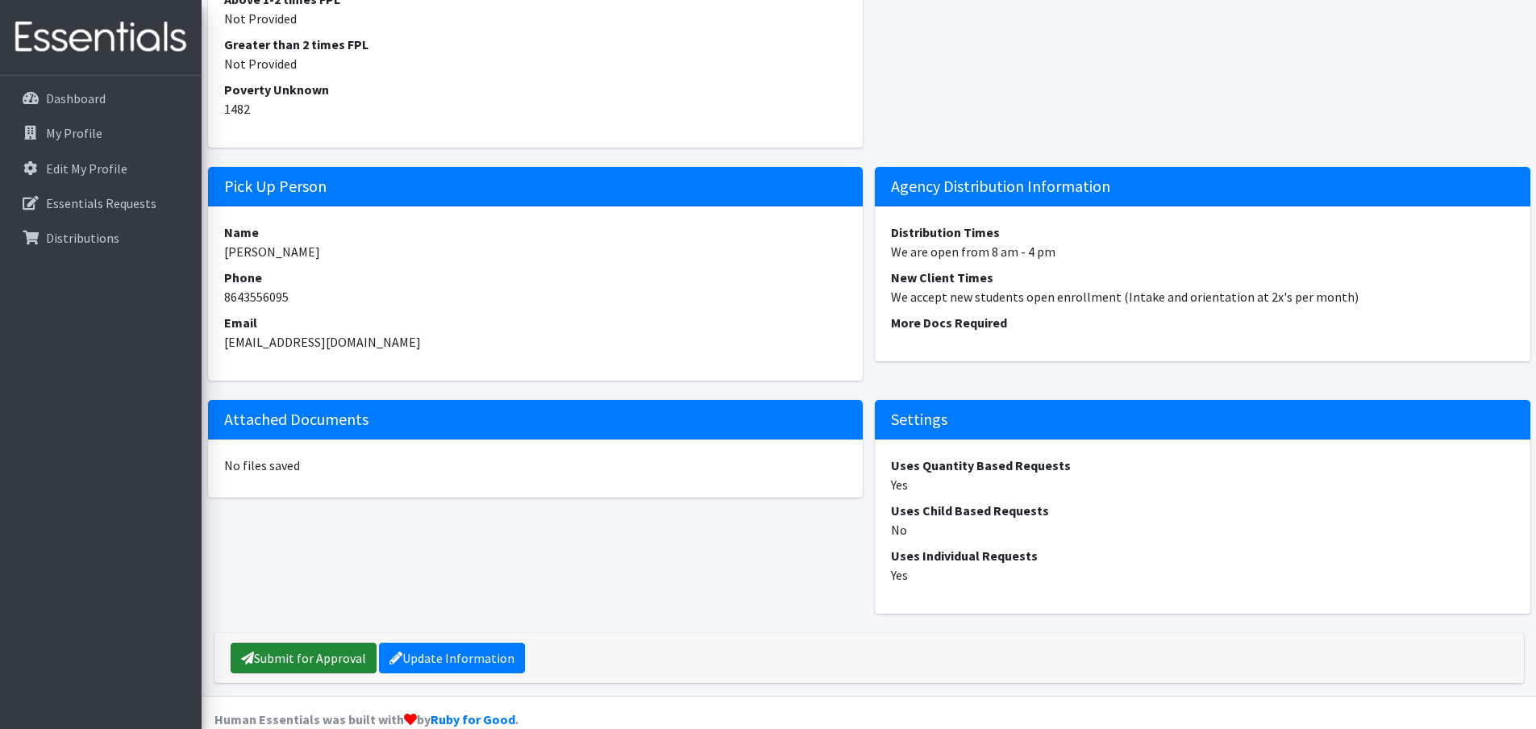
click at [296, 643] on link "Submit for Approval" at bounding box center [304, 658] width 146 height 31
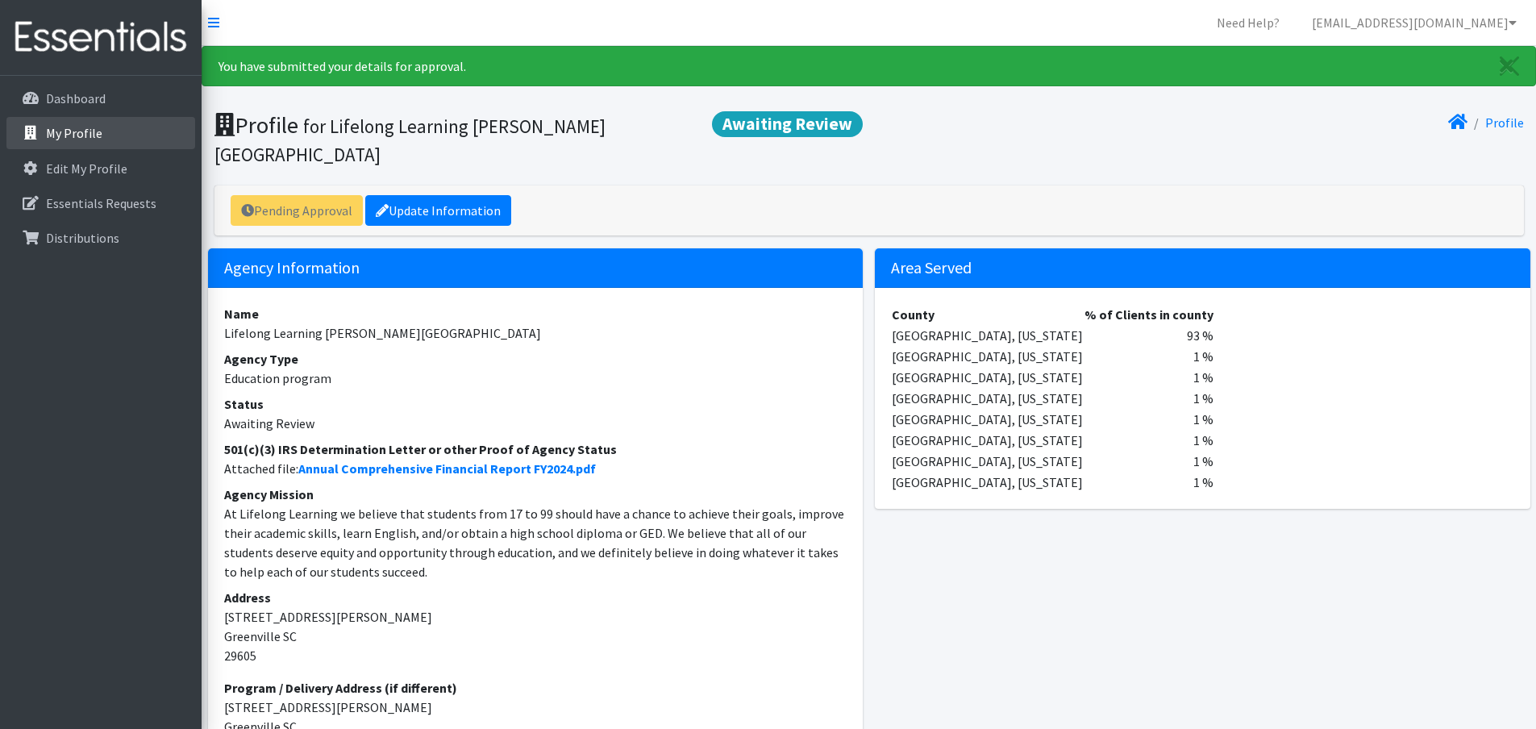
click at [75, 118] on link "My Profile" at bounding box center [100, 133] width 189 height 32
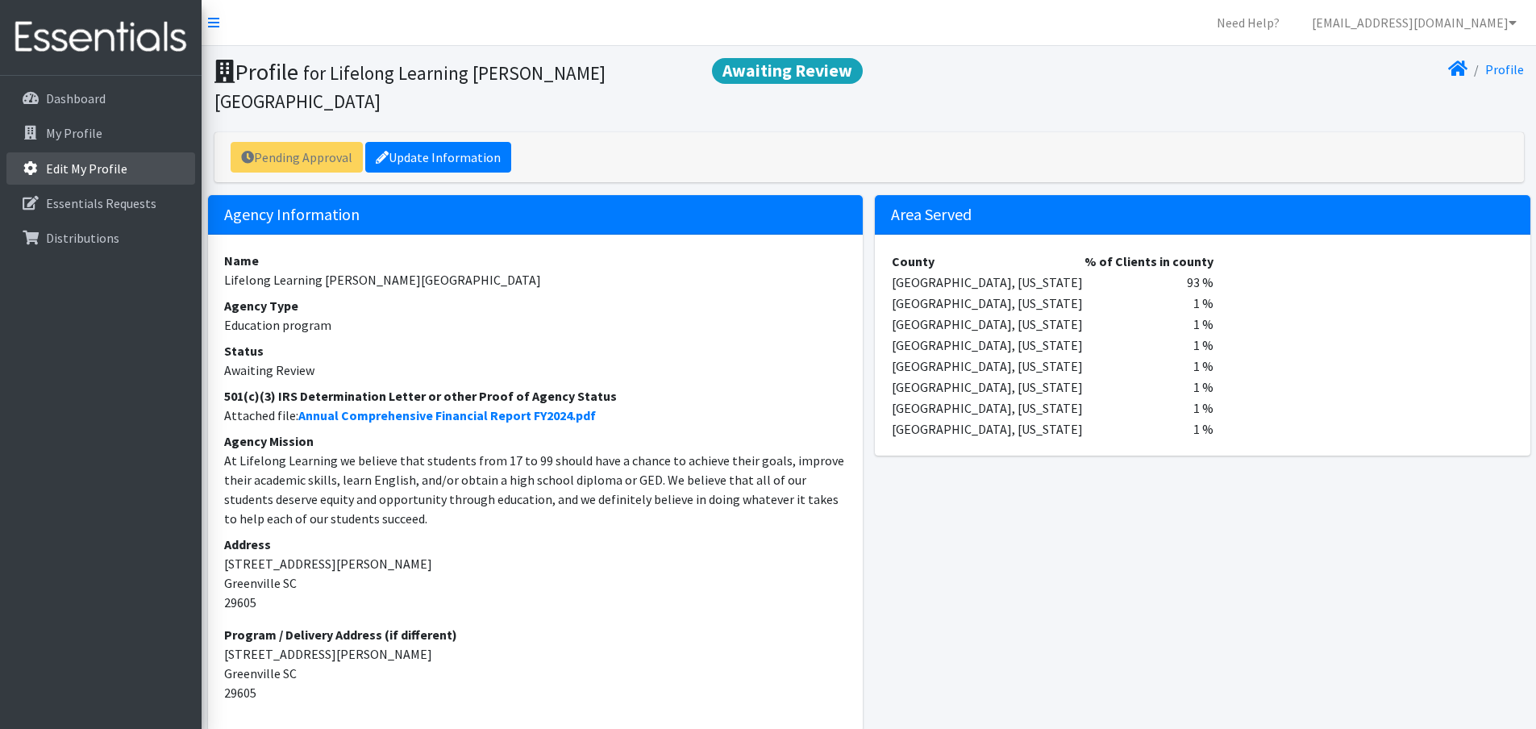
click at [89, 160] on p "Edit My Profile" at bounding box center [86, 168] width 81 height 16
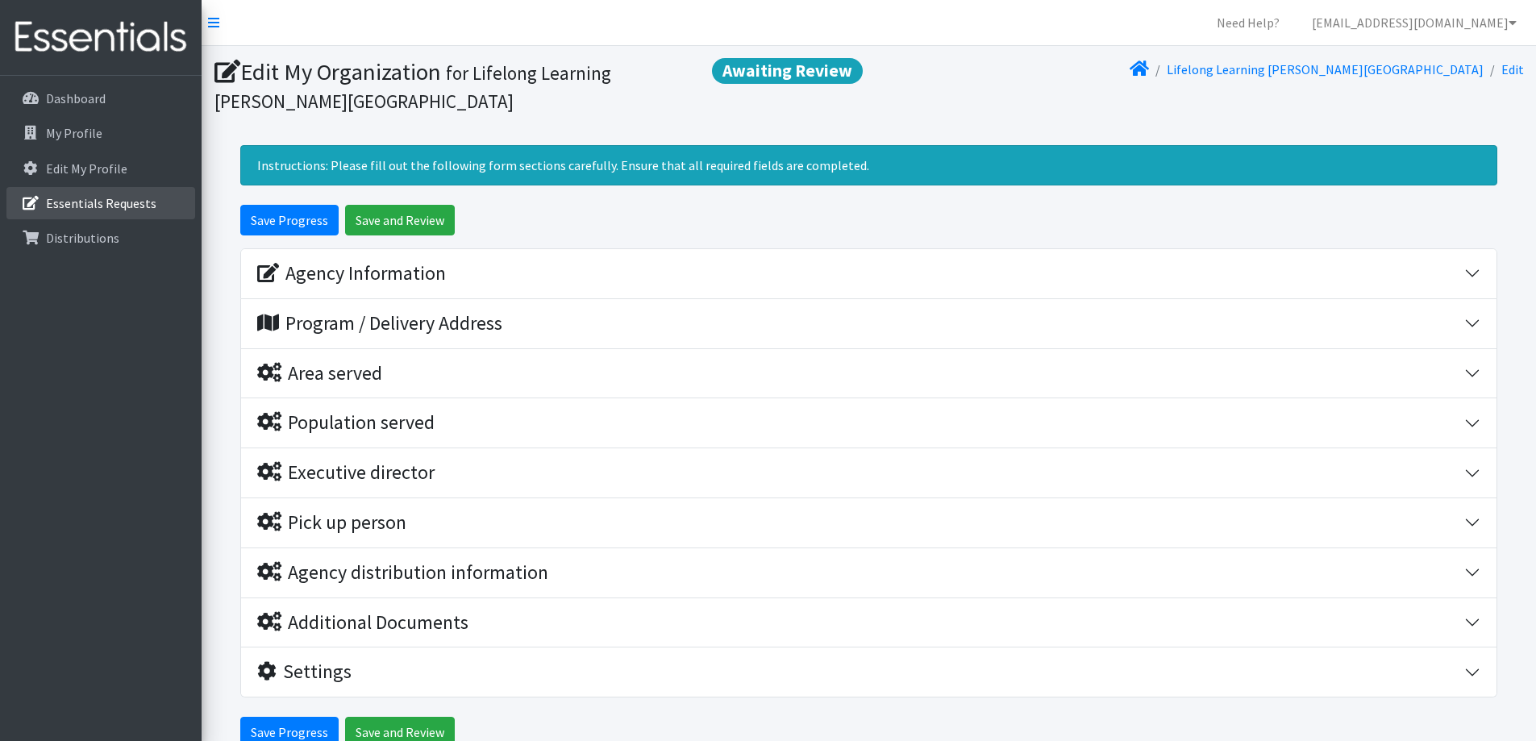
click at [83, 207] on p "Essentials Requests" at bounding box center [101, 203] width 110 height 16
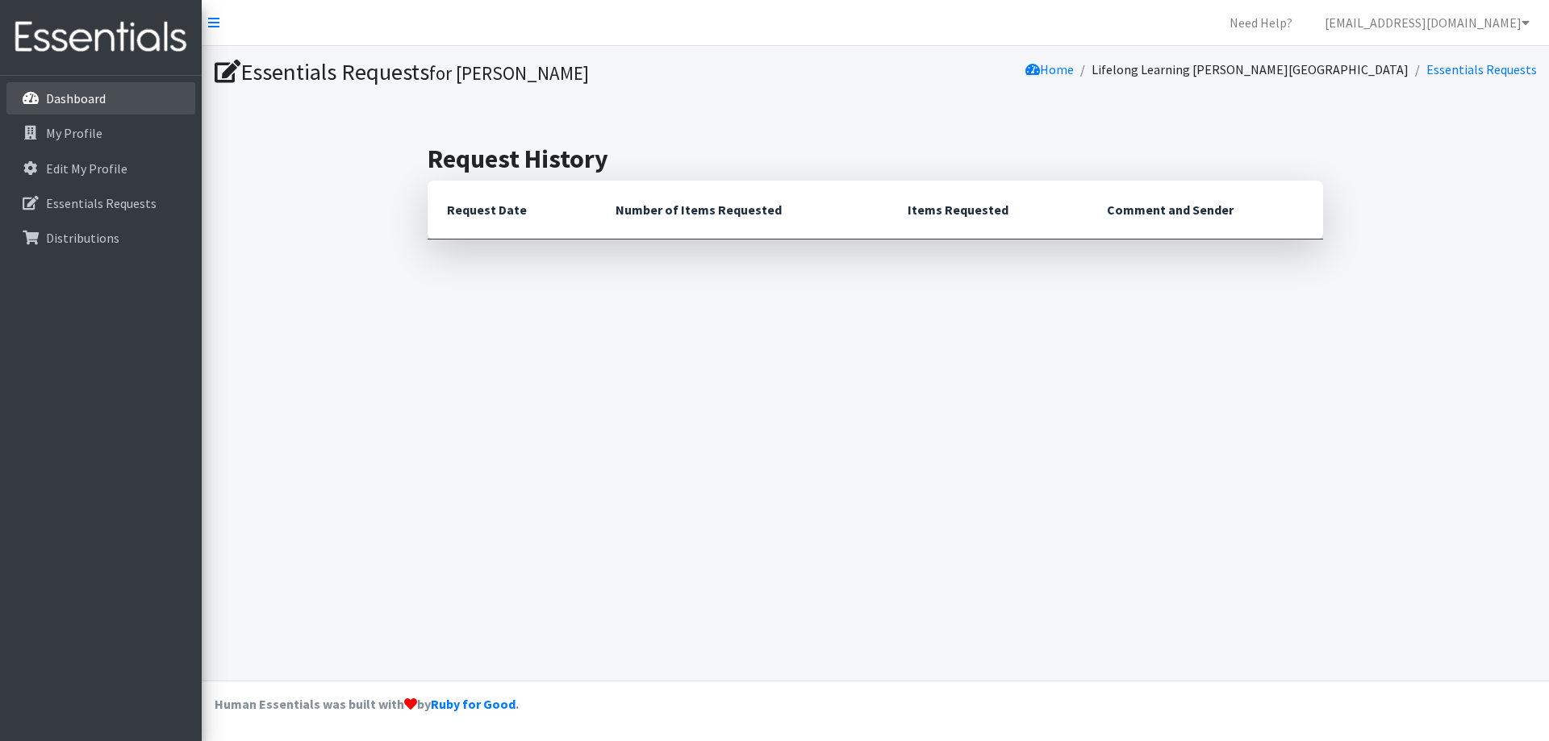
click at [71, 102] on p "Dashboard" at bounding box center [76, 98] width 60 height 16
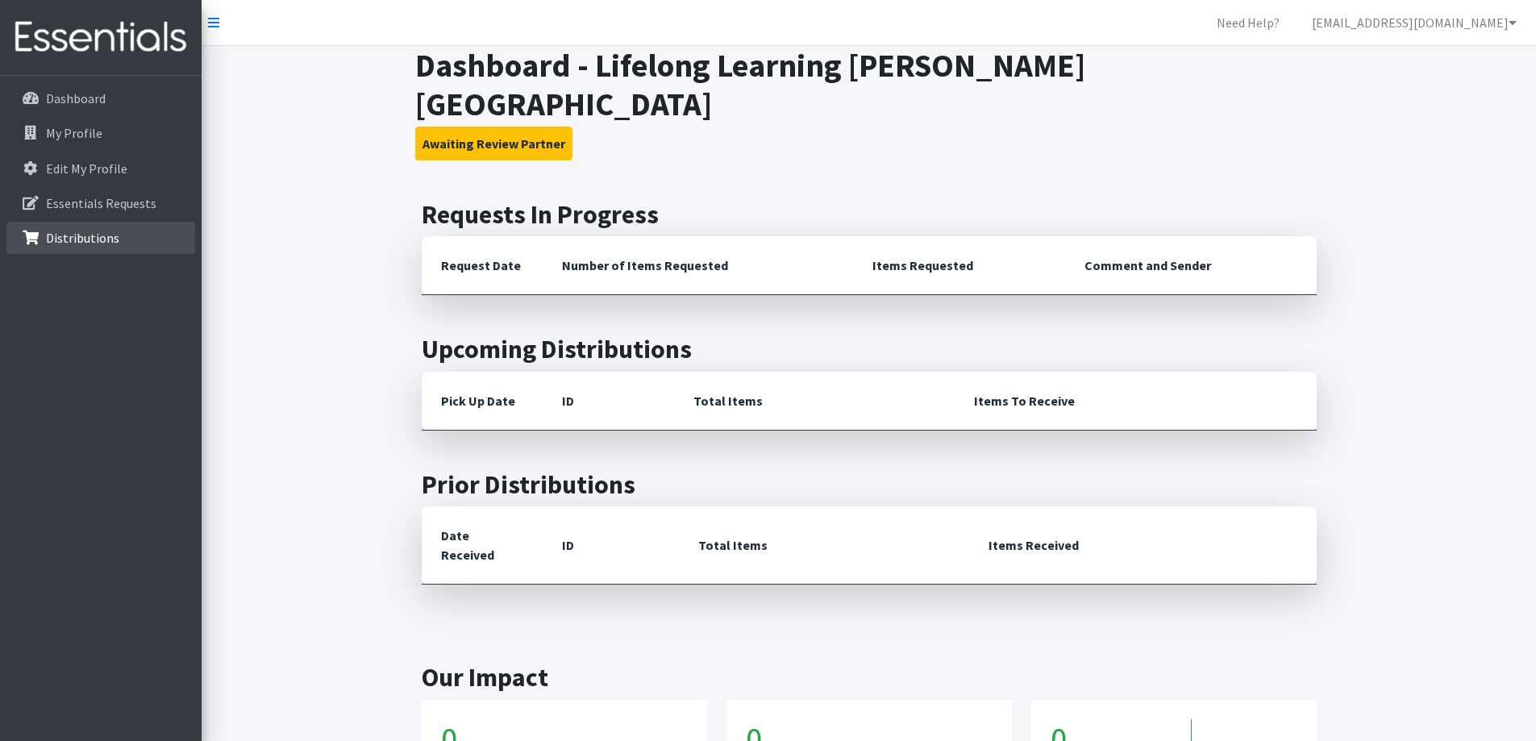
click at [49, 241] on p "Distributions" at bounding box center [82, 238] width 73 height 16
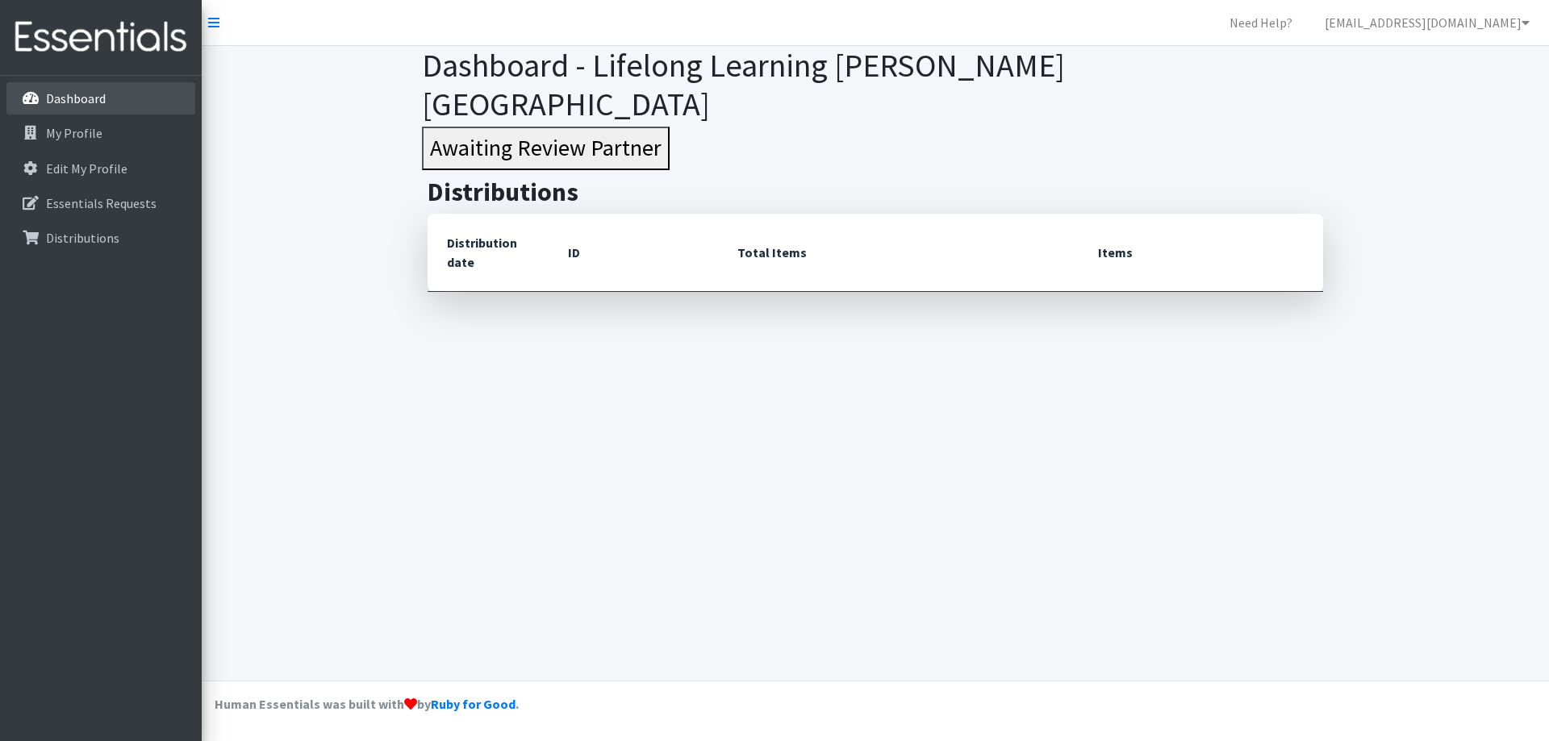
click at [52, 106] on p "Dashboard" at bounding box center [76, 98] width 60 height 16
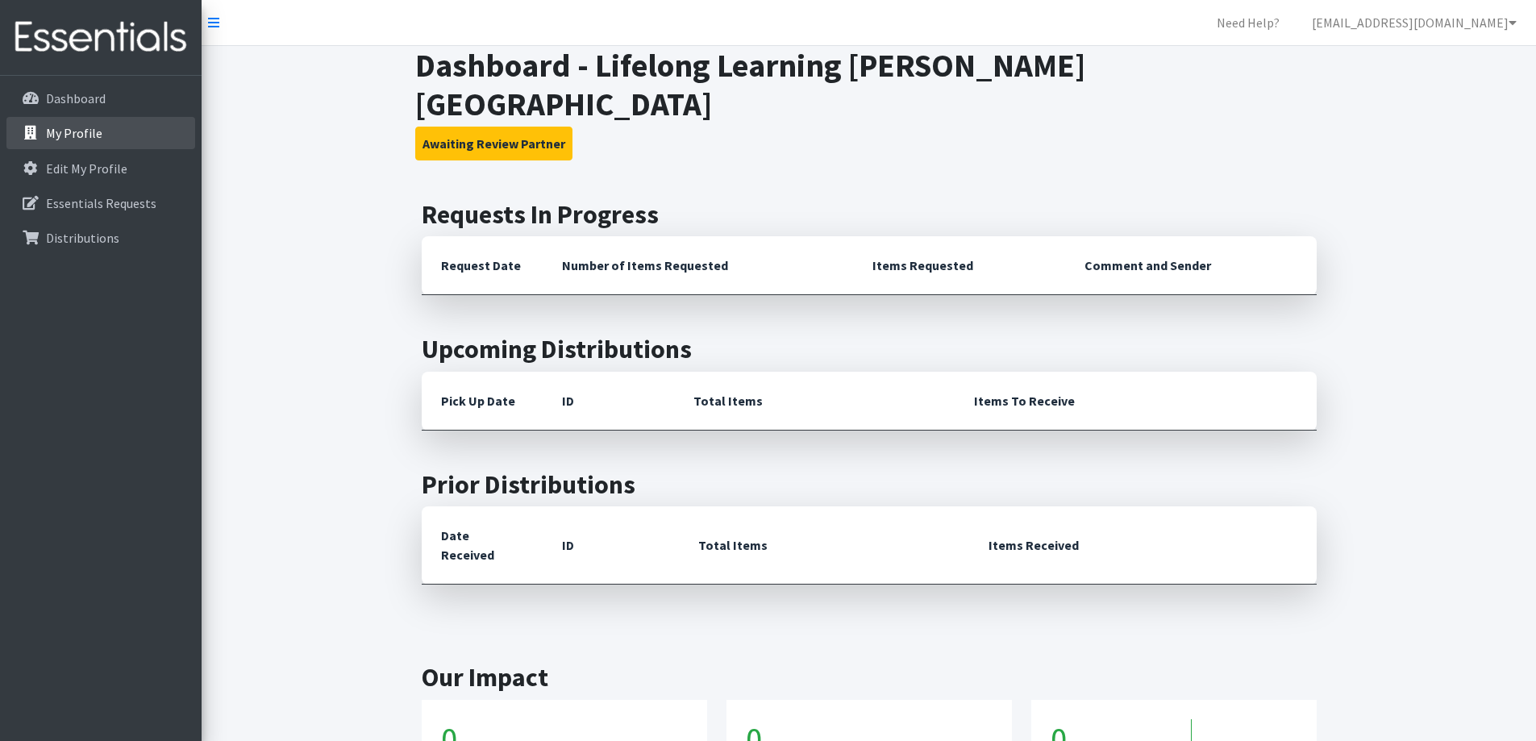
click at [79, 136] on p "My Profile" at bounding box center [74, 133] width 56 height 16
